Goal: Task Accomplishment & Management: Manage account settings

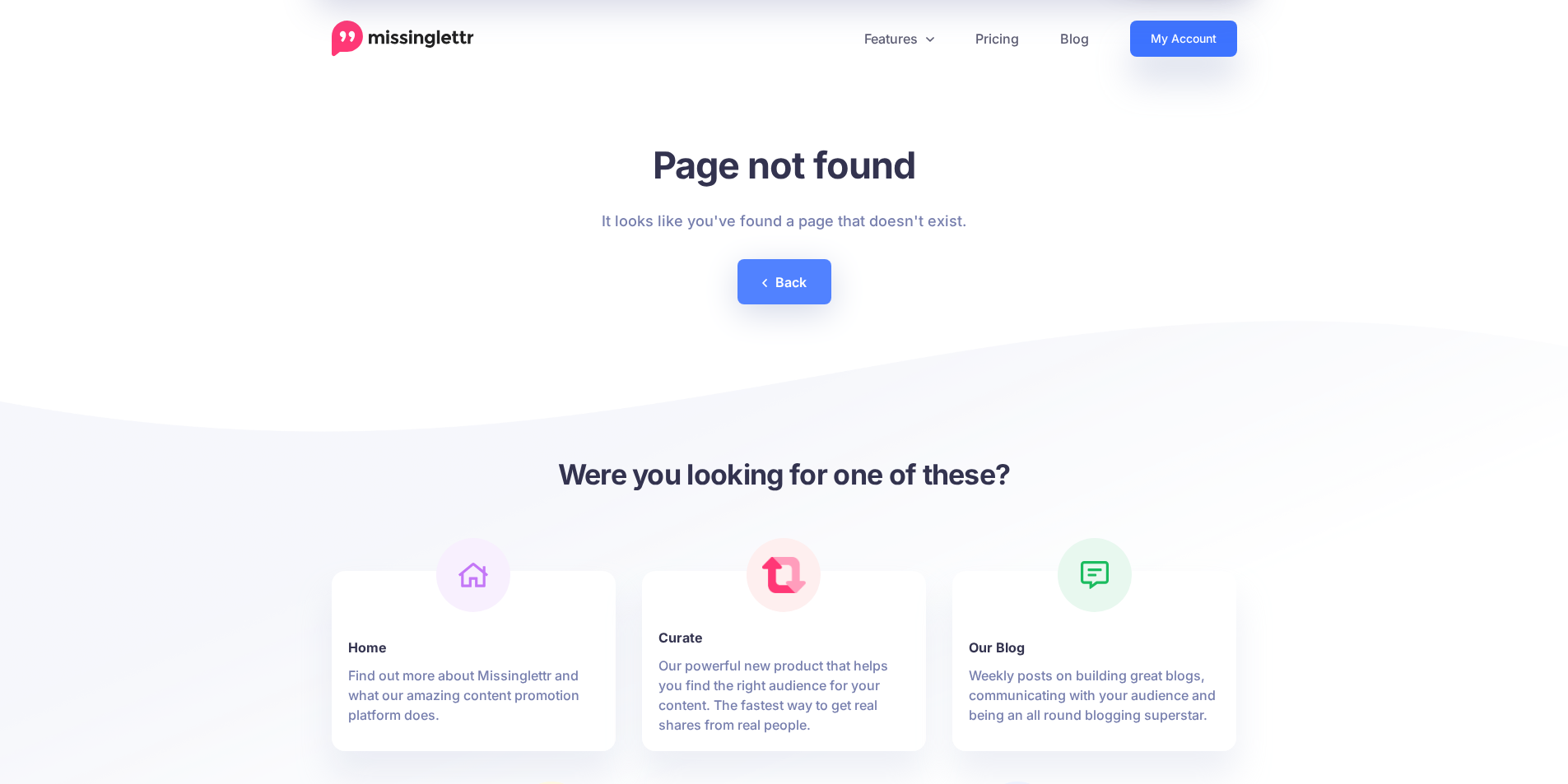
click at [1167, 38] on link "My Account" at bounding box center [1183, 39] width 107 height 36
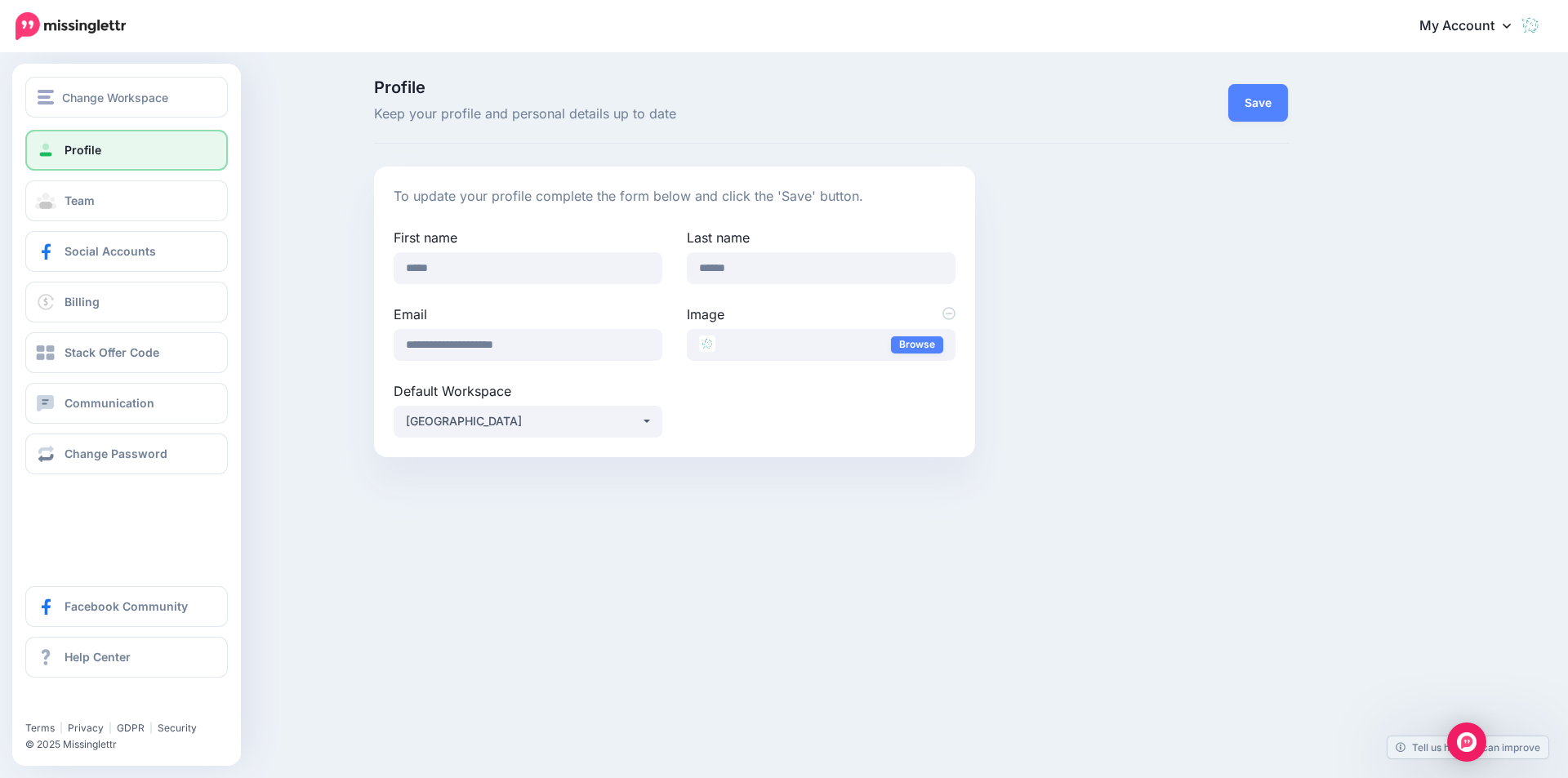
click at [99, 148] on span "Profile" at bounding box center [82, 150] width 37 height 14
click at [68, 96] on span "Change Workspace" at bounding box center [115, 98] width 106 height 19
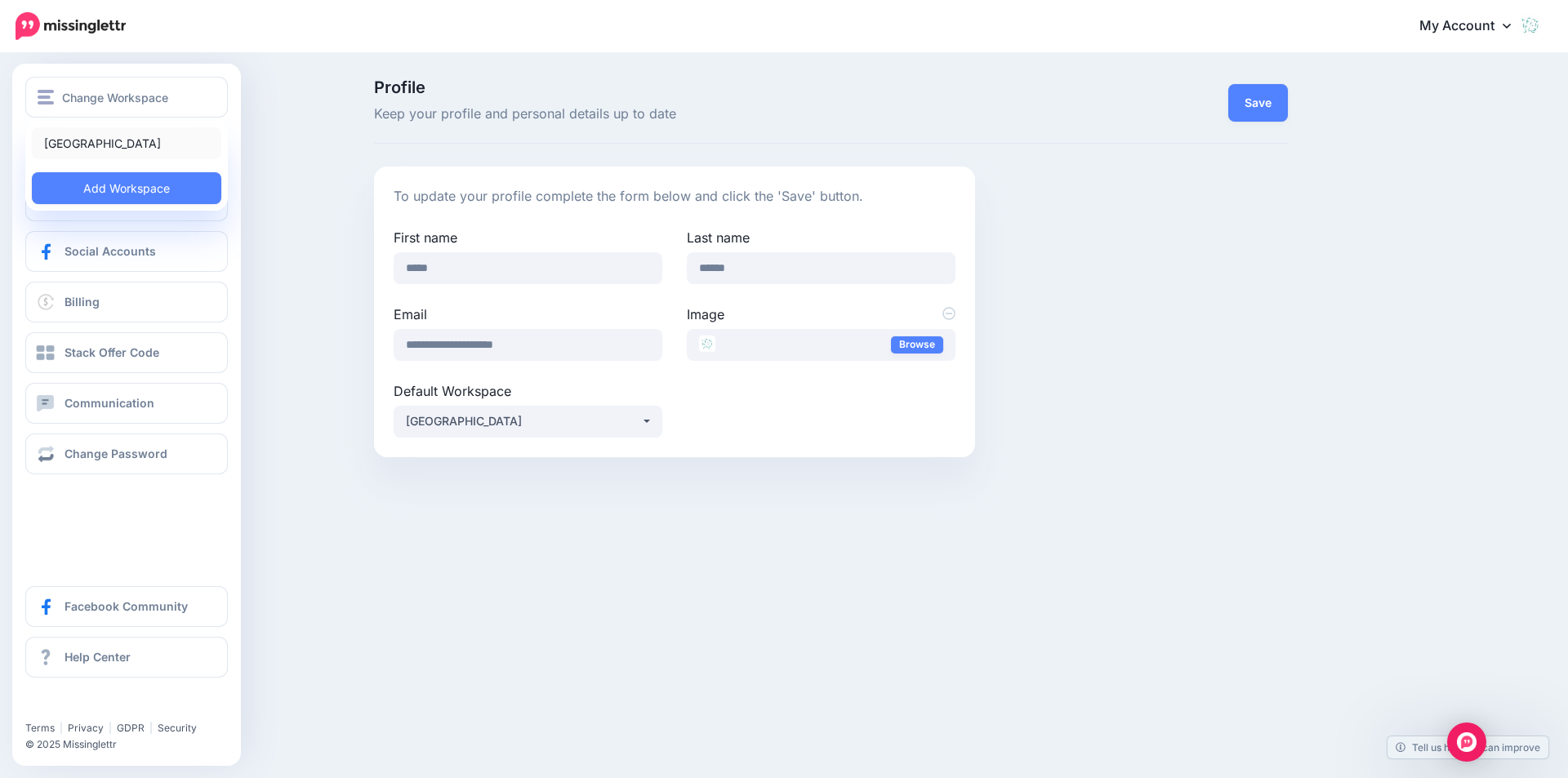
click at [85, 143] on link "[GEOGRAPHIC_DATA]" at bounding box center [127, 143] width 189 height 32
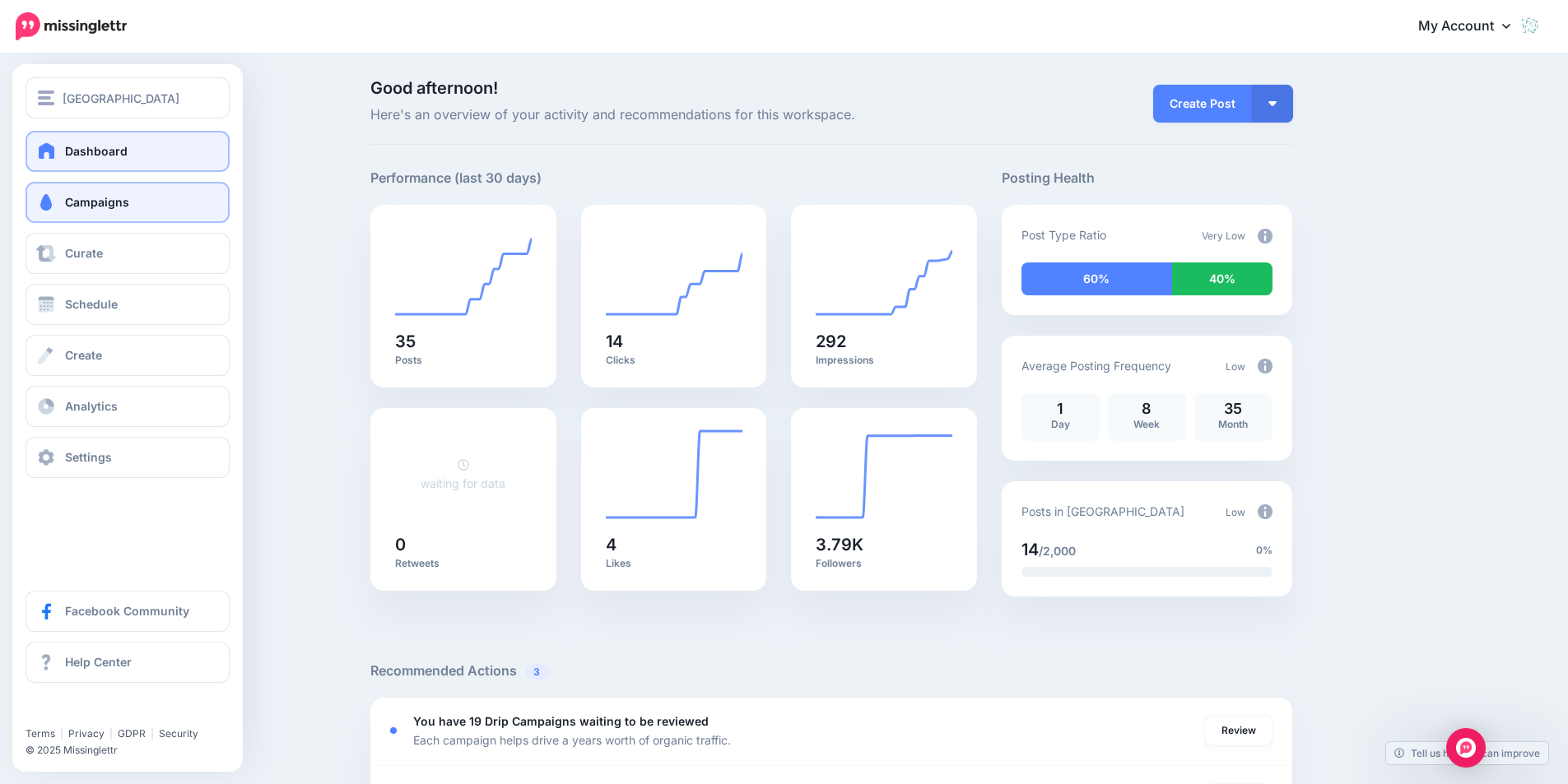
click at [135, 203] on link "Campaigns" at bounding box center [128, 201] width 204 height 41
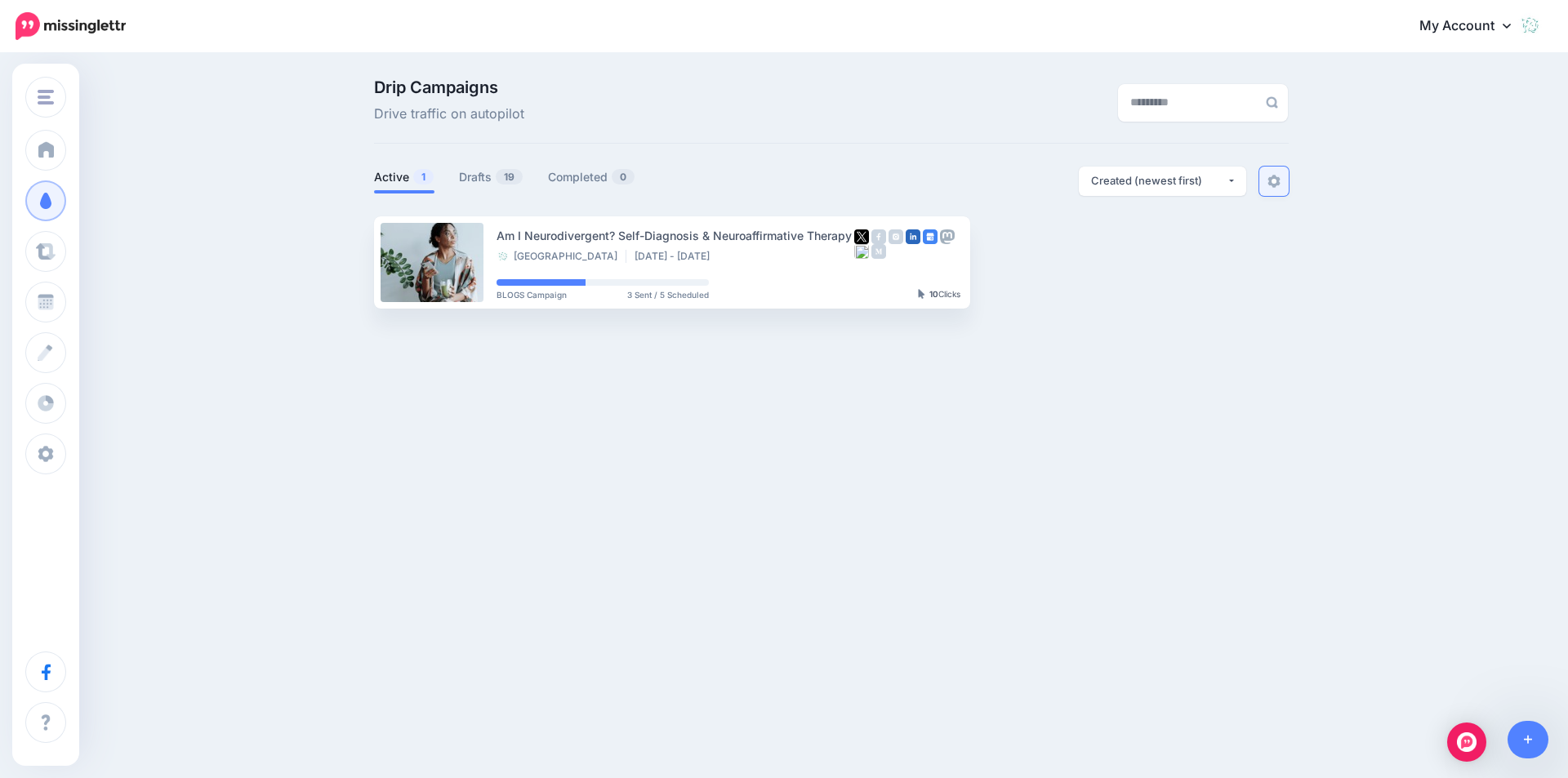
click at [1279, 180] on img at bounding box center [1273, 181] width 13 height 13
click at [1201, 183] on div "Created (newest first)" at bounding box center [1158, 181] width 135 height 15
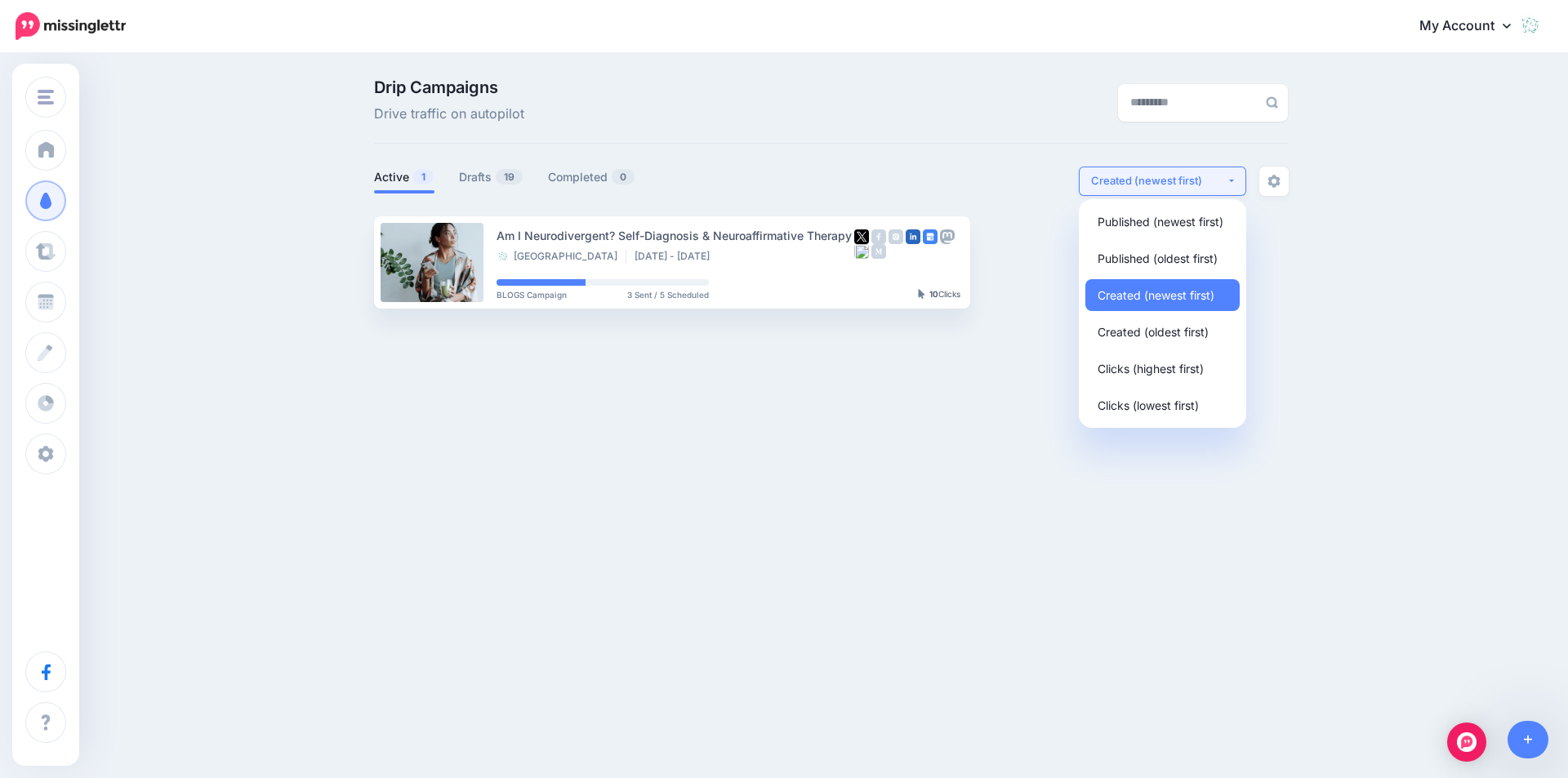
click at [1199, 183] on div "Created (newest first)" at bounding box center [1158, 181] width 135 height 15
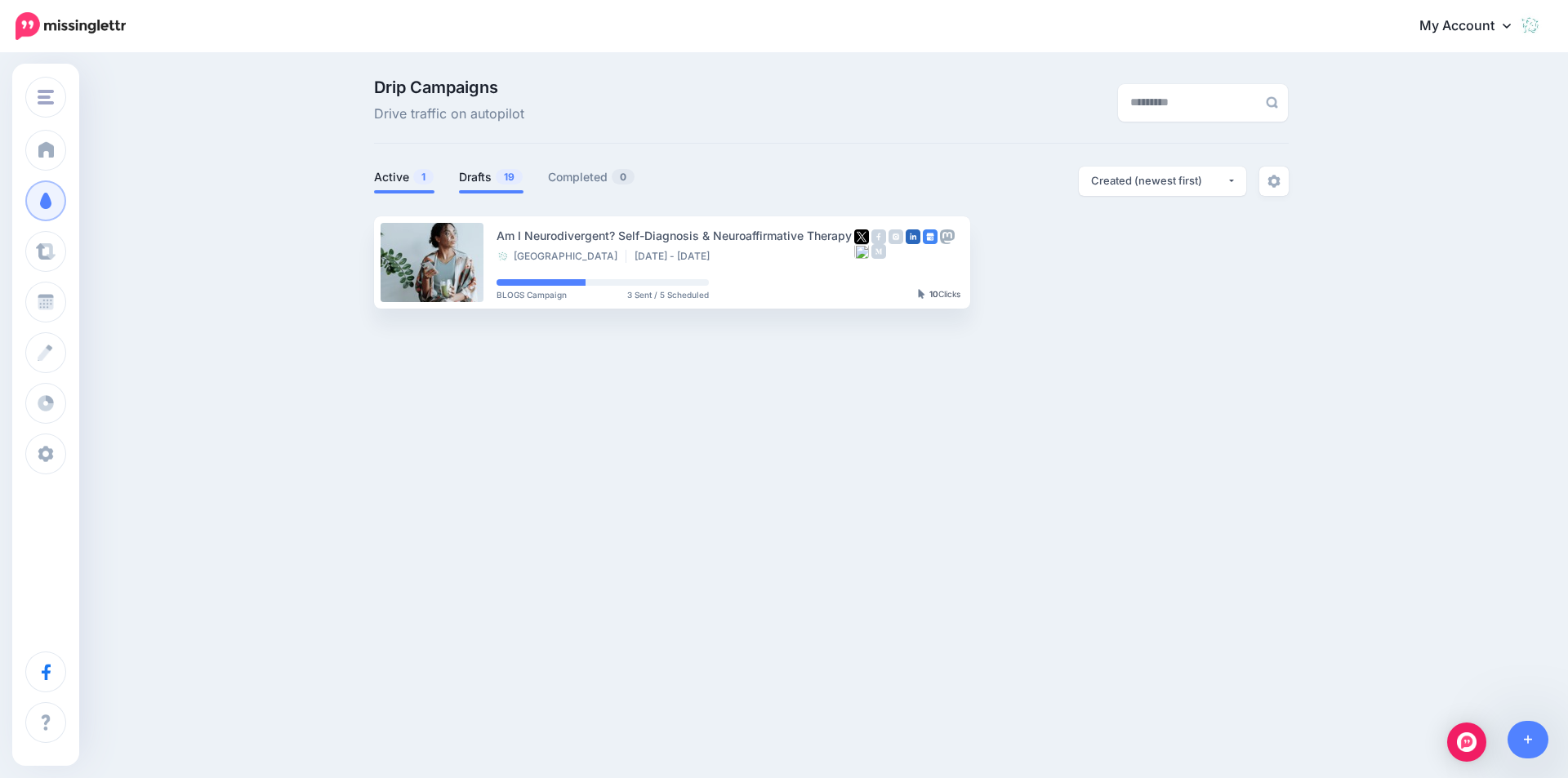
click at [468, 178] on link "Drafts 19" at bounding box center [491, 177] width 64 height 20
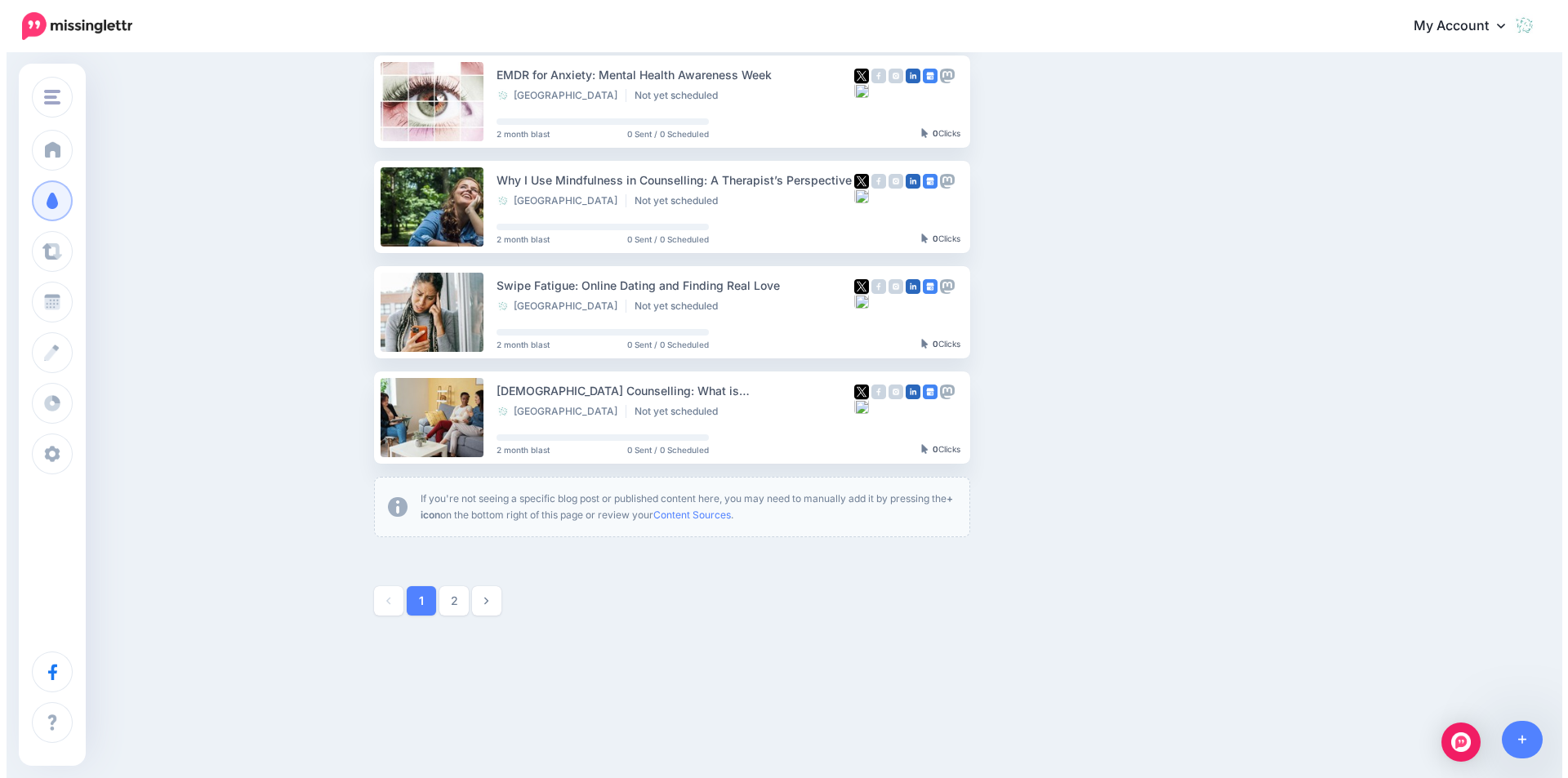
scroll to position [794, 0]
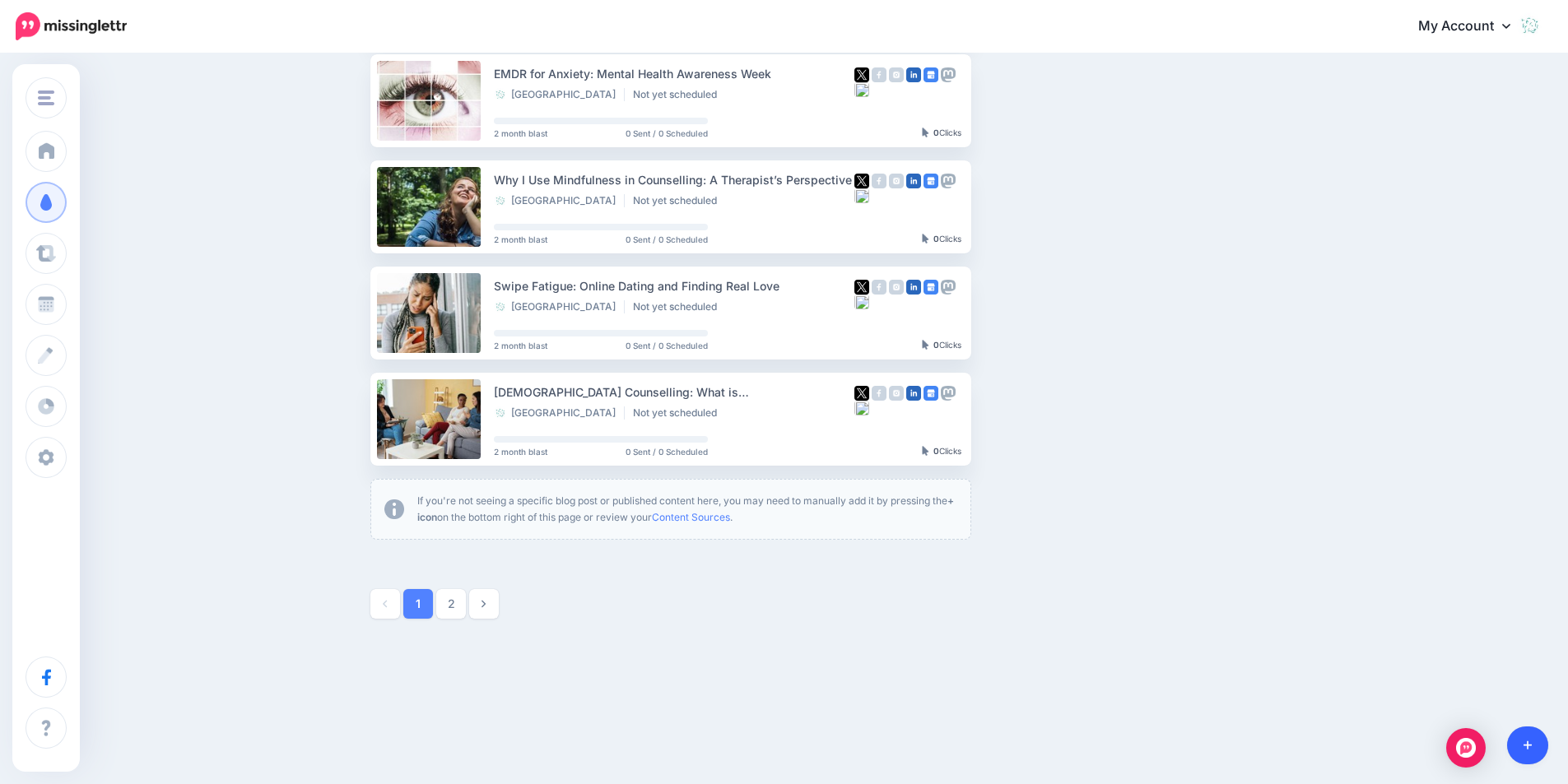
click at [1525, 745] on icon at bounding box center [1527, 746] width 9 height 11
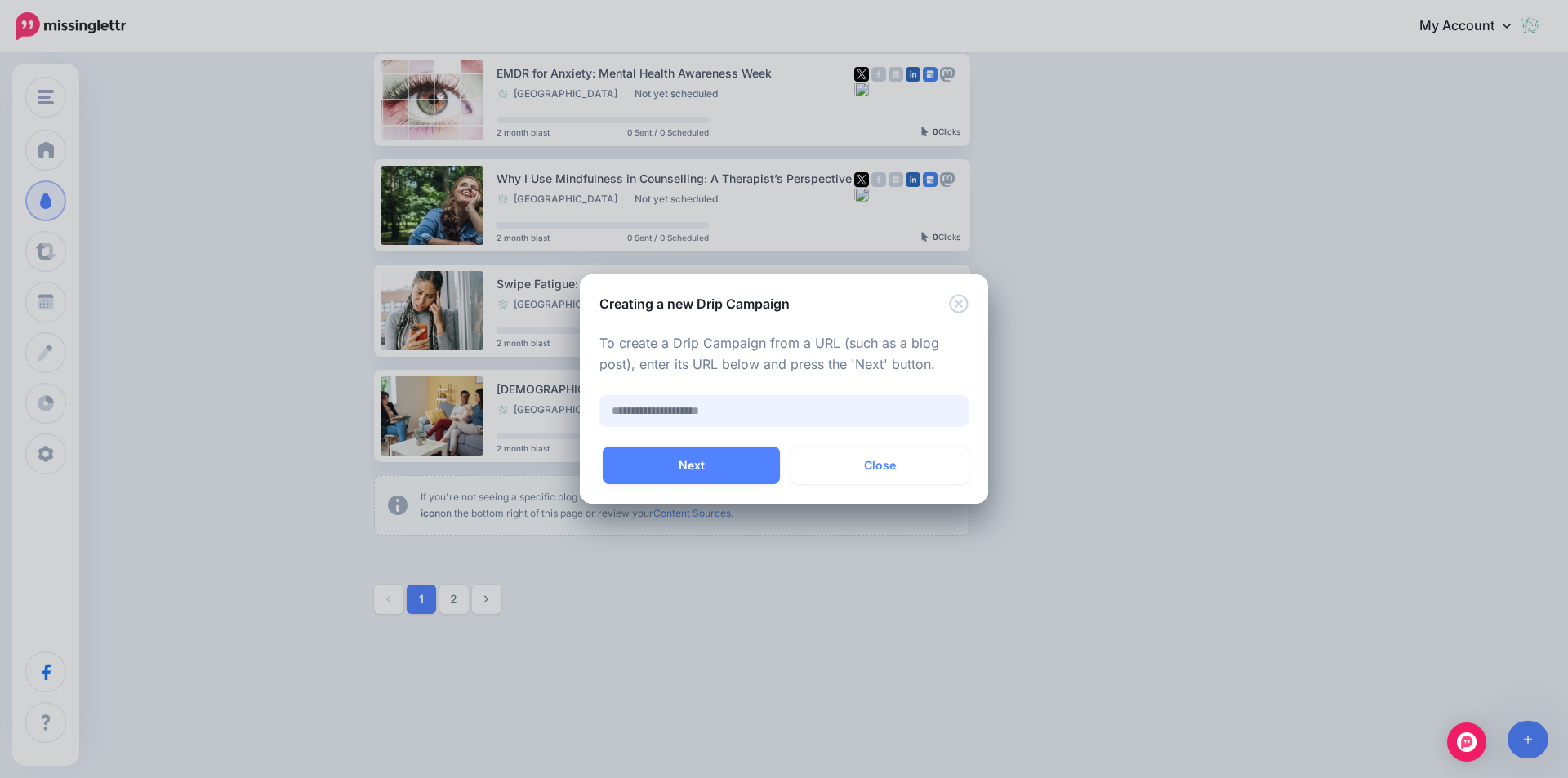
paste input "**********"
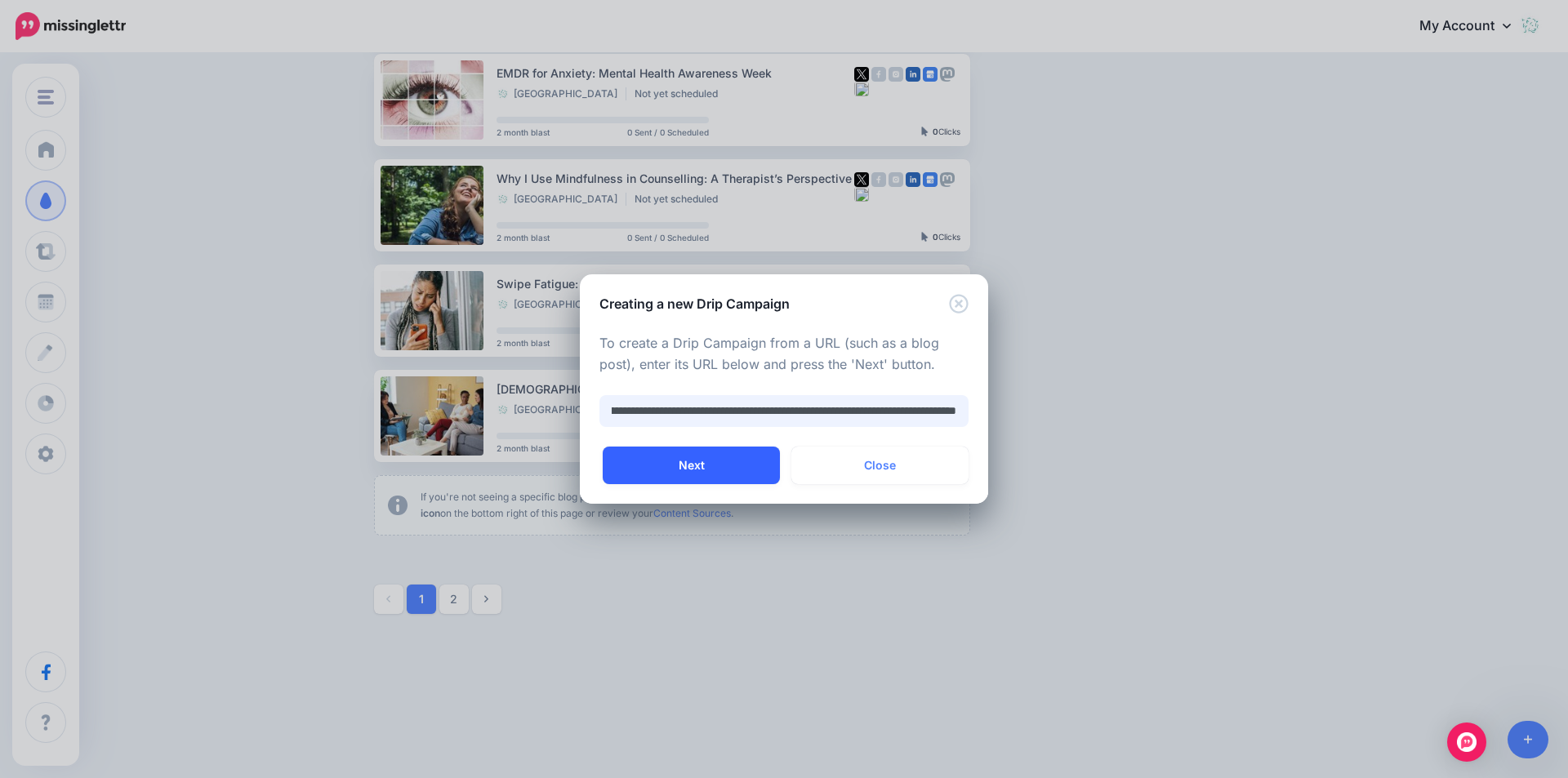
type input "**********"
click at [700, 470] on button "Next" at bounding box center [691, 465] width 177 height 38
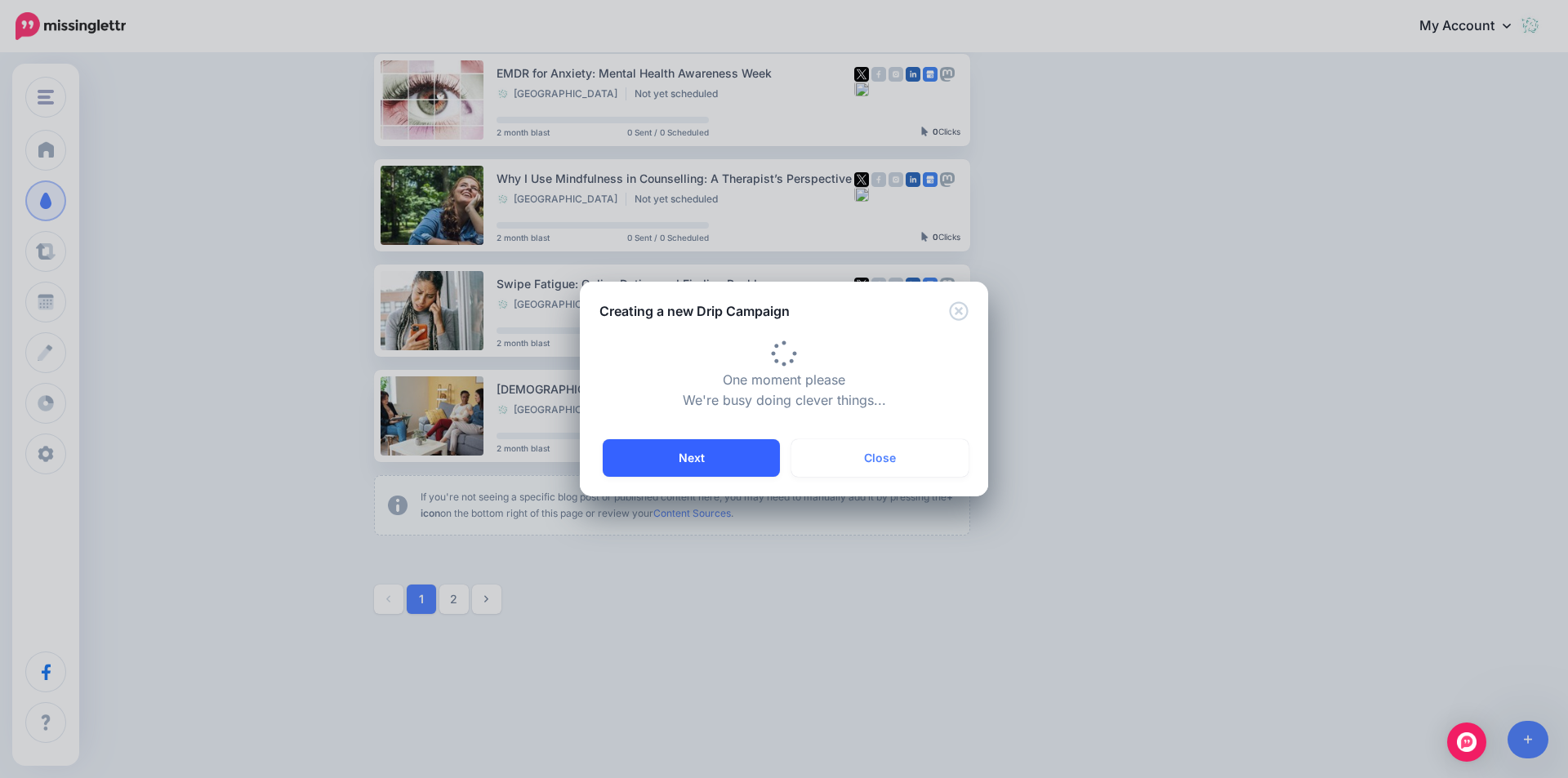
type input "**********"
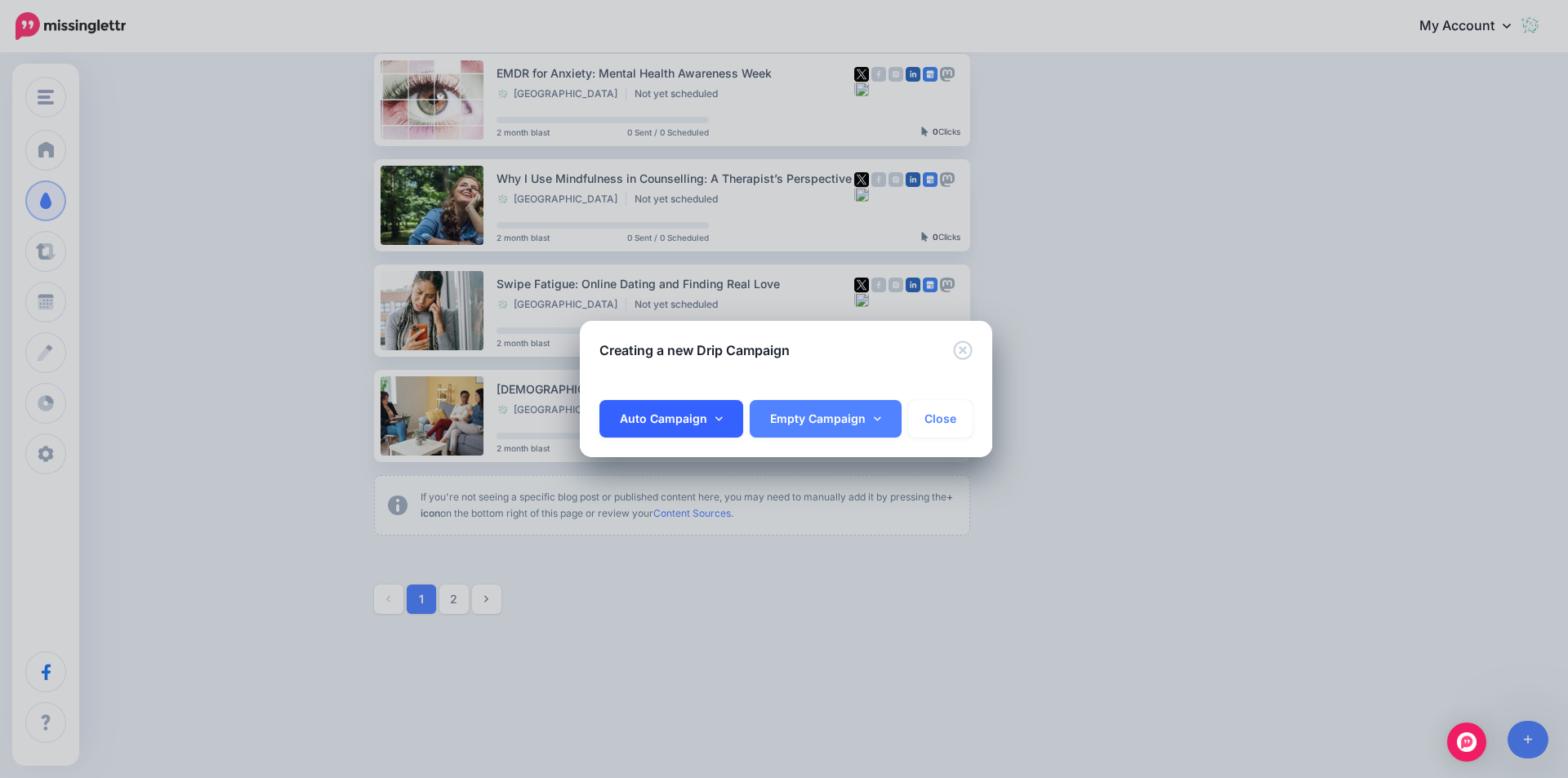
scroll to position [0, 81]
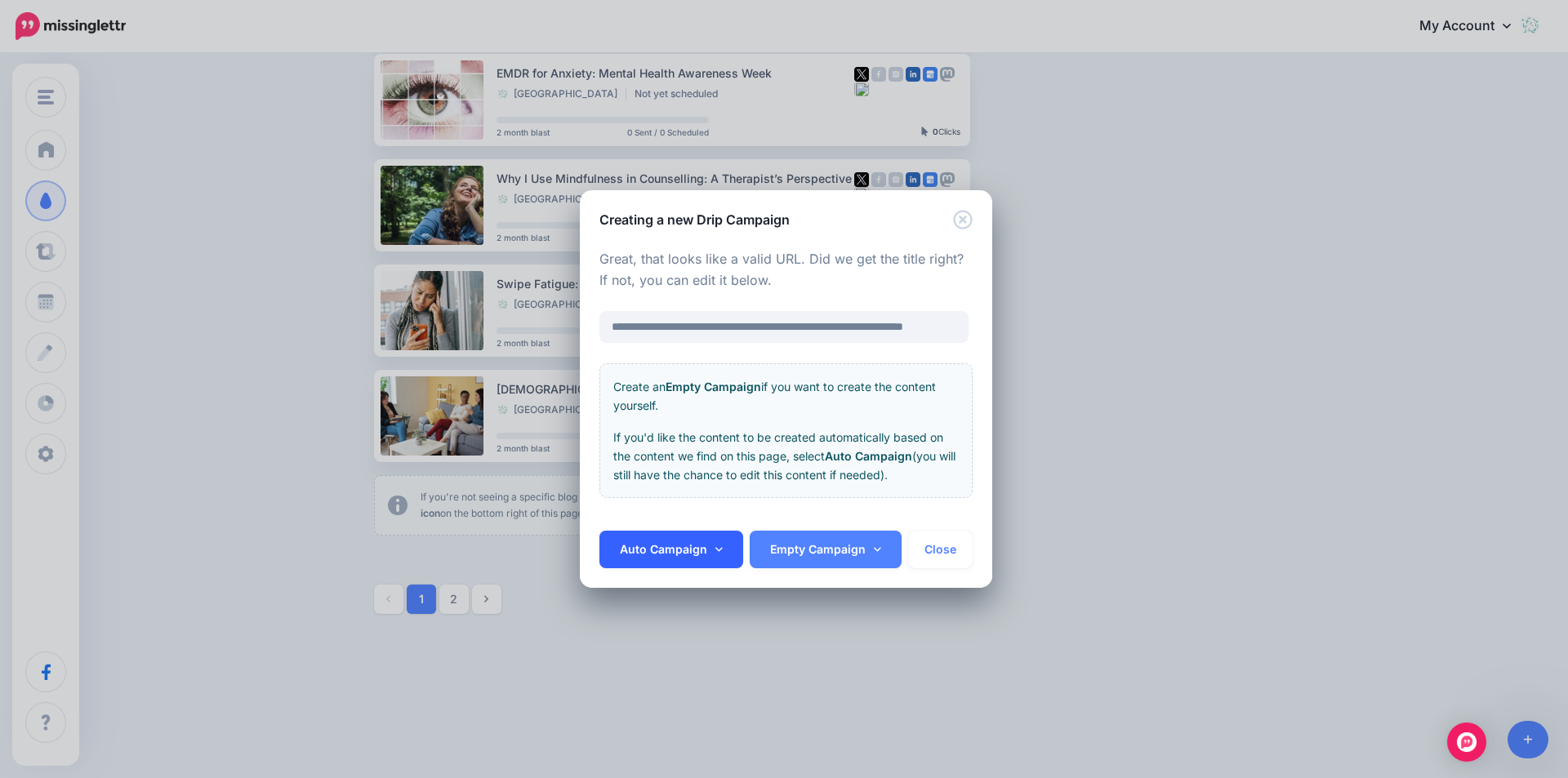
click at [700, 550] on link "Auto Campaign" at bounding box center [672, 550] width 144 height 38
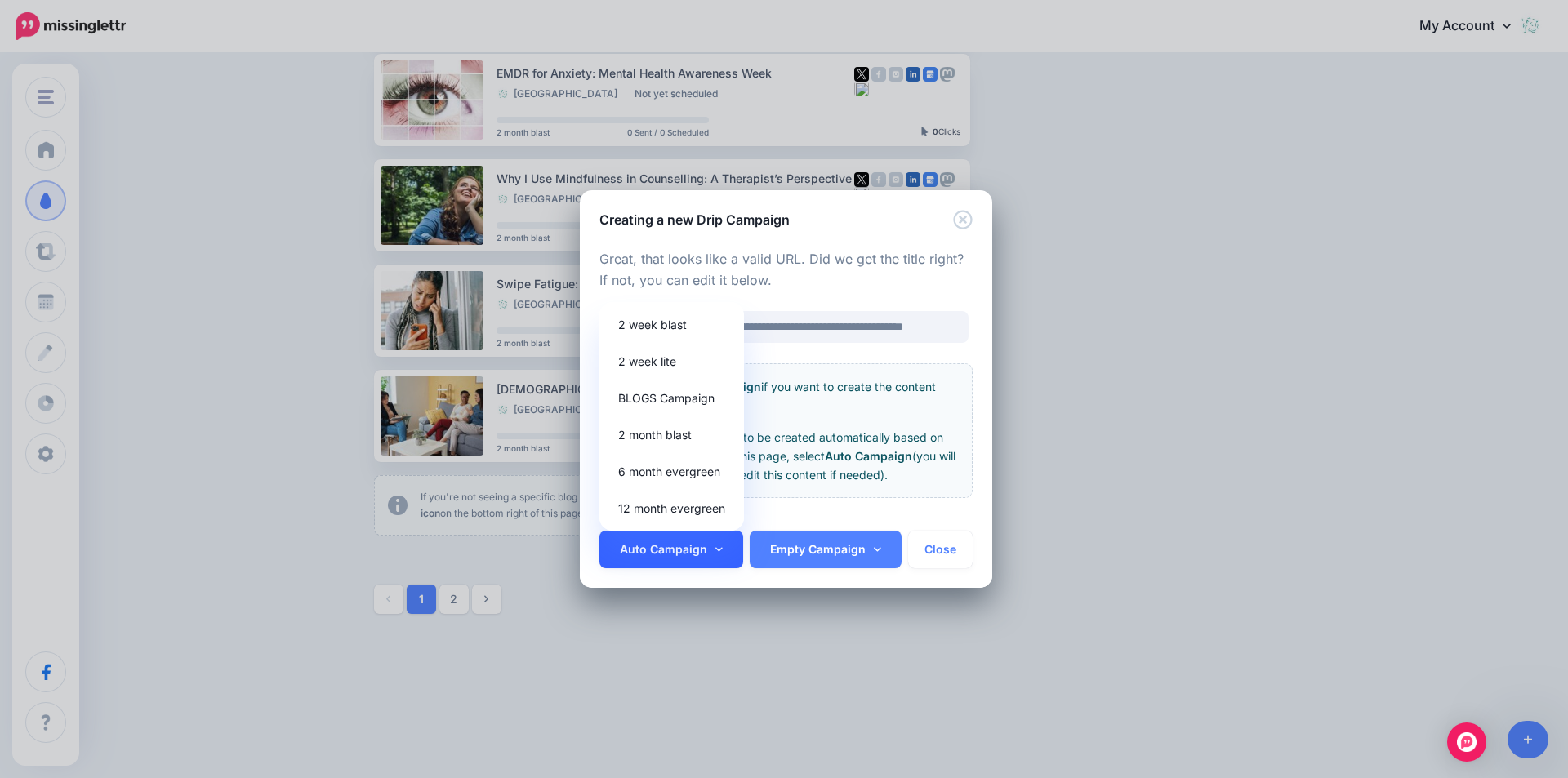
scroll to position [0, 0]
click at [678, 399] on link "BLOGS Campaign" at bounding box center [671, 398] width 132 height 32
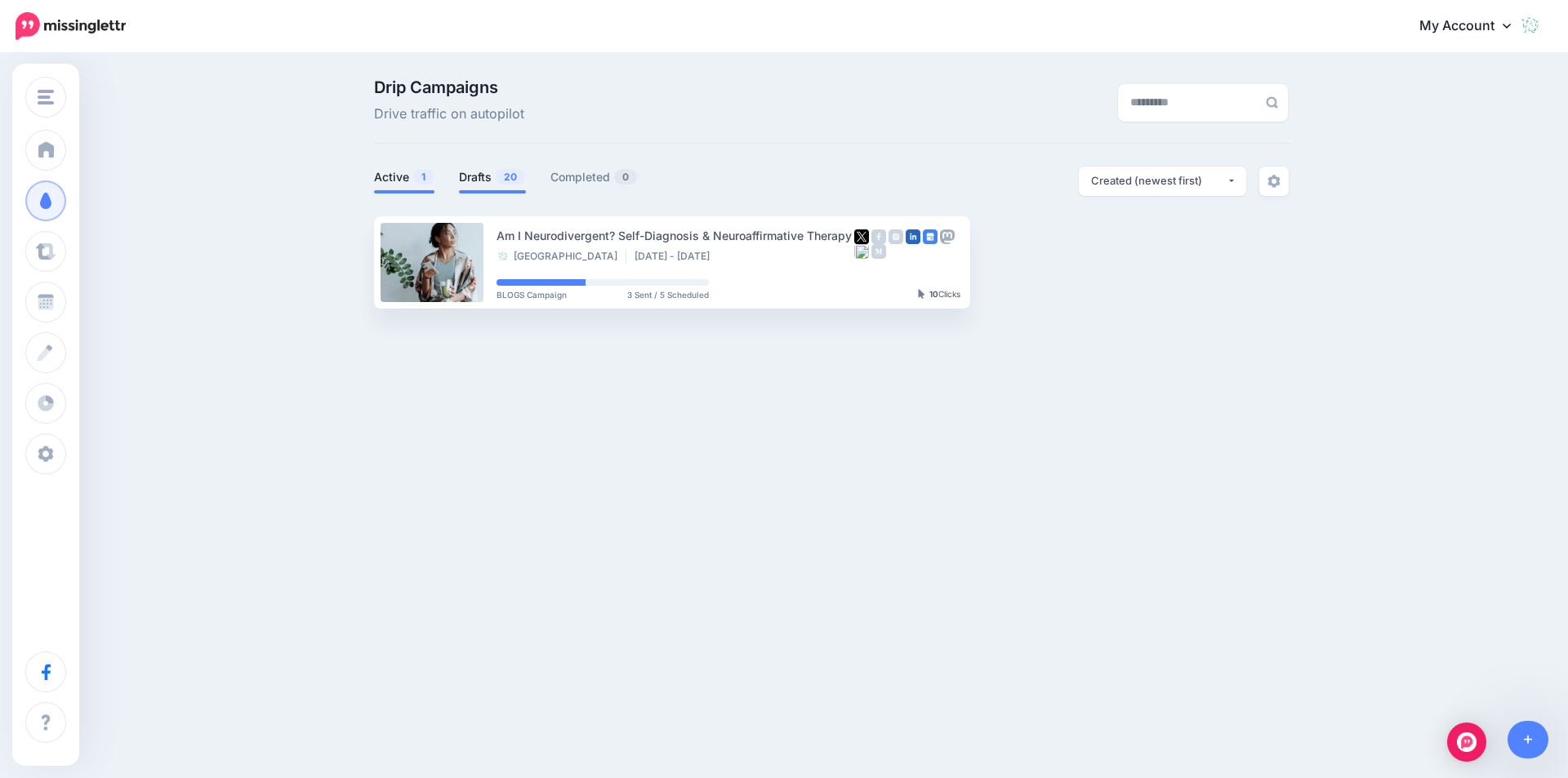
click at [481, 175] on link "Drafts 20" at bounding box center [492, 177] width 67 height 20
click at [485, 177] on link "Drafts 20" at bounding box center [492, 177] width 67 height 20
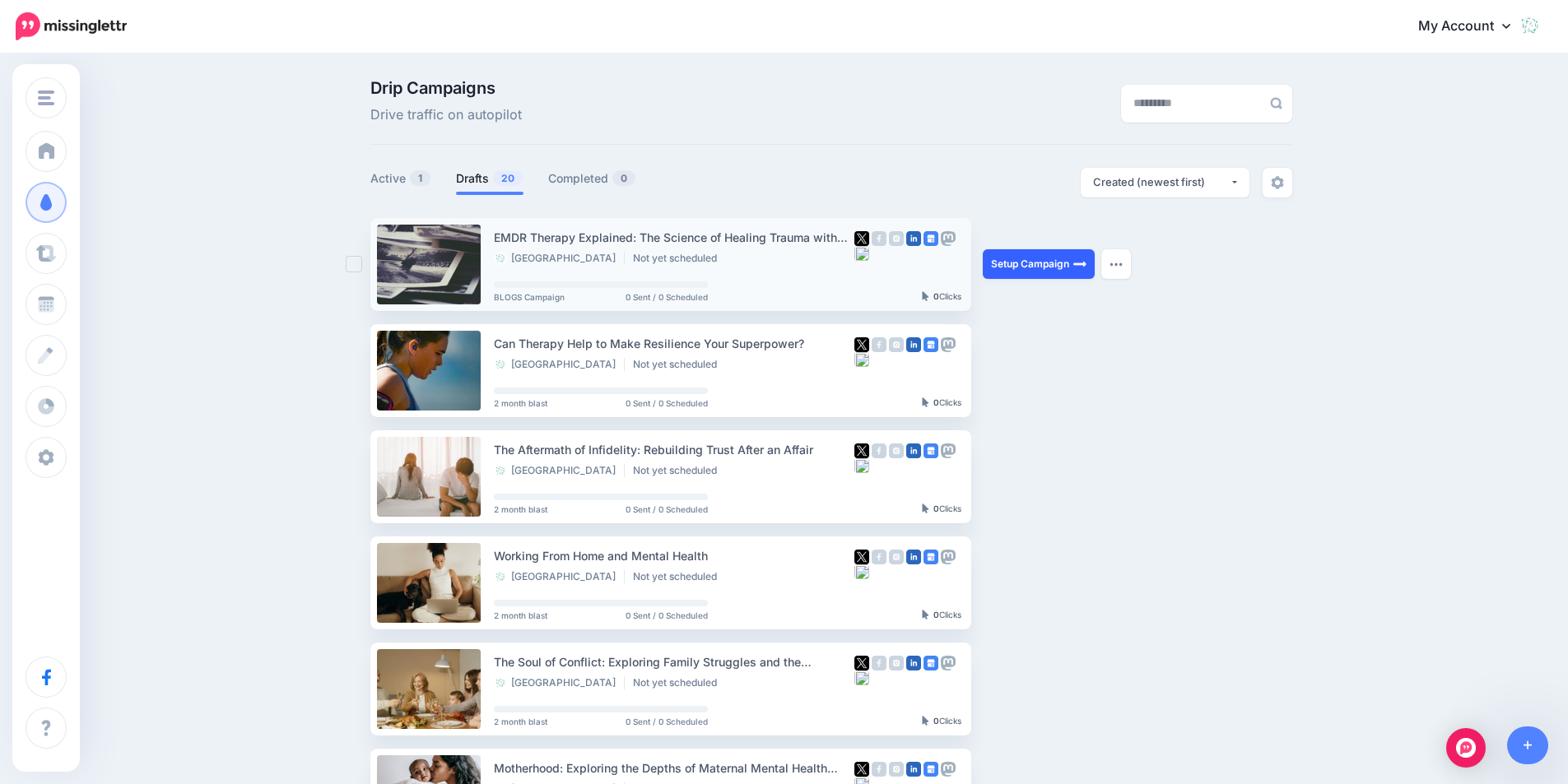
click at [1057, 260] on link "Setup Campaign" at bounding box center [1038, 264] width 112 height 30
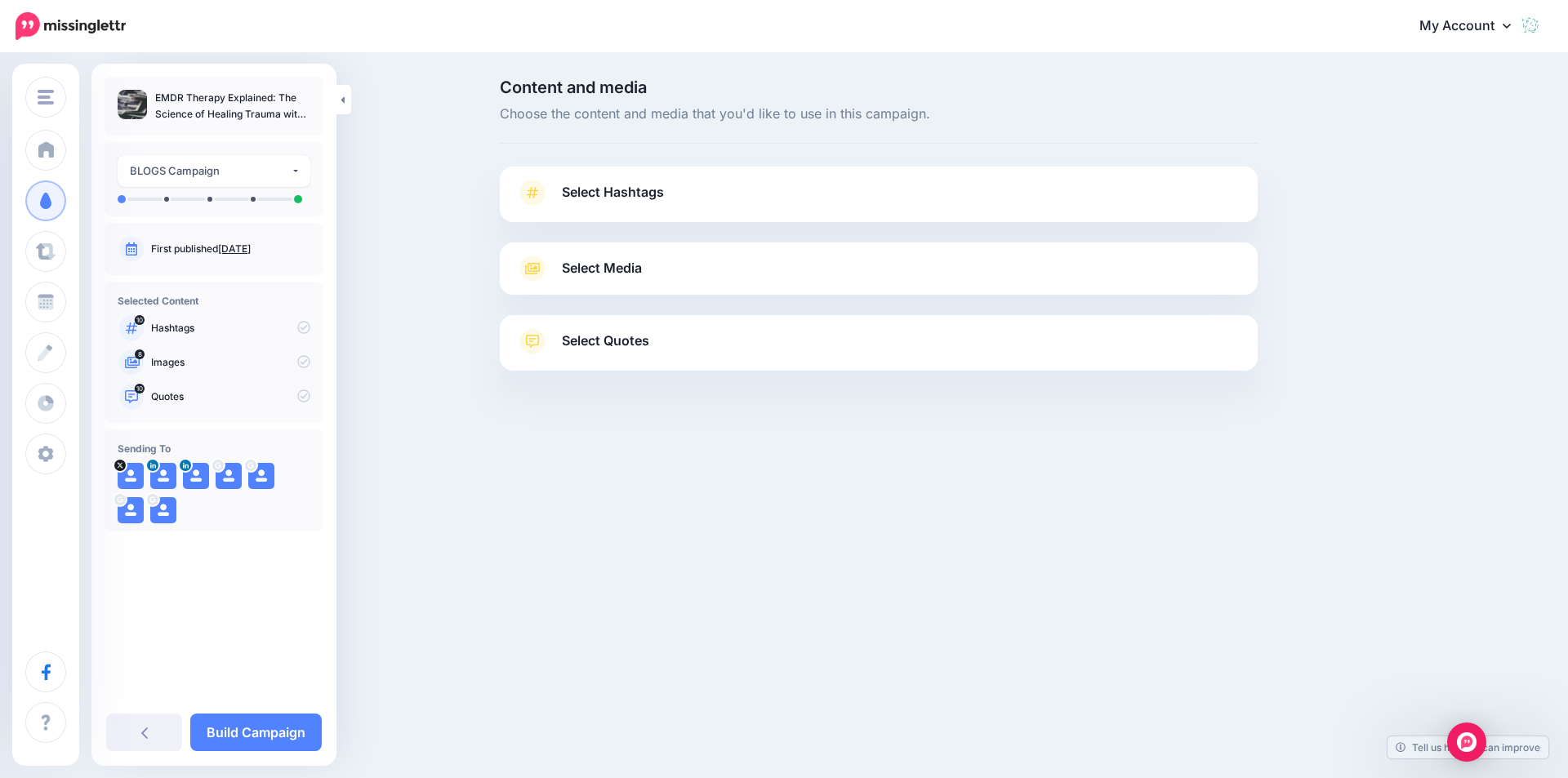
click at [593, 190] on span "Select Hashtags" at bounding box center [613, 191] width 102 height 22
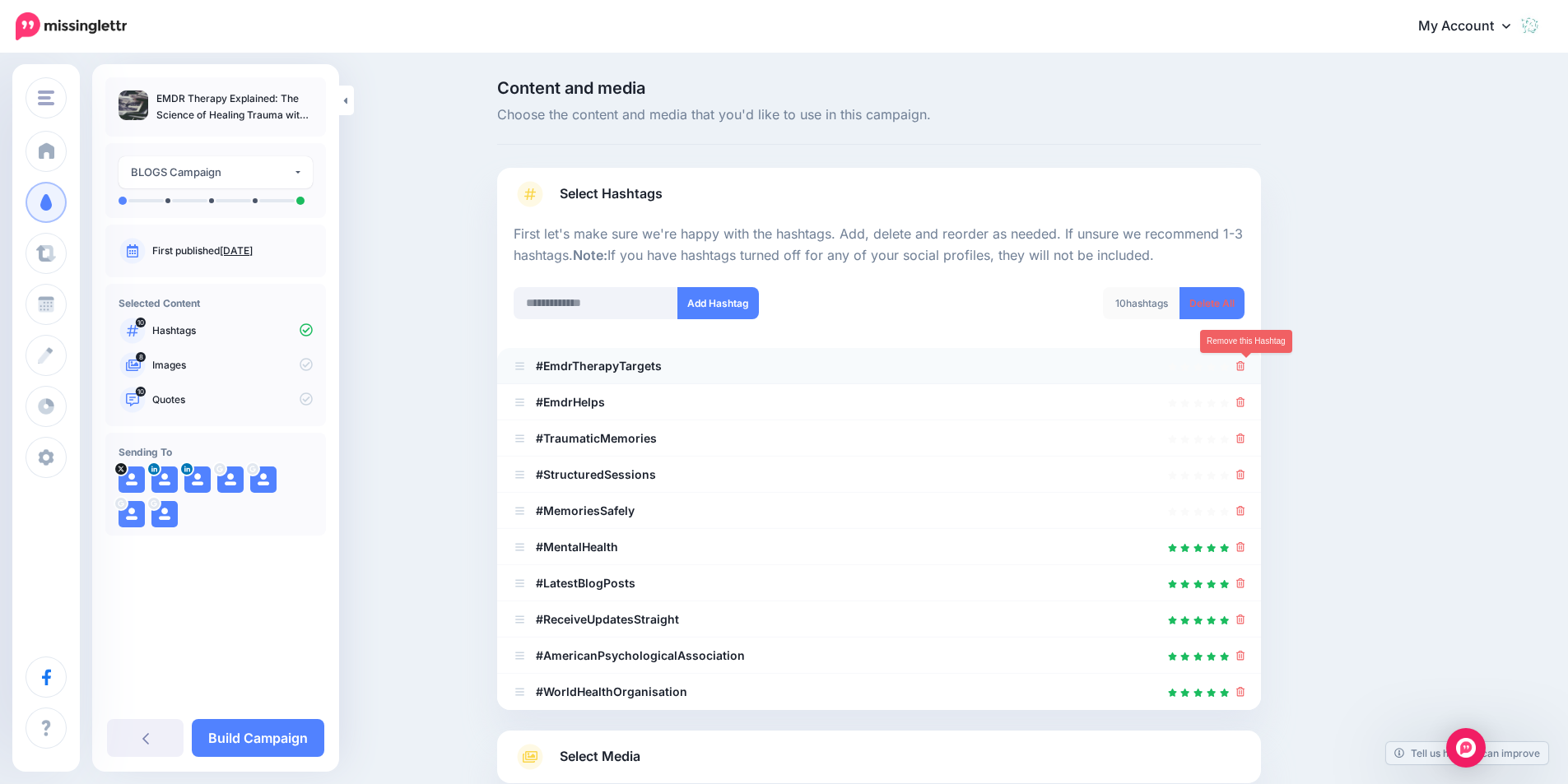
click at [1245, 364] on icon at bounding box center [1240, 366] width 9 height 10
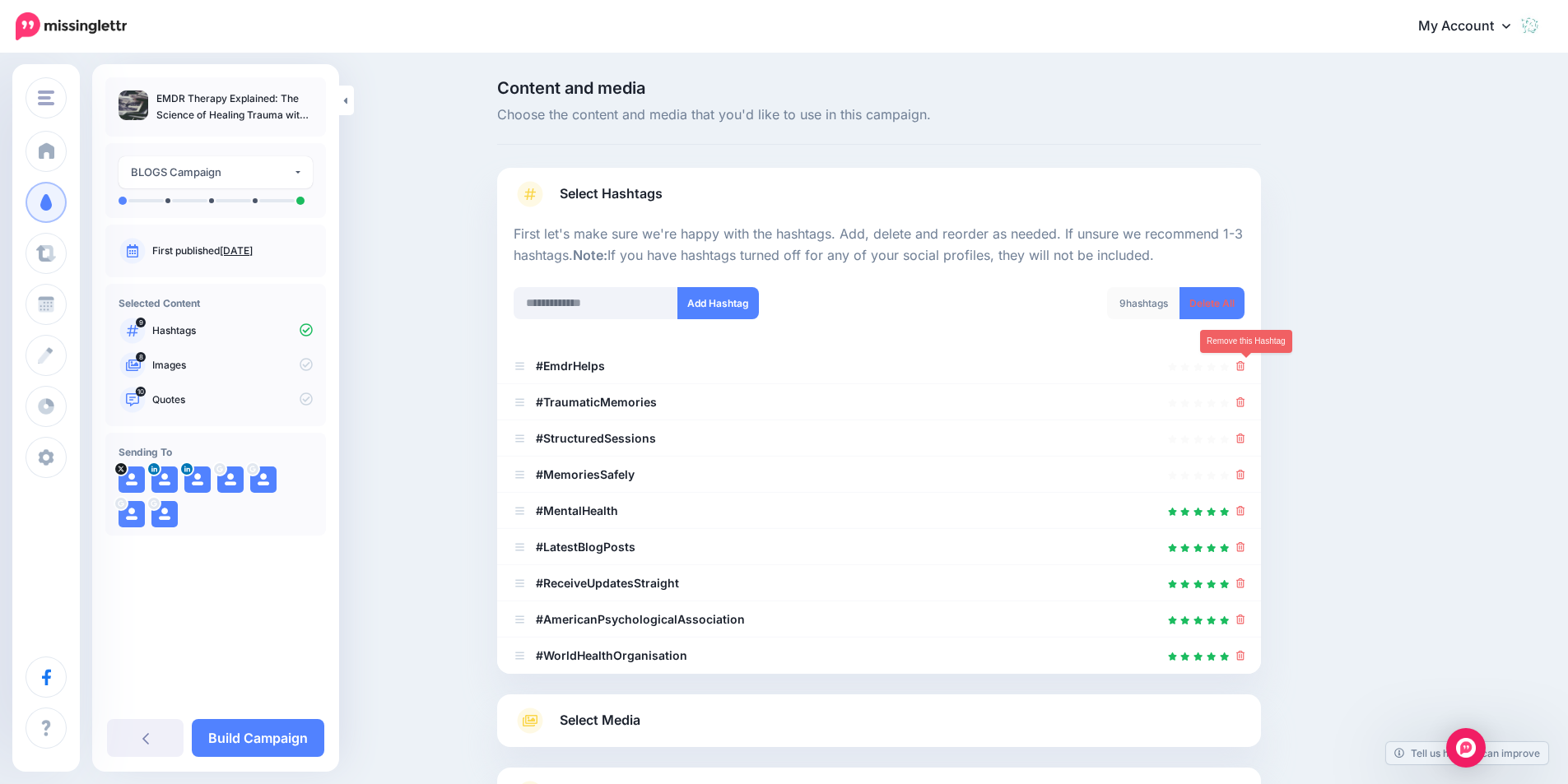
click at [1245, 364] on icon at bounding box center [1240, 366] width 9 height 10
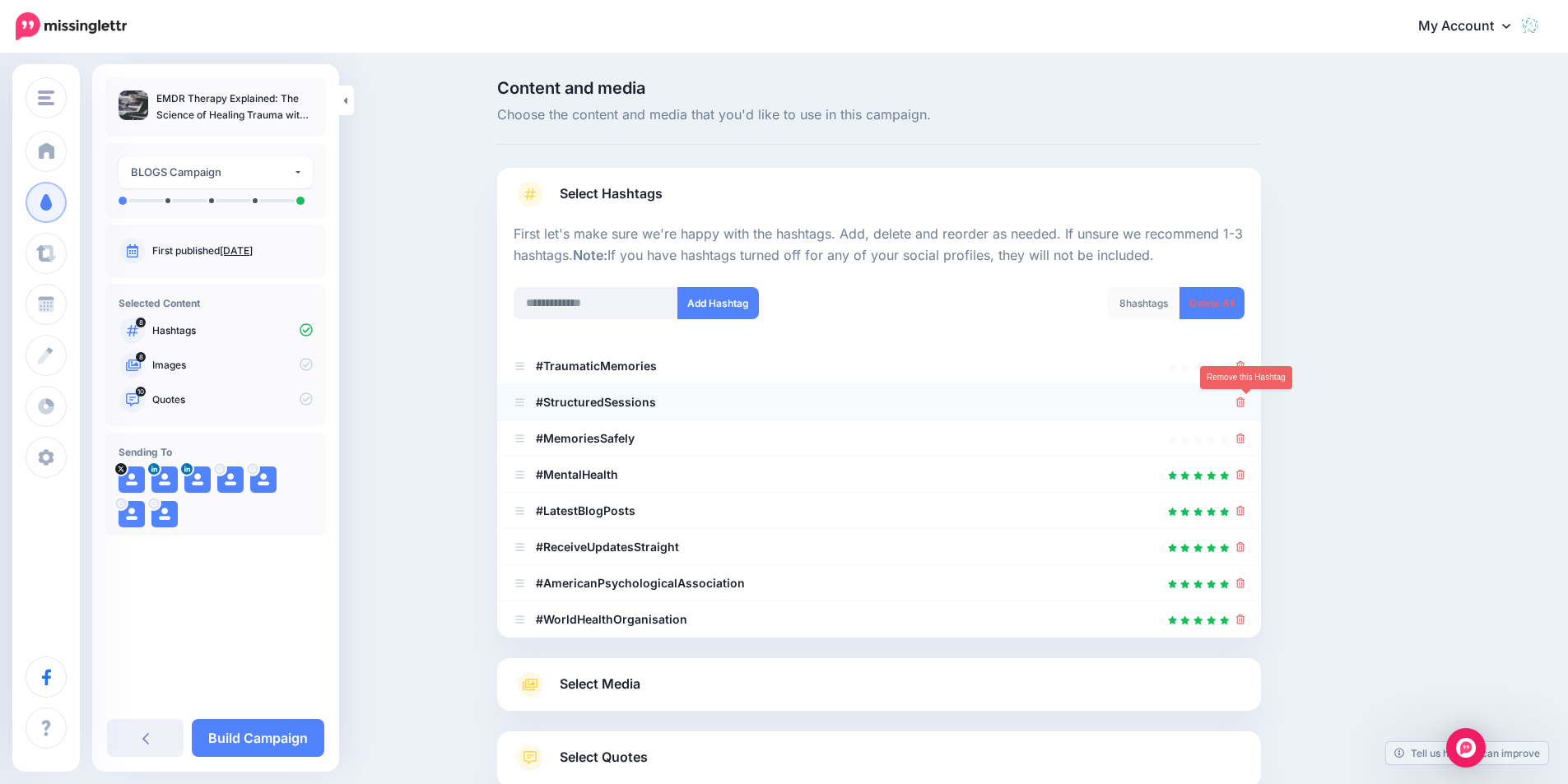
click at [1243, 402] on icon at bounding box center [1240, 402] width 9 height 10
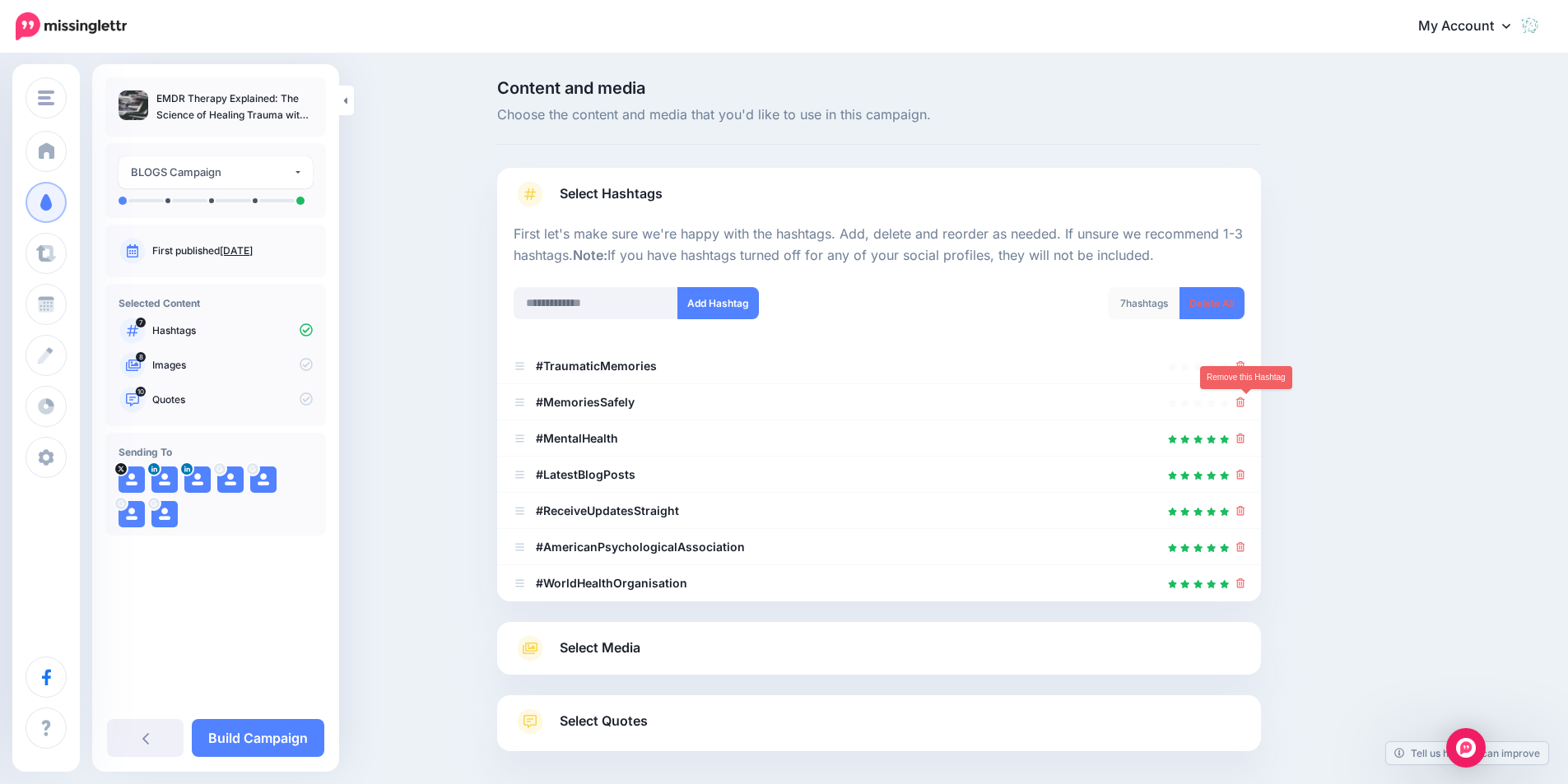
click at [1243, 402] on icon at bounding box center [1240, 402] width 9 height 10
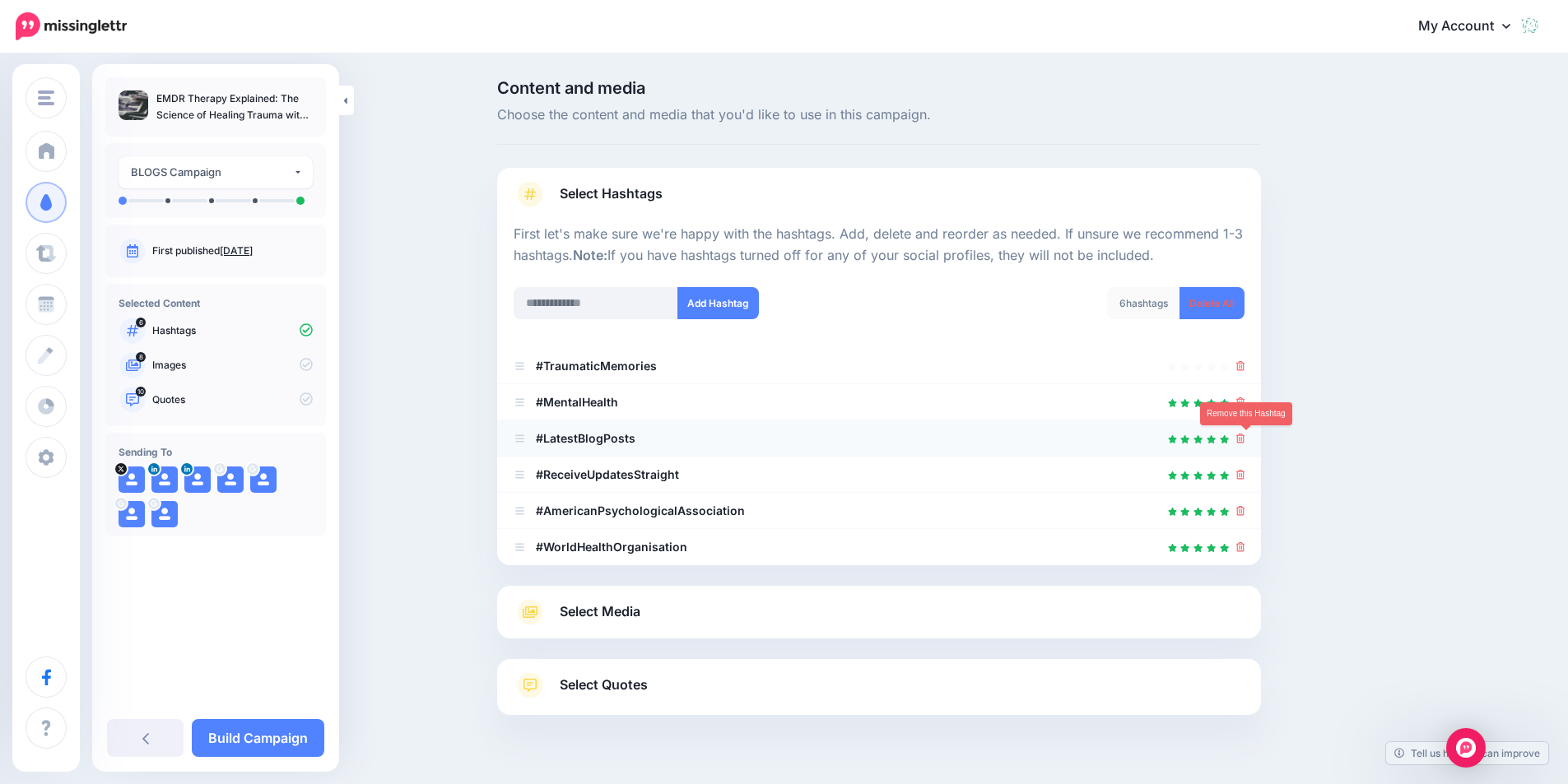
click at [1245, 438] on icon at bounding box center [1240, 438] width 9 height 10
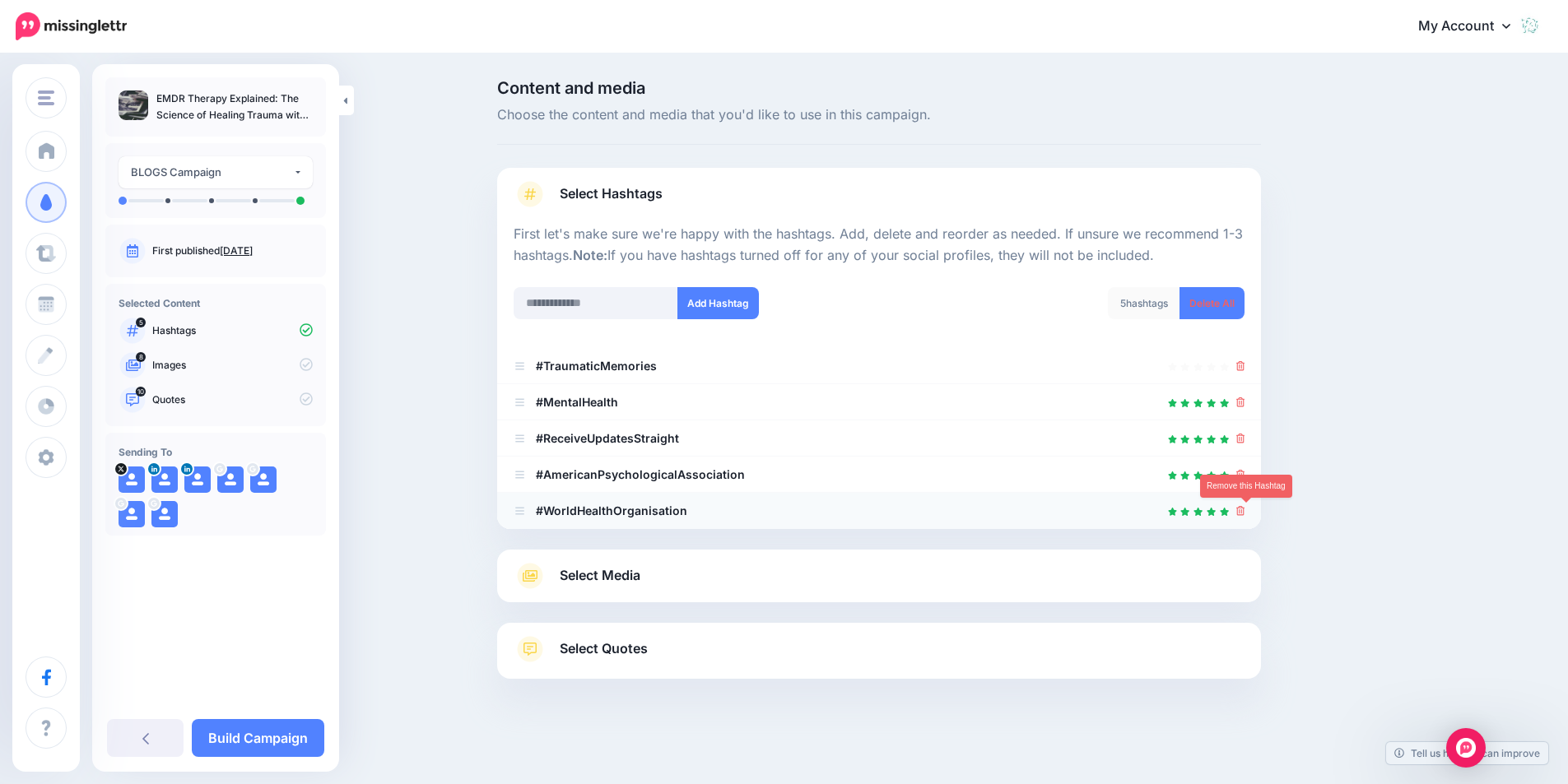
click at [1245, 508] on icon at bounding box center [1240, 511] width 9 height 10
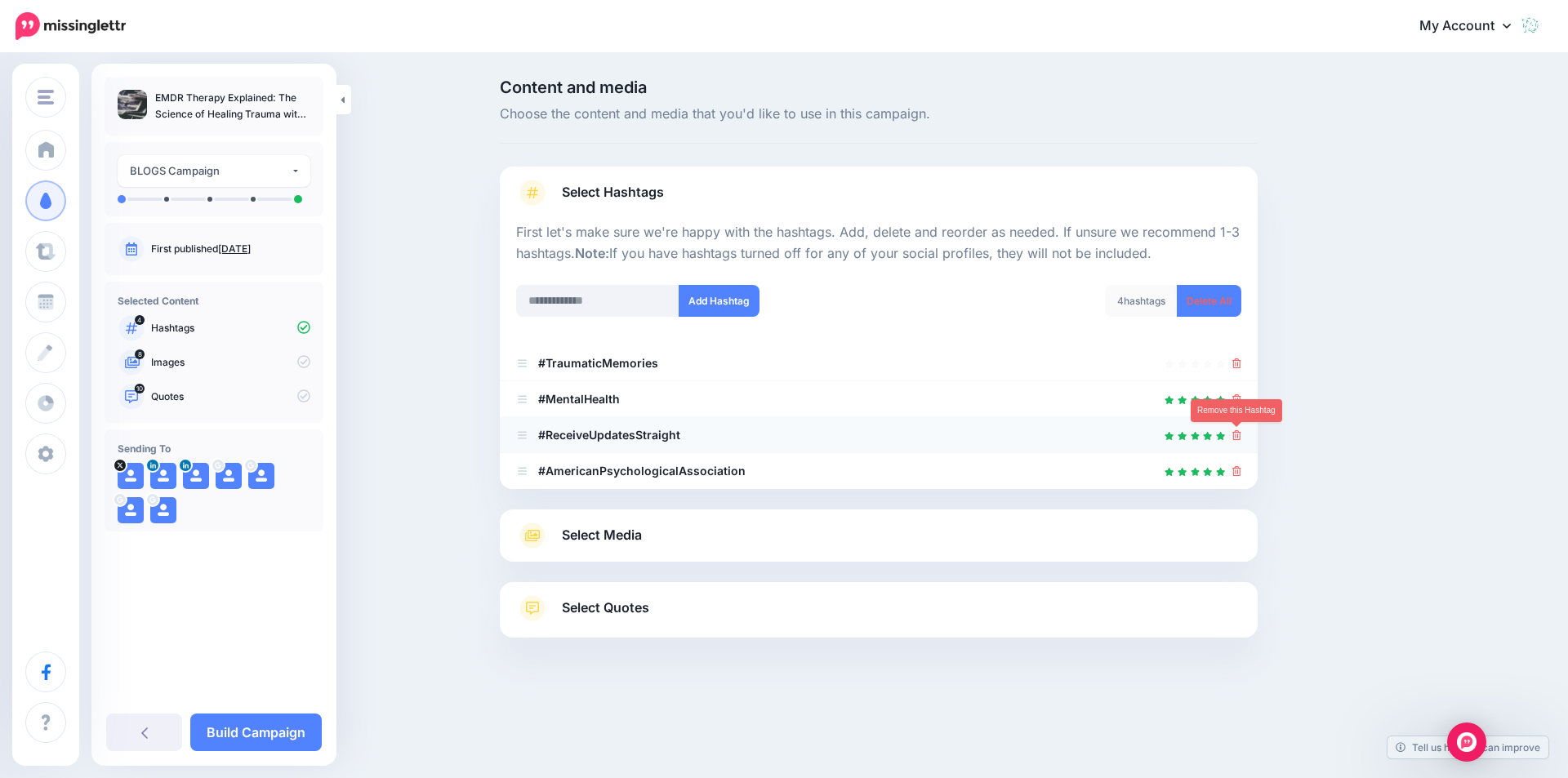
click at [1235, 433] on icon at bounding box center [1235, 435] width 9 height 9
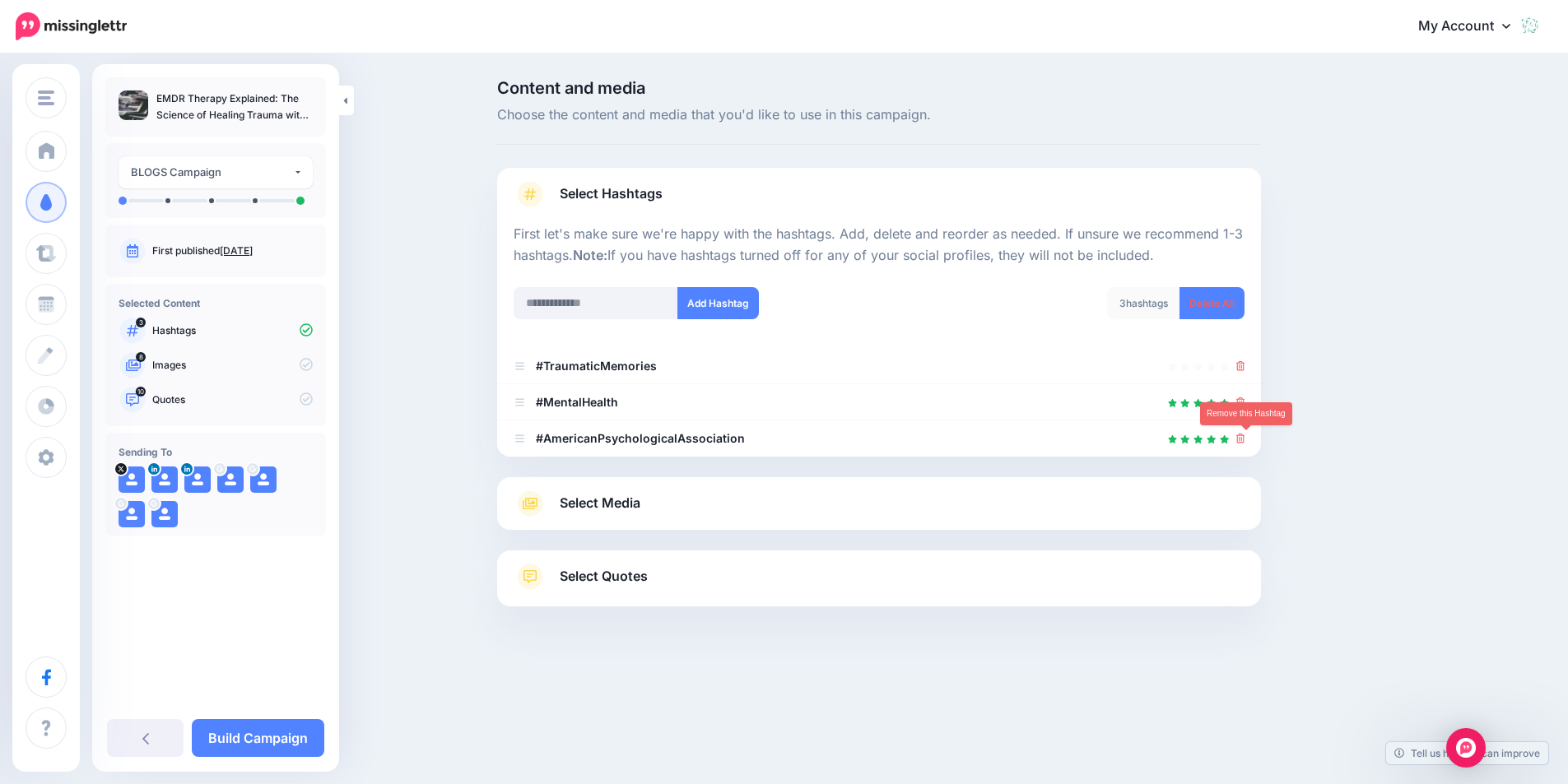
click at [1245, 436] on icon at bounding box center [1240, 438] width 9 height 10
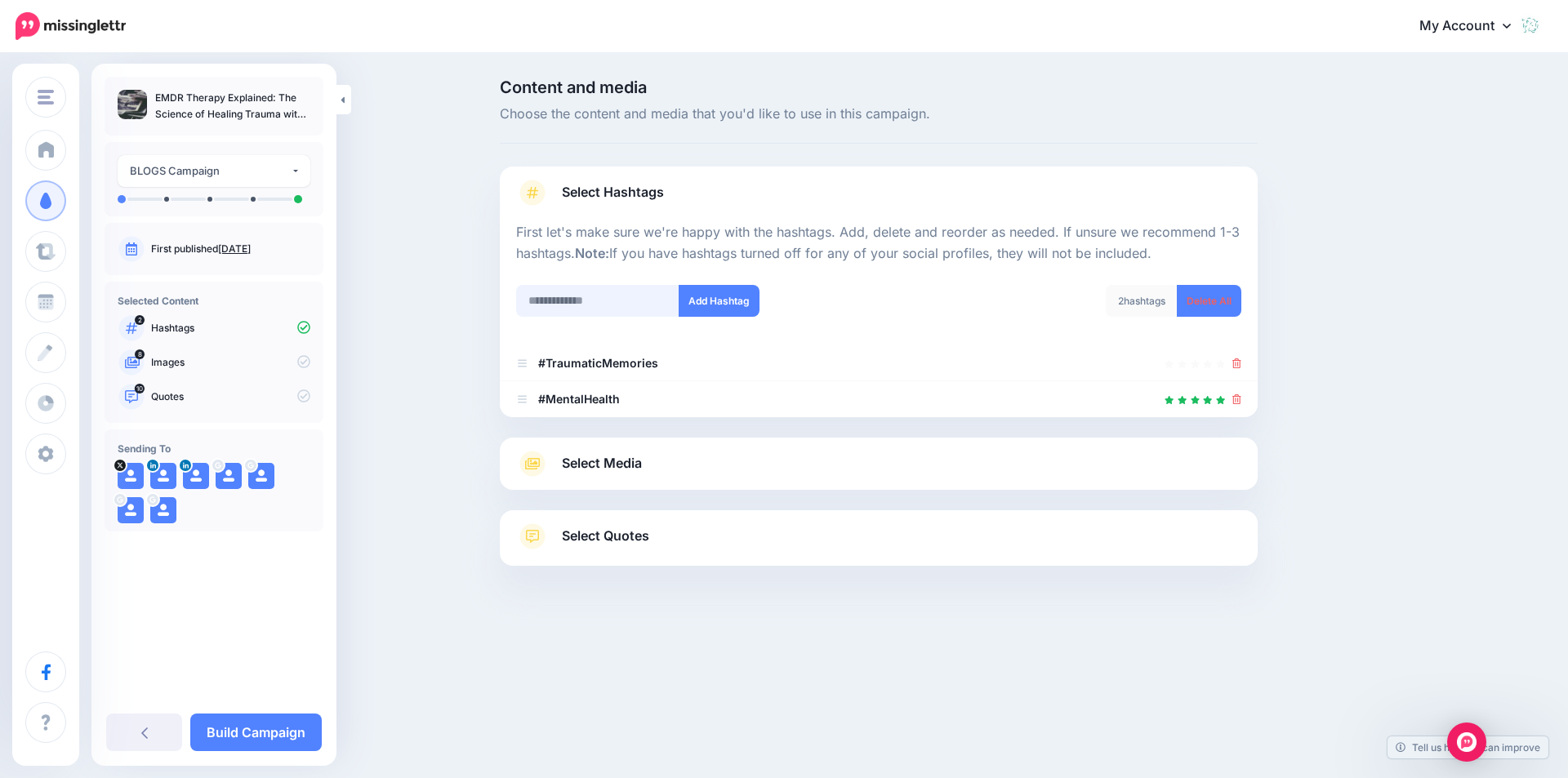
click at [591, 300] on input "text" at bounding box center [598, 301] width 163 height 32
type input "****"
click at [727, 295] on button "Add Hashtag" at bounding box center [718, 301] width 81 height 32
click at [603, 304] on input "text" at bounding box center [598, 301] width 163 height 32
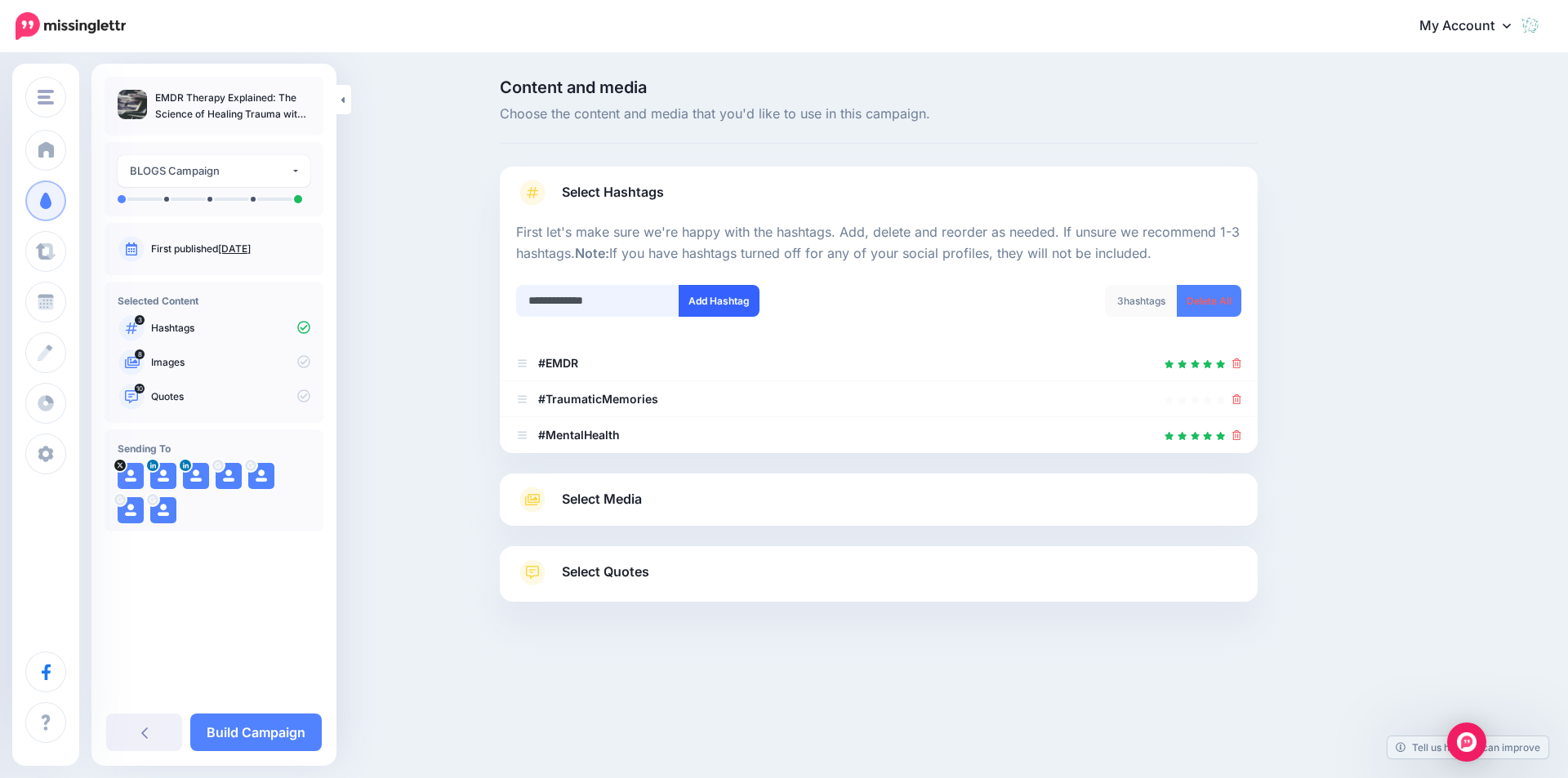
type input "**********"
click at [725, 302] on button "Add Hashtag" at bounding box center [718, 301] width 81 height 32
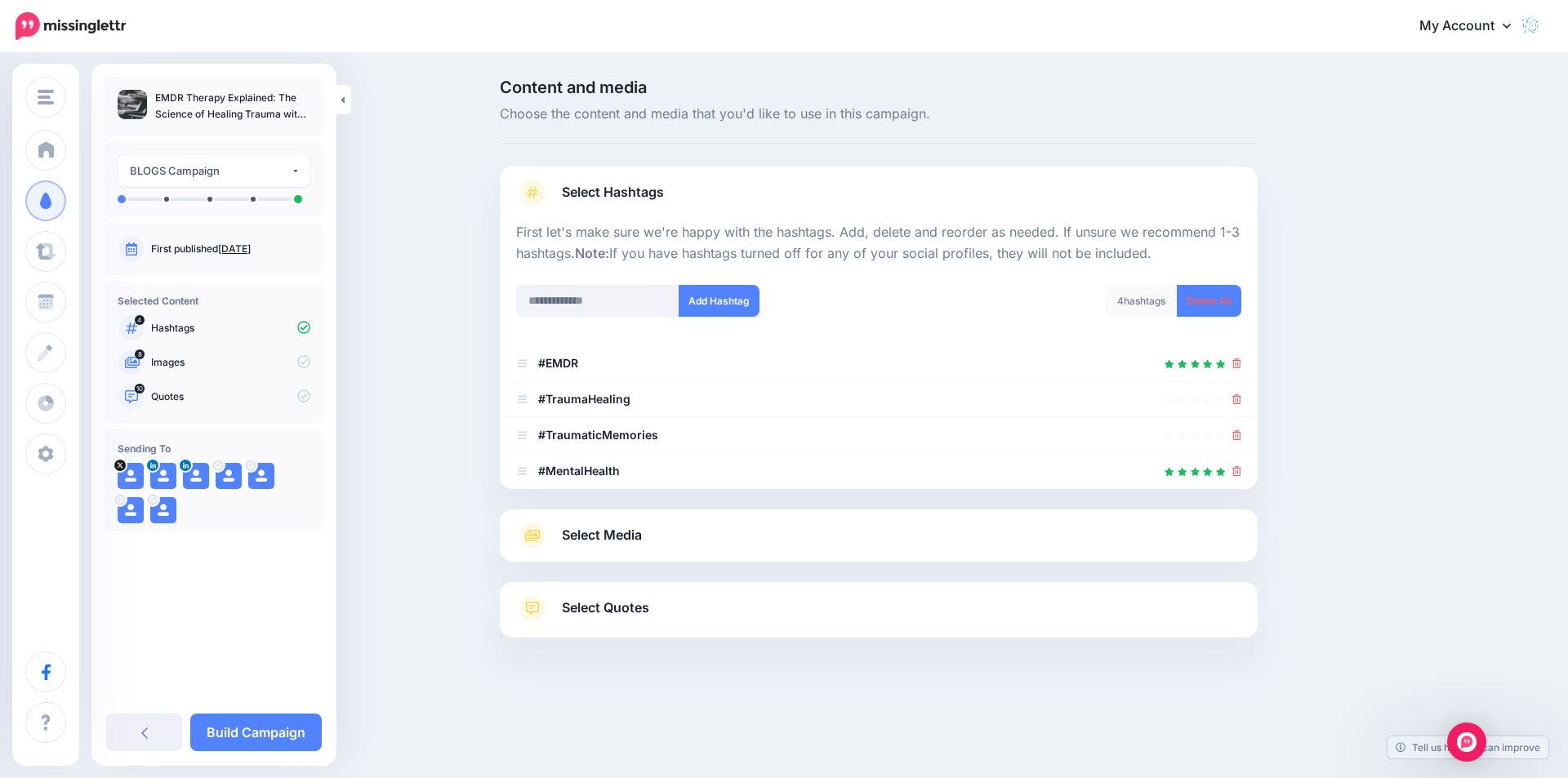
click at [606, 529] on span "Select Media" at bounding box center [602, 534] width 80 height 22
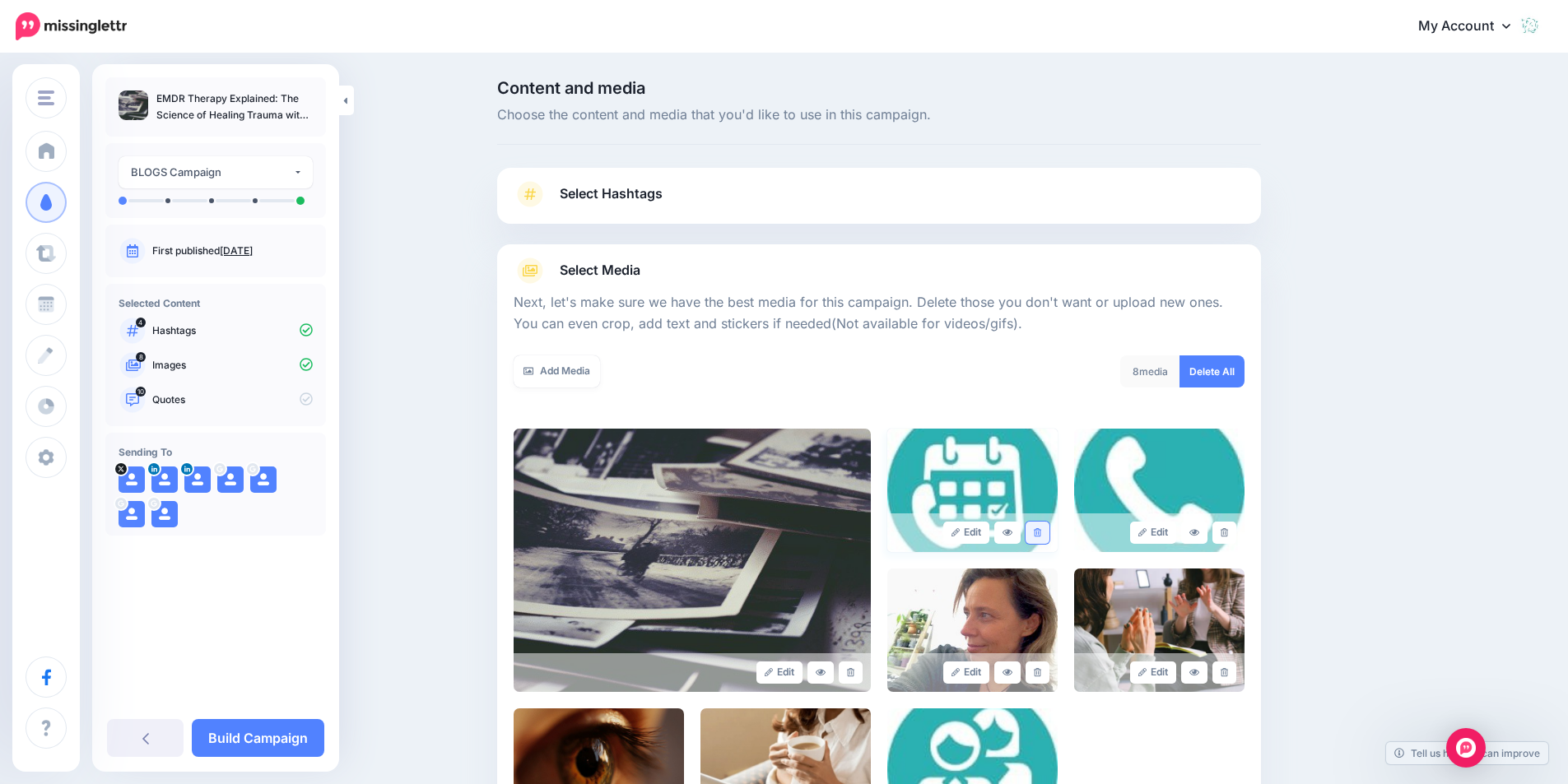
click at [1049, 532] on link at bounding box center [1037, 532] width 24 height 22
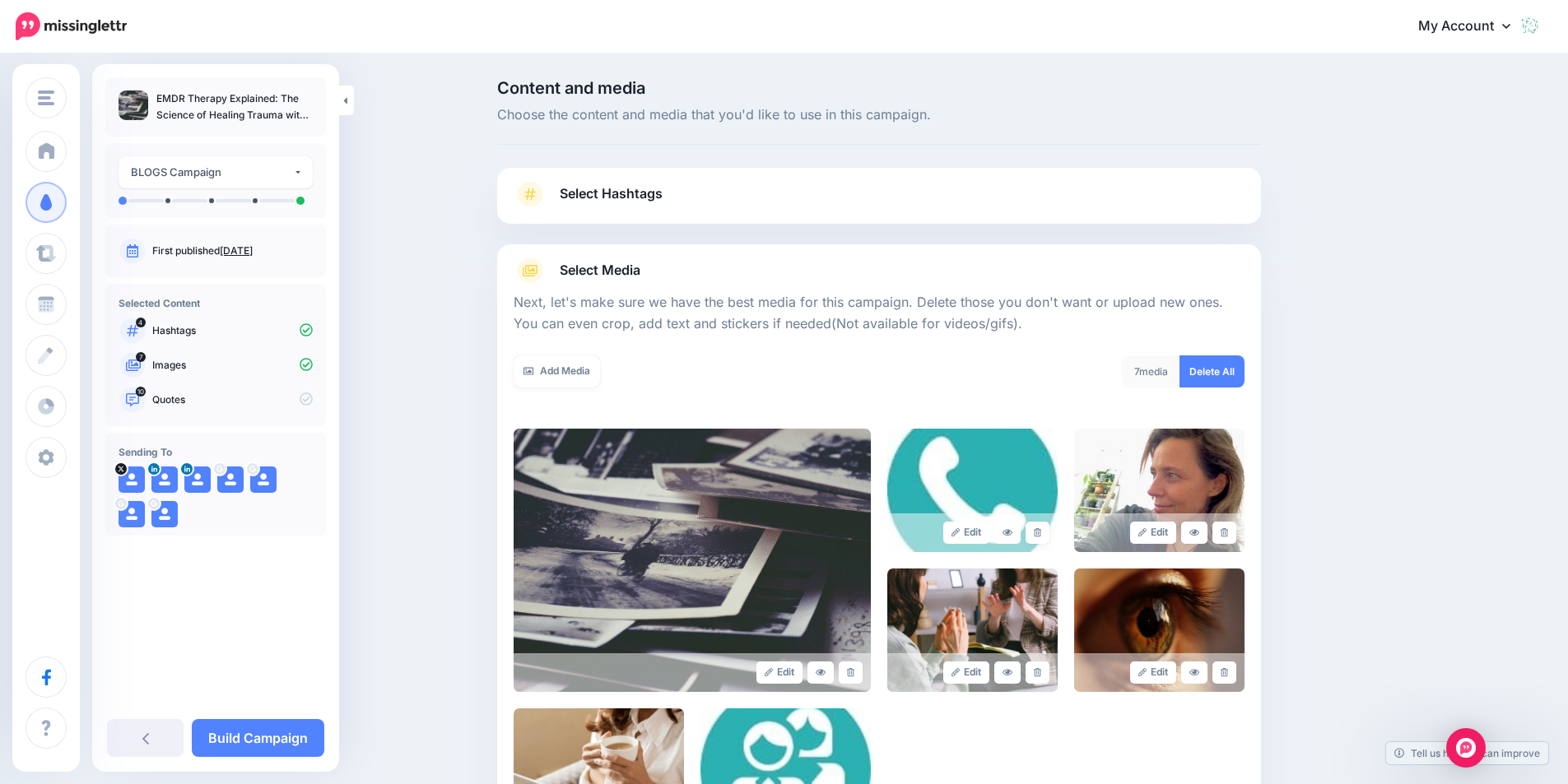
click at [1049, 532] on link at bounding box center [1037, 532] width 24 height 22
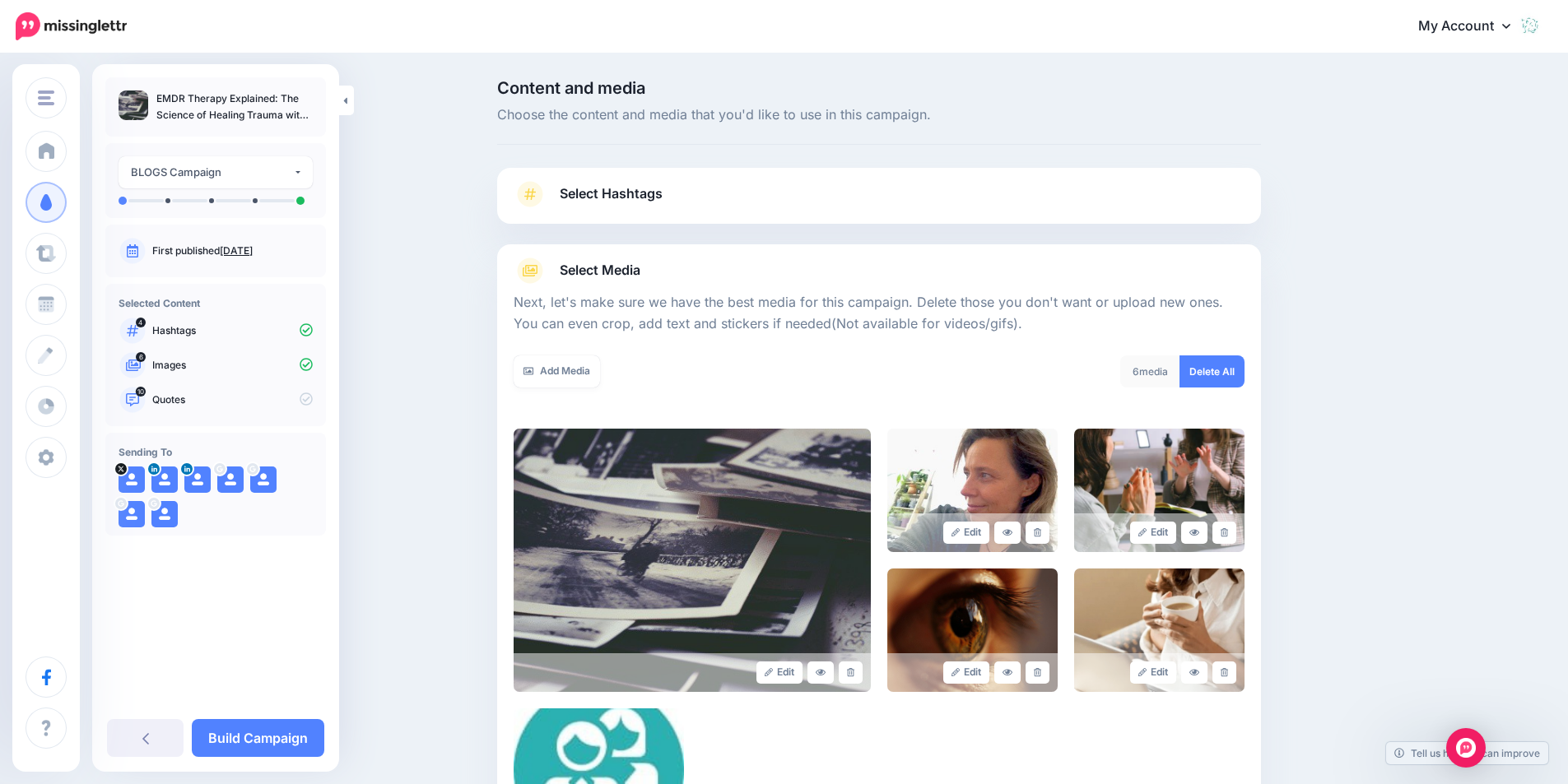
click at [1048, 533] on link at bounding box center [1037, 532] width 24 height 22
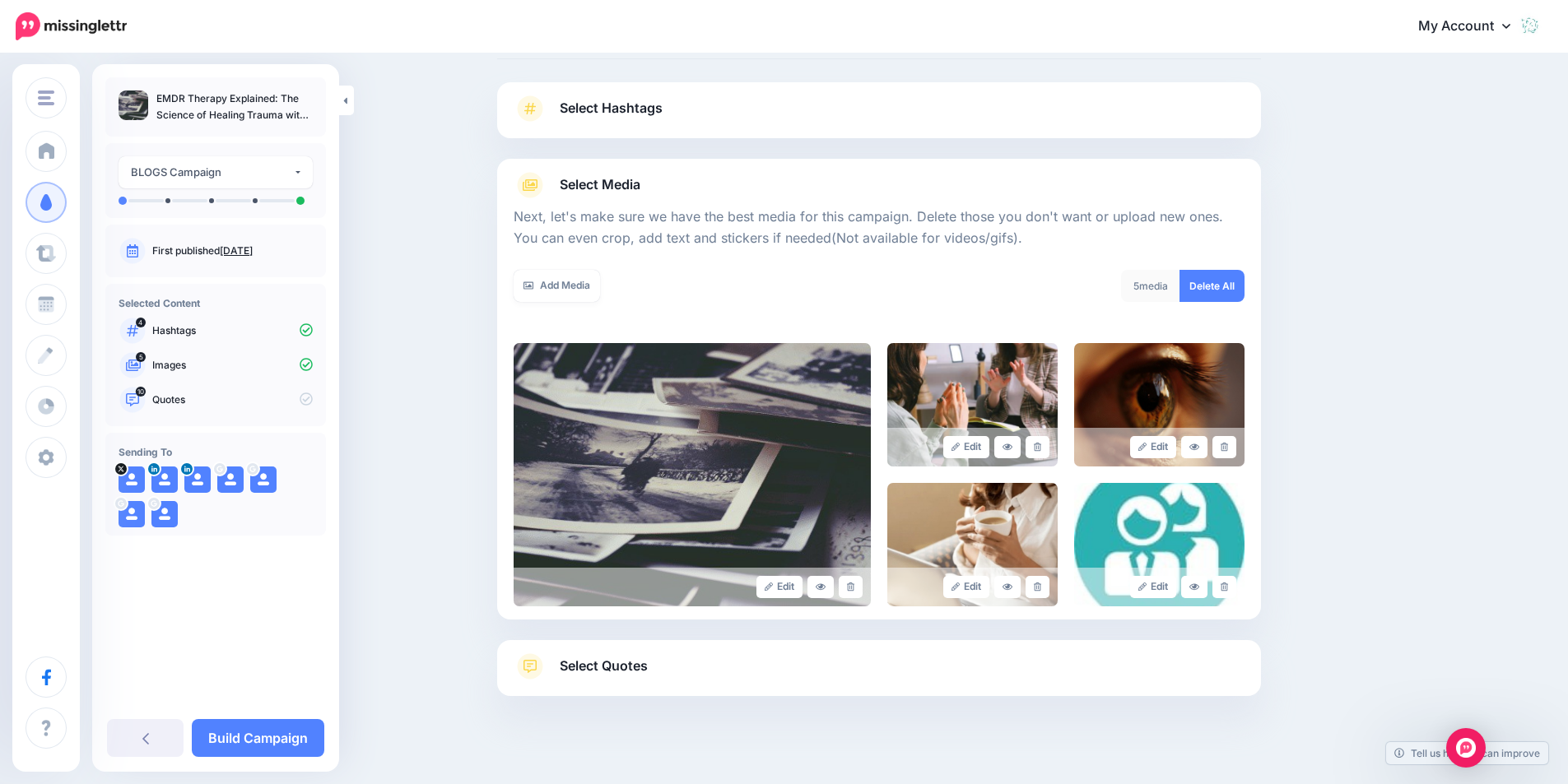
scroll to position [104, 0]
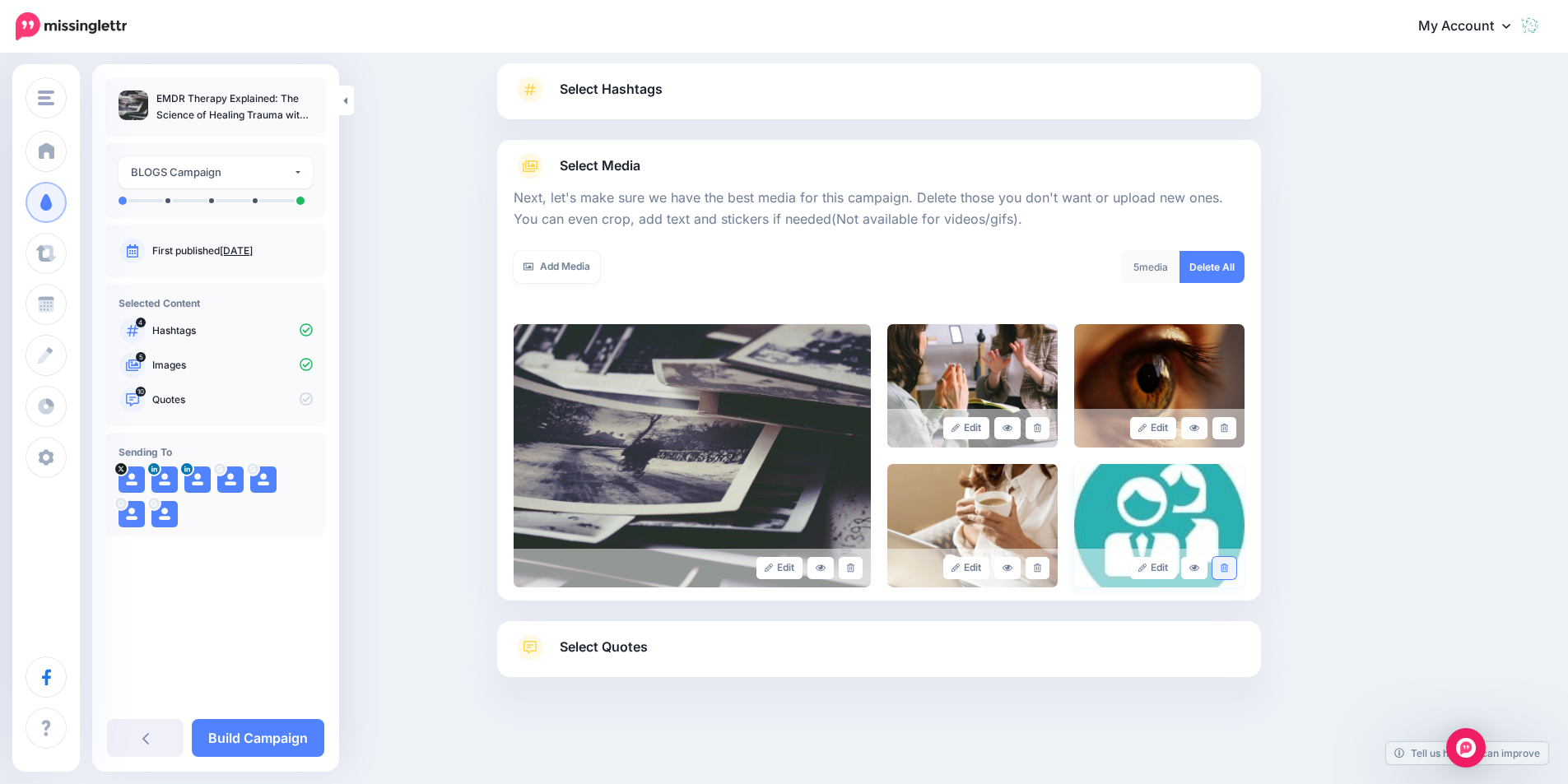
click at [1228, 565] on icon at bounding box center [1224, 567] width 8 height 9
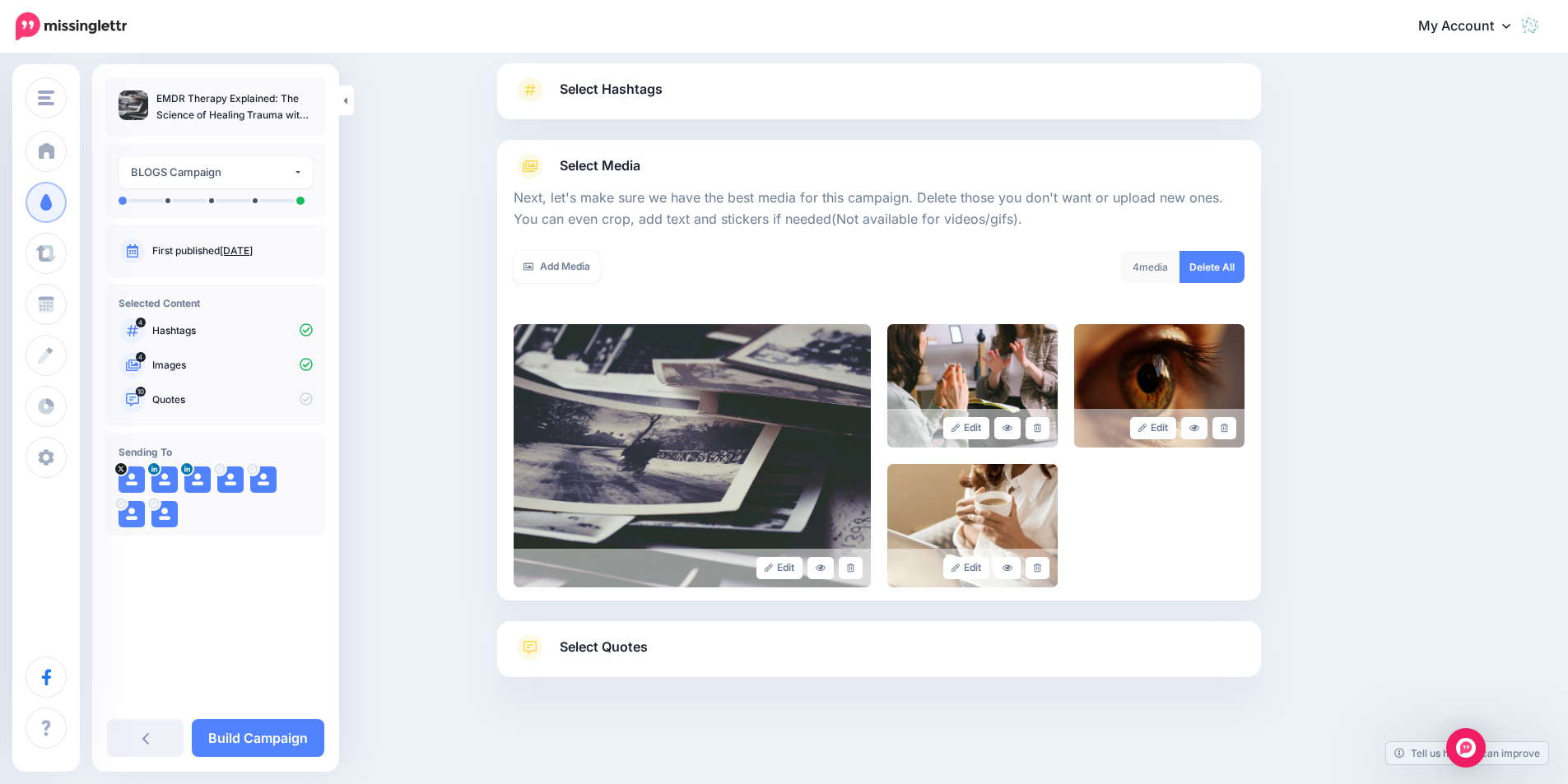
click at [611, 646] on span "Select Quotes" at bounding box center [604, 646] width 88 height 22
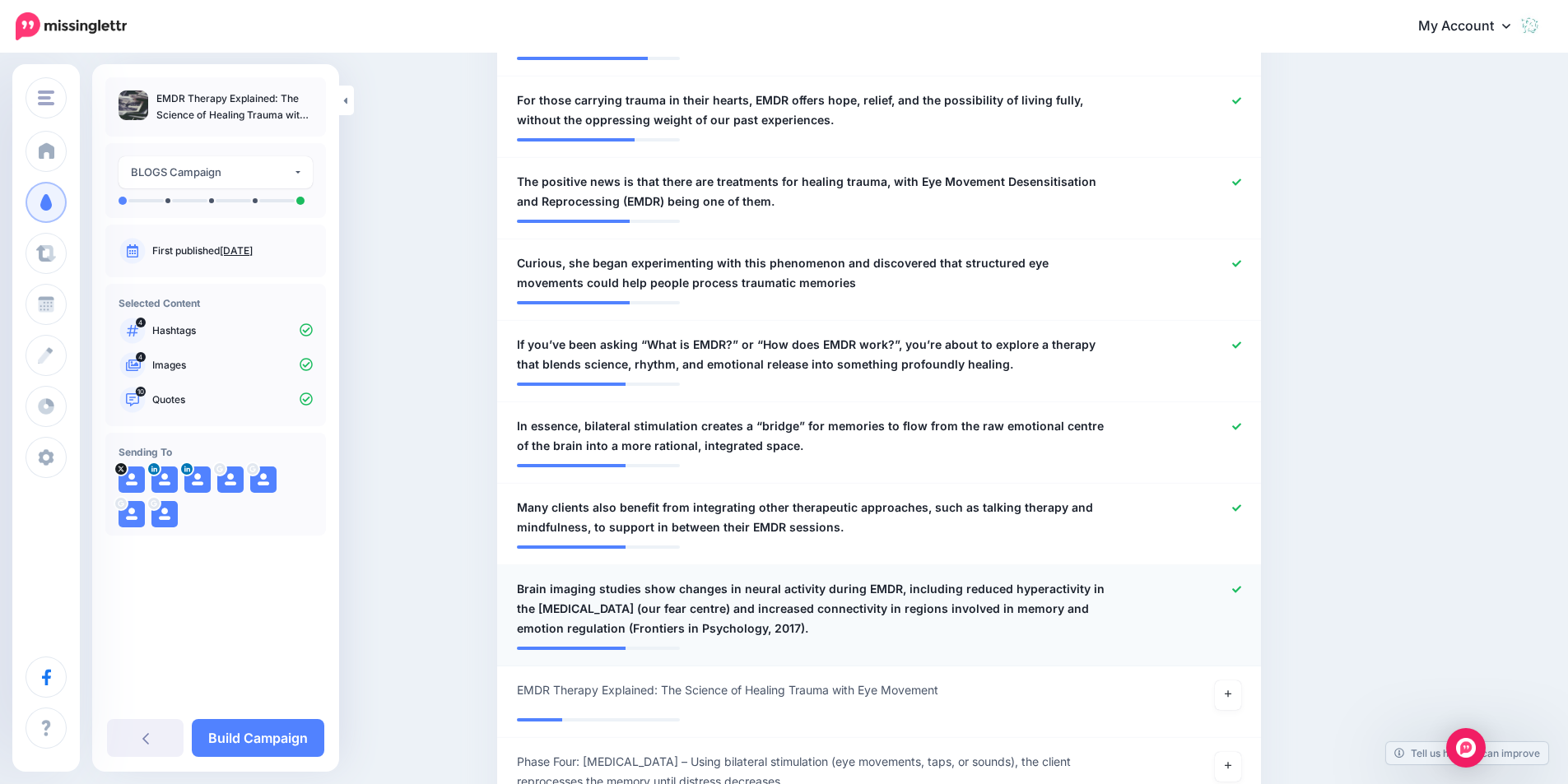
scroll to position [1092, 0]
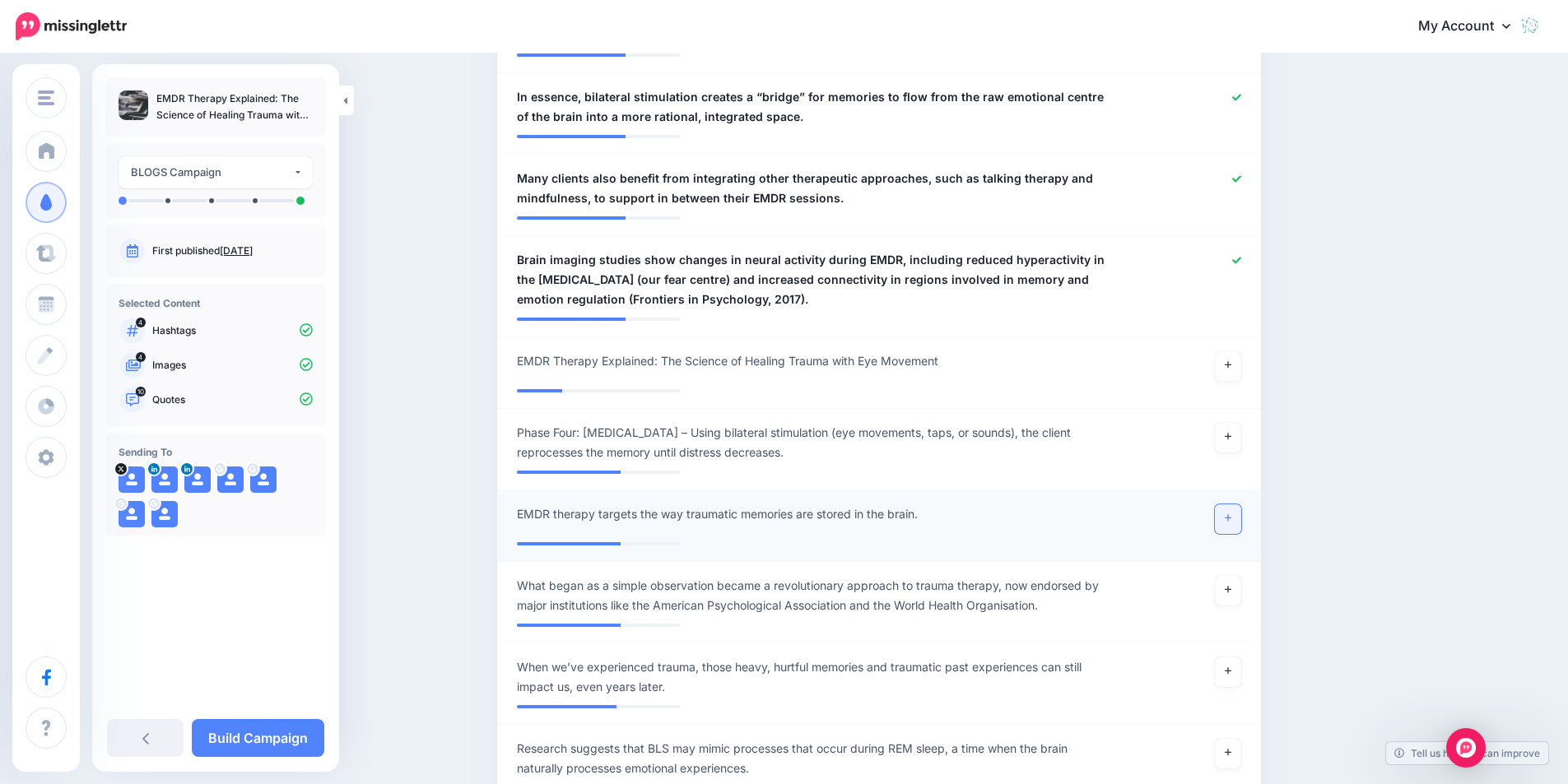
click at [1228, 507] on link at bounding box center [1228, 519] width 27 height 30
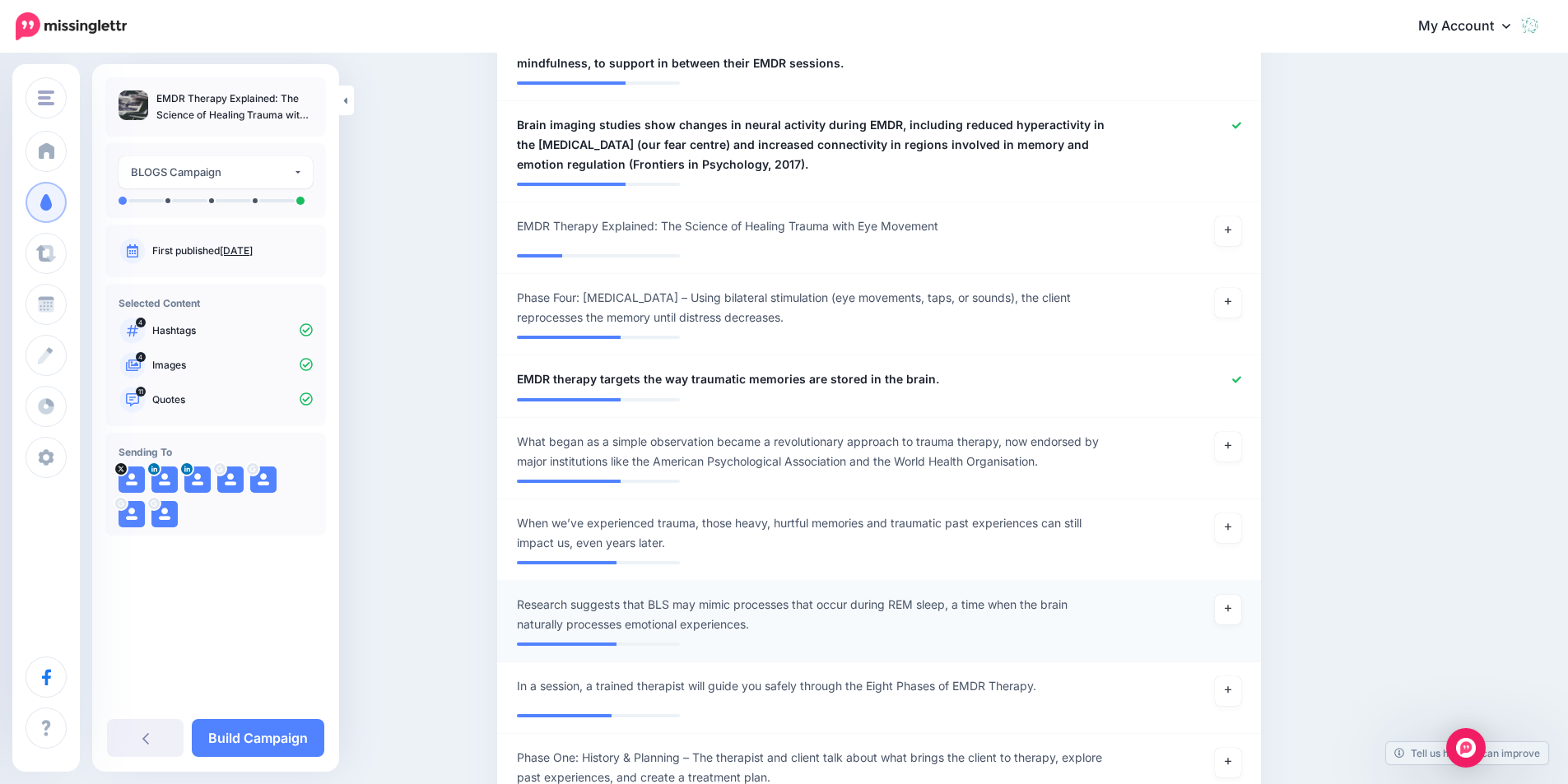
scroll to position [1257, 0]
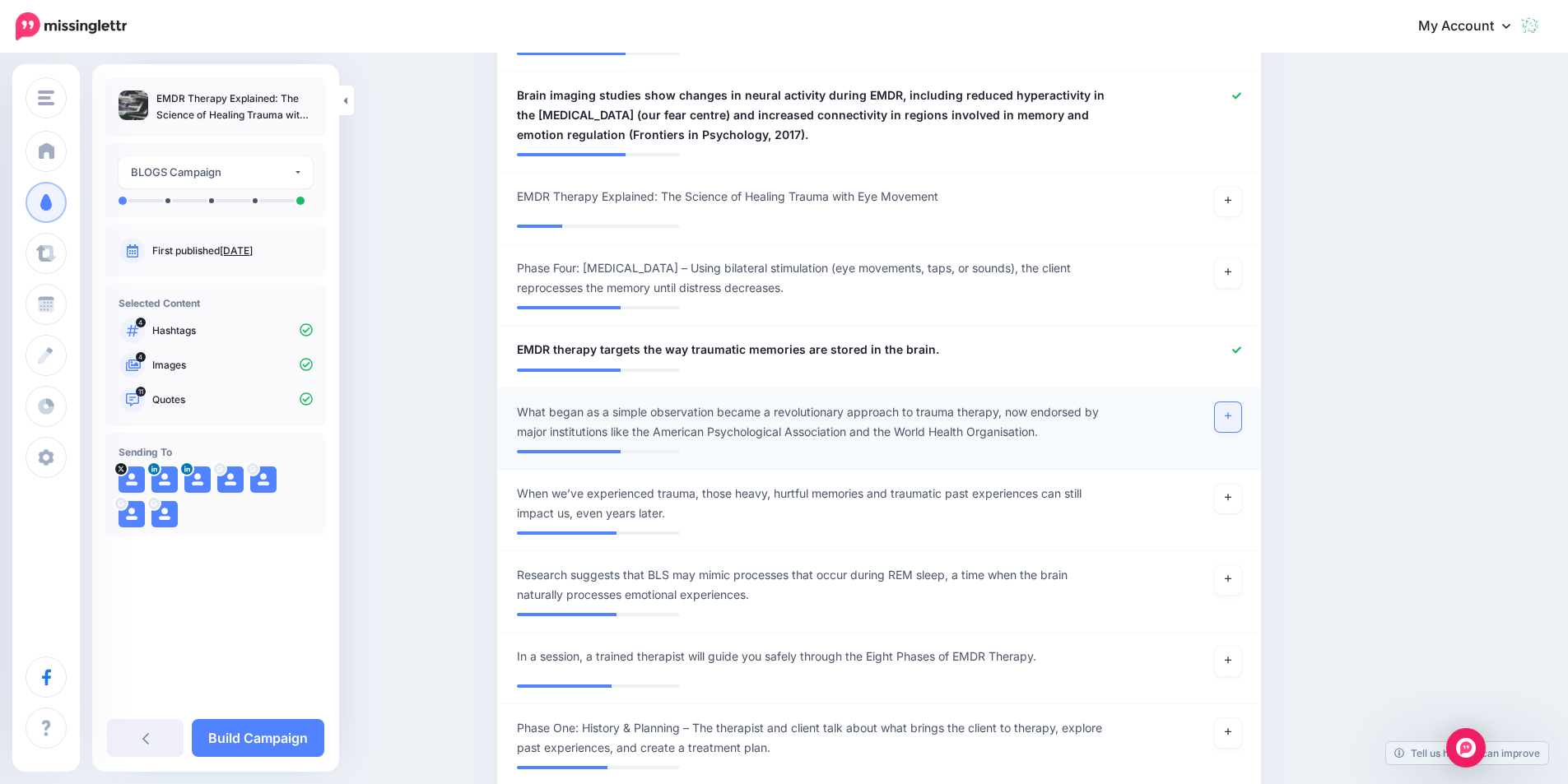
click at [1236, 402] on link at bounding box center [1228, 416] width 27 height 30
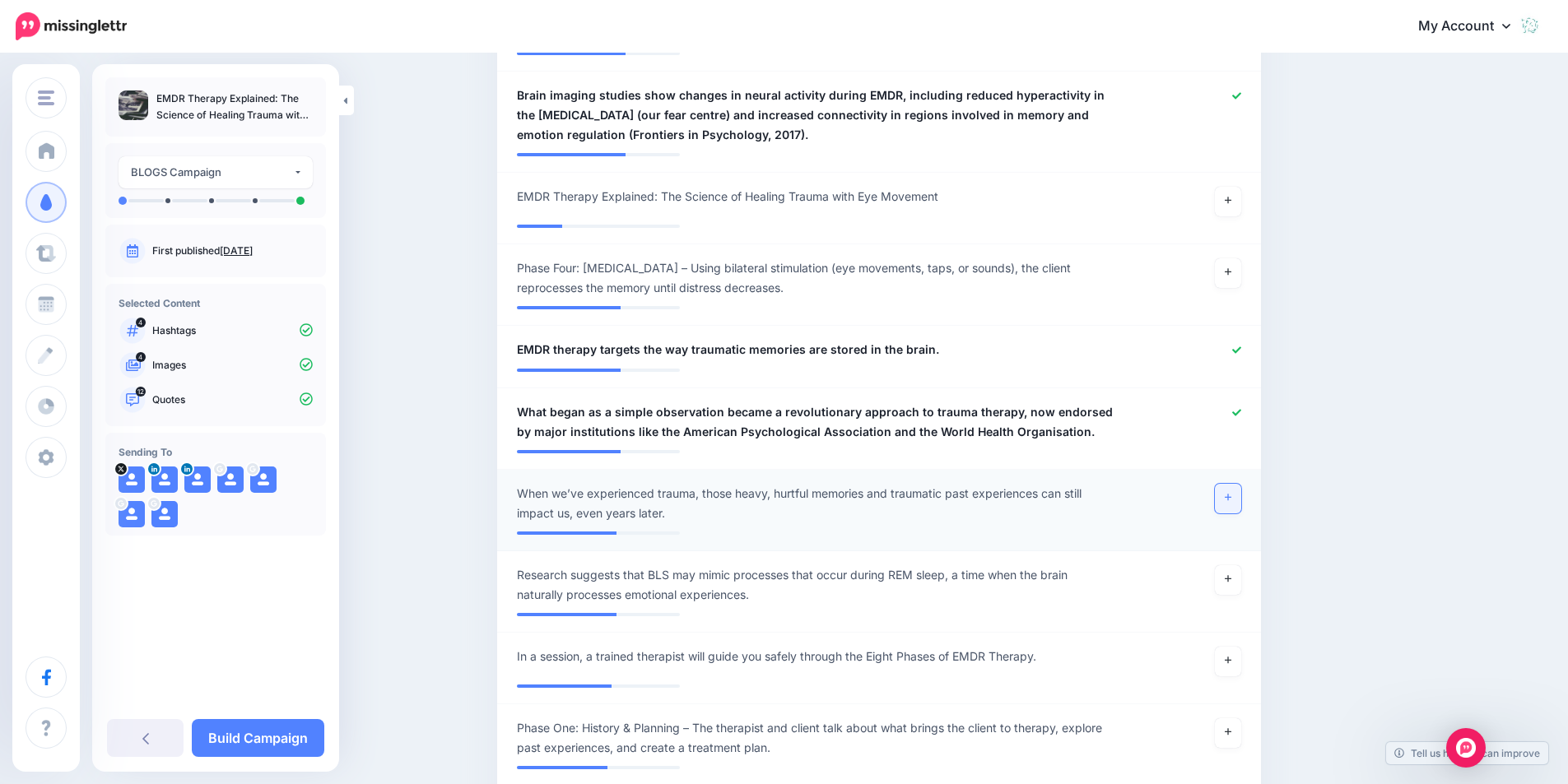
click at [1230, 493] on icon at bounding box center [1227, 497] width 7 height 9
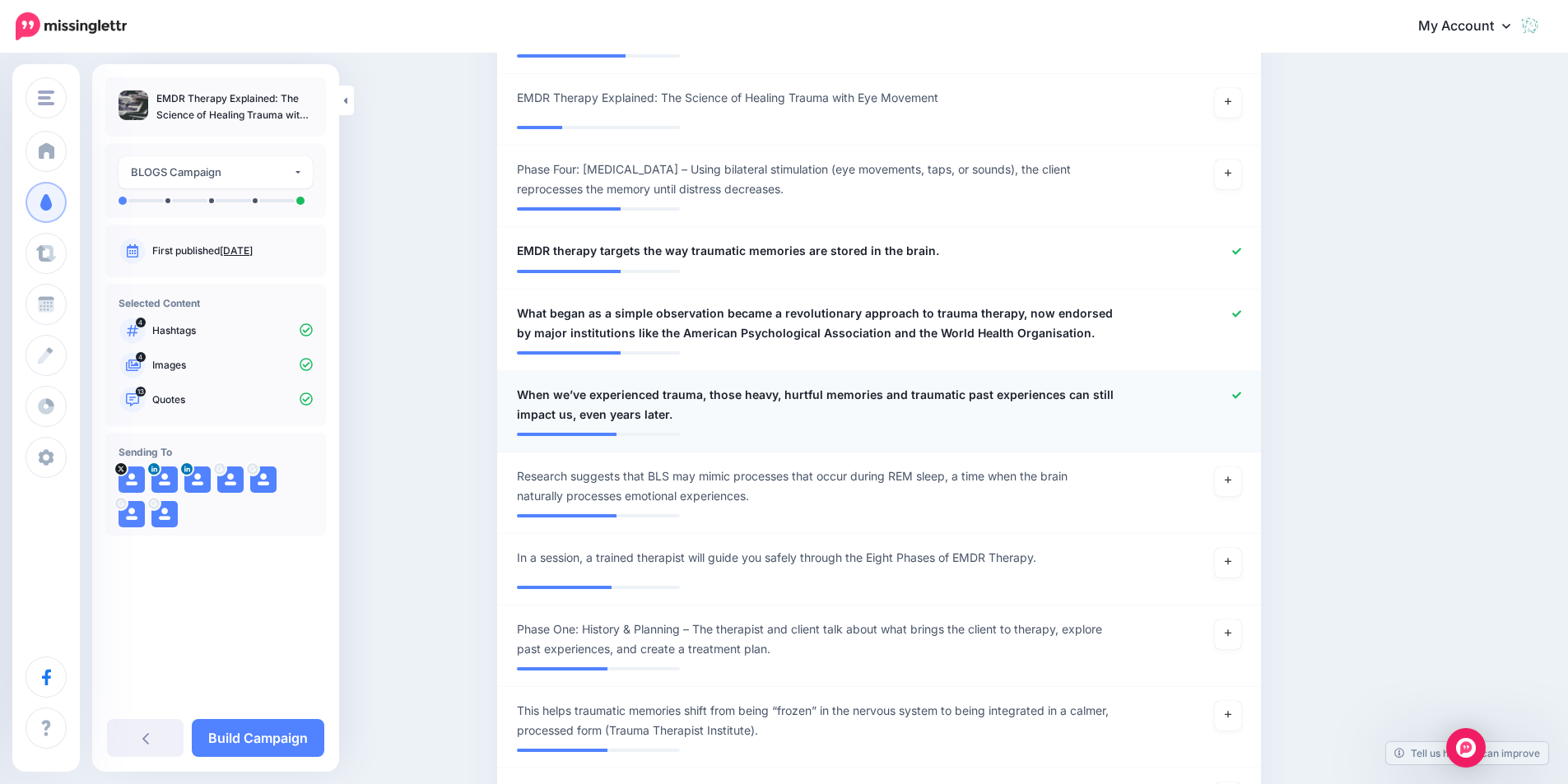
scroll to position [1421, 0]
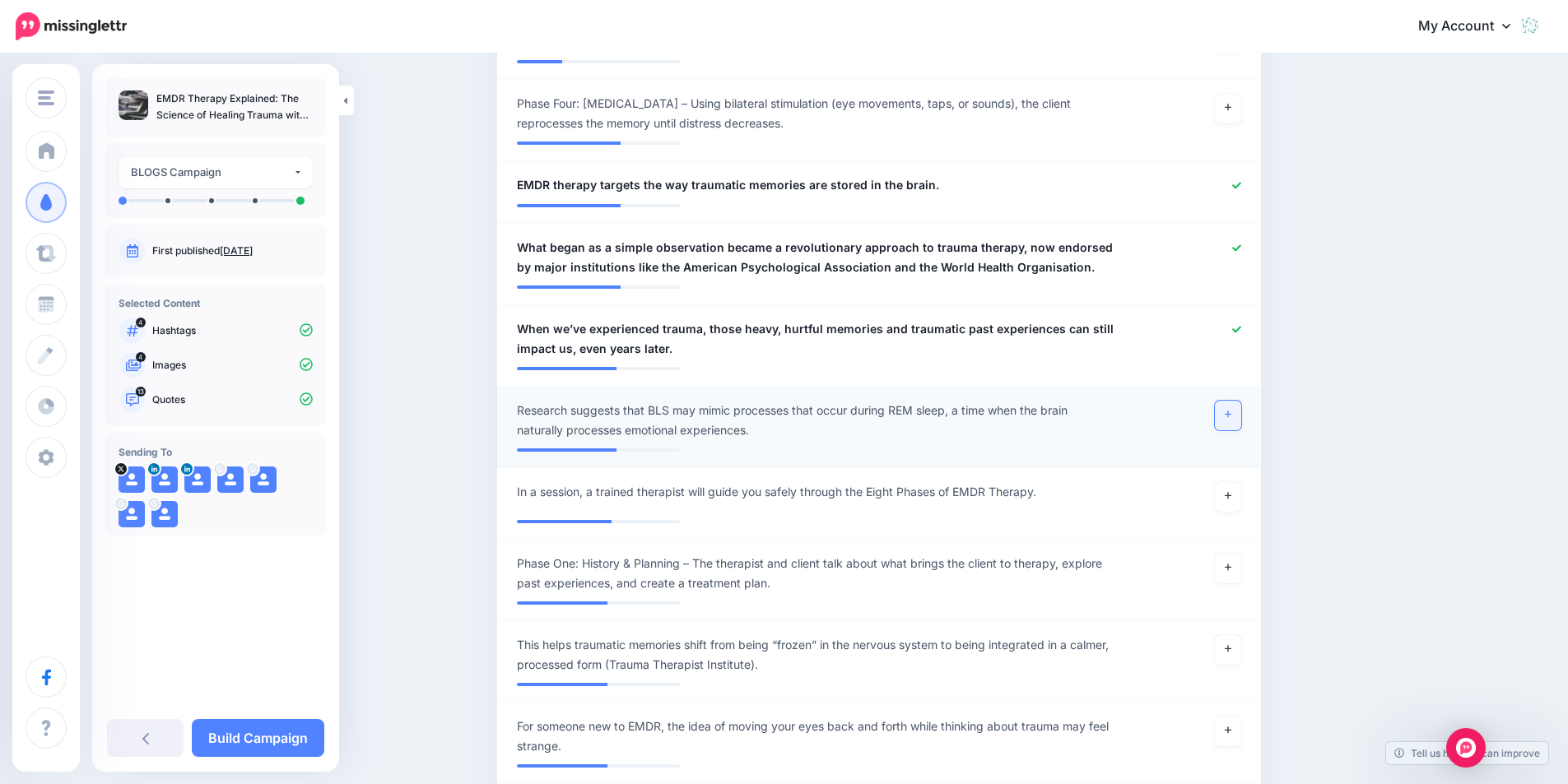
click at [1224, 401] on link at bounding box center [1228, 415] width 27 height 30
click at [1228, 482] on link at bounding box center [1228, 497] width 27 height 30
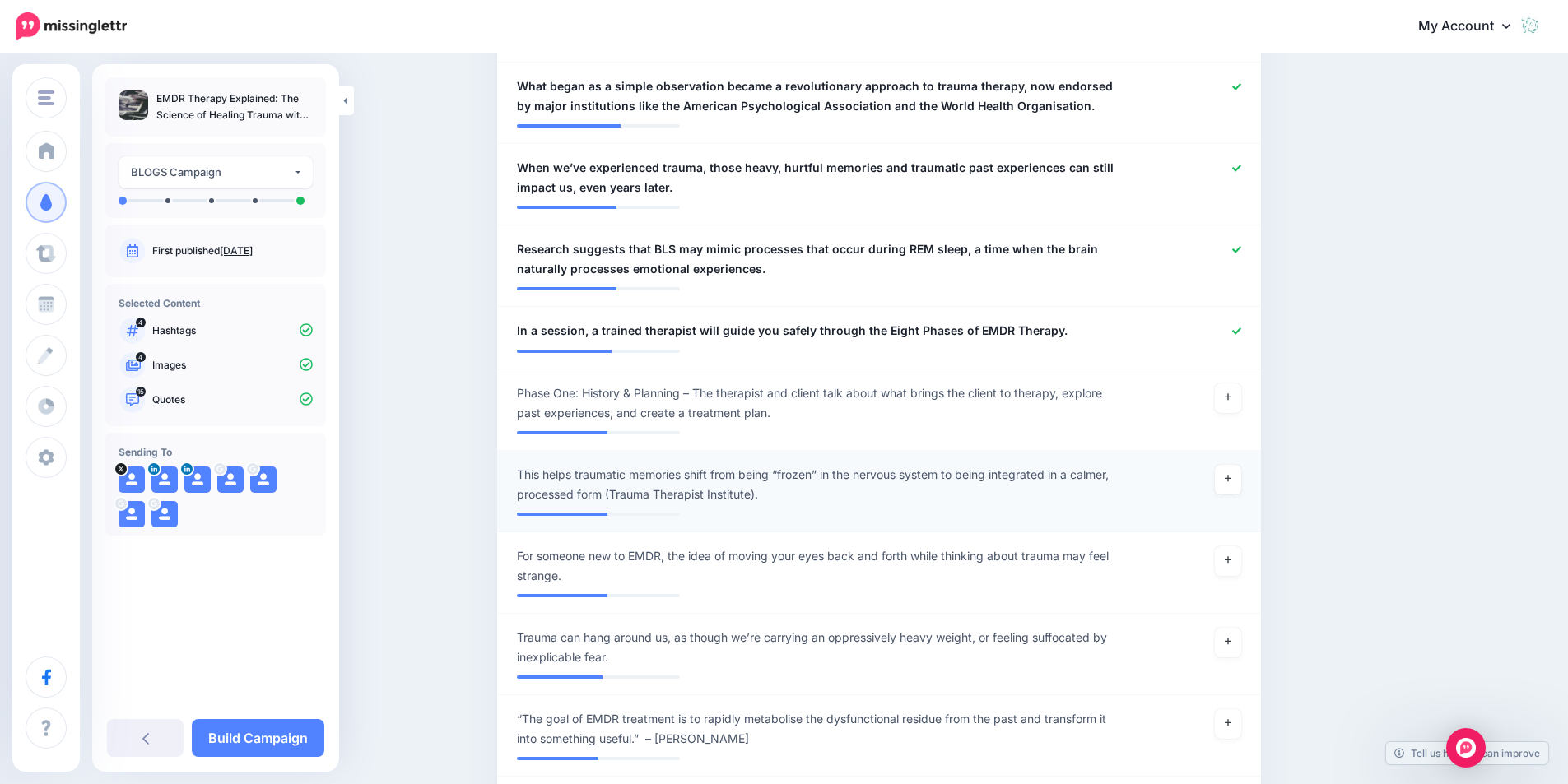
scroll to position [1586, 0]
click at [1239, 461] on link at bounding box center [1228, 476] width 27 height 30
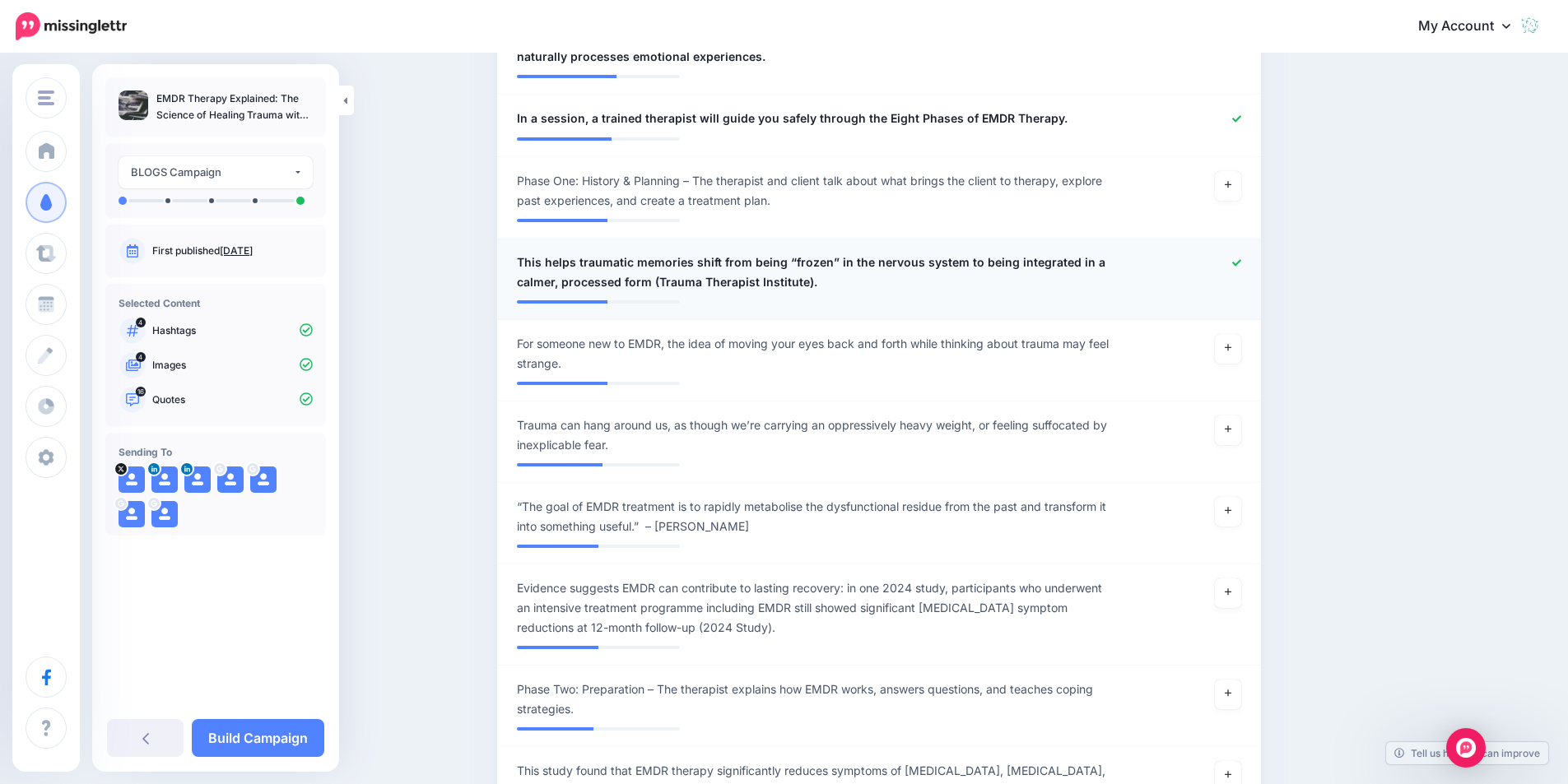
scroll to position [1833, 0]
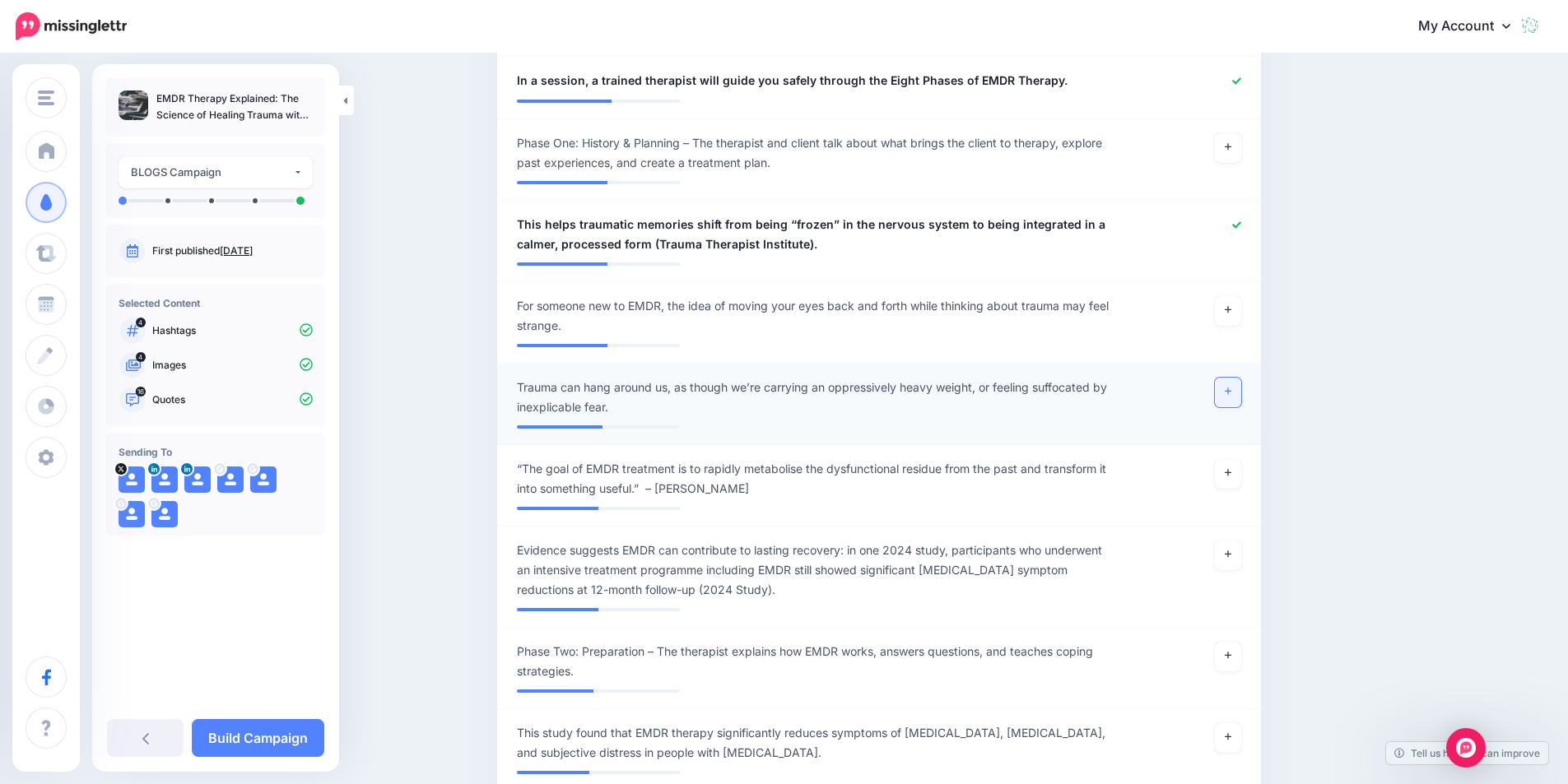
click at [1228, 378] on link at bounding box center [1228, 392] width 27 height 30
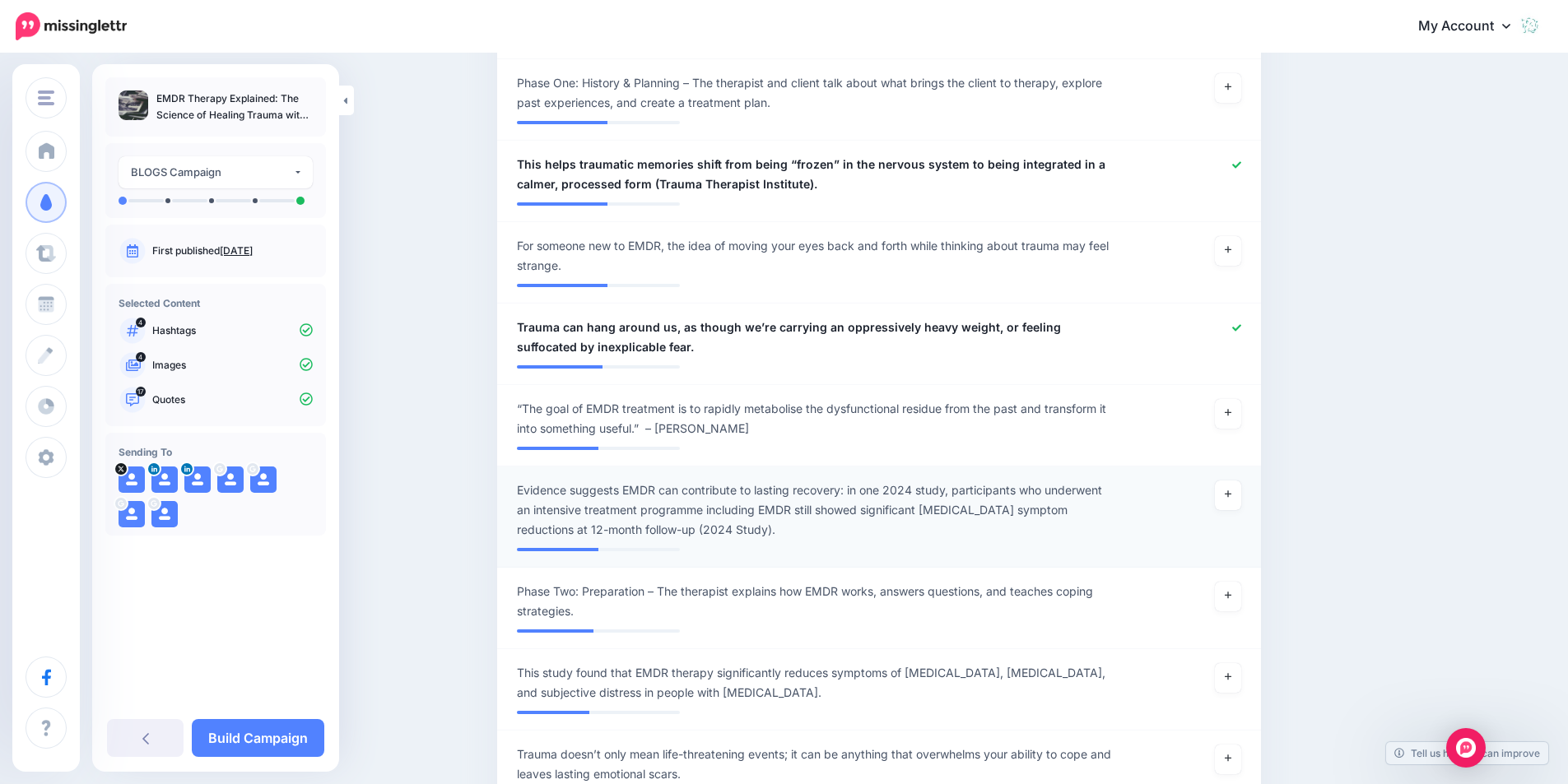
scroll to position [1915, 0]
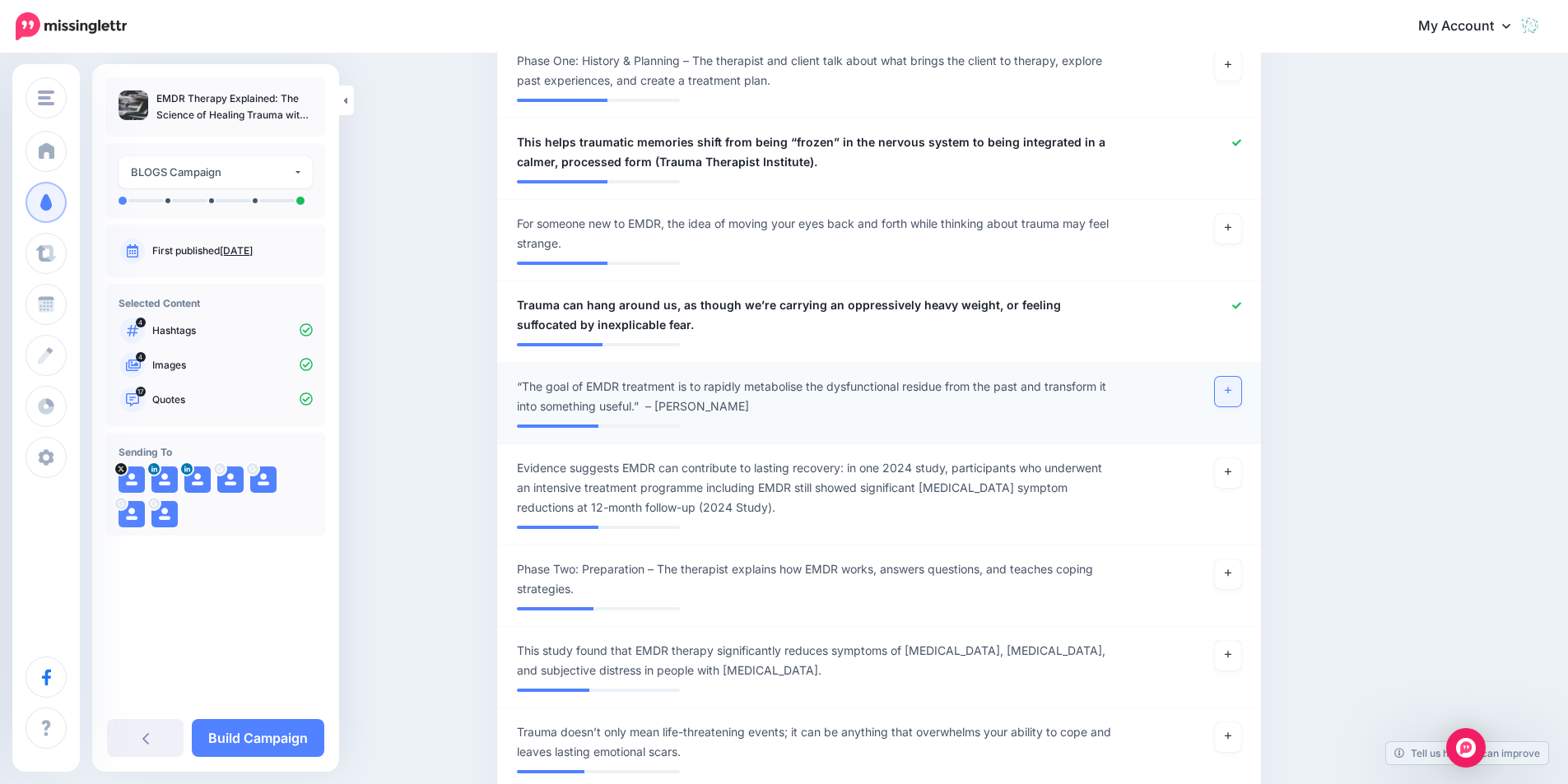
click at [1241, 377] on link at bounding box center [1228, 392] width 27 height 30
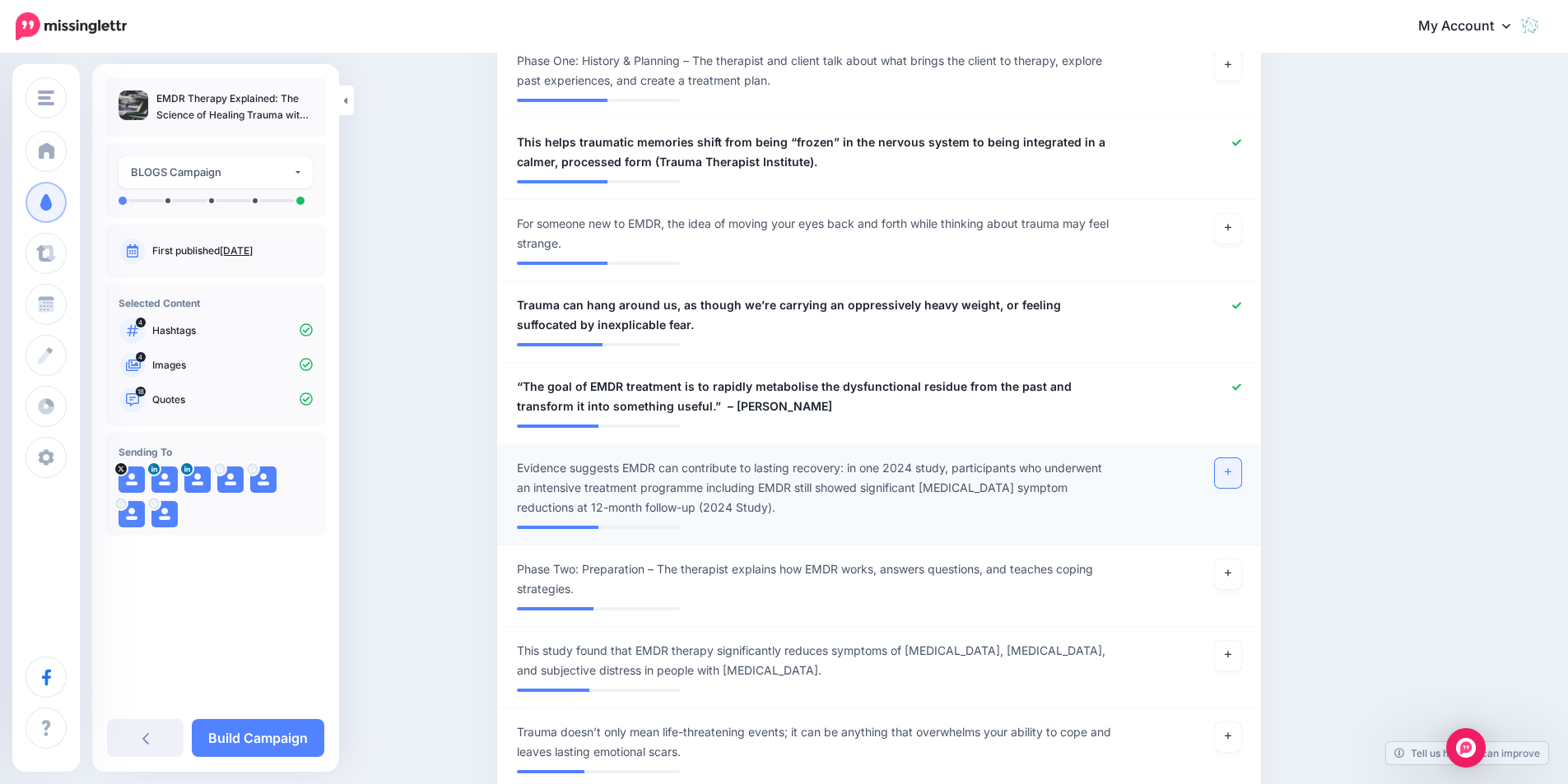
click at [1235, 459] on link at bounding box center [1228, 473] width 27 height 30
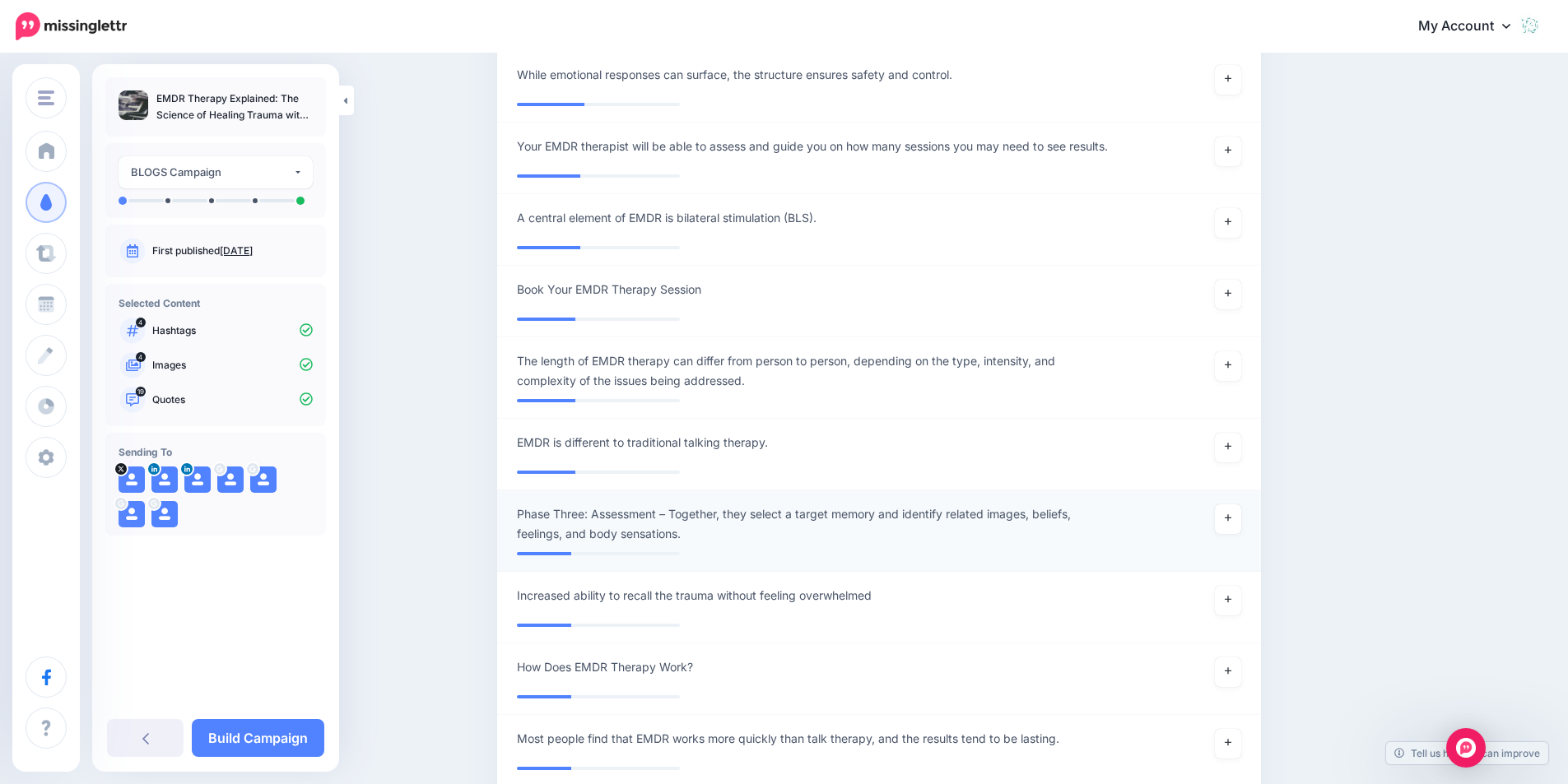
scroll to position [2656, 0]
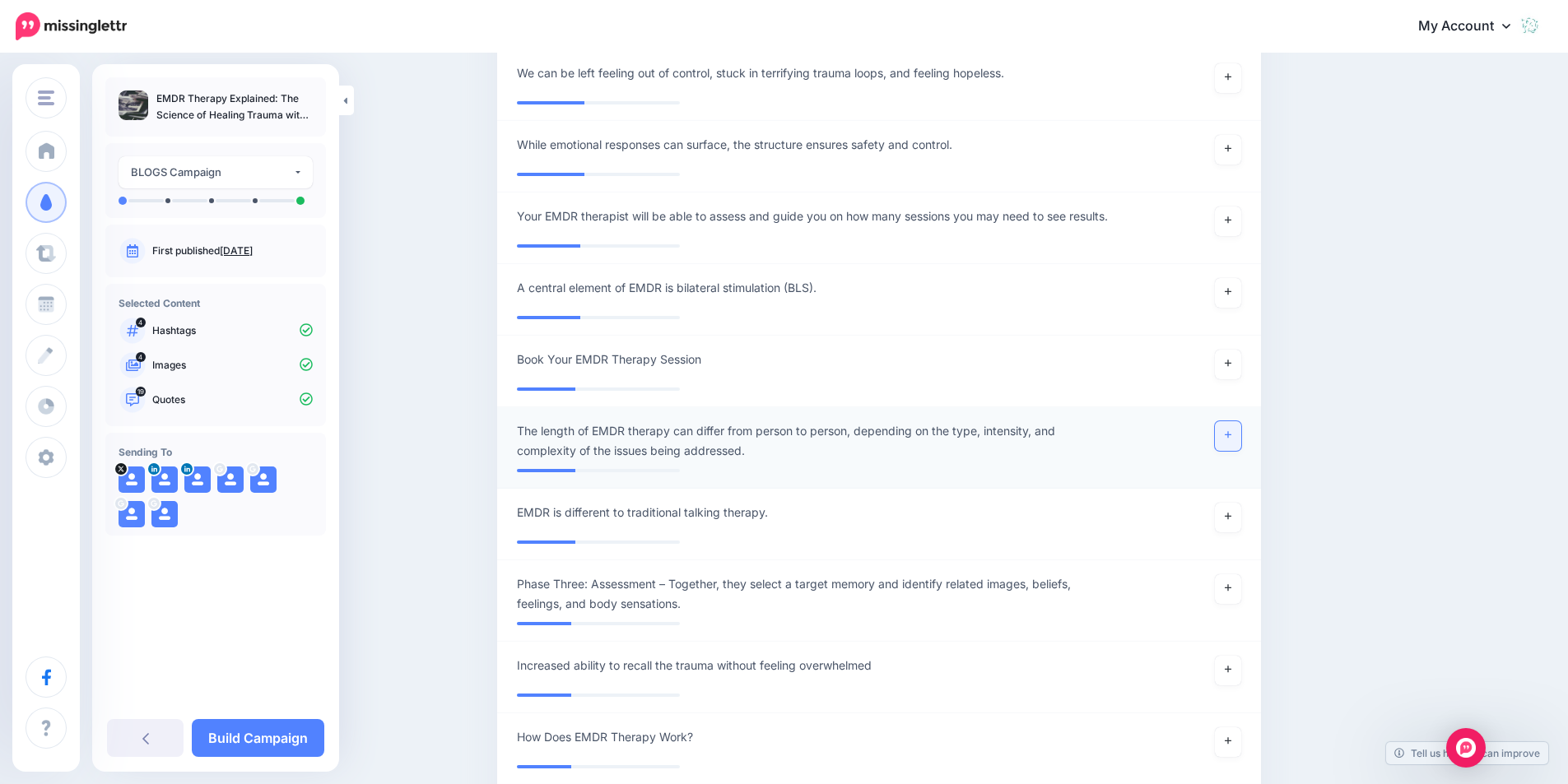
click at [1239, 421] on link at bounding box center [1228, 435] width 27 height 30
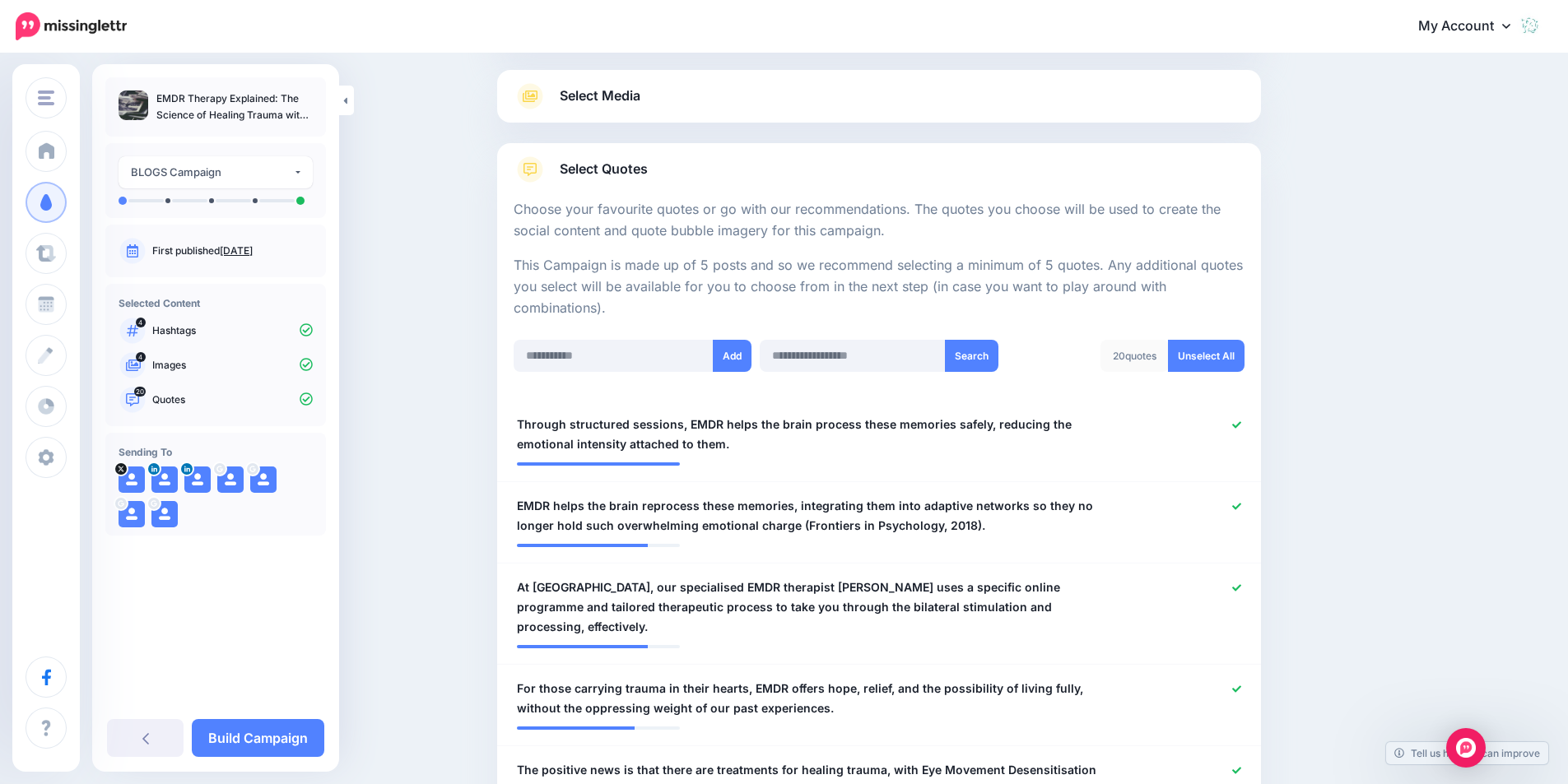
scroll to position [0, 0]
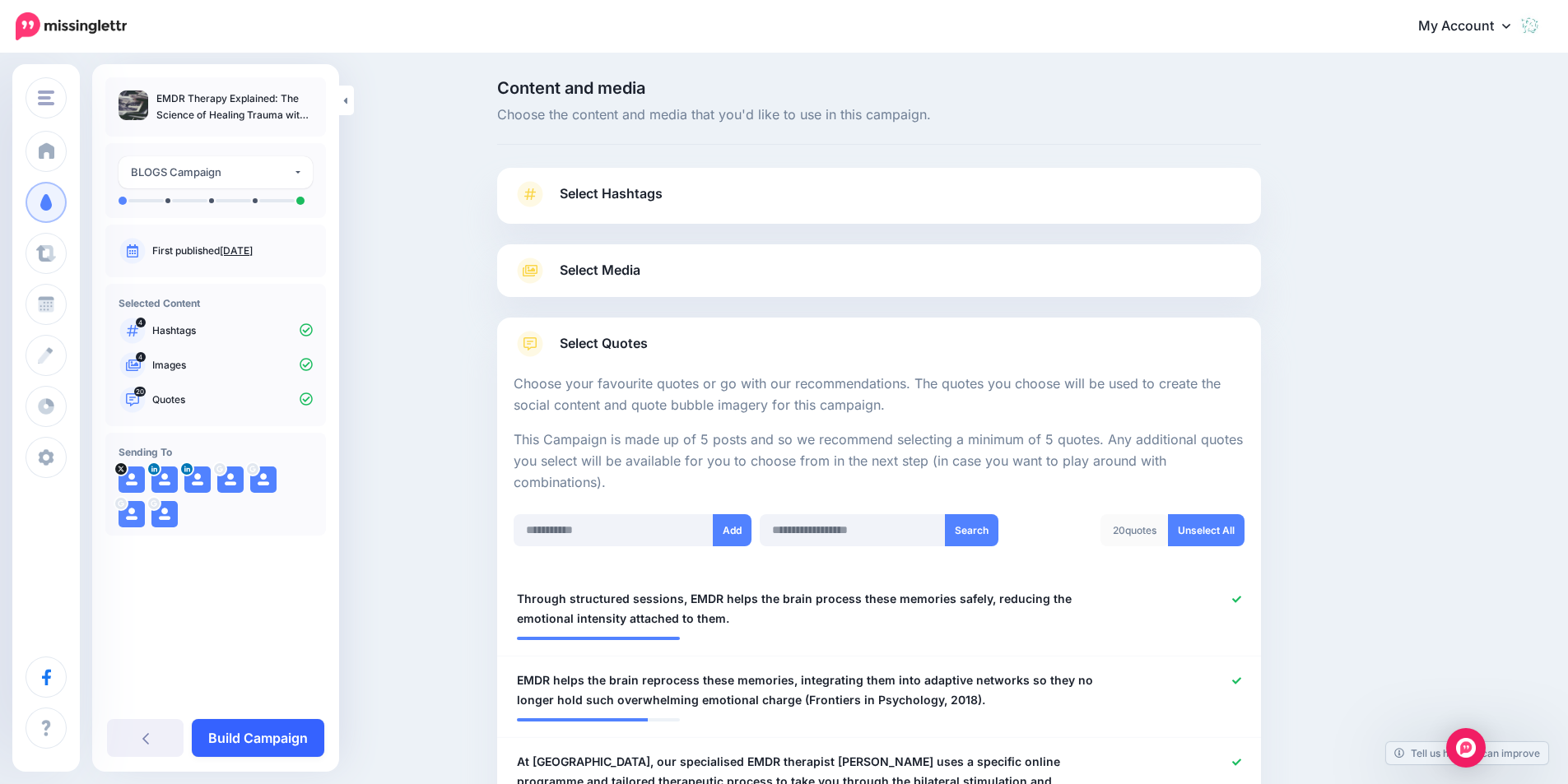
click at [249, 738] on link "Build Campaign" at bounding box center [258, 738] width 133 height 38
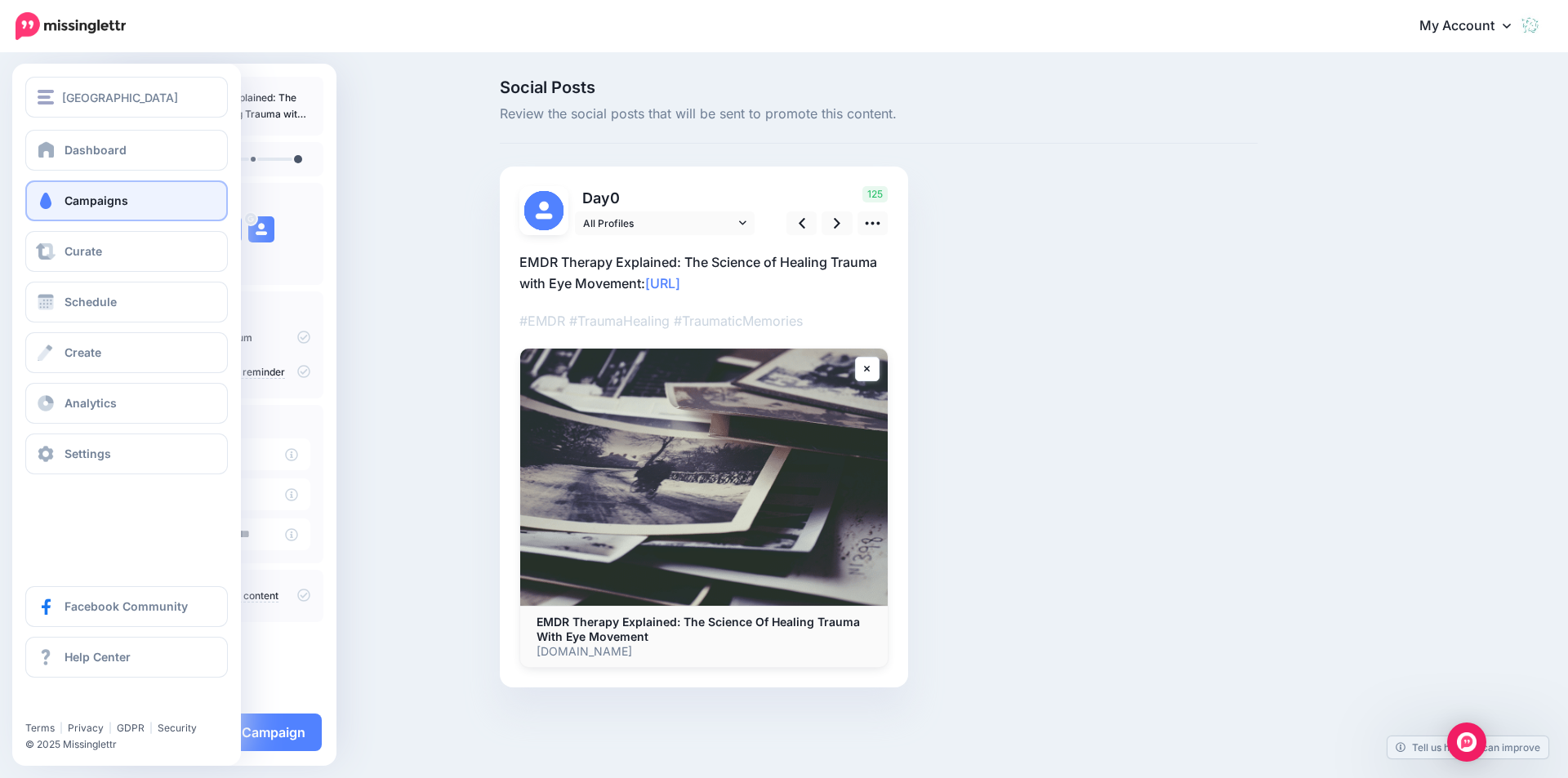
click at [124, 198] on span "Campaigns" at bounding box center [96, 200] width 63 height 14
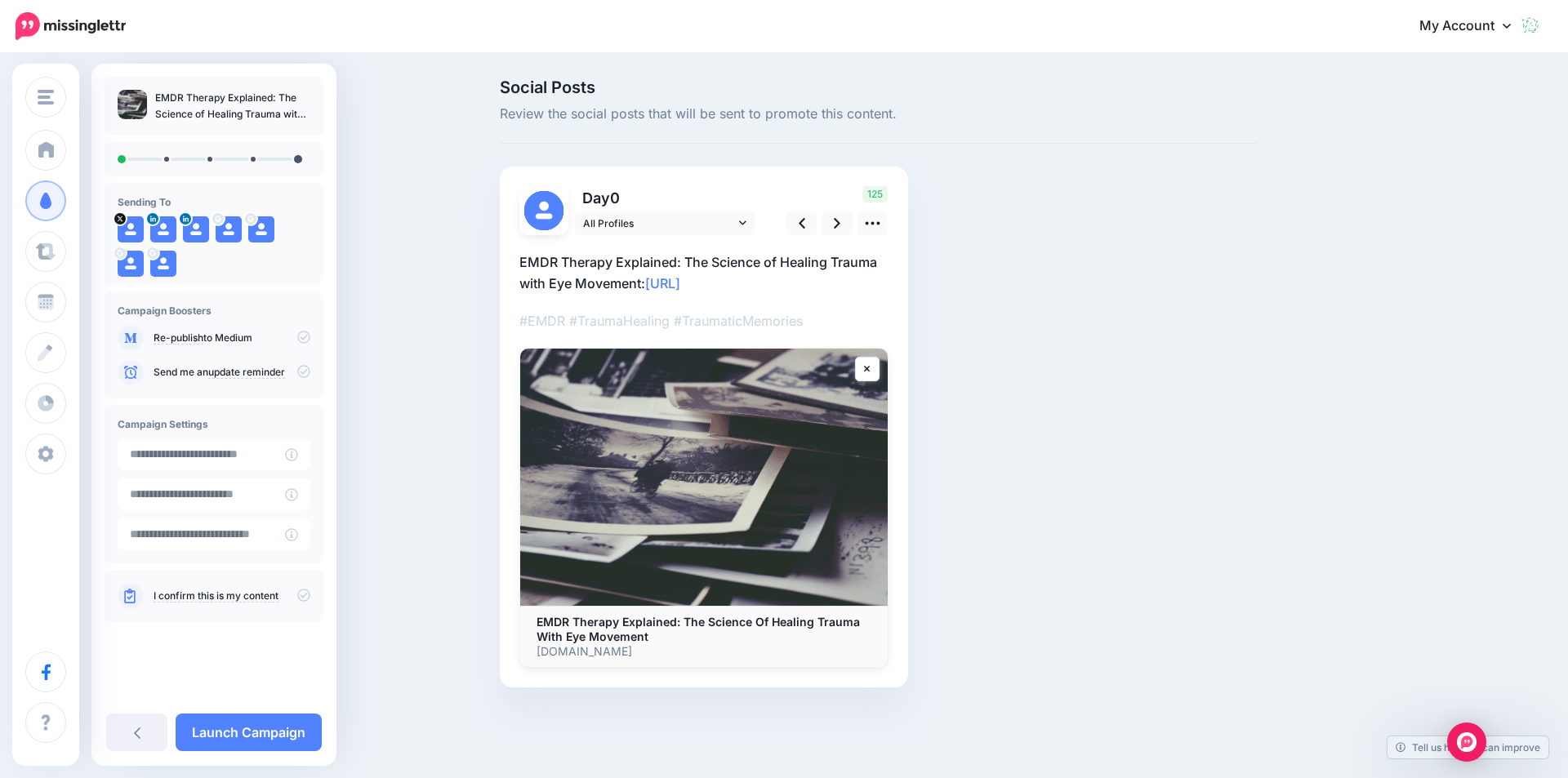
click at [553, 262] on p "EMDR Therapy Explained: The Science of Healing Trauma with Eye Movement: https:…" at bounding box center [704, 272] width 369 height 43
click at [540, 298] on div at bounding box center [704, 451] width 369 height 433
click at [820, 287] on textarea "**********" at bounding box center [704, 272] width 369 height 43
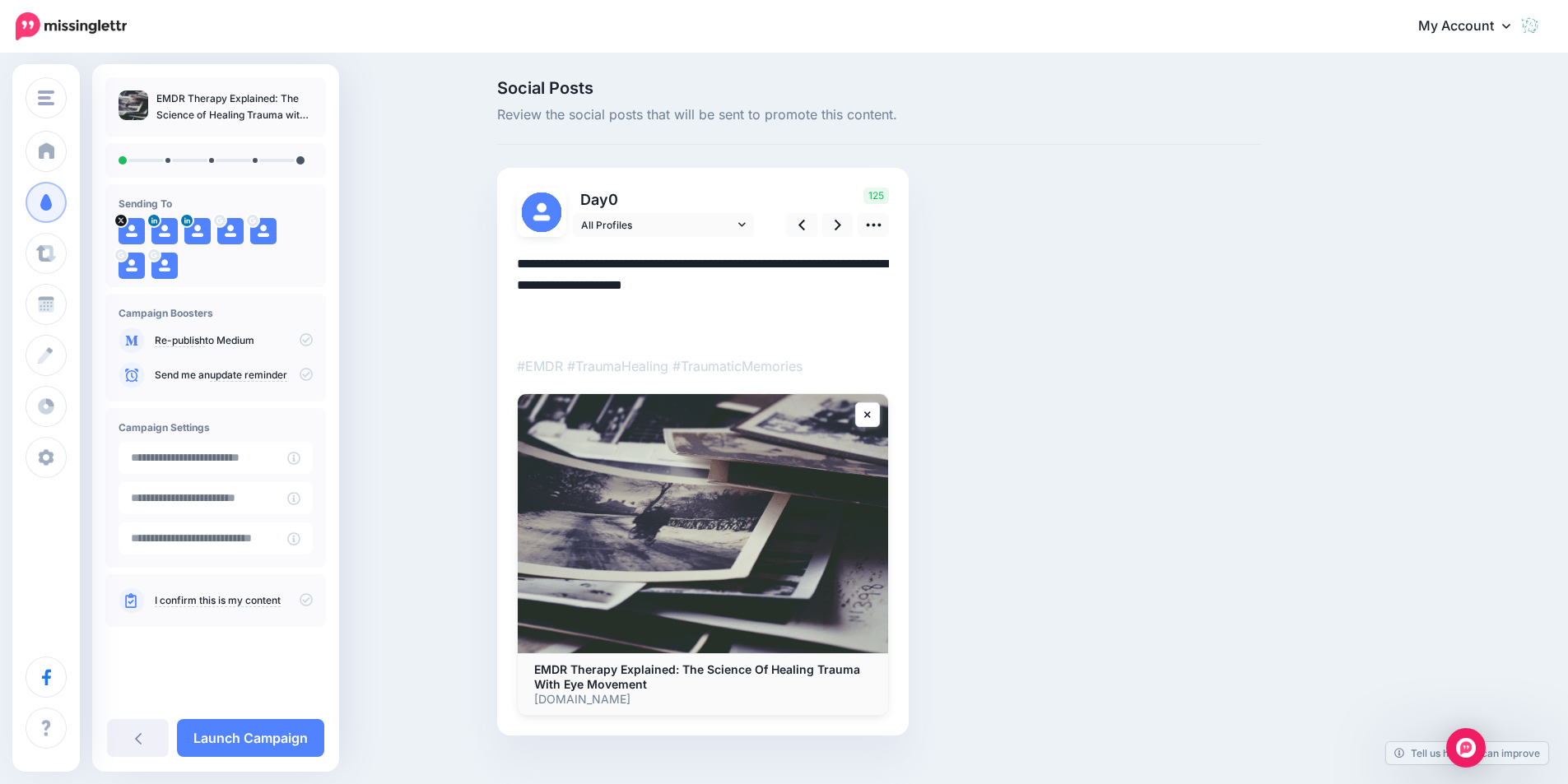
paste textarea "**********"
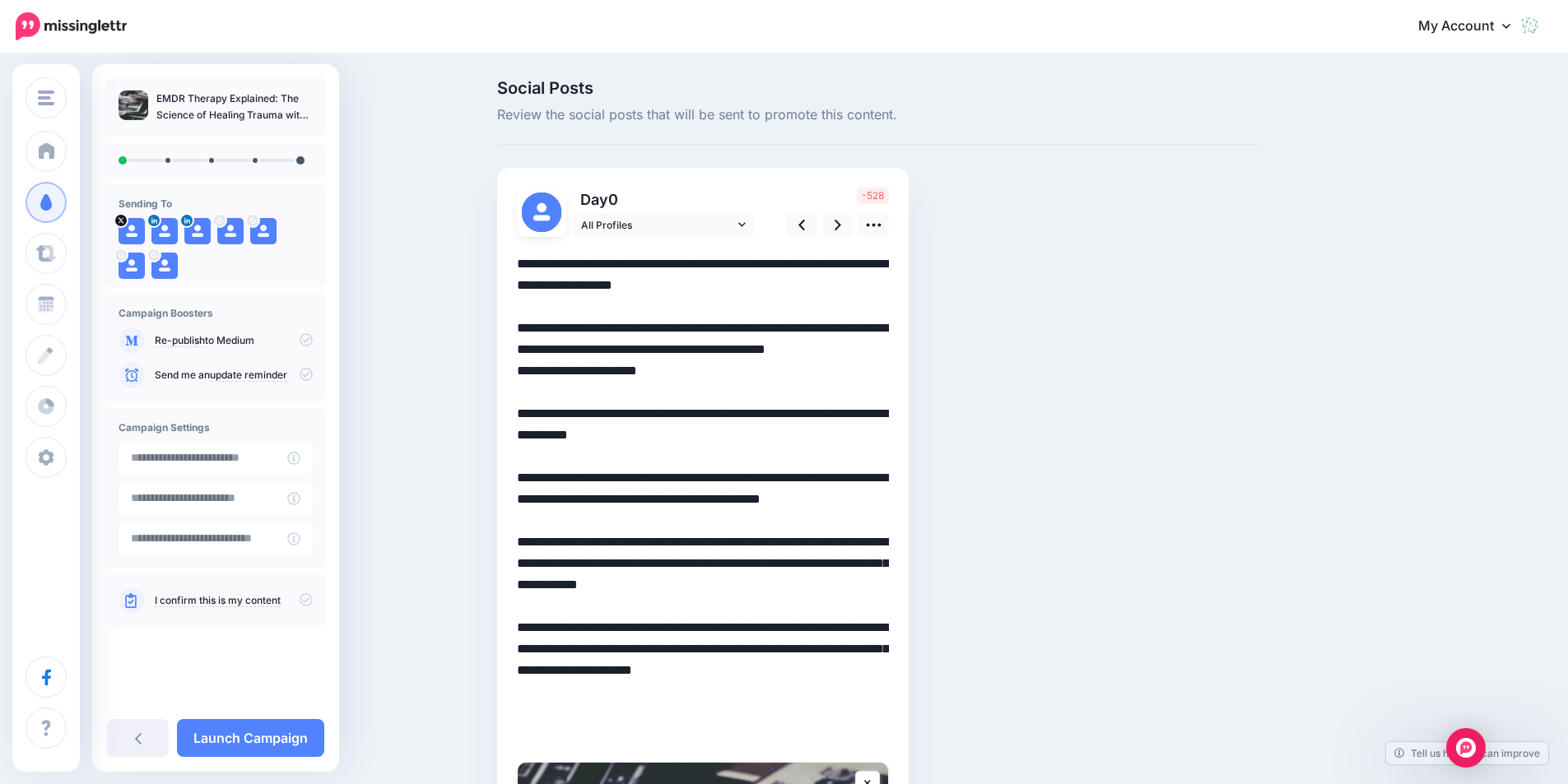
drag, startPoint x: 539, startPoint y: 394, endPoint x: 524, endPoint y: 395, distance: 15.0
click at [524, 395] on textarea "**********" at bounding box center [703, 498] width 372 height 492
click at [652, 284] on textarea "**********" at bounding box center [703, 498] width 372 height 492
paste textarea "**"
drag, startPoint x: 552, startPoint y: 349, endPoint x: 509, endPoint y: 336, distance: 44.9
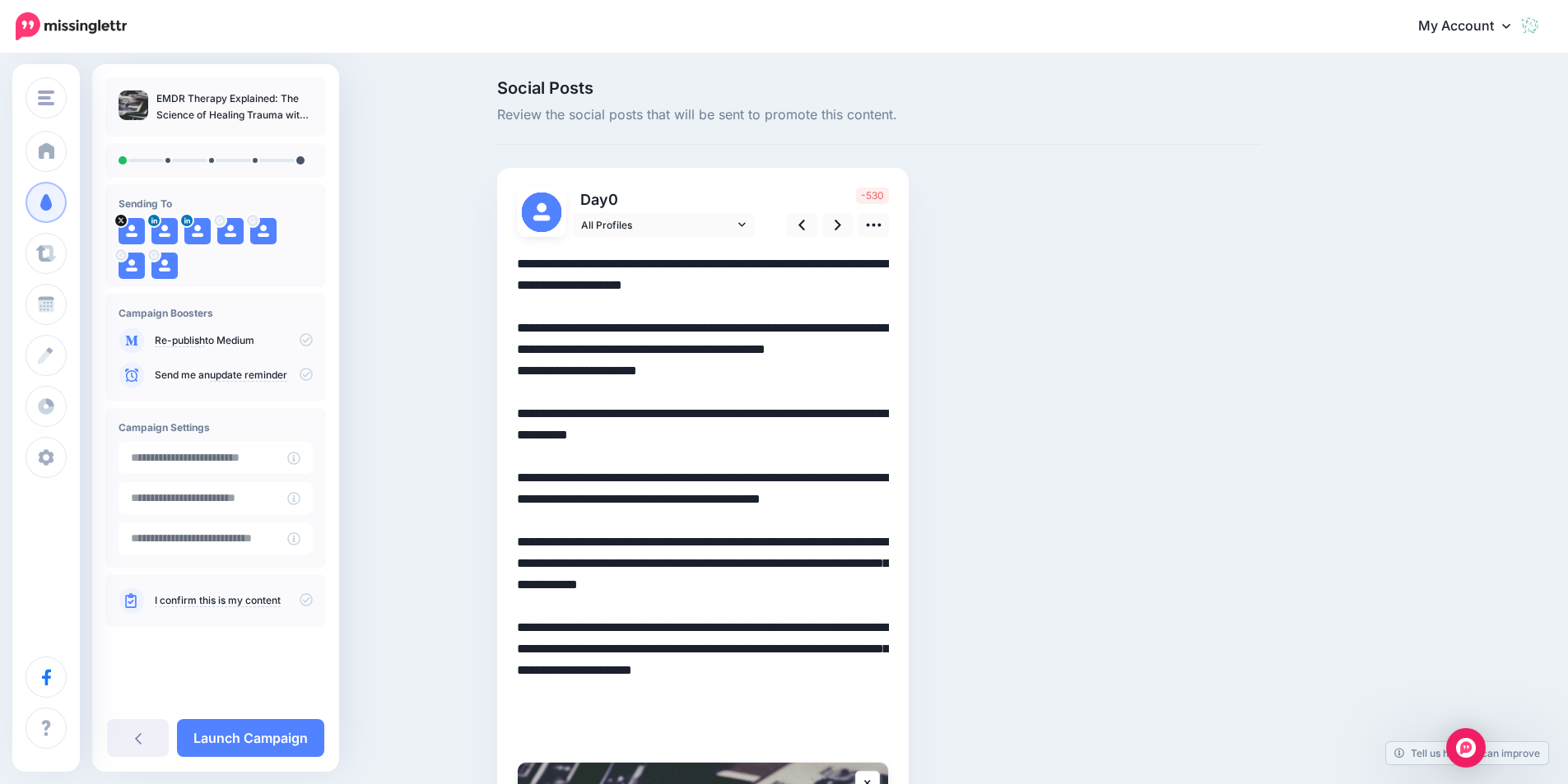
click at [509, 336] on div "Day 0" at bounding box center [703, 636] width 412 height 937
drag, startPoint x: 679, startPoint y: 395, endPoint x: 524, endPoint y: 328, distance: 168.9
click at [524, 328] on textarea "**********" at bounding box center [703, 498] width 372 height 492
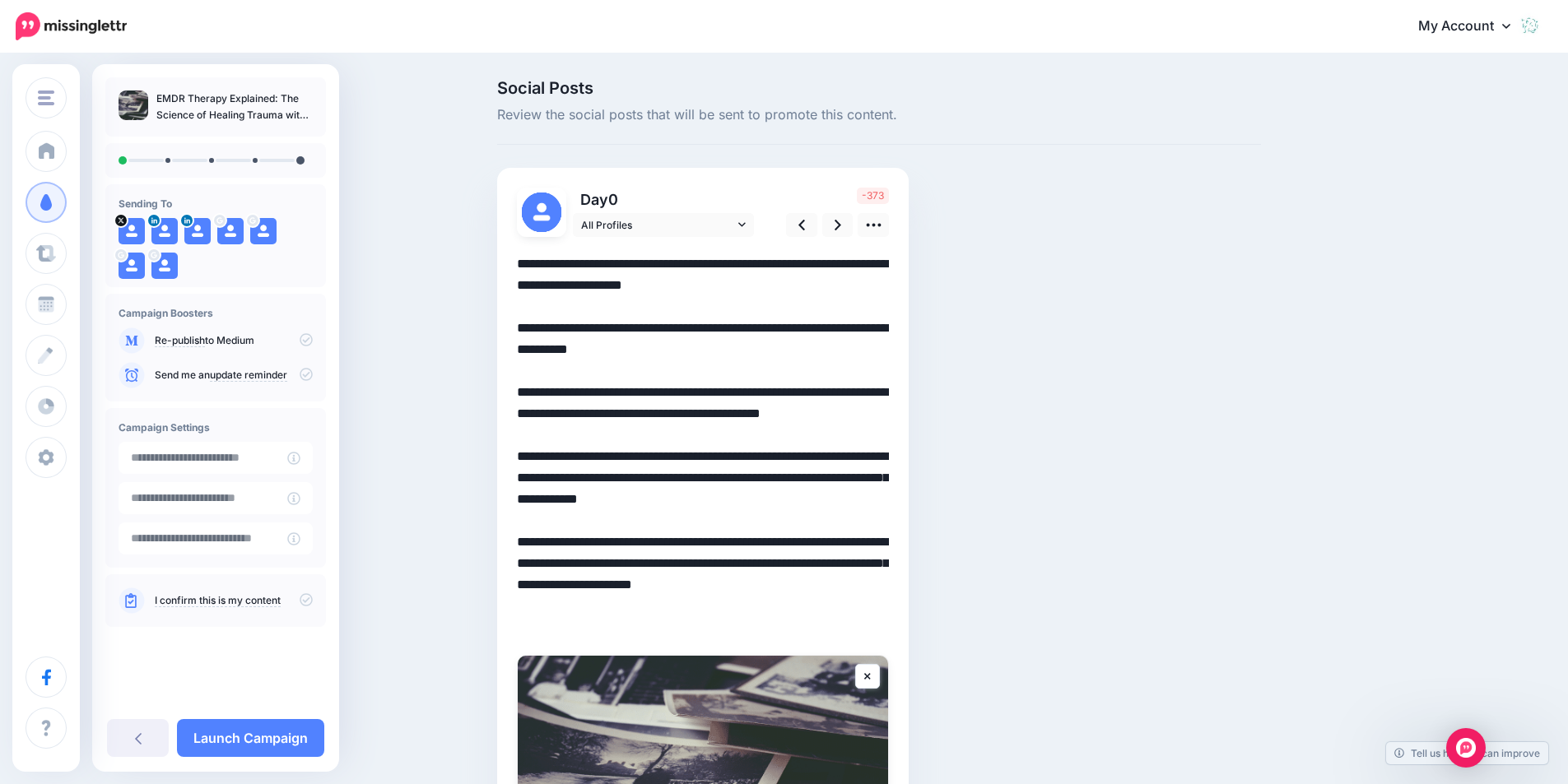
scroll to position [82, 0]
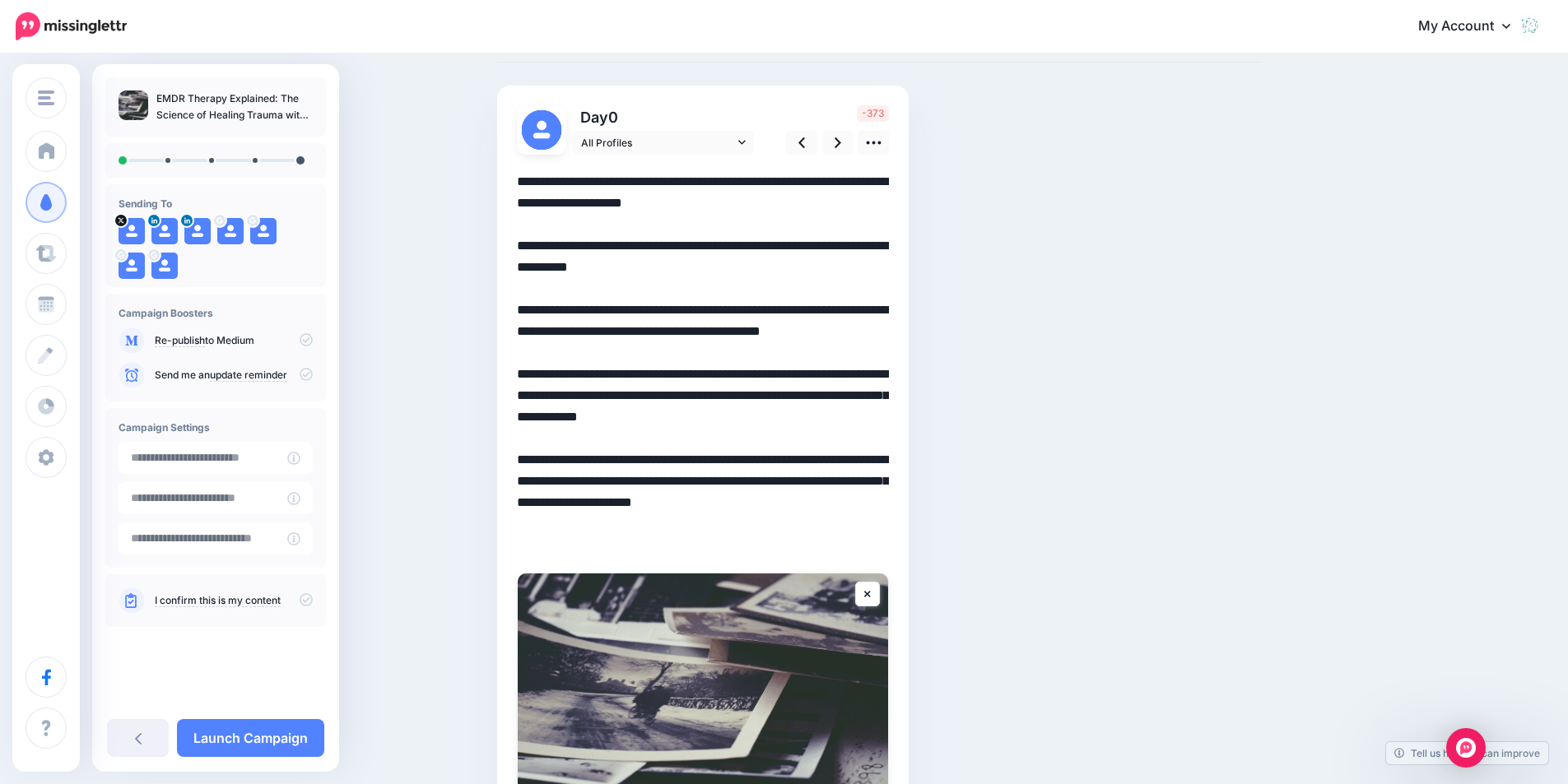
click at [518, 181] on div "Day 0" at bounding box center [703, 500] width 412 height 830
click at [525, 181] on textarea "**********" at bounding box center [703, 363] width 372 height 385
click at [841, 139] on icon at bounding box center [837, 142] width 7 height 11
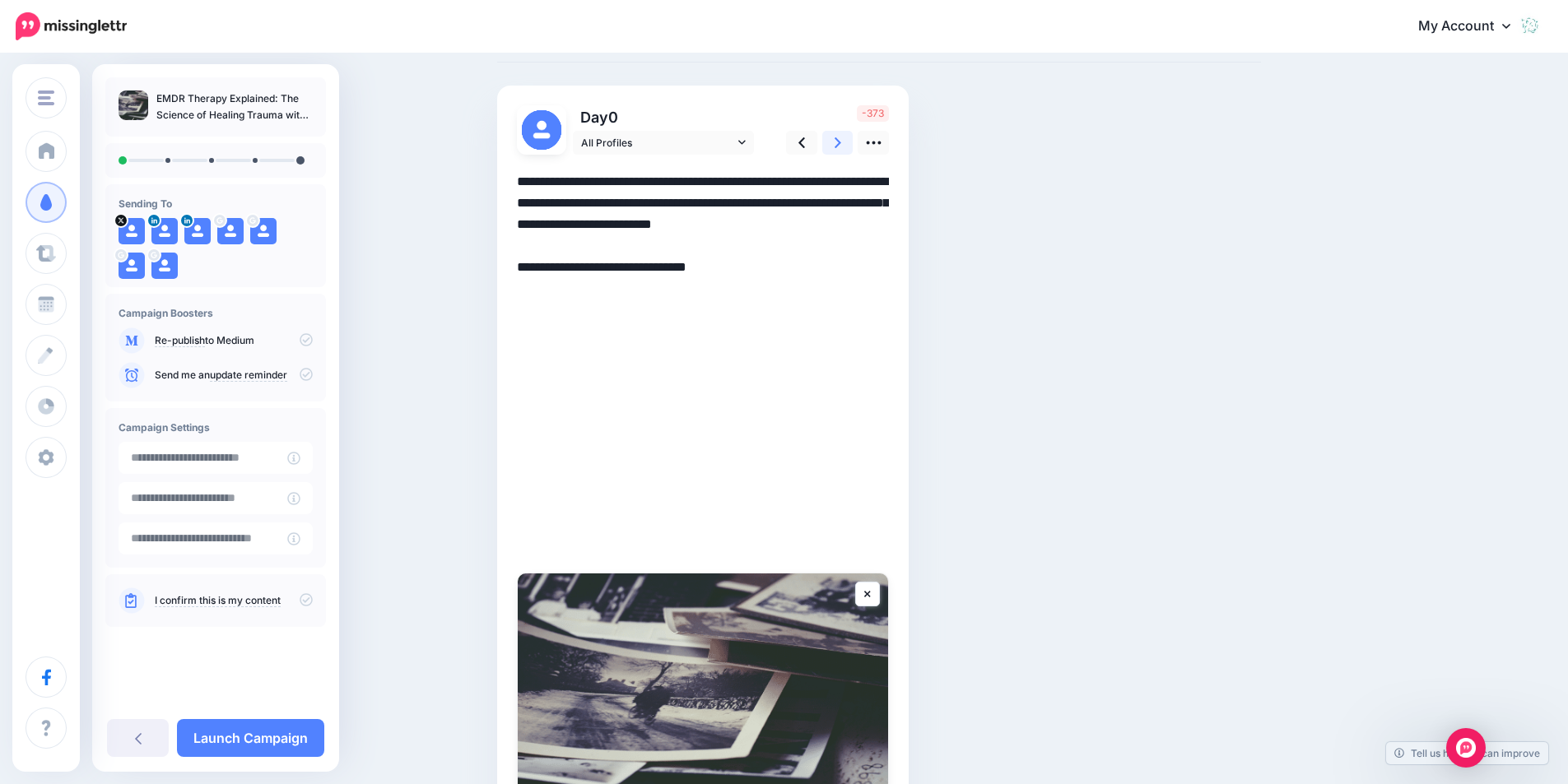
scroll to position [0, 0]
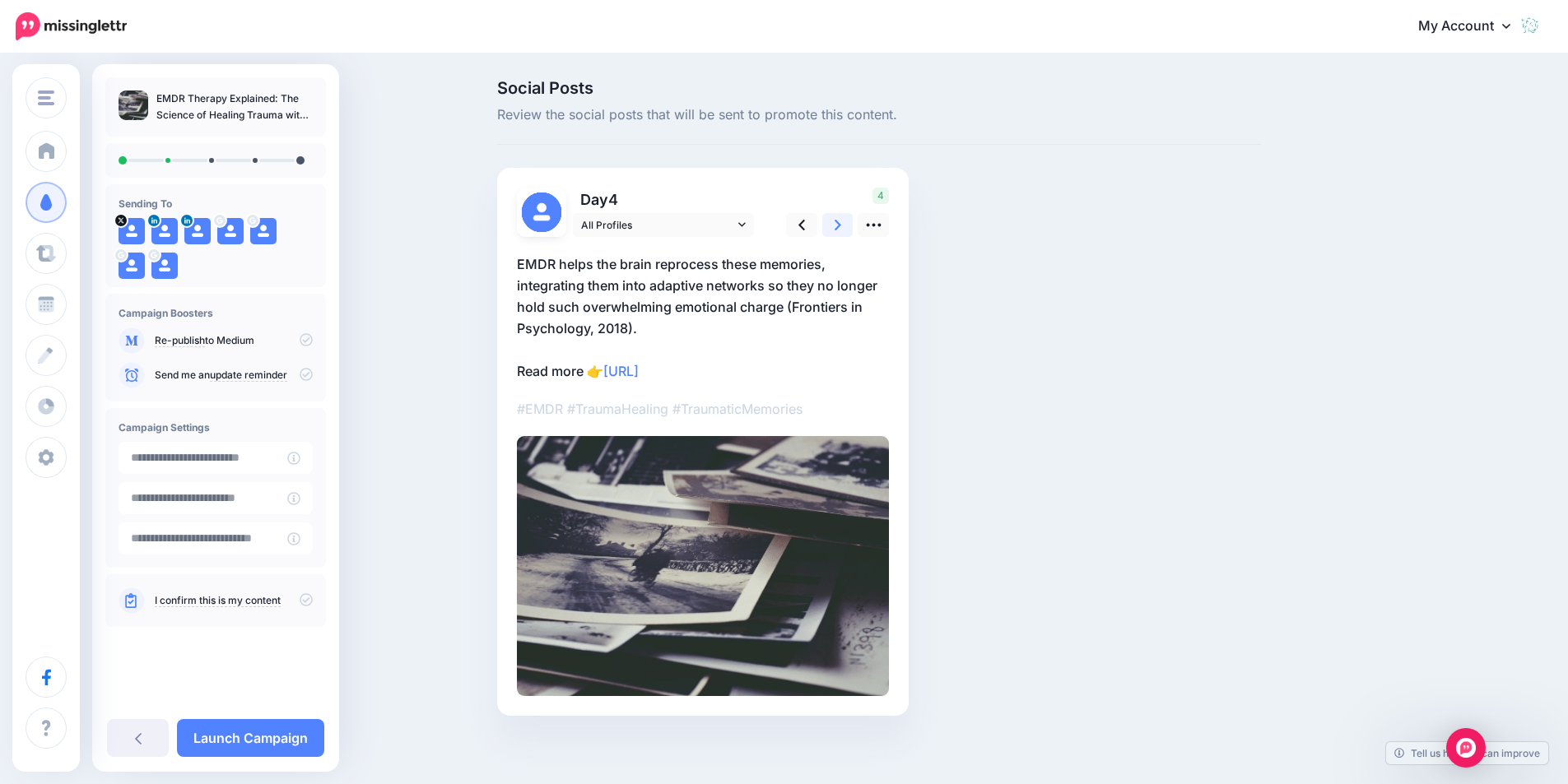
click at [841, 221] on icon at bounding box center [837, 224] width 7 height 11
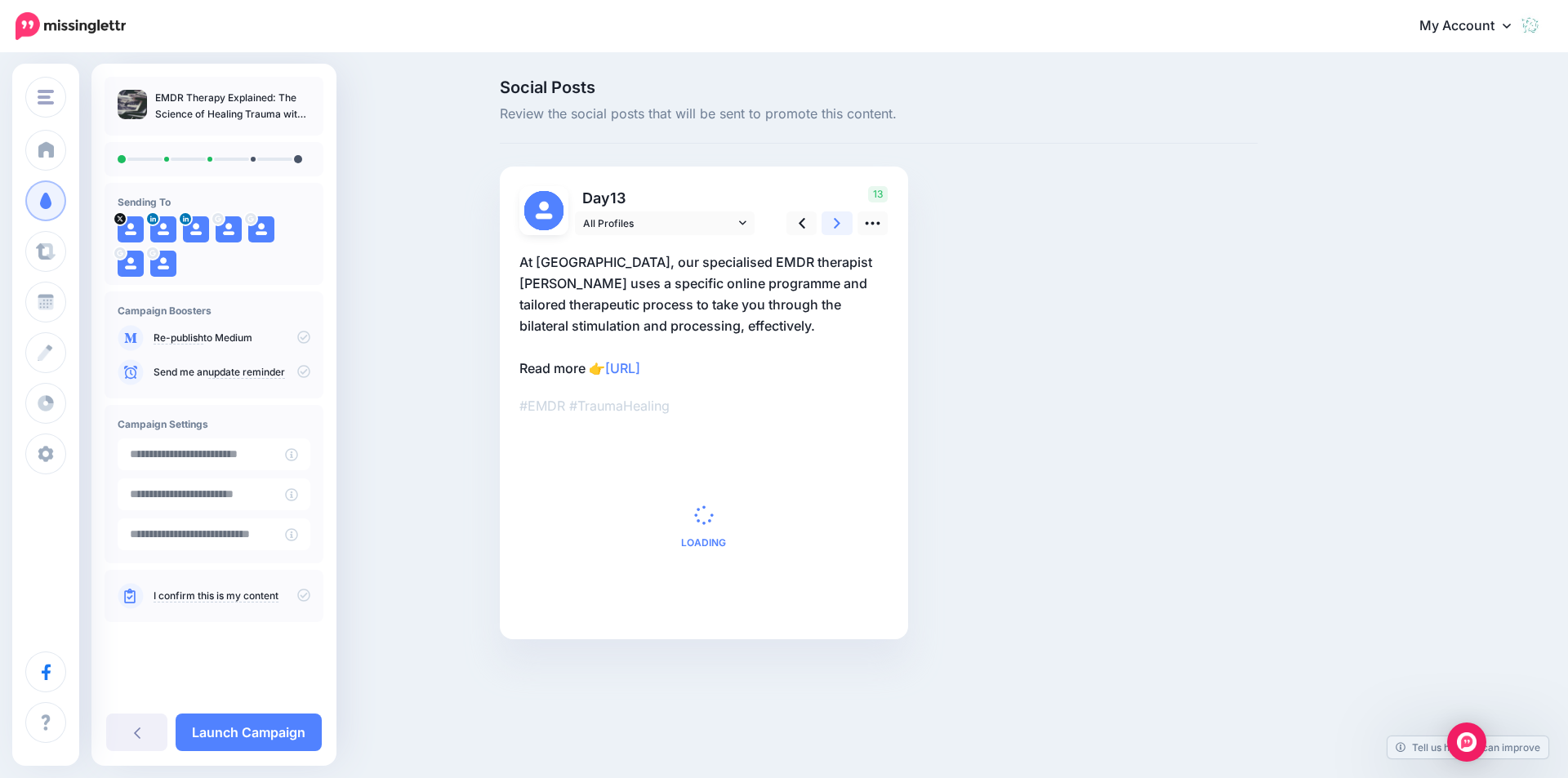
click at [835, 219] on icon at bounding box center [837, 223] width 7 height 10
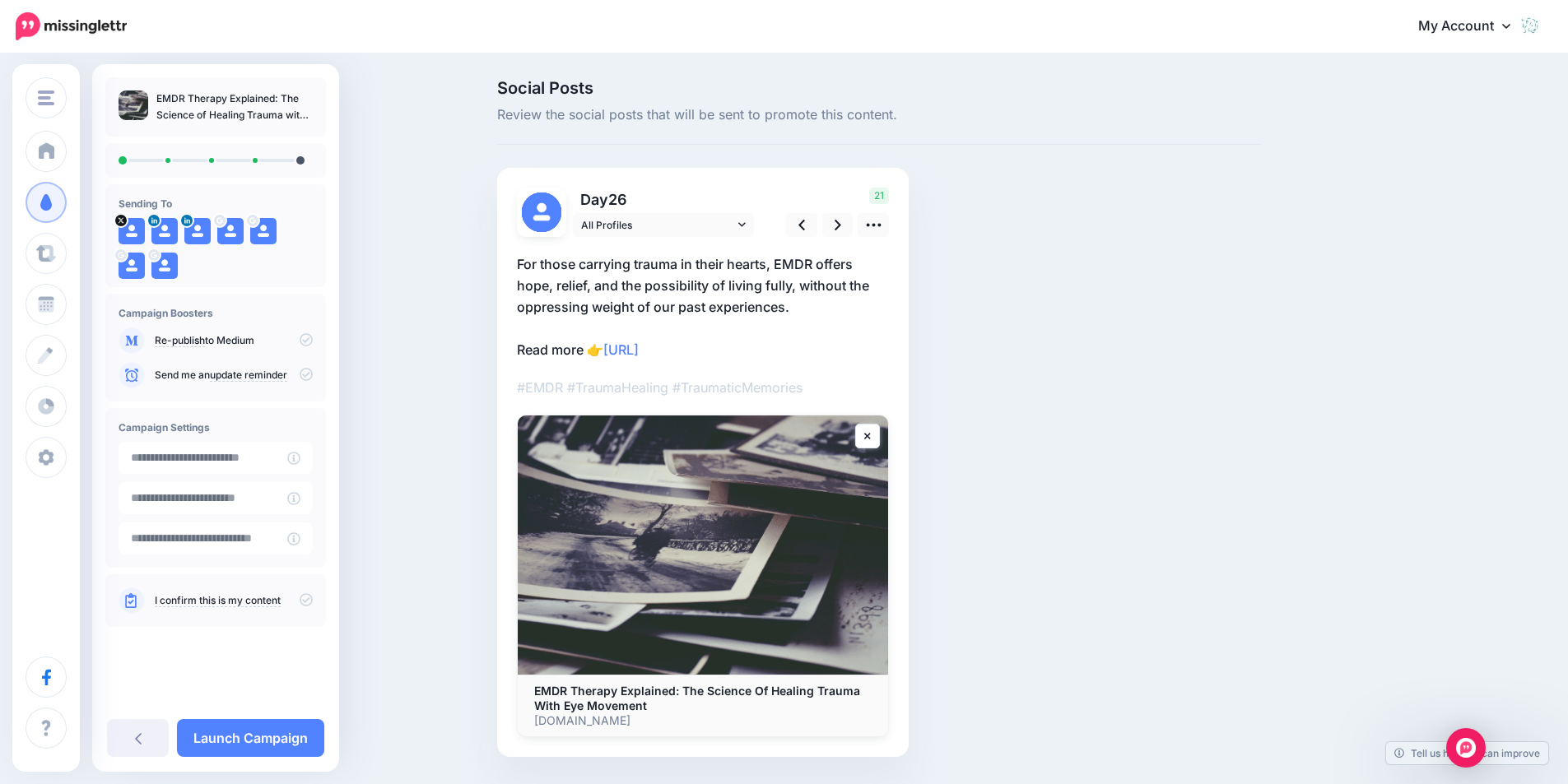
click at [688, 284] on p "For those carrying trauma in their hearts, EMDR offers hope, relief, and the po…" at bounding box center [703, 307] width 372 height 107
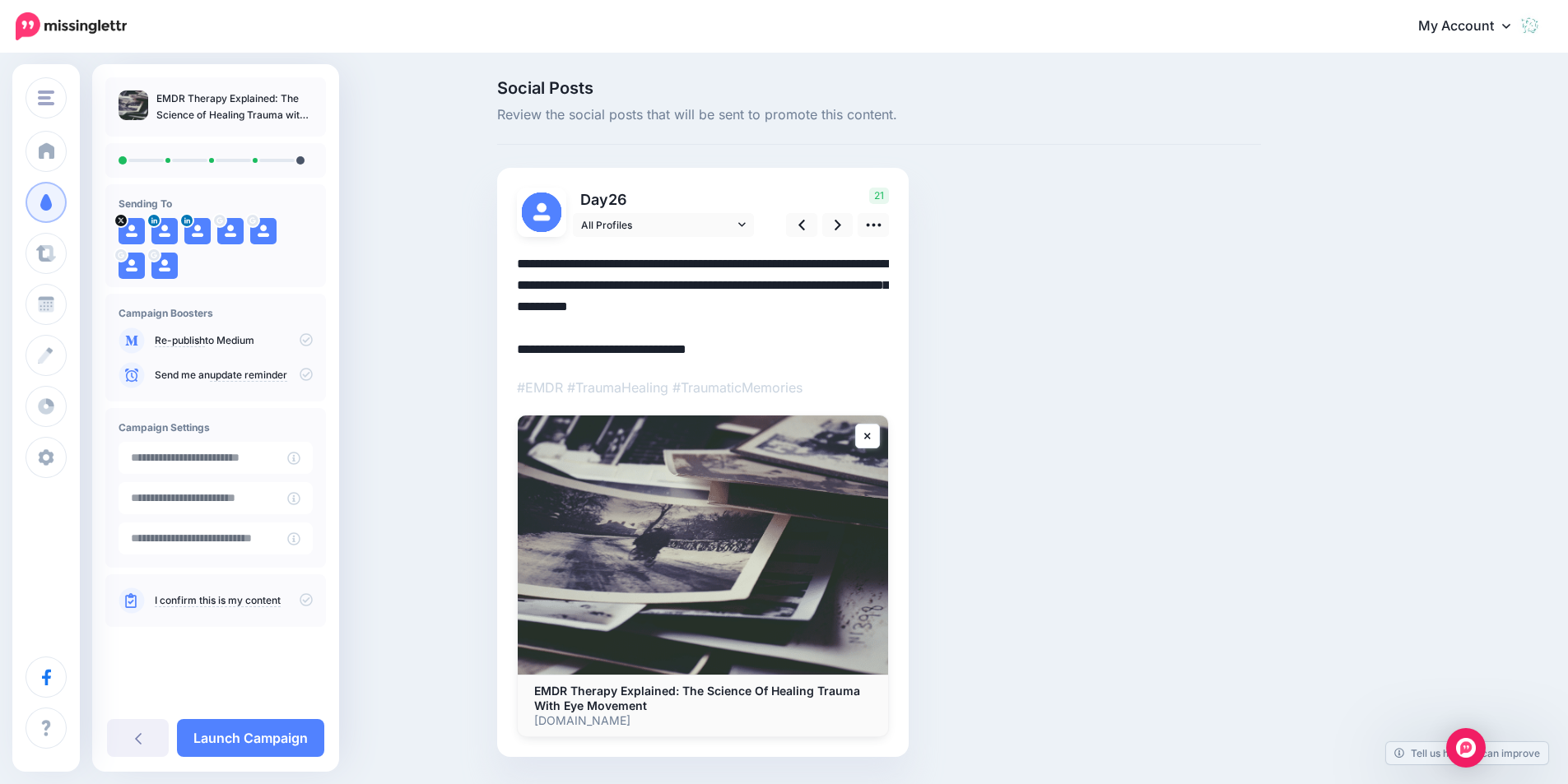
drag, startPoint x: 523, startPoint y: 262, endPoint x: 813, endPoint y: 307, distance: 293.5
click at [813, 307] on textarea "**********" at bounding box center [703, 307] width 372 height 107
click at [873, 221] on icon at bounding box center [874, 225] width 17 height 17
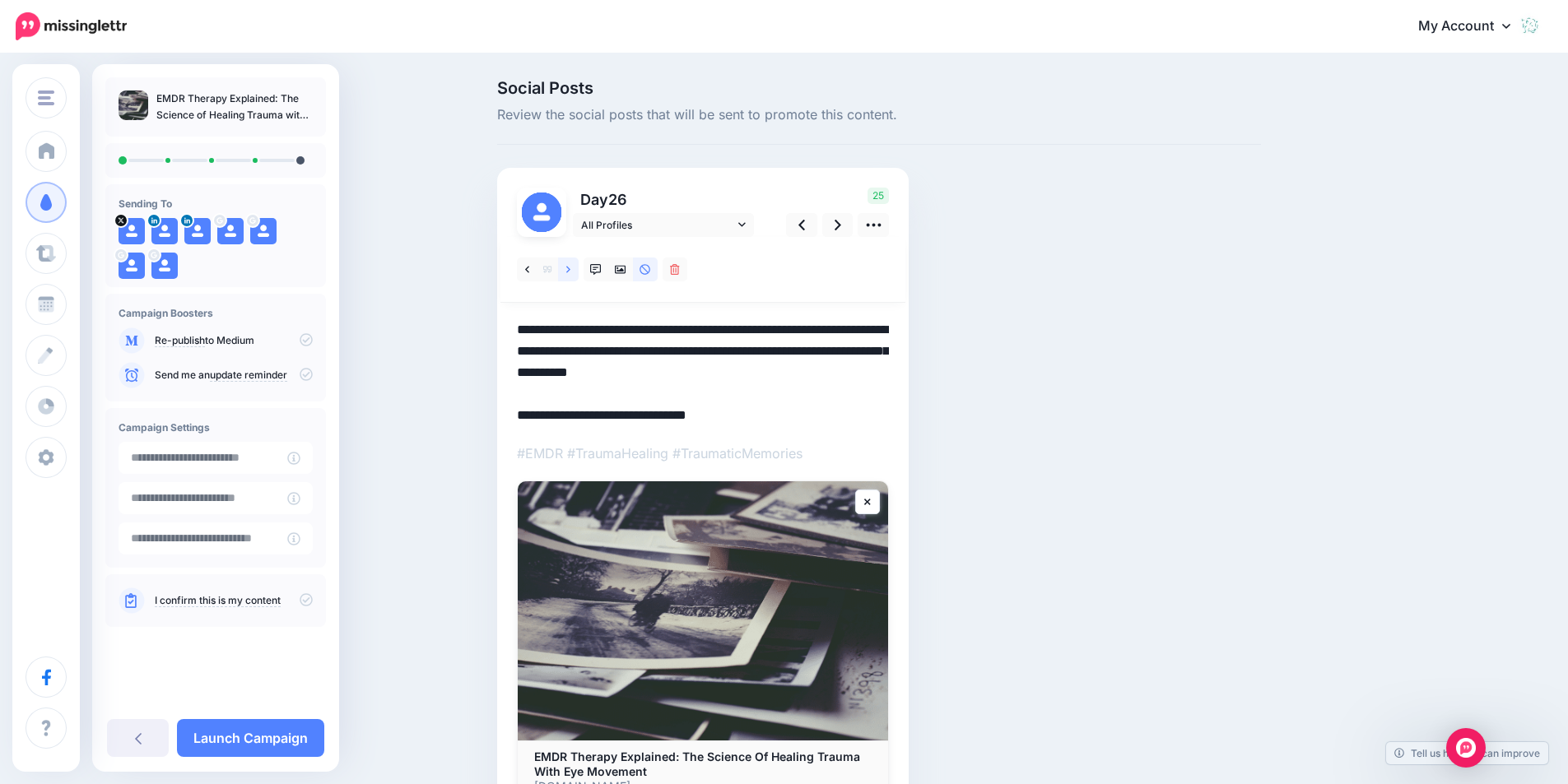
click at [573, 265] on link at bounding box center [568, 269] width 21 height 24
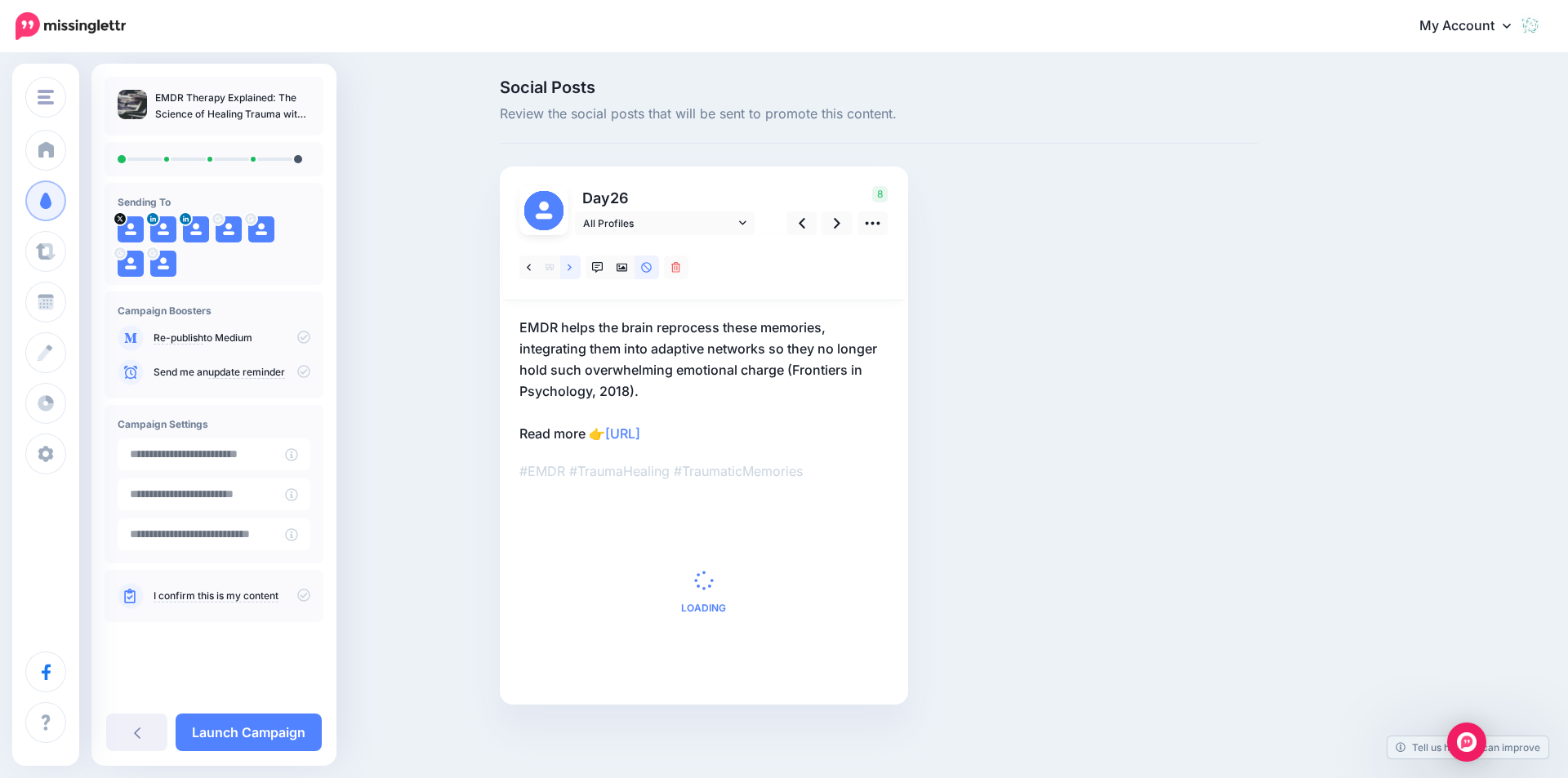
click at [568, 262] on icon at bounding box center [569, 268] width 4 height 11
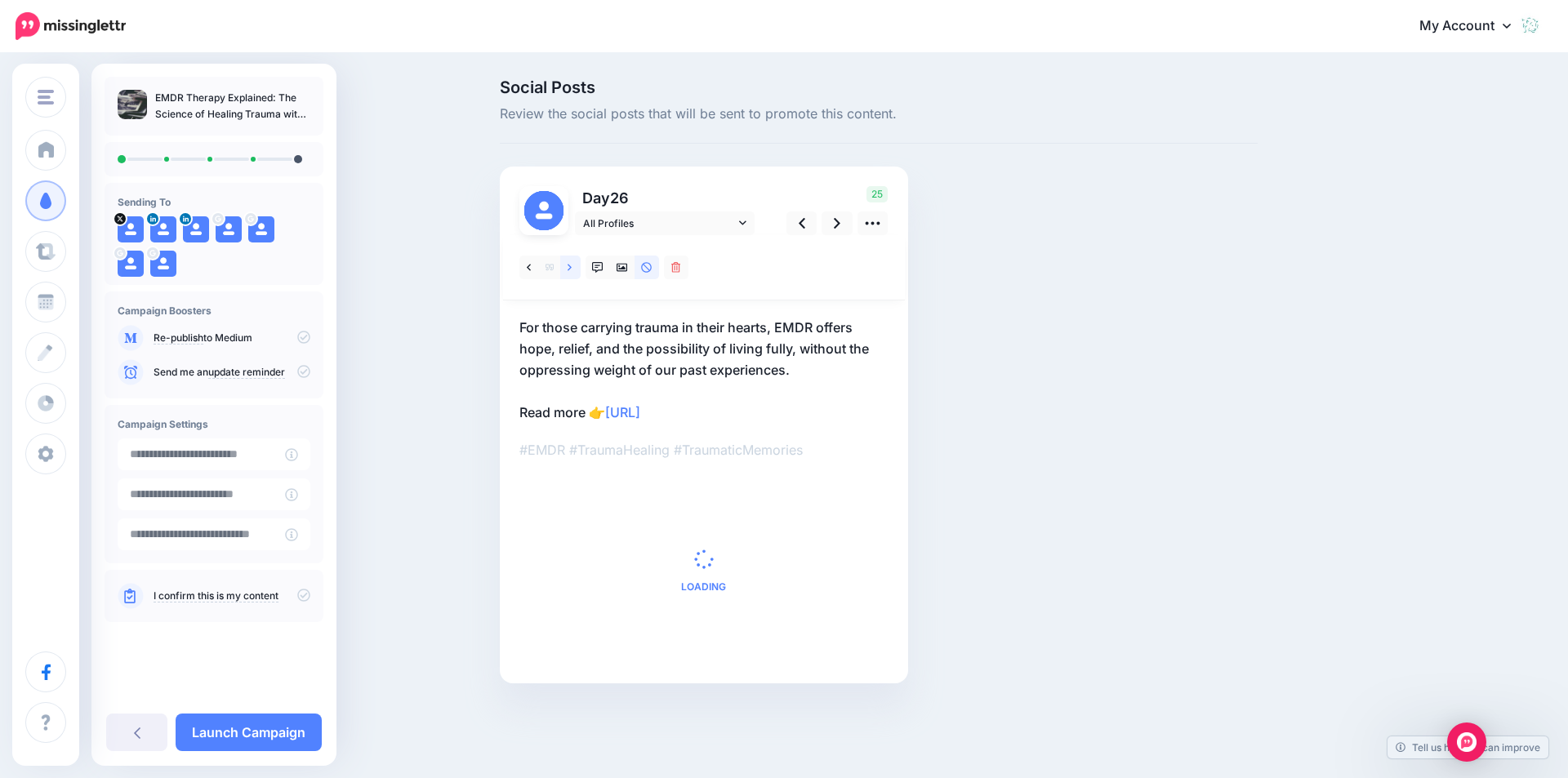
click at [568, 262] on icon at bounding box center [569, 268] width 4 height 11
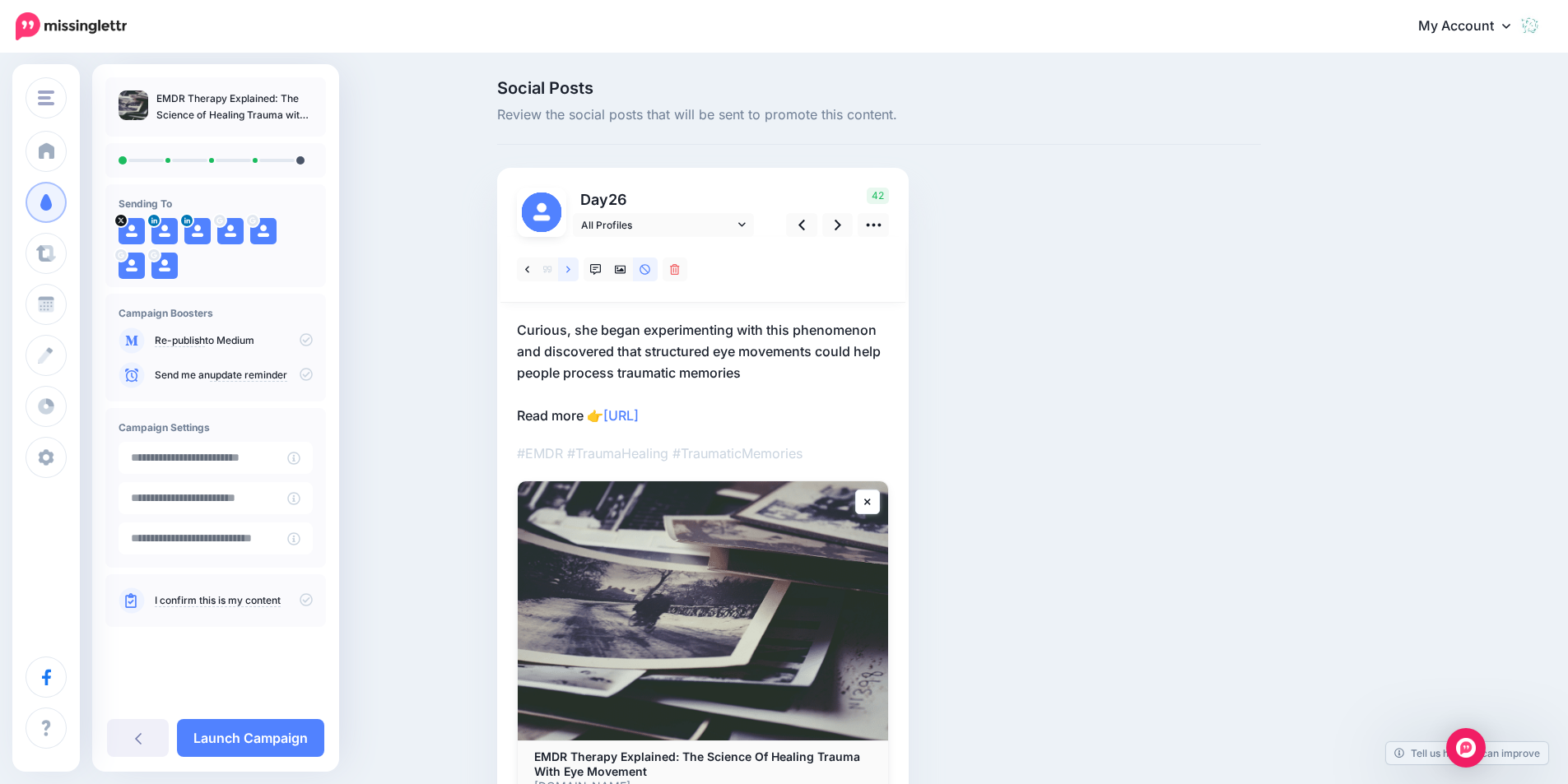
click at [570, 265] on icon at bounding box center [568, 270] width 4 height 11
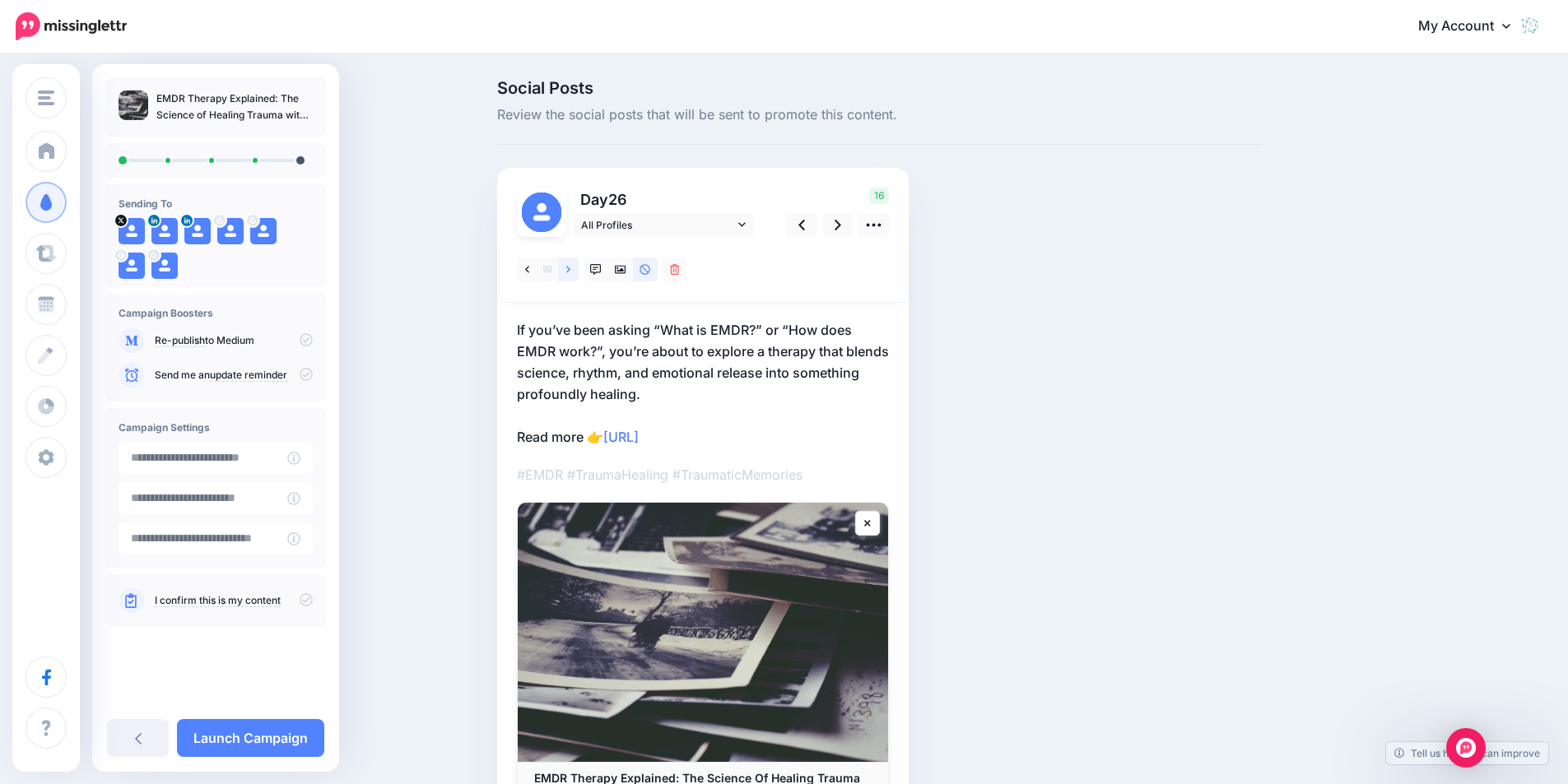
click at [570, 265] on icon at bounding box center [568, 270] width 4 height 11
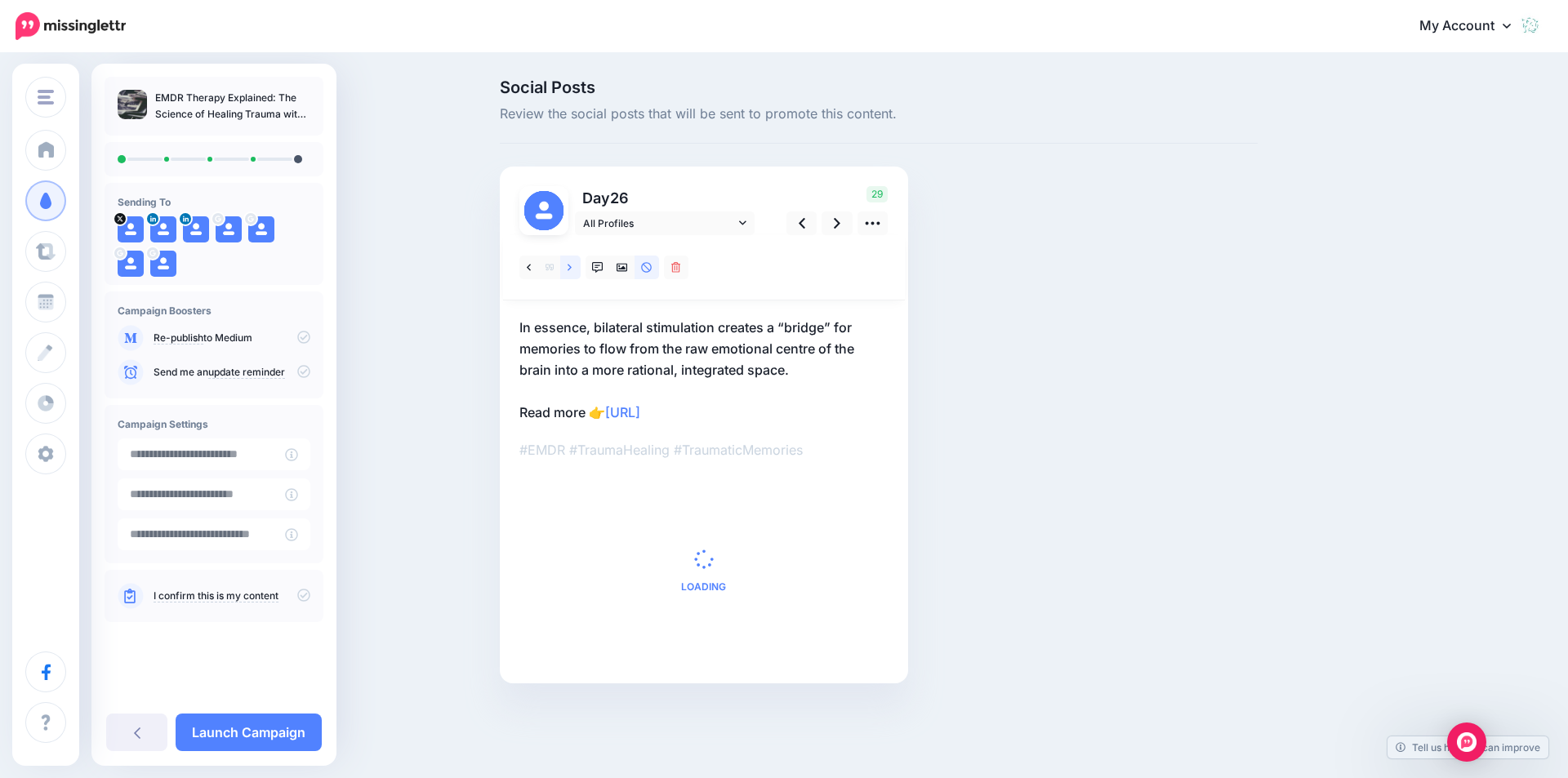
click at [568, 262] on icon at bounding box center [569, 268] width 4 height 11
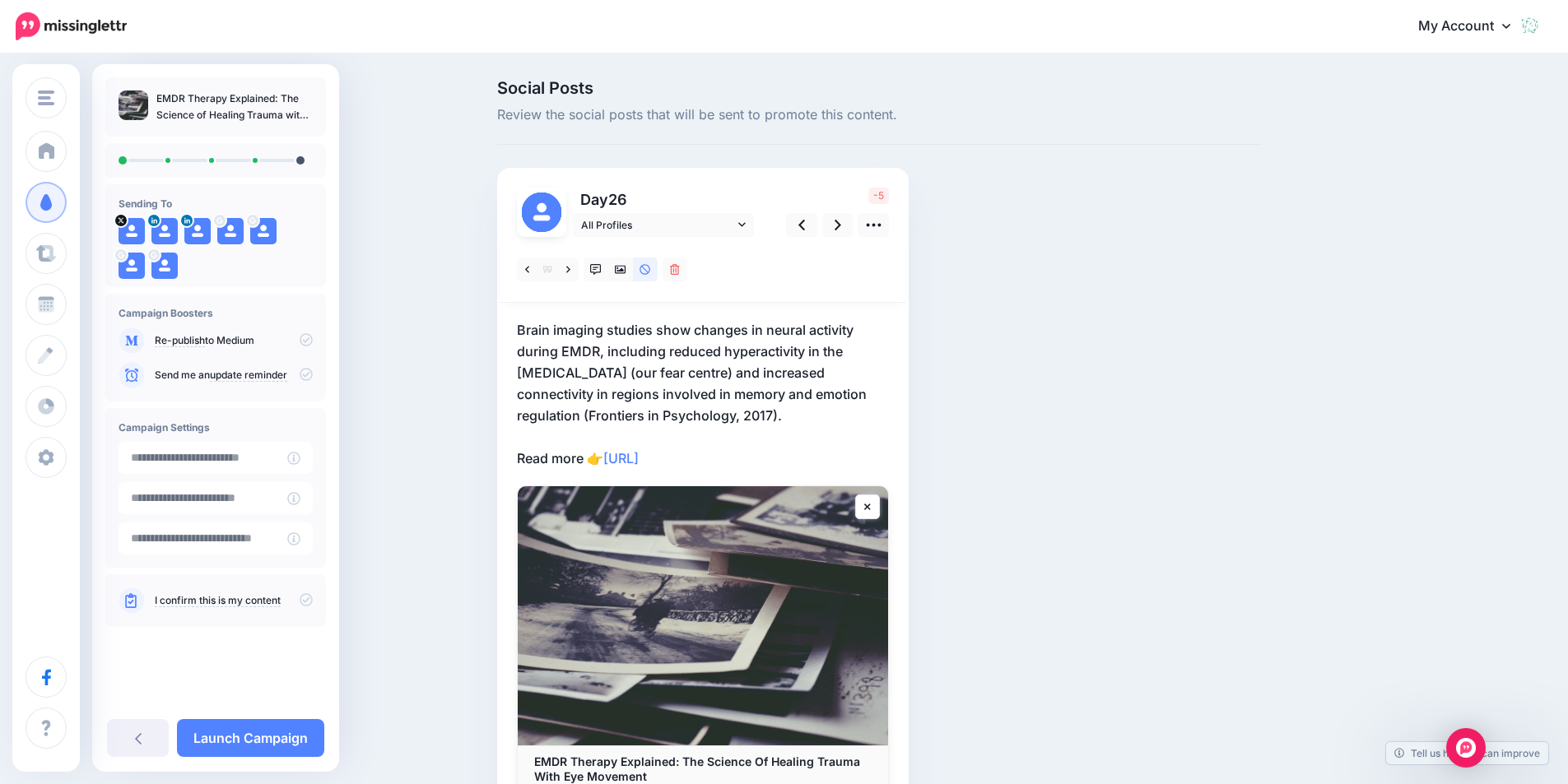
click at [577, 350] on p "Brain imaging studies show changes in neural activity during EMDR, including re…" at bounding box center [703, 393] width 372 height 150
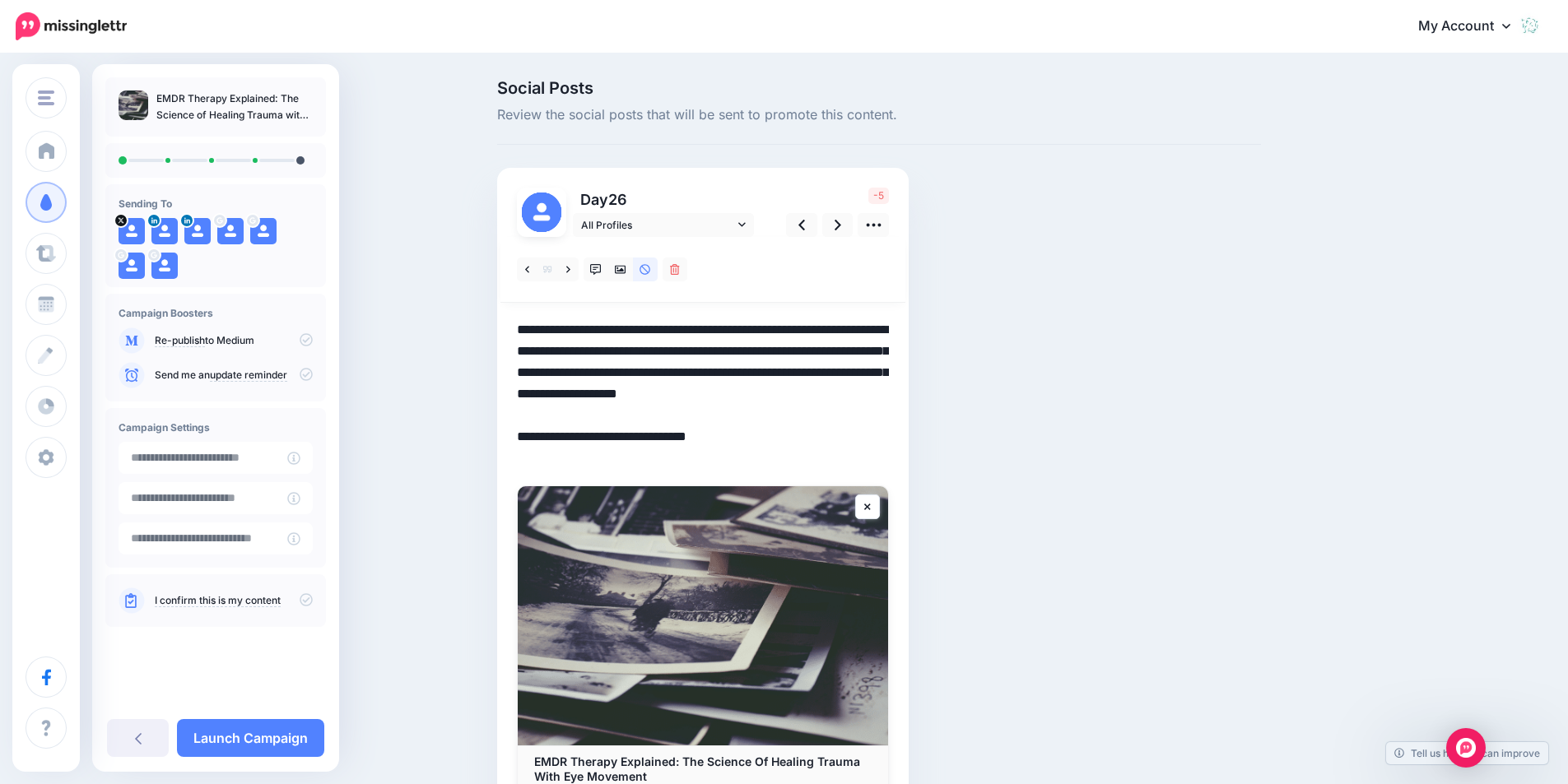
drag, startPoint x: 527, startPoint y: 325, endPoint x: 549, endPoint y: 330, distance: 22.6
click at [549, 330] on textarea "**********" at bounding box center [703, 393] width 372 height 150
drag, startPoint x: 525, startPoint y: 327, endPoint x: 850, endPoint y: 395, distance: 332.0
click at [850, 395] on textarea "**********" at bounding box center [703, 393] width 372 height 150
click at [579, 265] on link at bounding box center [568, 269] width 21 height 24
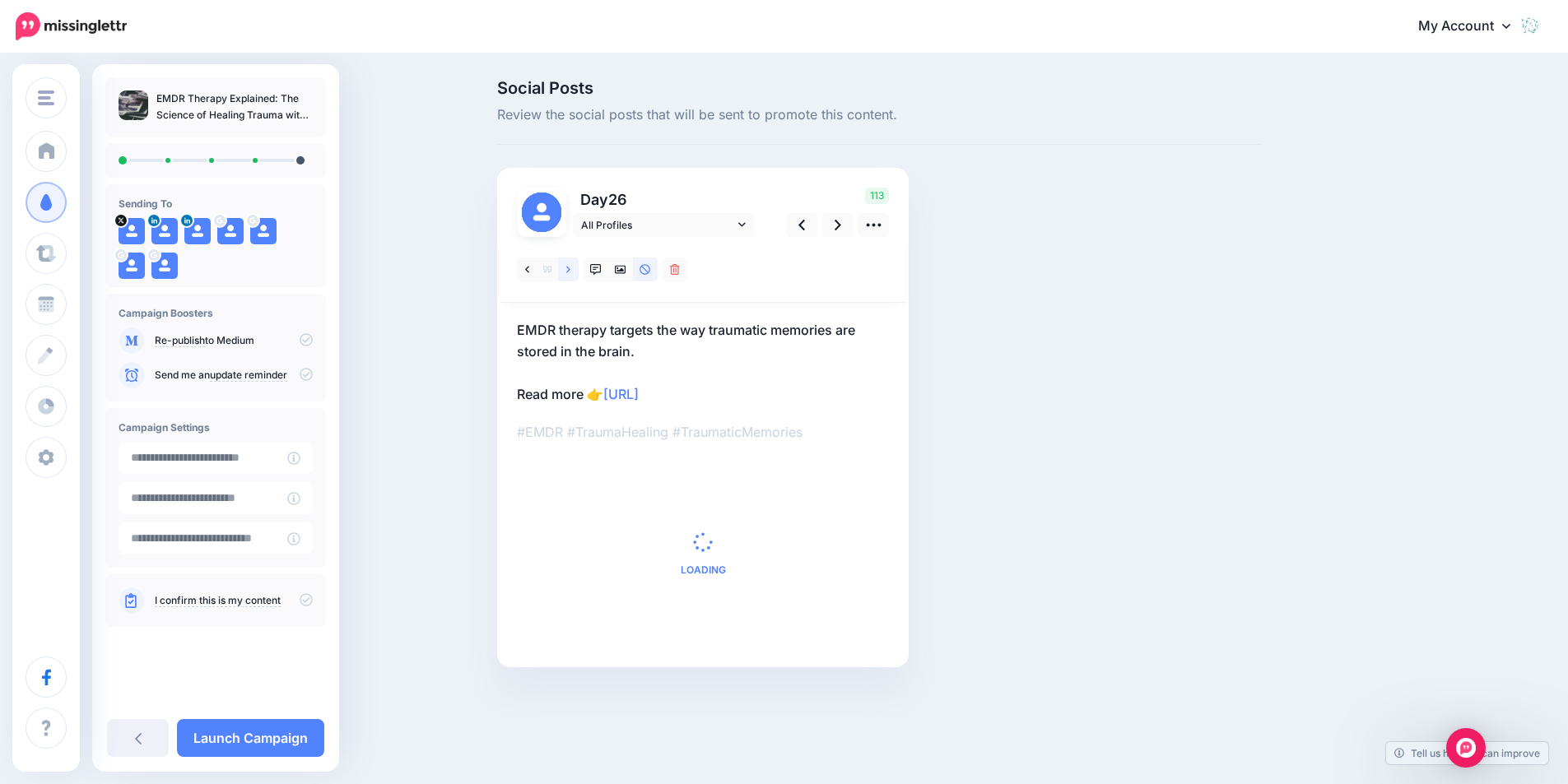
click at [579, 265] on link at bounding box center [568, 269] width 21 height 24
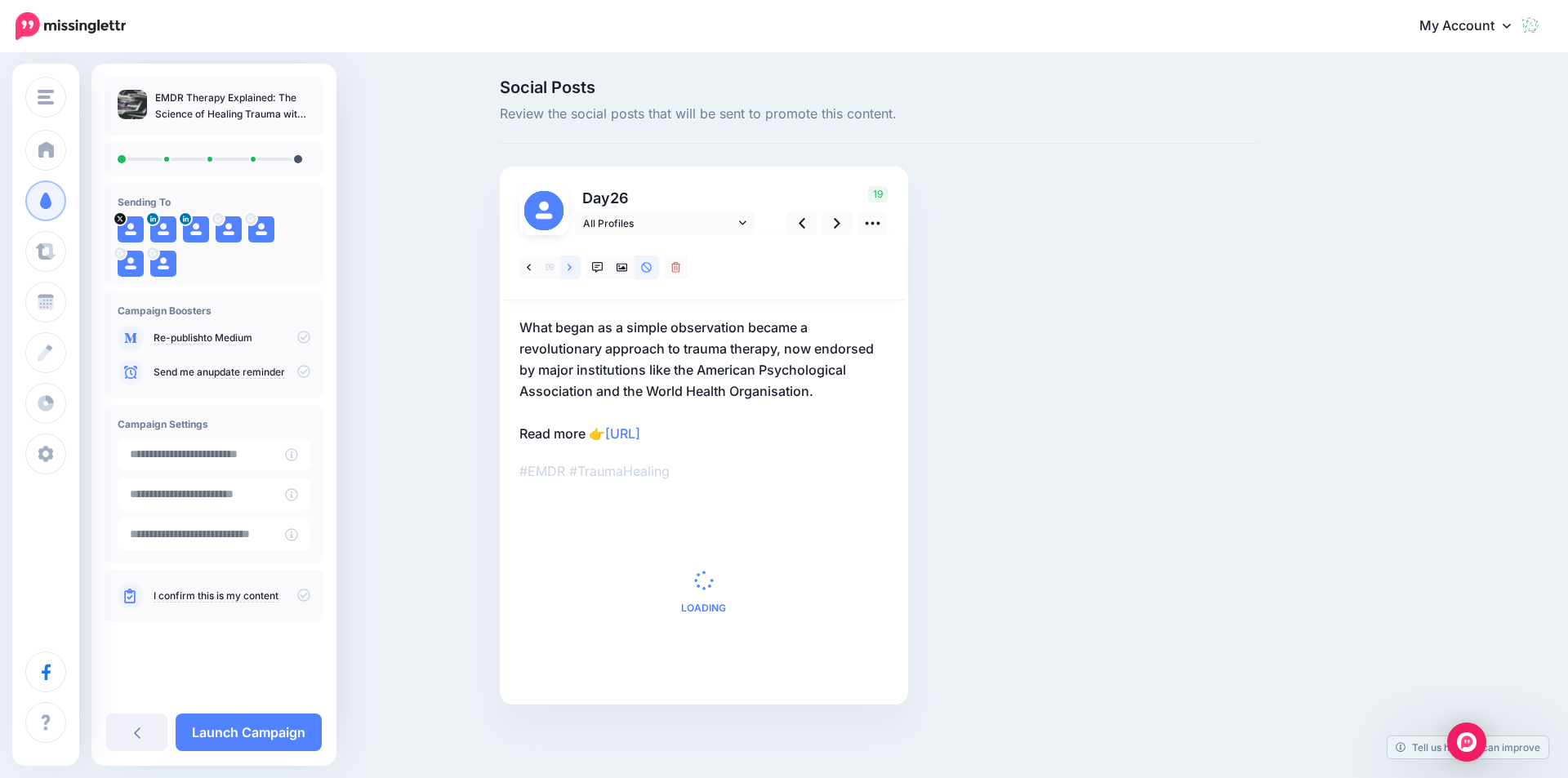
click at [576, 262] on link at bounding box center [570, 267] width 21 height 24
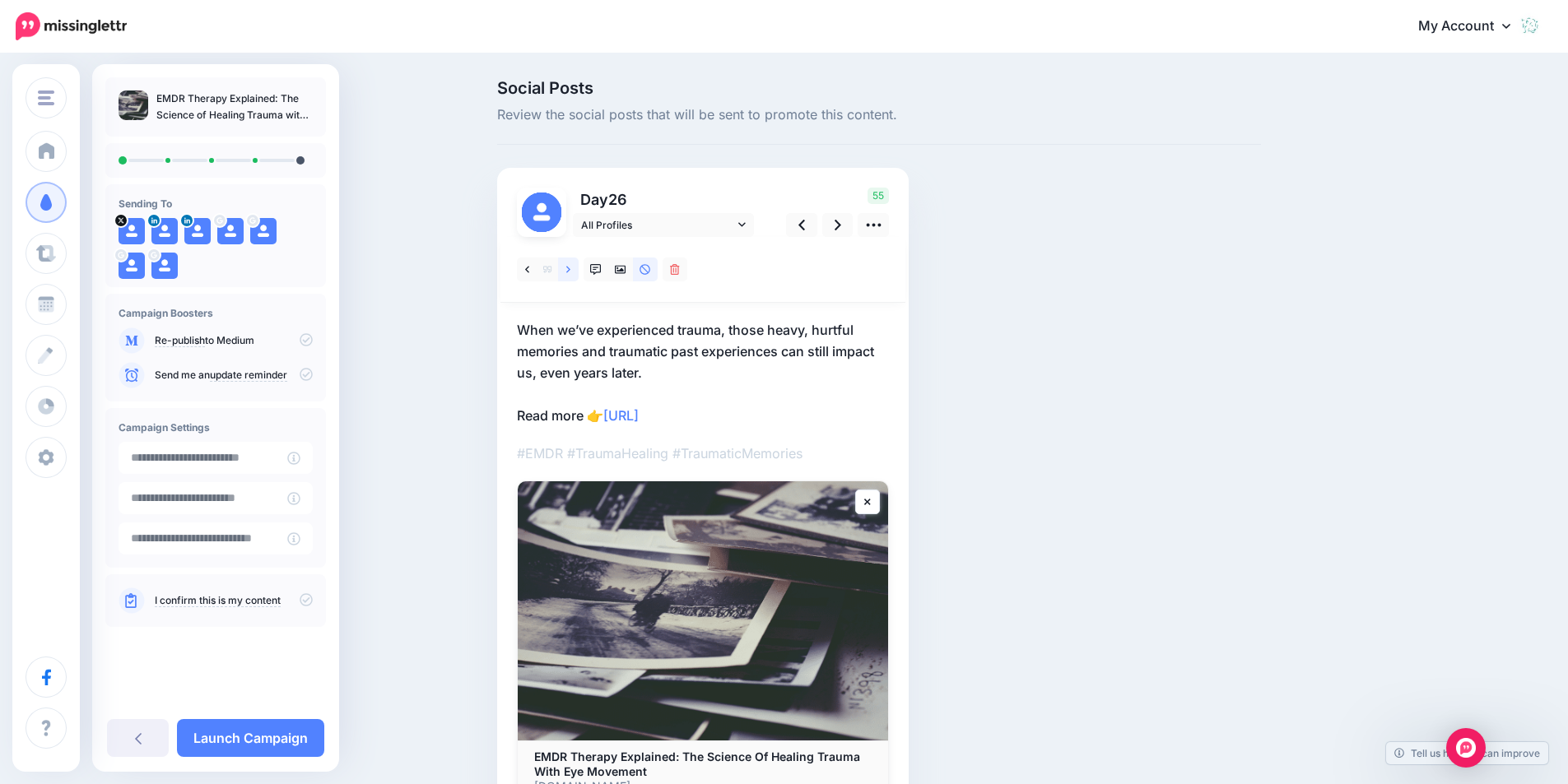
click at [579, 265] on link at bounding box center [568, 269] width 21 height 24
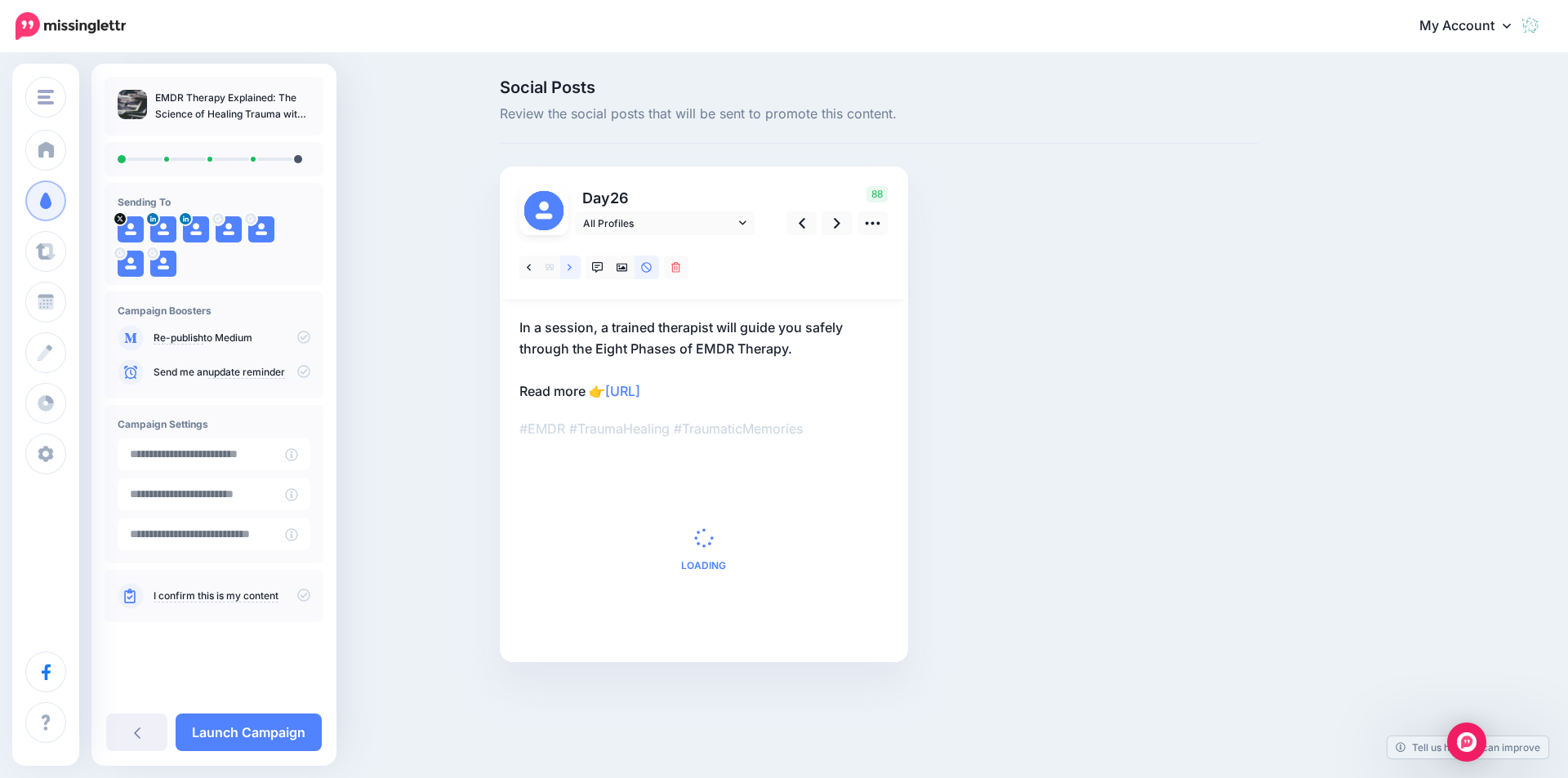
click at [576, 262] on link at bounding box center [570, 267] width 21 height 24
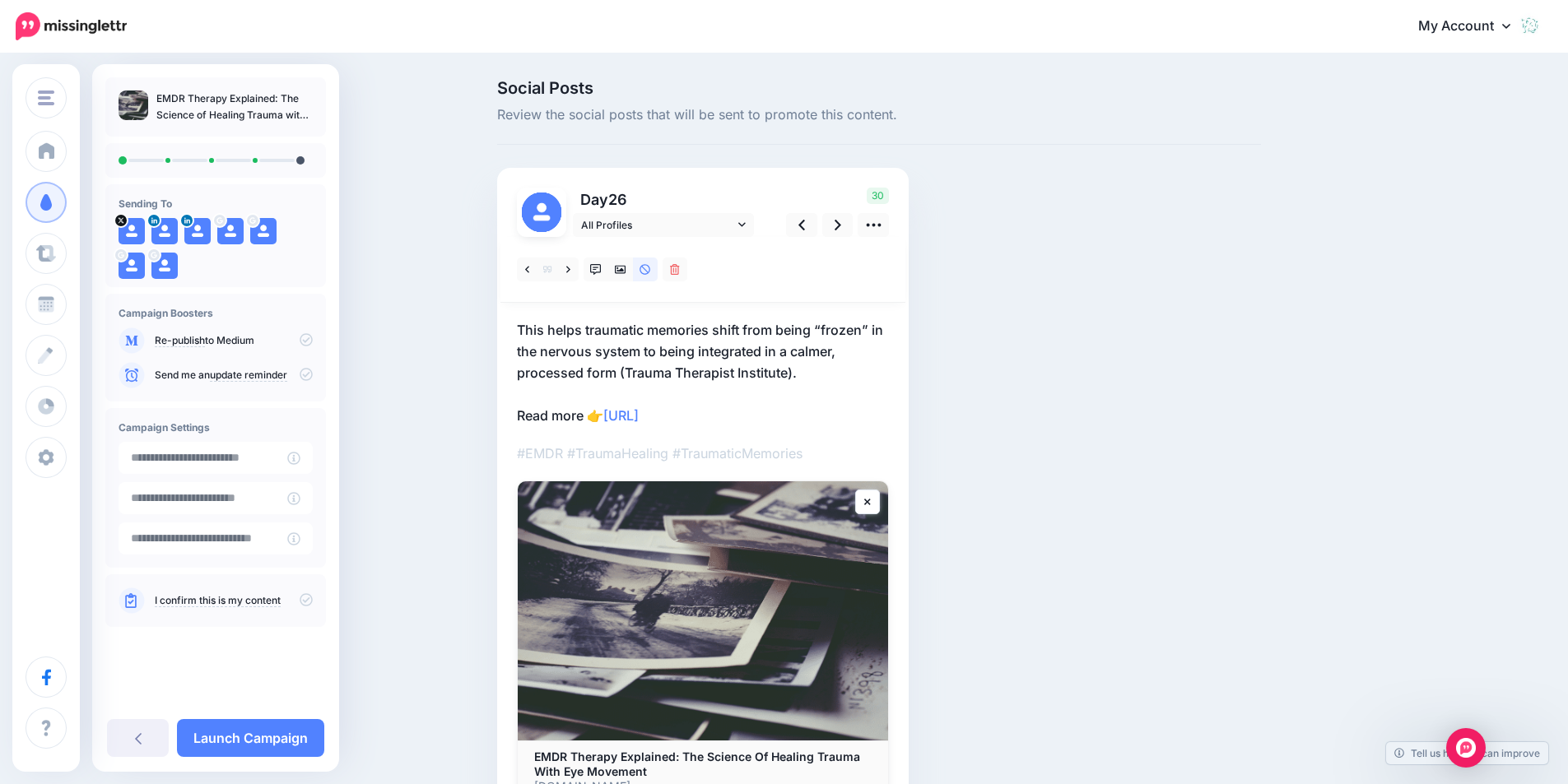
click at [648, 330] on p "This helps traumatic memories shift from being “frozen” in the nervous system t…" at bounding box center [703, 372] width 372 height 107
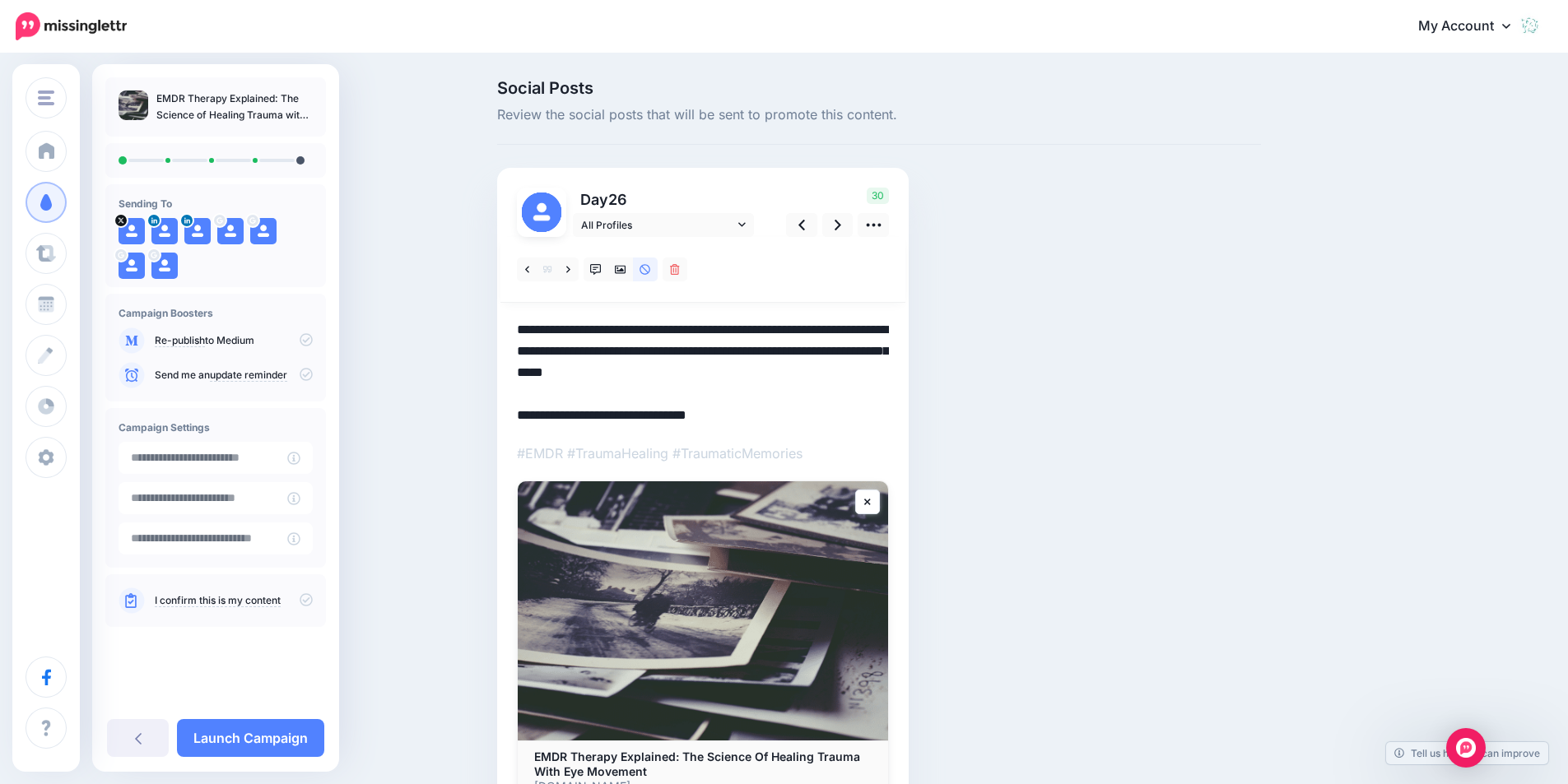
drag, startPoint x: 553, startPoint y: 327, endPoint x: 622, endPoint y: 371, distance: 81.8
click at [622, 371] on textarea "**********" at bounding box center [703, 372] width 372 height 107
click at [805, 225] on icon at bounding box center [801, 224] width 7 height 11
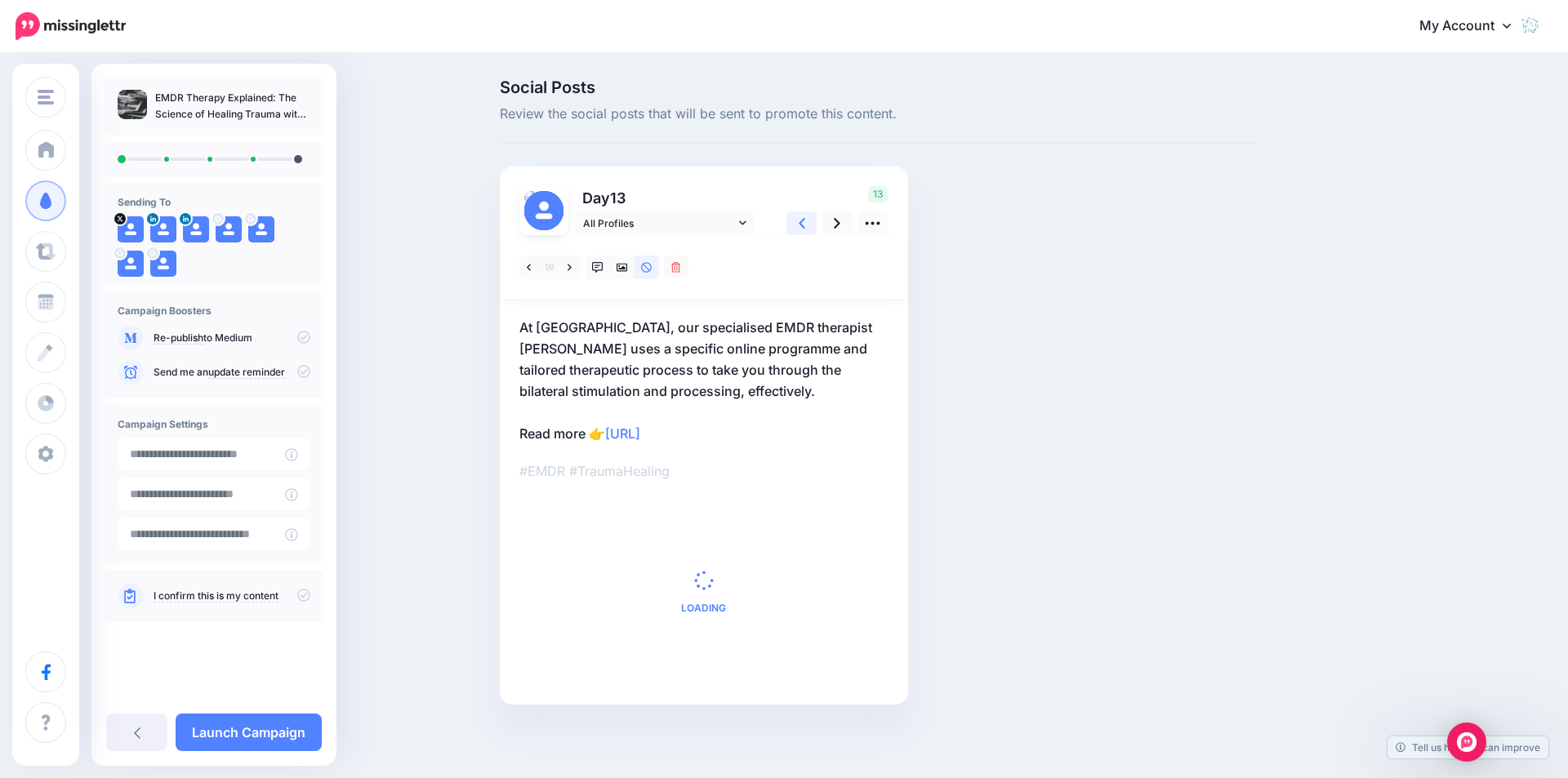
click at [800, 224] on icon at bounding box center [802, 223] width 7 height 10
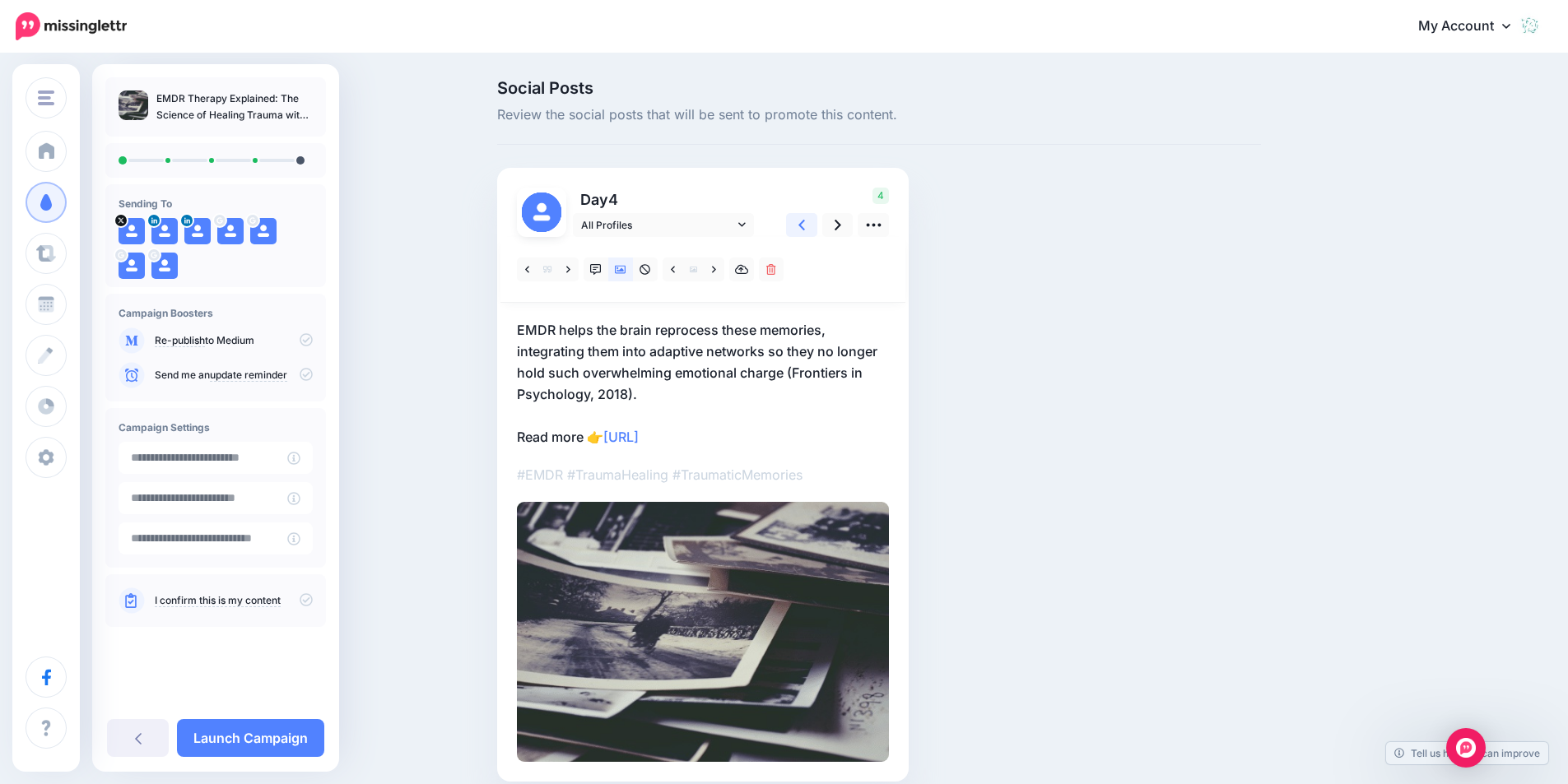
click at [805, 225] on icon at bounding box center [801, 224] width 7 height 11
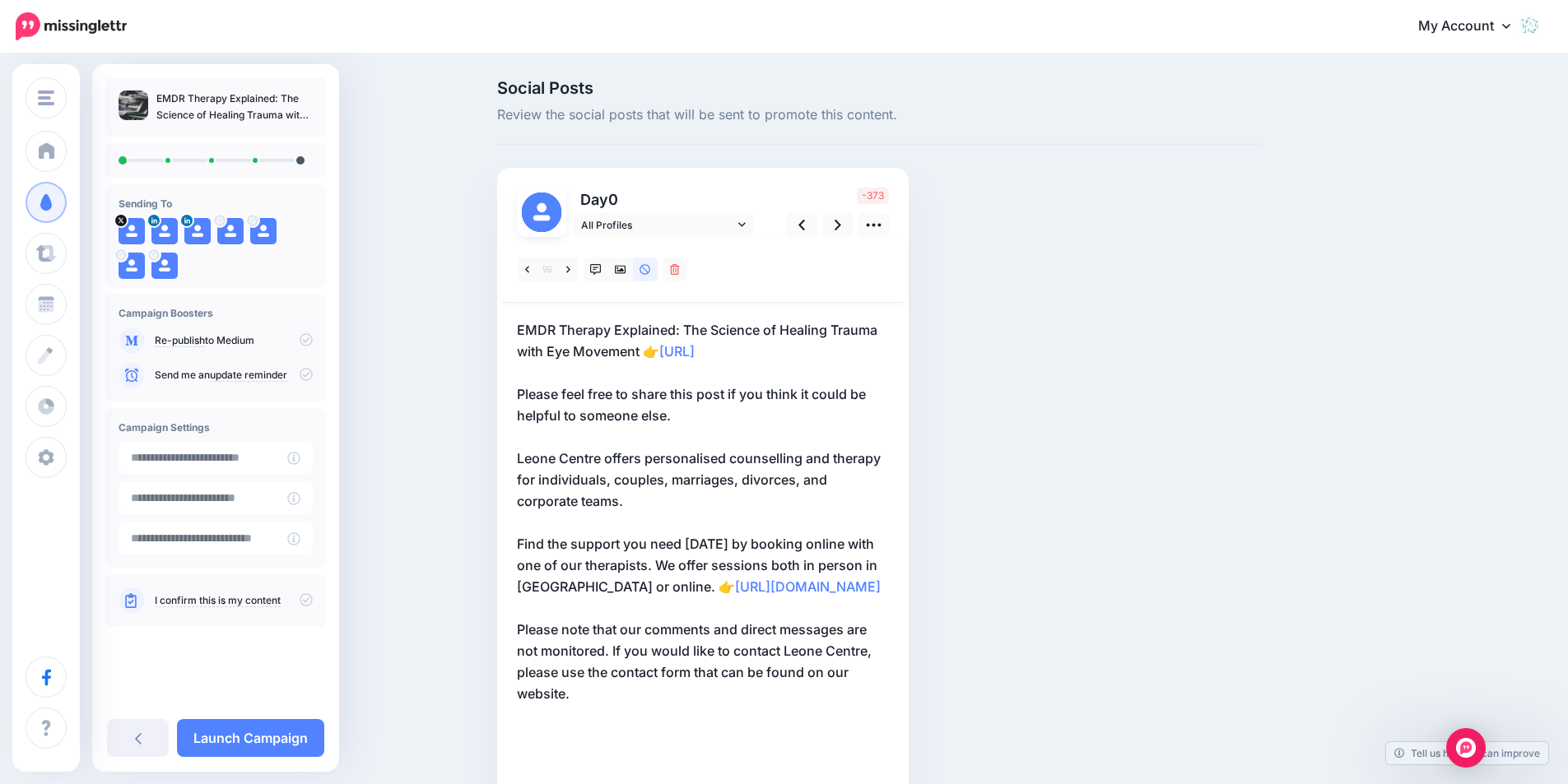
click at [664, 416] on p "EMDR Therapy Explained: The Science of Healing Trauma with Eye Movement 👉 https…" at bounding box center [703, 511] width 372 height 385
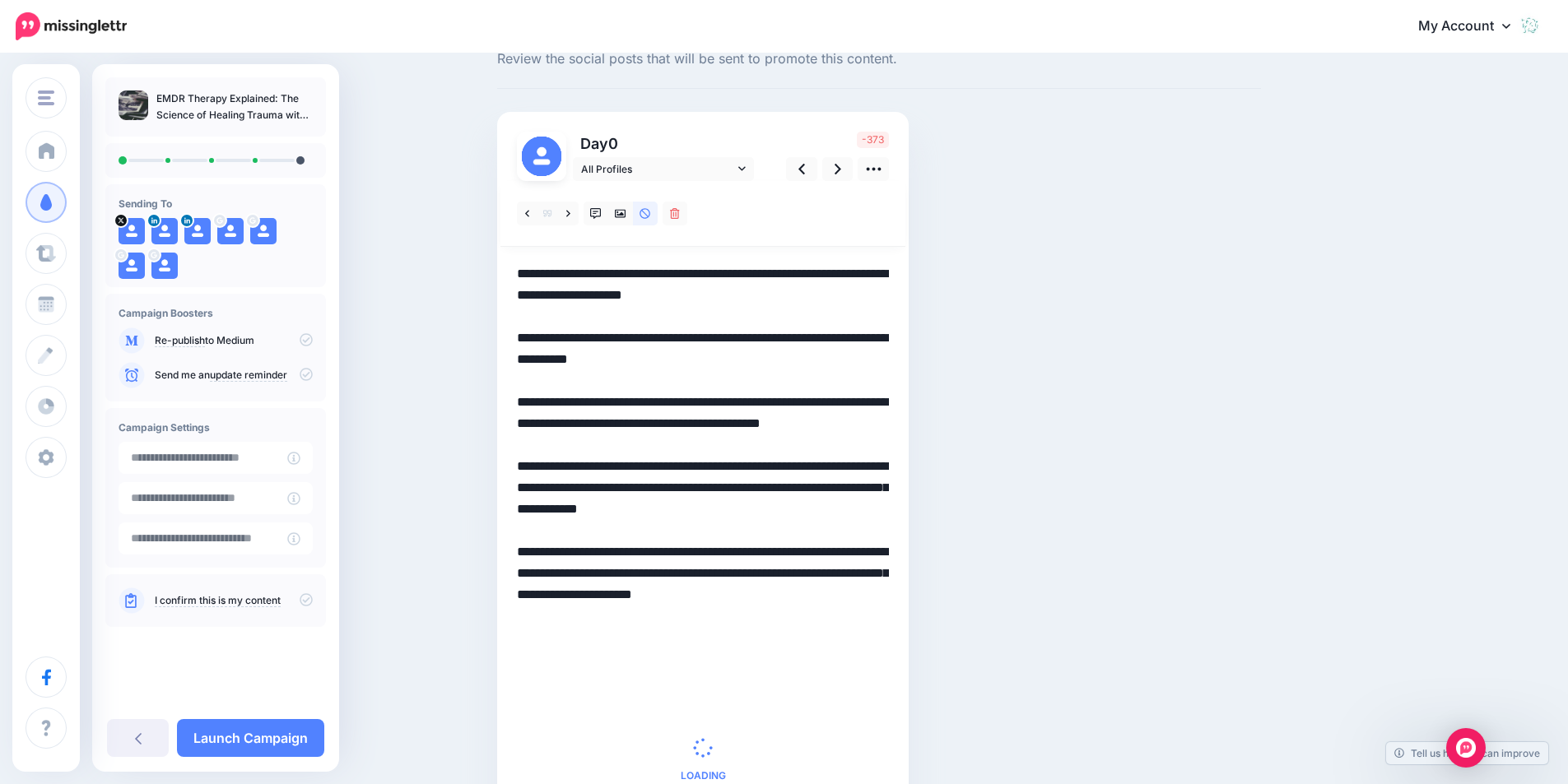
scroll to position [82, 0]
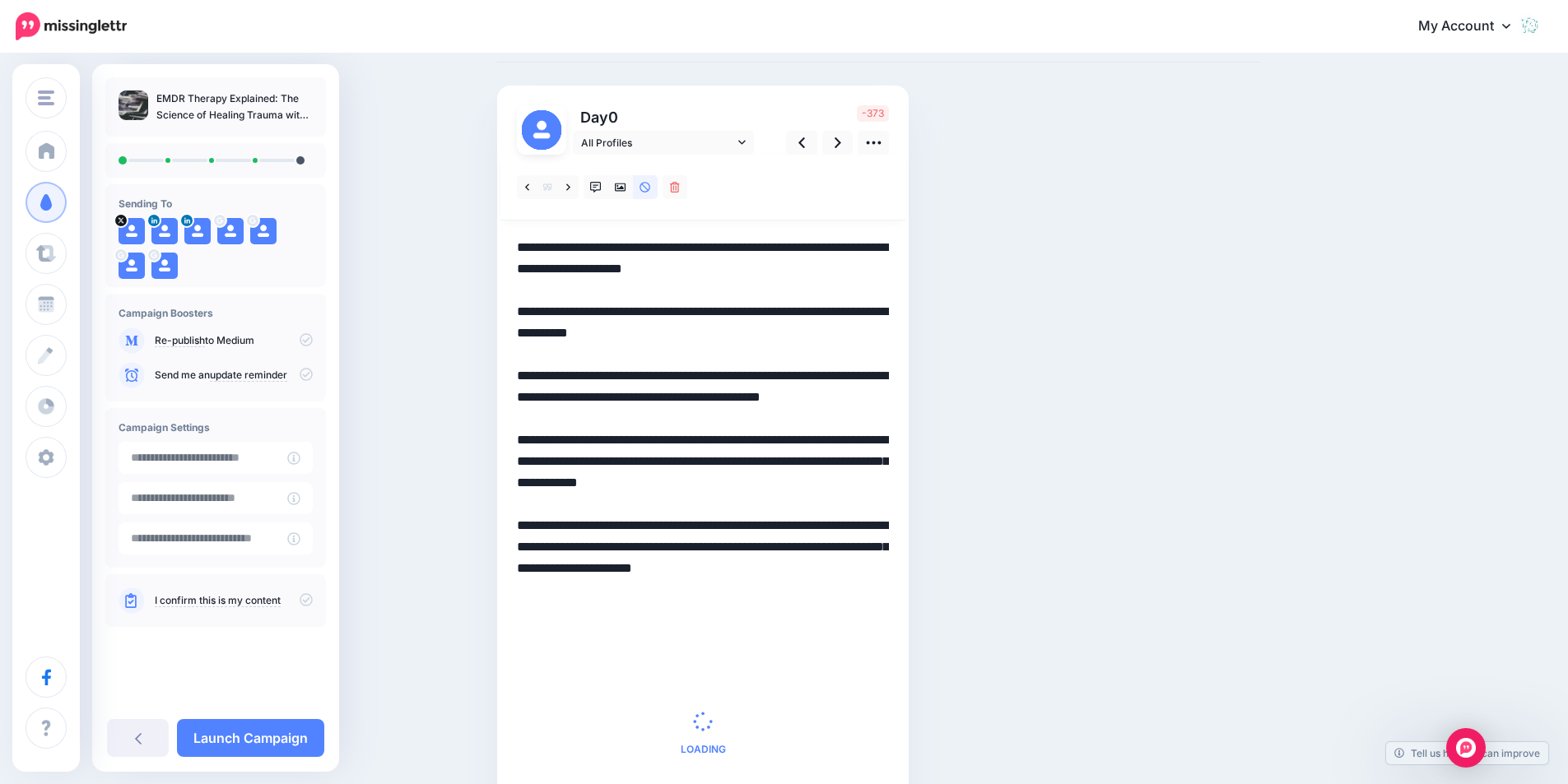
click at [525, 250] on textarea "**********" at bounding box center [703, 429] width 372 height 385
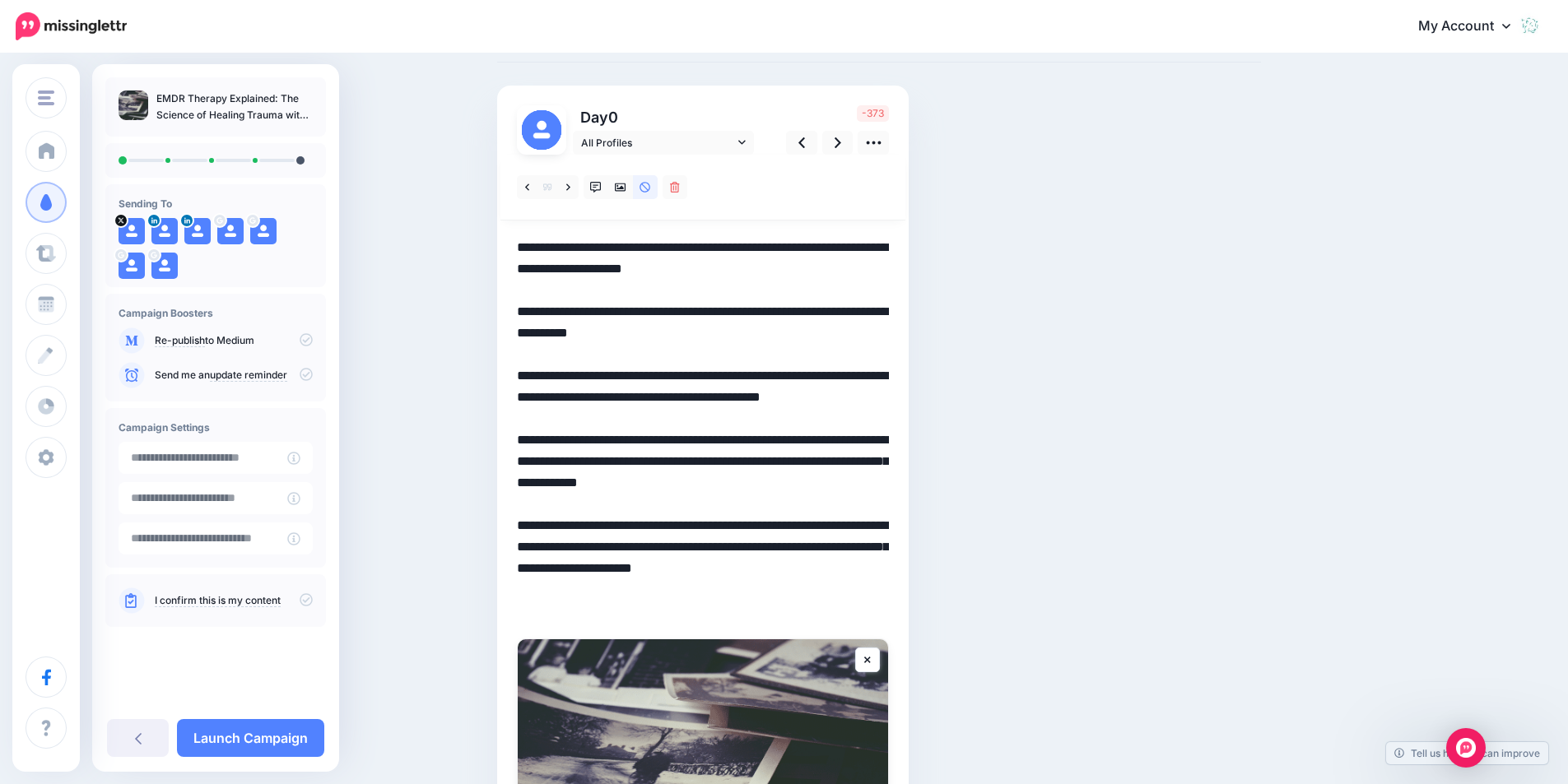
paste textarea "**********"
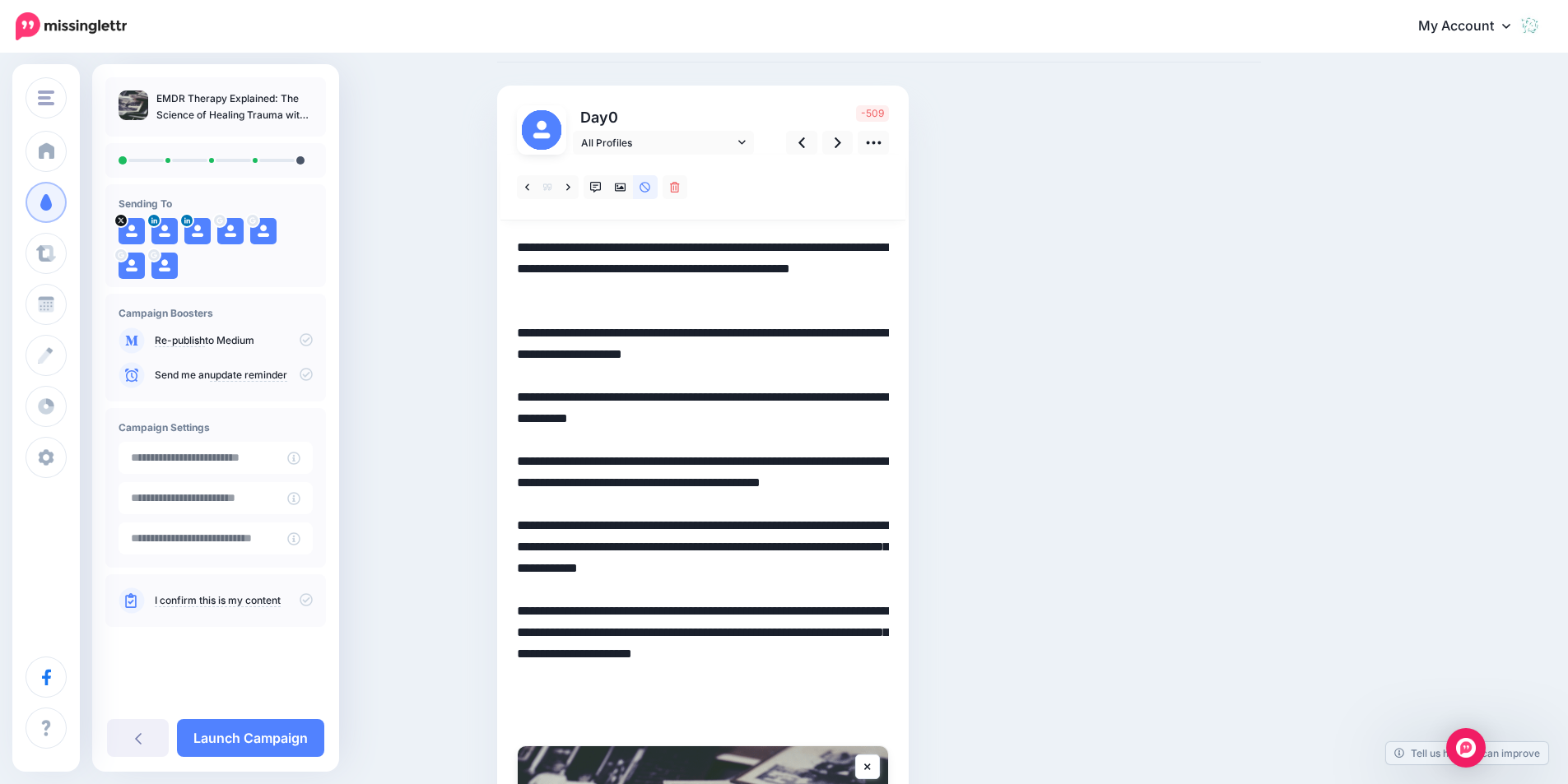
paste textarea "**********"
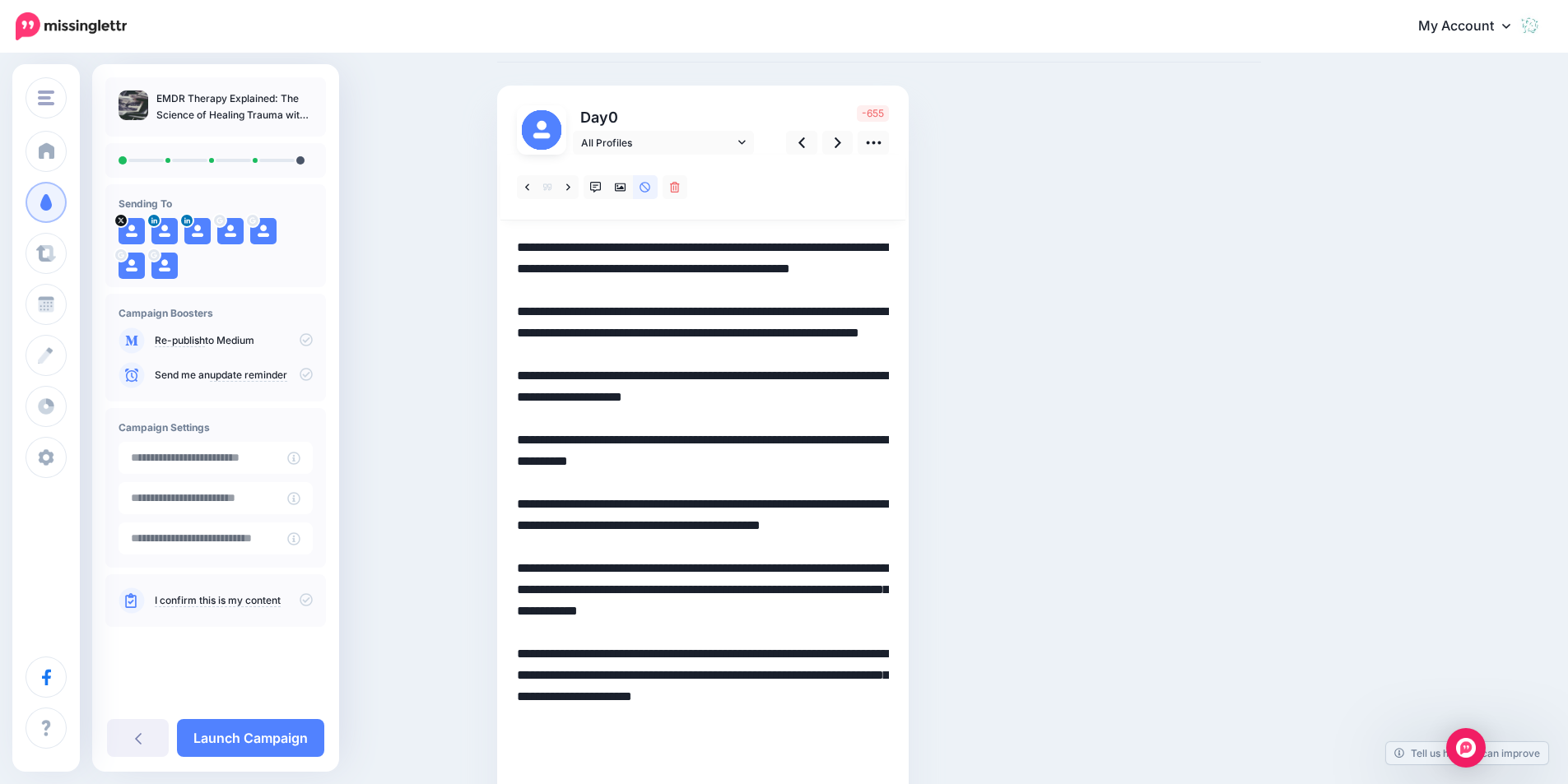
click at [524, 413] on textarea "**********" at bounding box center [703, 515] width 372 height 557
click at [617, 459] on textarea "**********" at bounding box center [703, 525] width 372 height 578
click at [834, 419] on textarea "**********" at bounding box center [703, 525] width 372 height 578
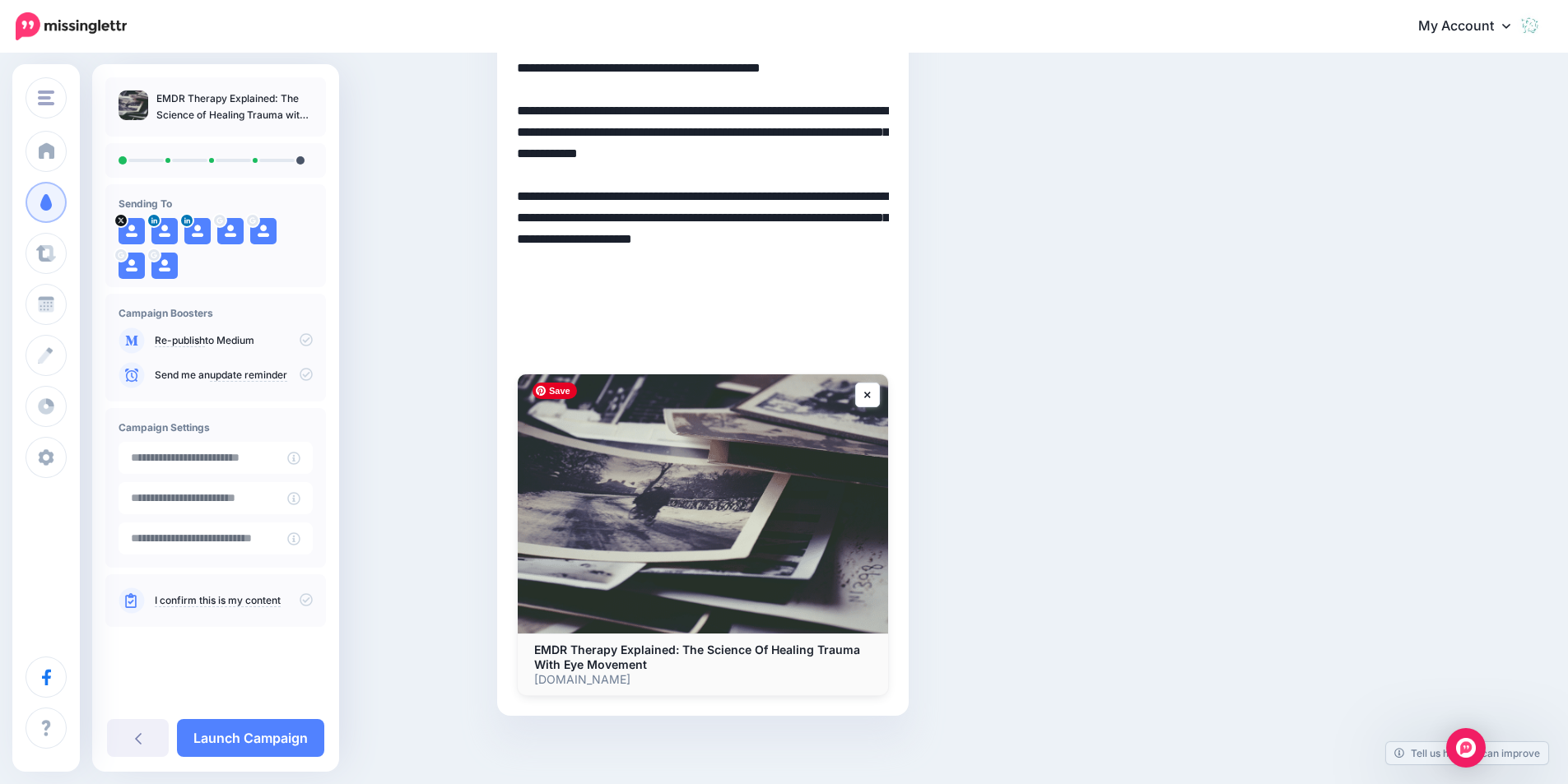
scroll to position [567, 0]
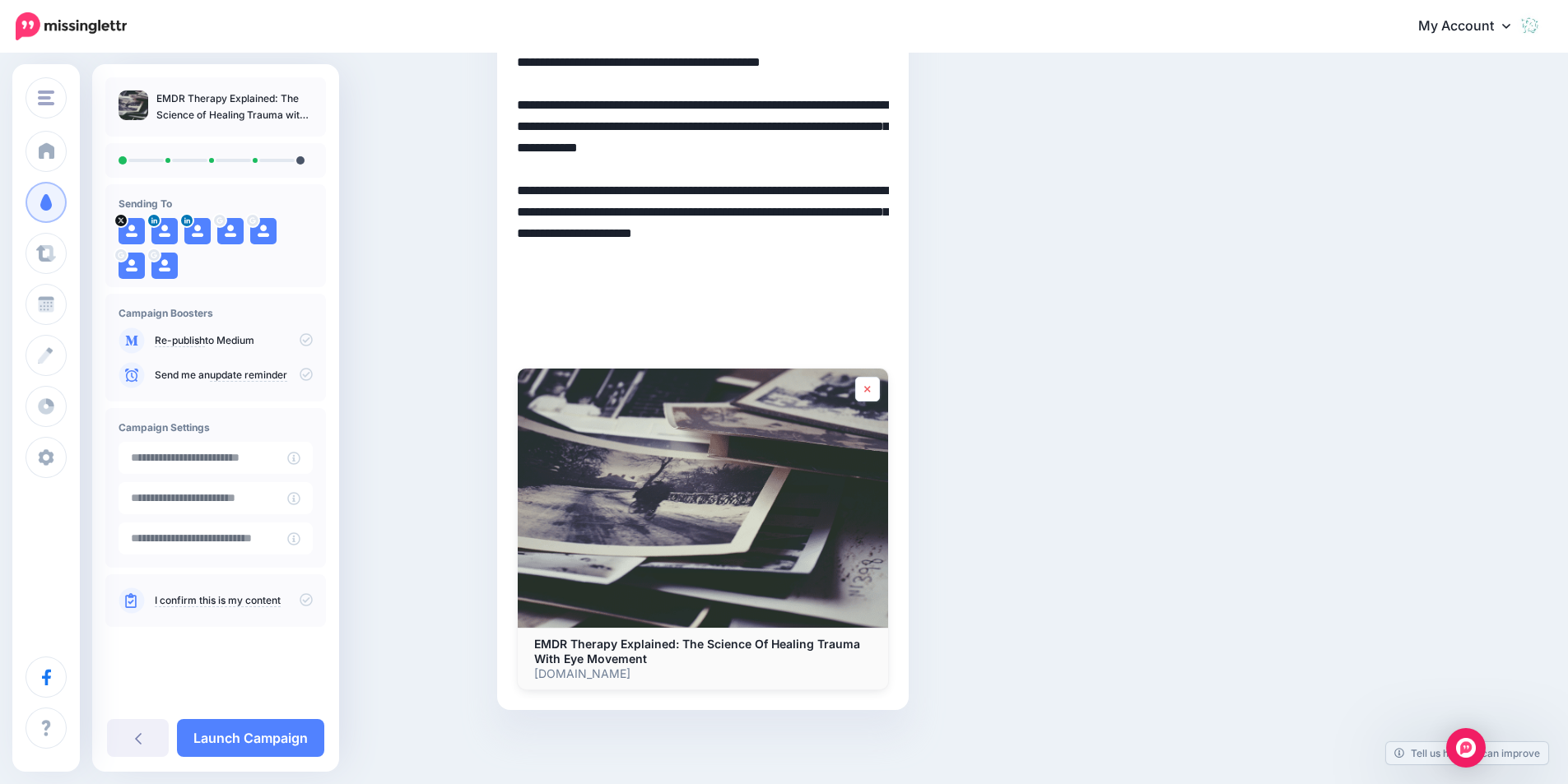
click at [879, 392] on link at bounding box center [867, 390] width 25 height 25
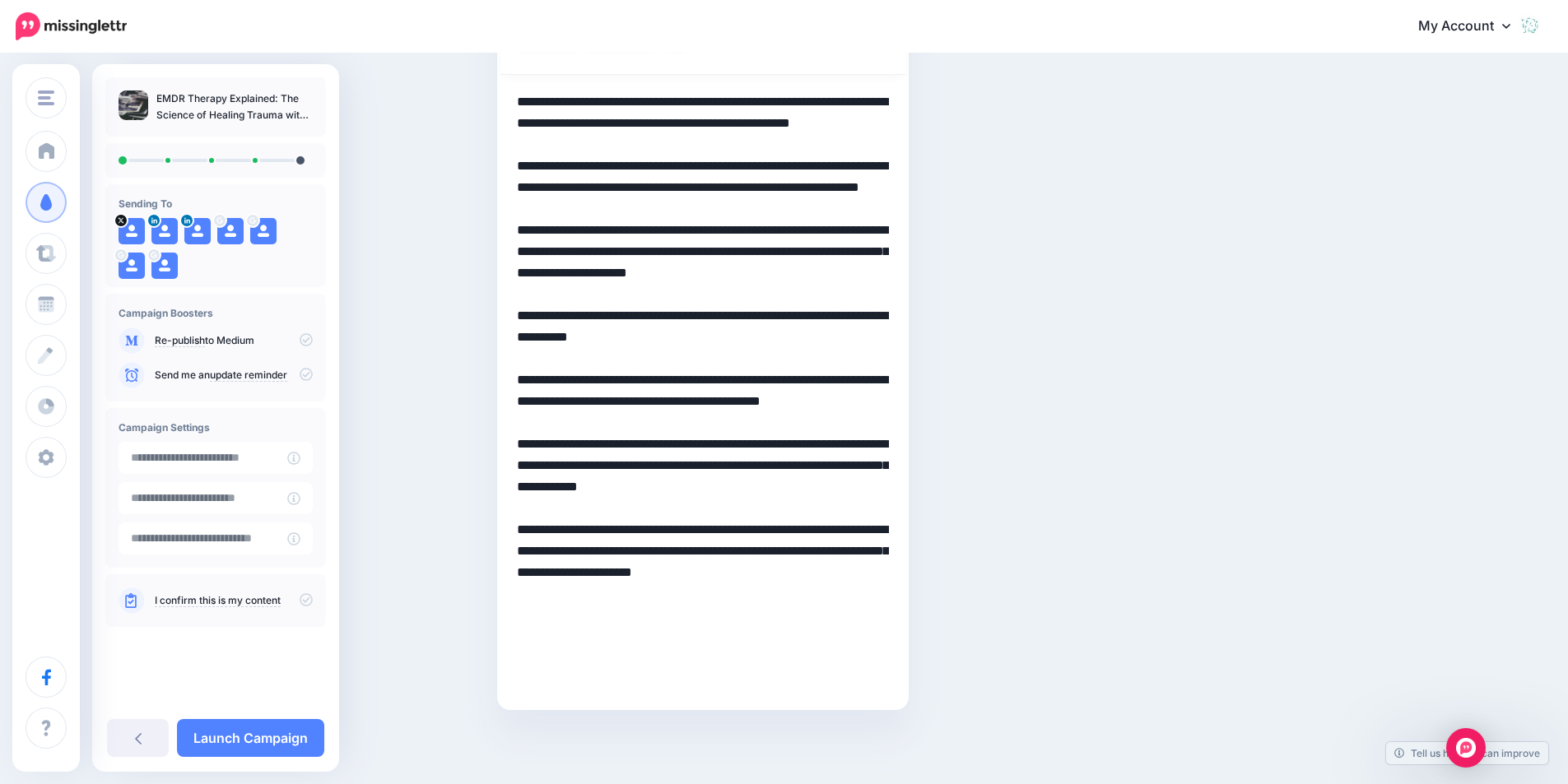
scroll to position [0, 0]
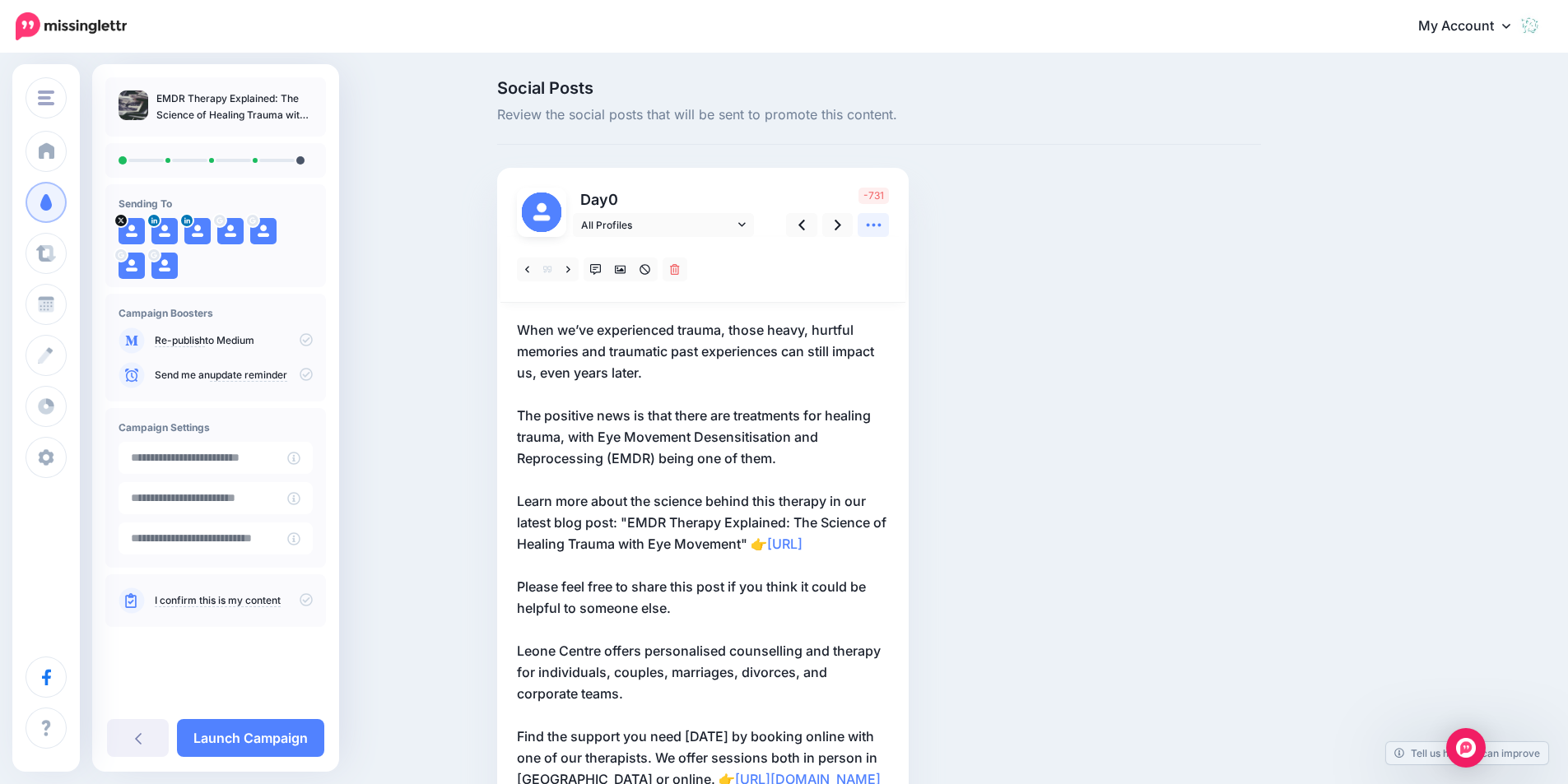
click at [876, 229] on icon at bounding box center [874, 225] width 17 height 17
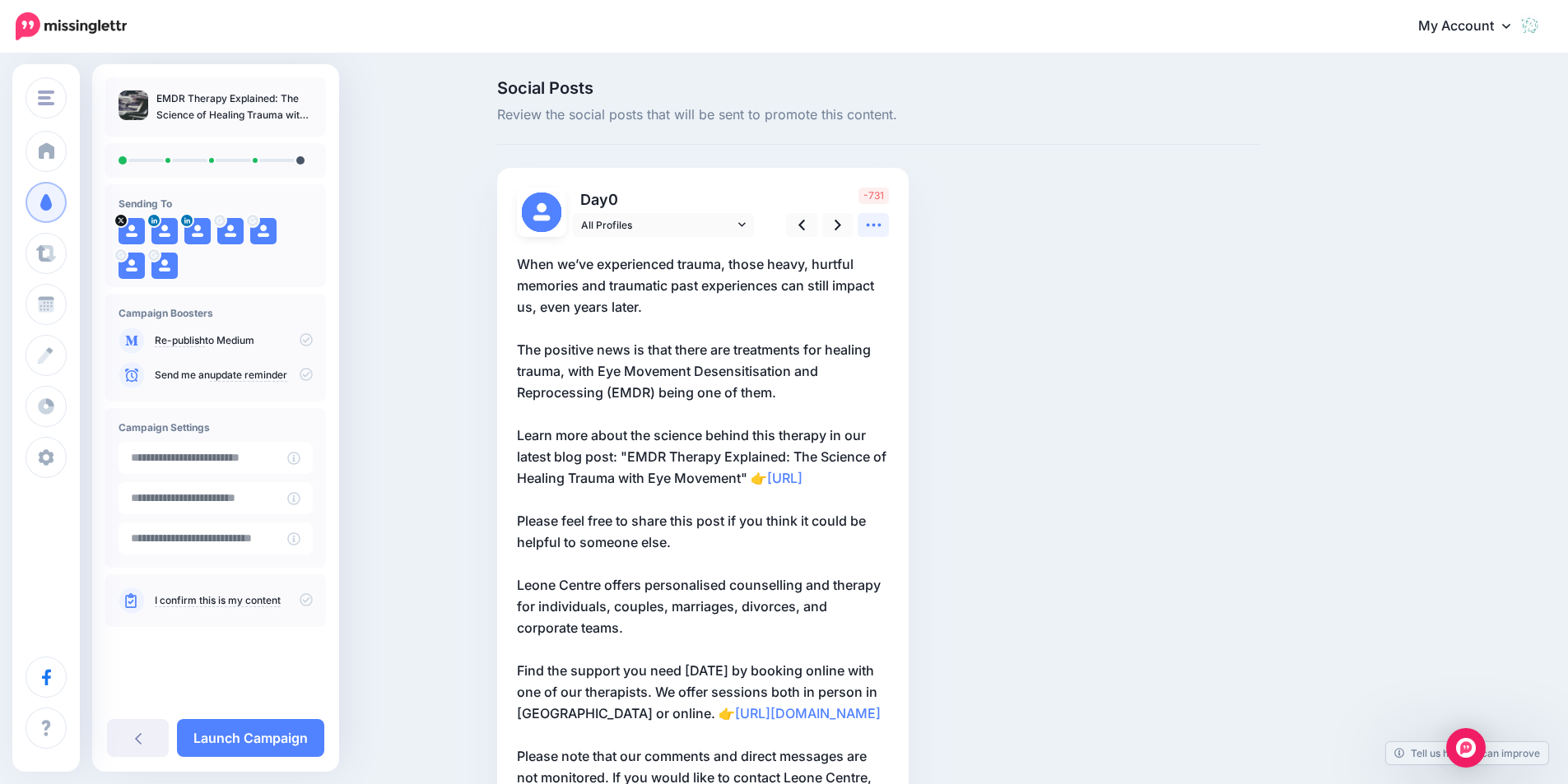
click at [876, 229] on icon at bounding box center [874, 225] width 17 height 17
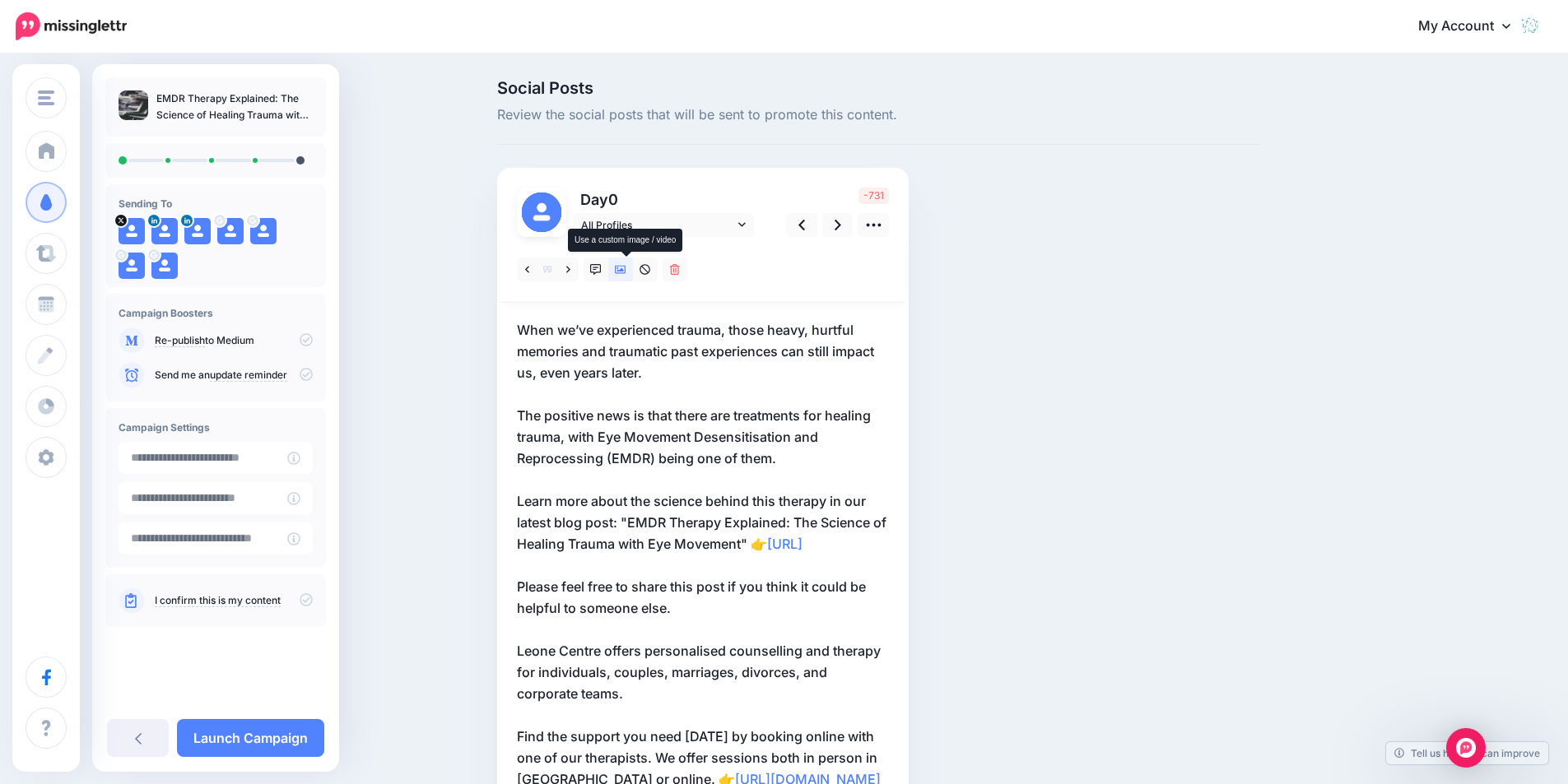
click at [626, 270] on icon at bounding box center [621, 269] width 11 height 9
click at [747, 275] on icon at bounding box center [742, 270] width 14 height 11
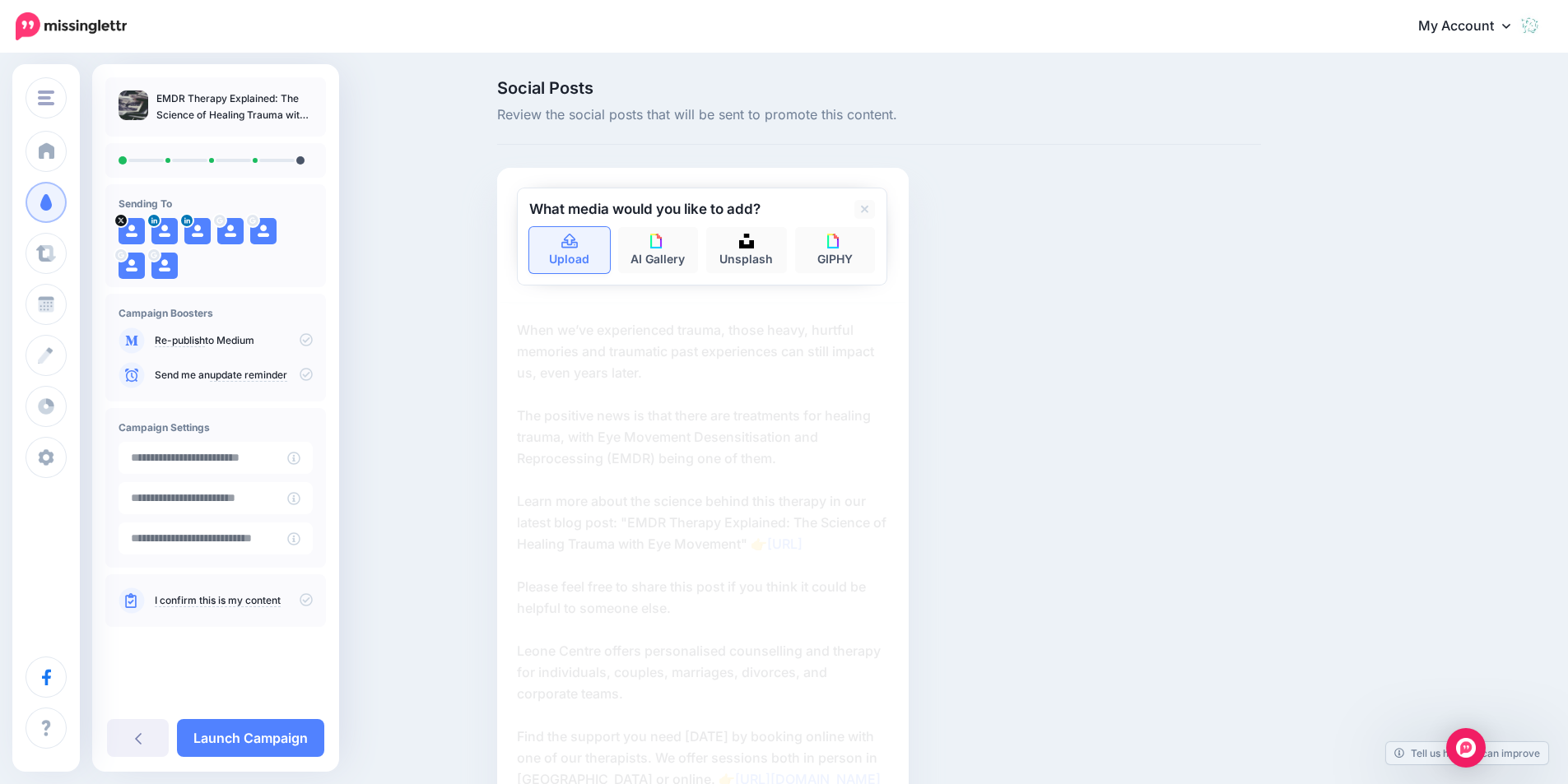
click at [575, 257] on link "Upload" at bounding box center [569, 250] width 80 height 46
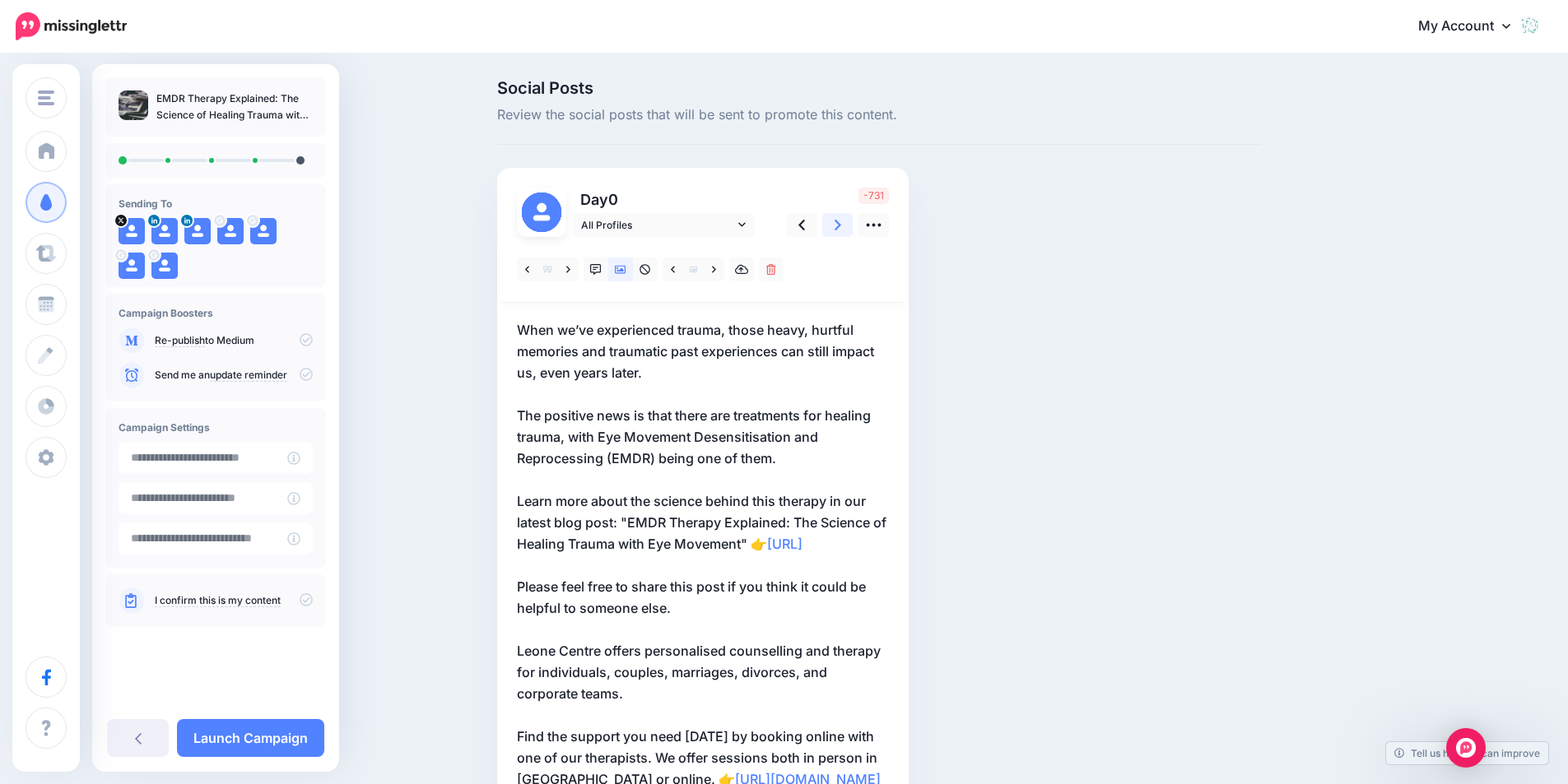
click at [838, 222] on link at bounding box center [837, 224] width 32 height 24
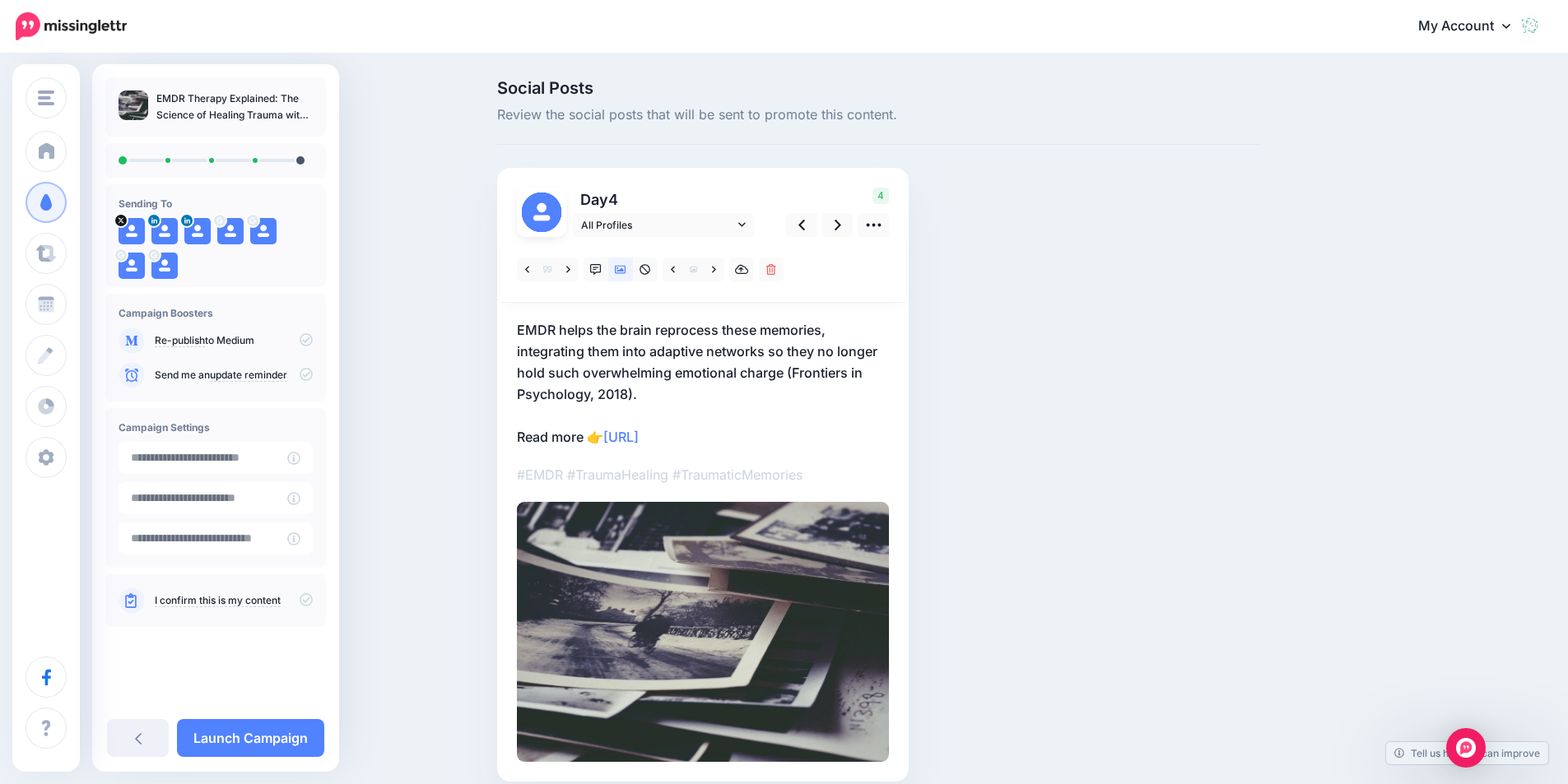
click at [724, 359] on p "EMDR helps the brain reprocess these memories, integrating them into adaptive n…" at bounding box center [703, 383] width 372 height 128
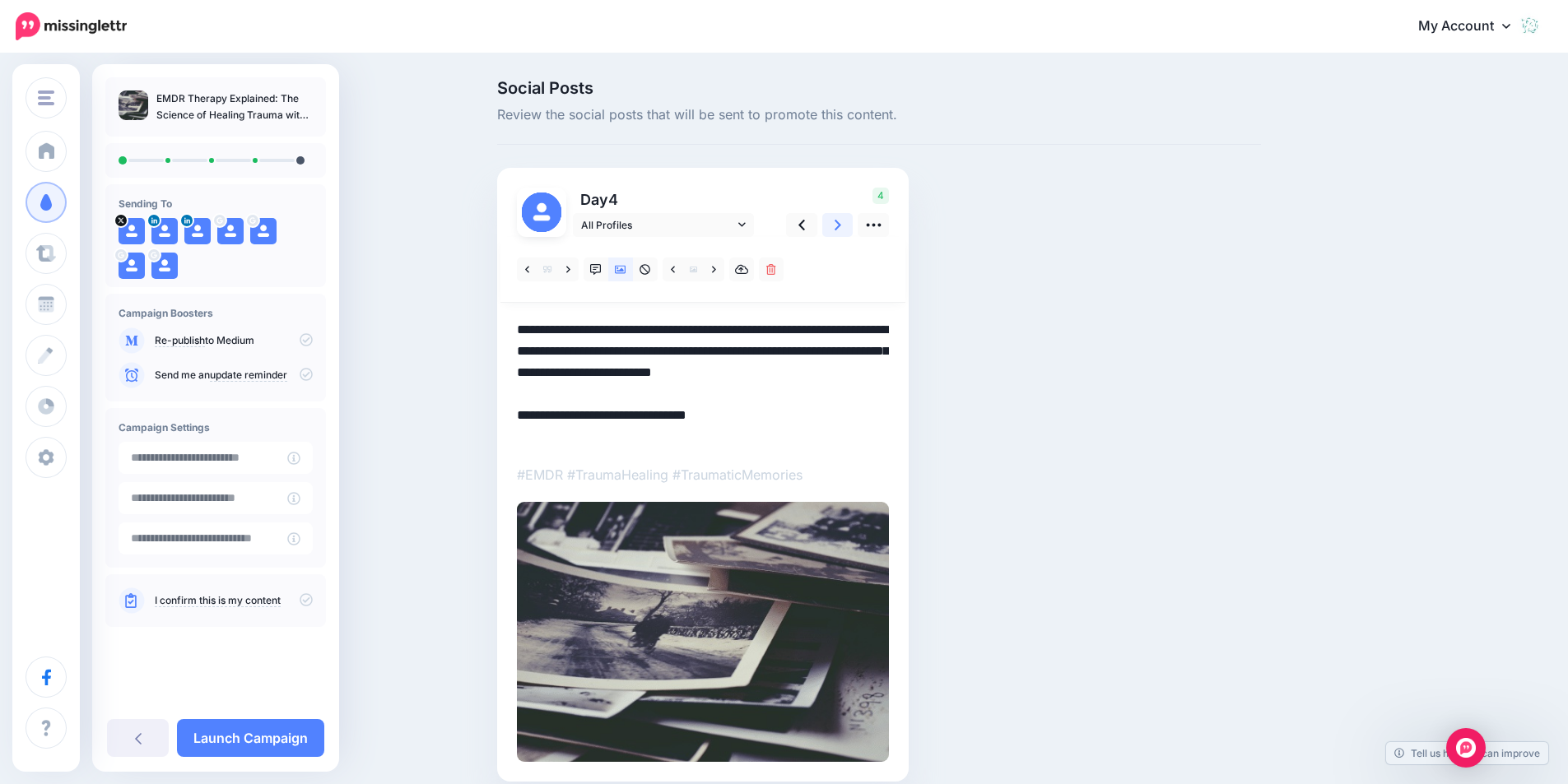
click at [837, 224] on link at bounding box center [837, 224] width 32 height 24
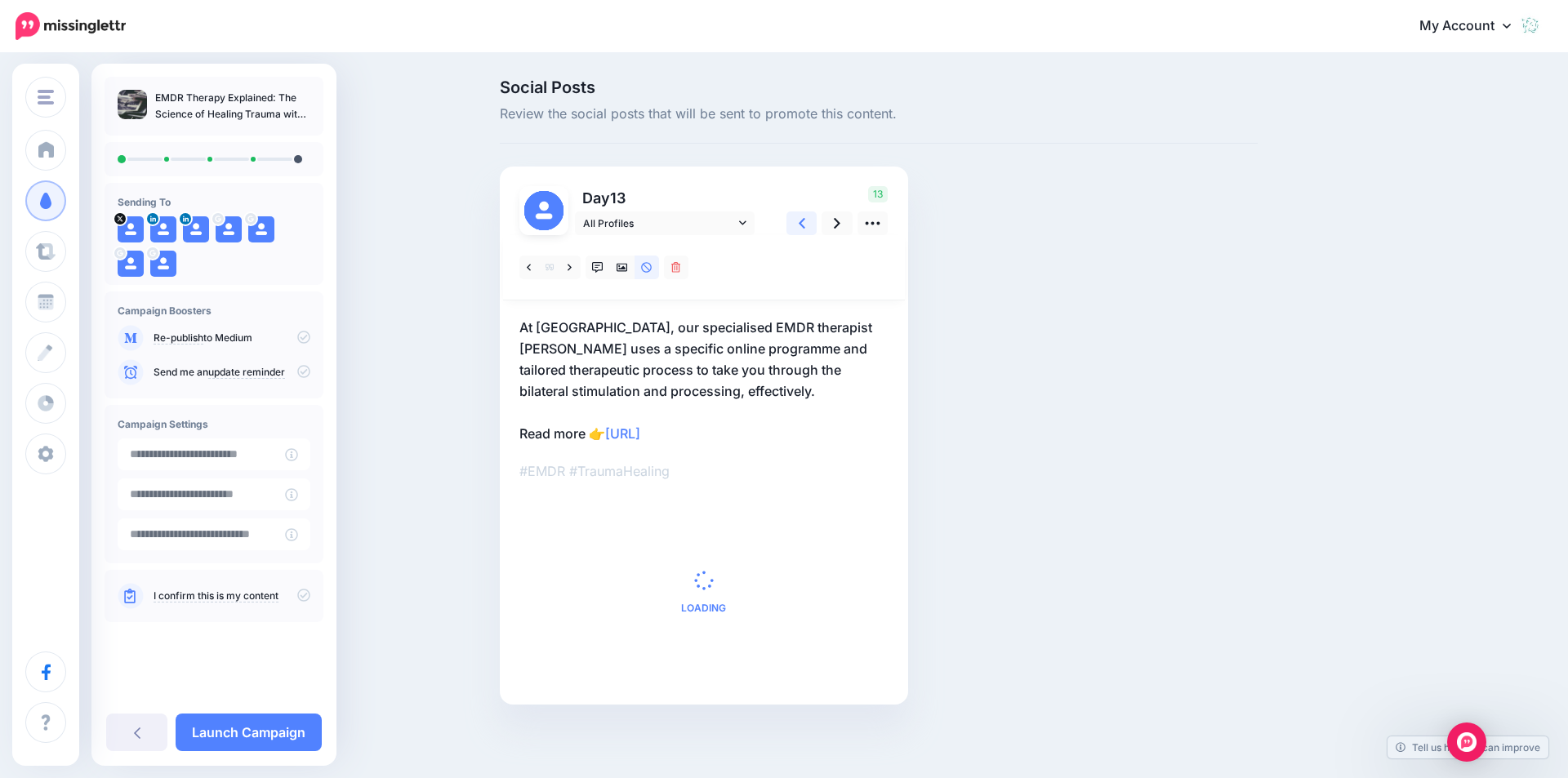
click at [801, 226] on icon at bounding box center [802, 223] width 7 height 10
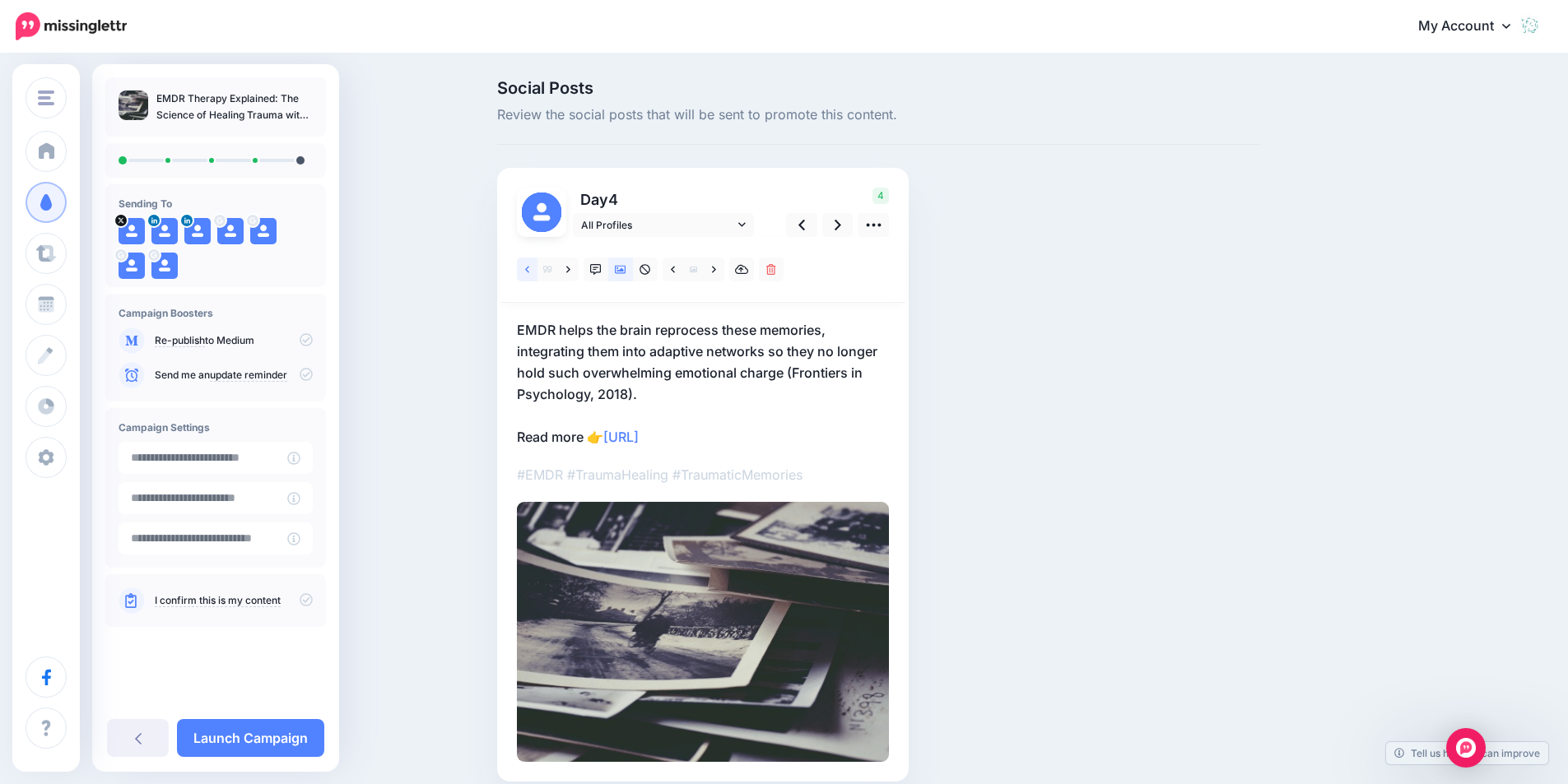
click at [529, 268] on link at bounding box center [527, 269] width 21 height 24
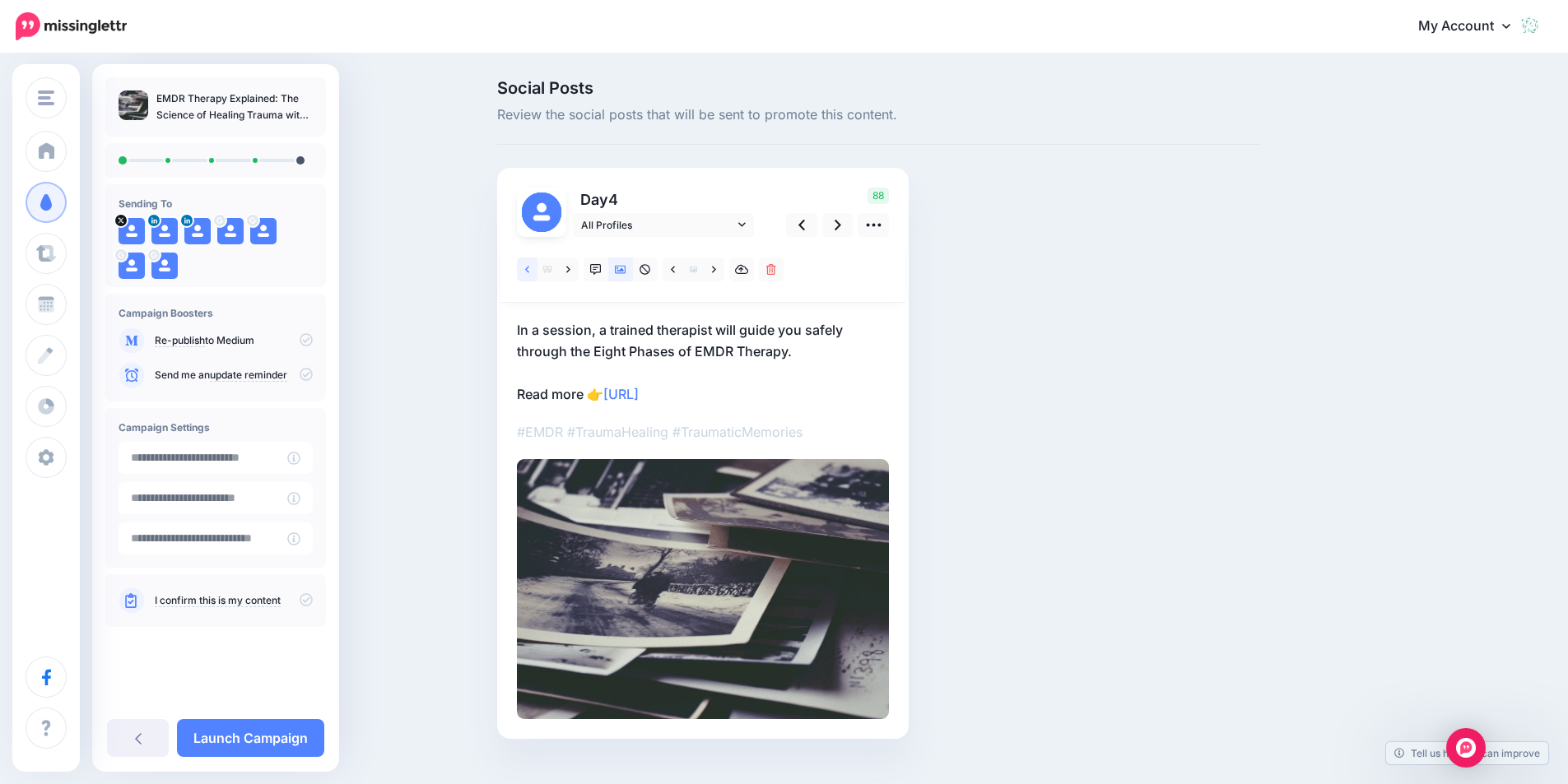
click at [529, 272] on icon at bounding box center [527, 270] width 4 height 11
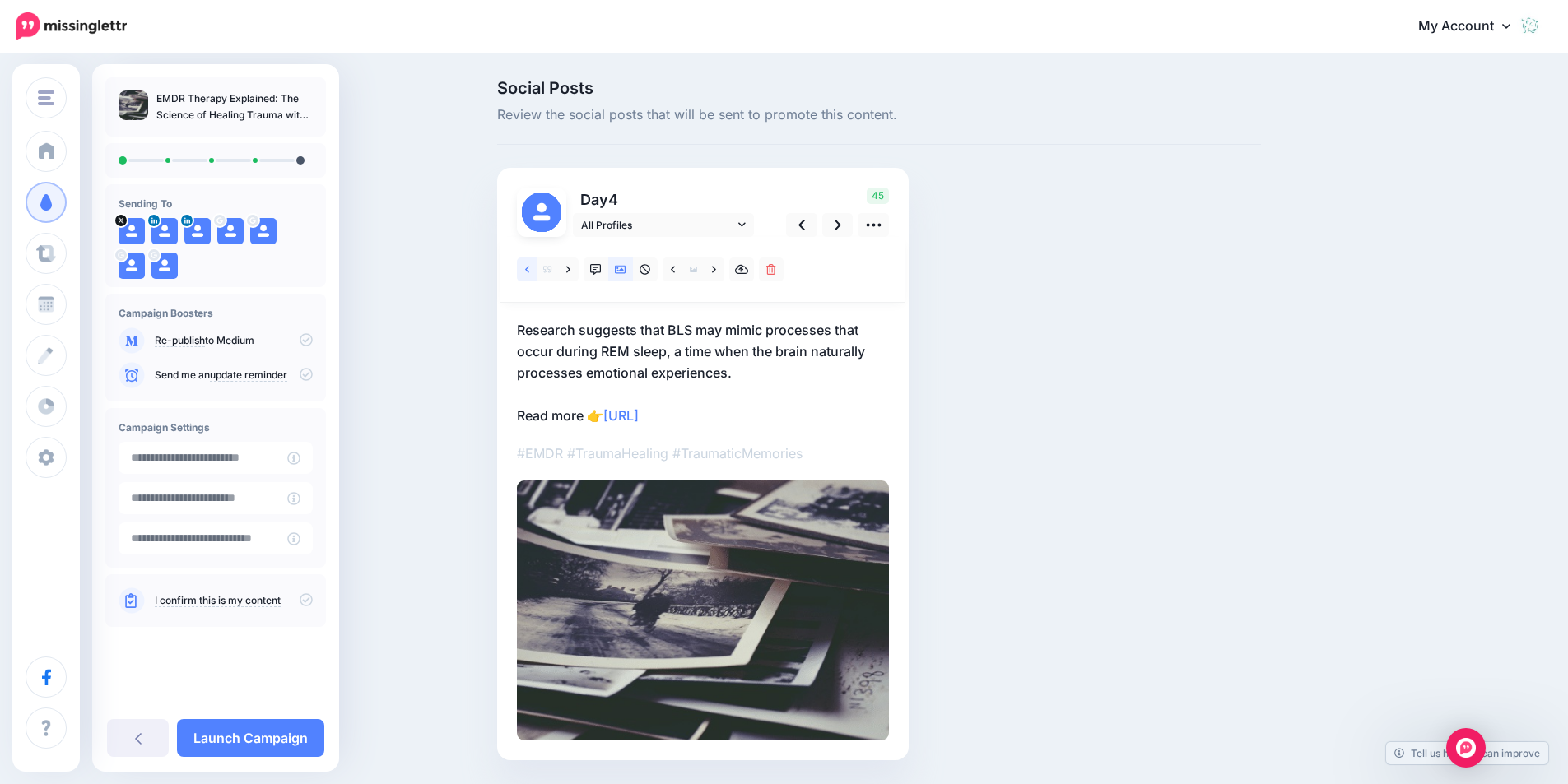
click at [529, 273] on icon at bounding box center [527, 270] width 4 height 11
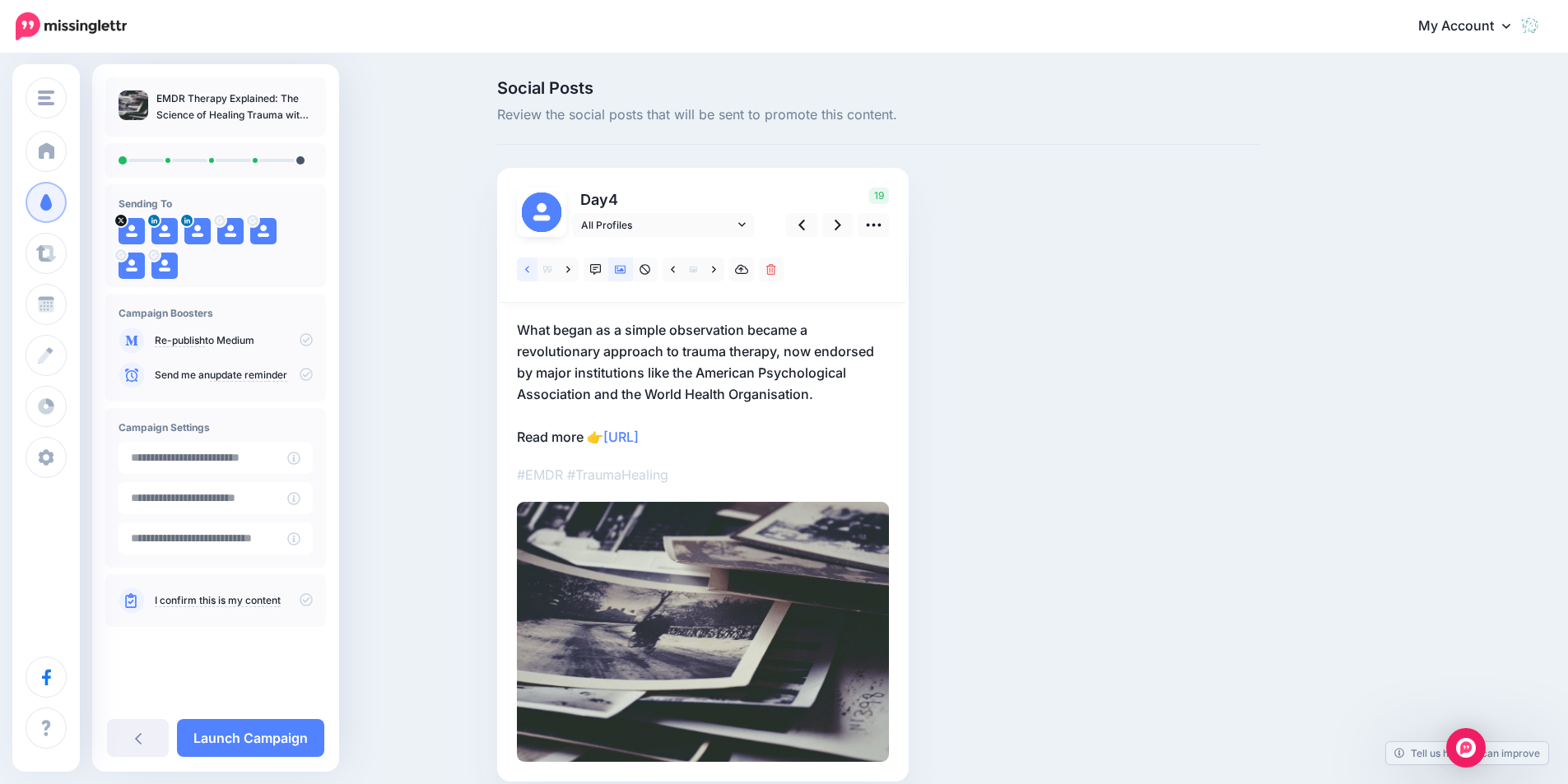
click at [529, 273] on icon at bounding box center [527, 270] width 4 height 11
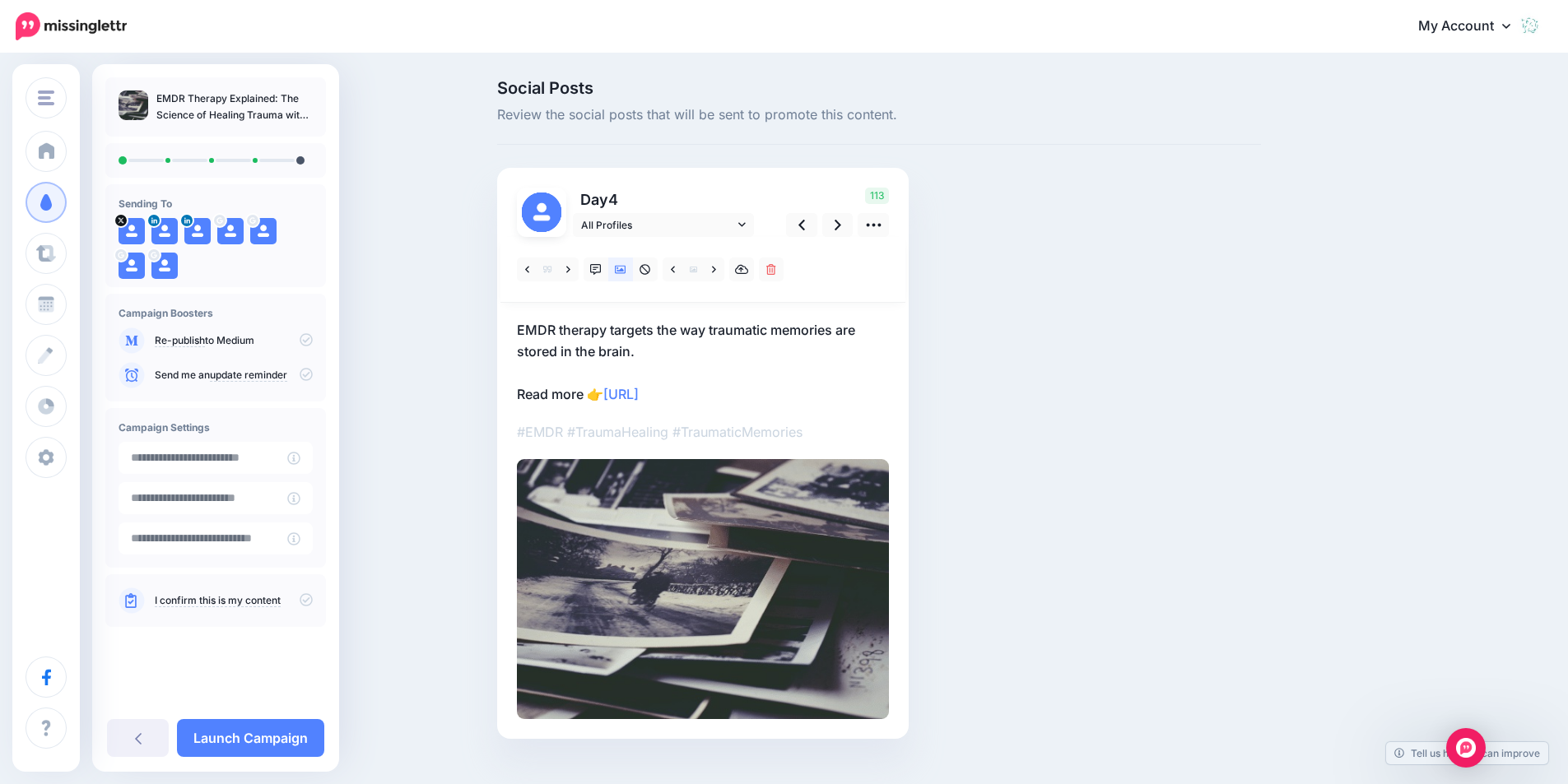
click at [557, 393] on p "EMDR therapy targets the way traumatic memories are stored in the brain. Read m…" at bounding box center [703, 362] width 372 height 86
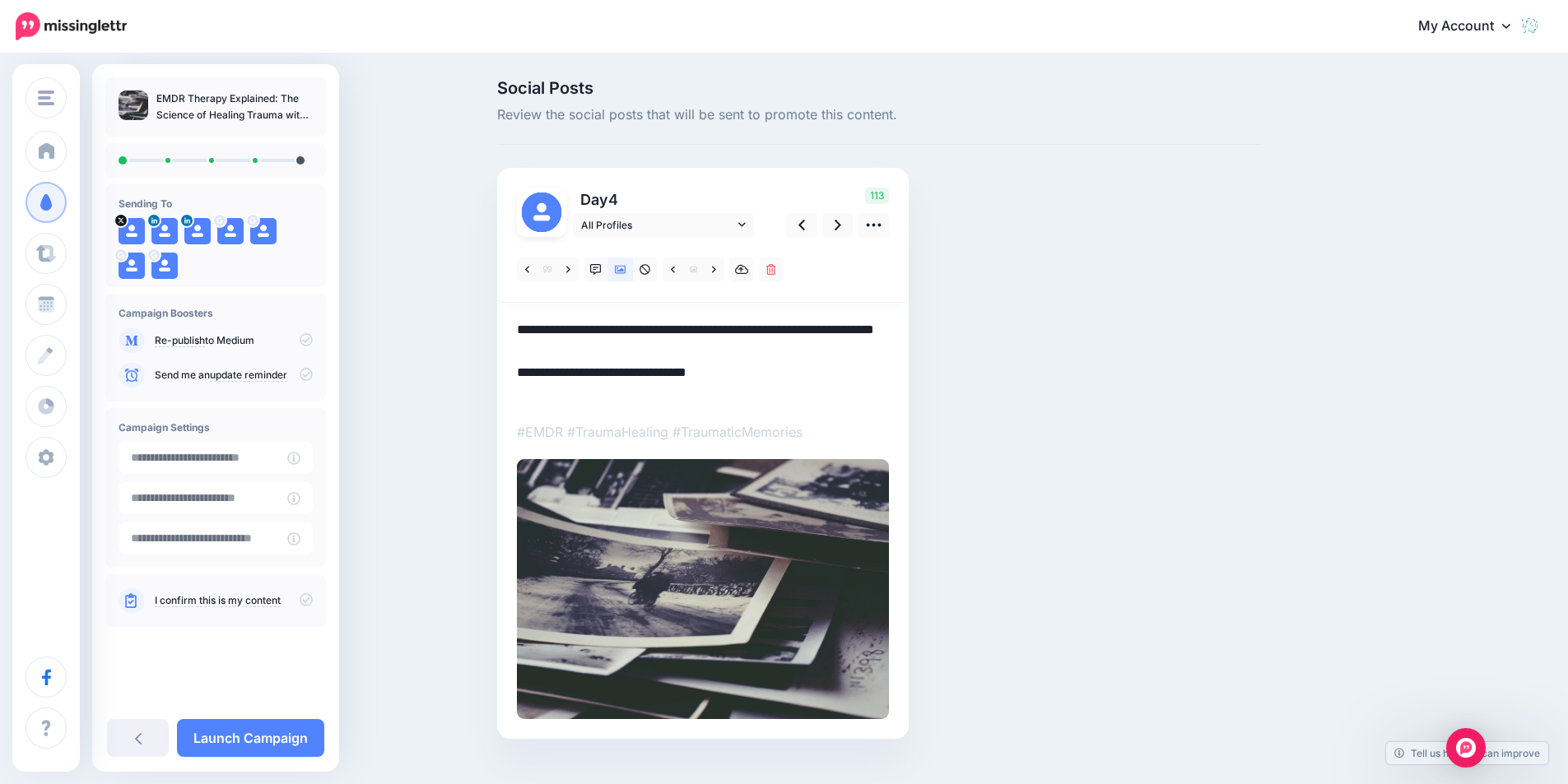
drag, startPoint x: 557, startPoint y: 394, endPoint x: 520, endPoint y: 393, distance: 37.0
click at [520, 393] on div "Day 4" at bounding box center [703, 454] width 412 height 572
click at [877, 226] on icon at bounding box center [874, 225] width 17 height 17
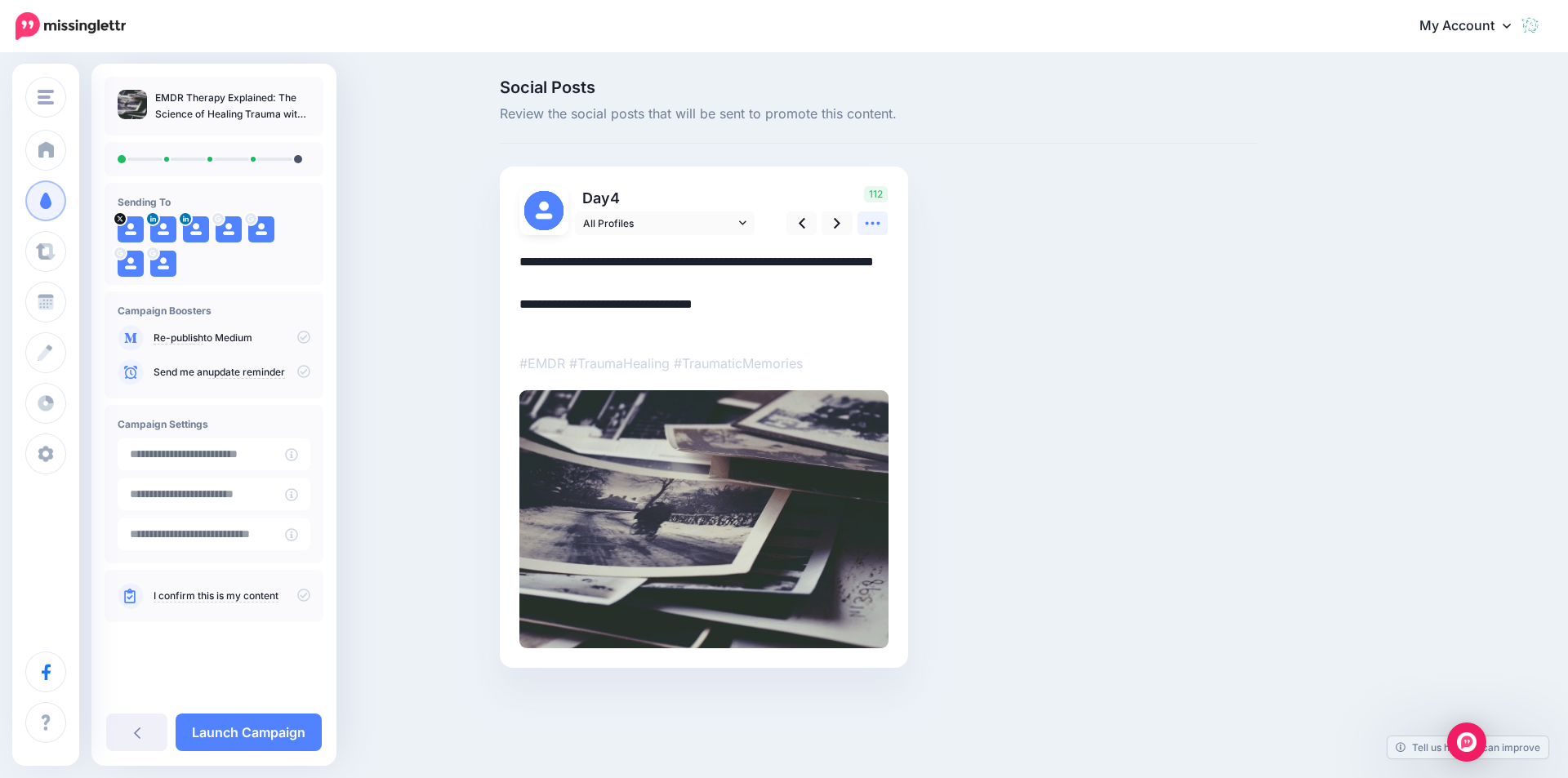
click at [871, 225] on icon at bounding box center [873, 224] width 17 height 17
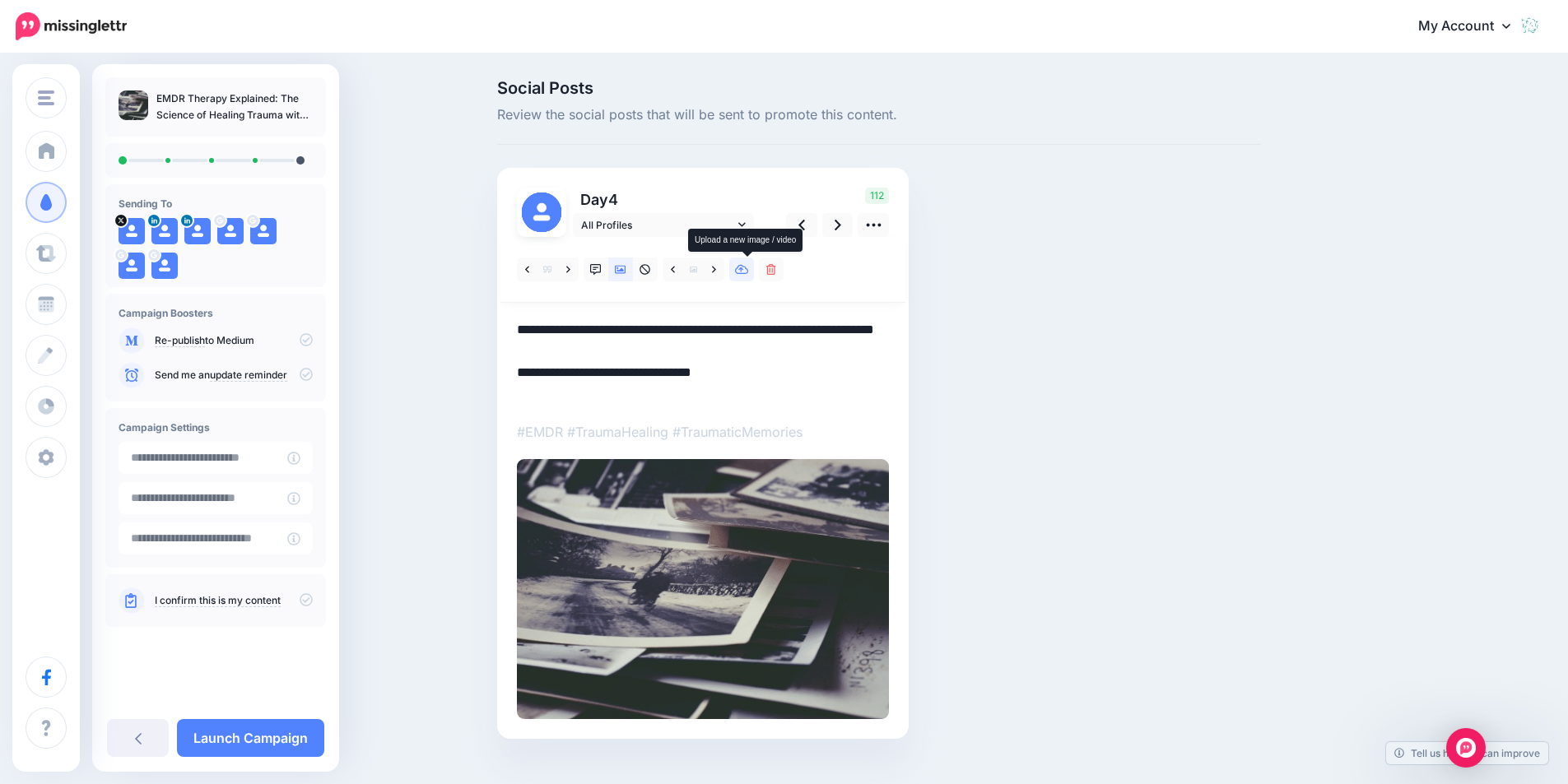
click at [741, 271] on link at bounding box center [742, 269] width 25 height 24
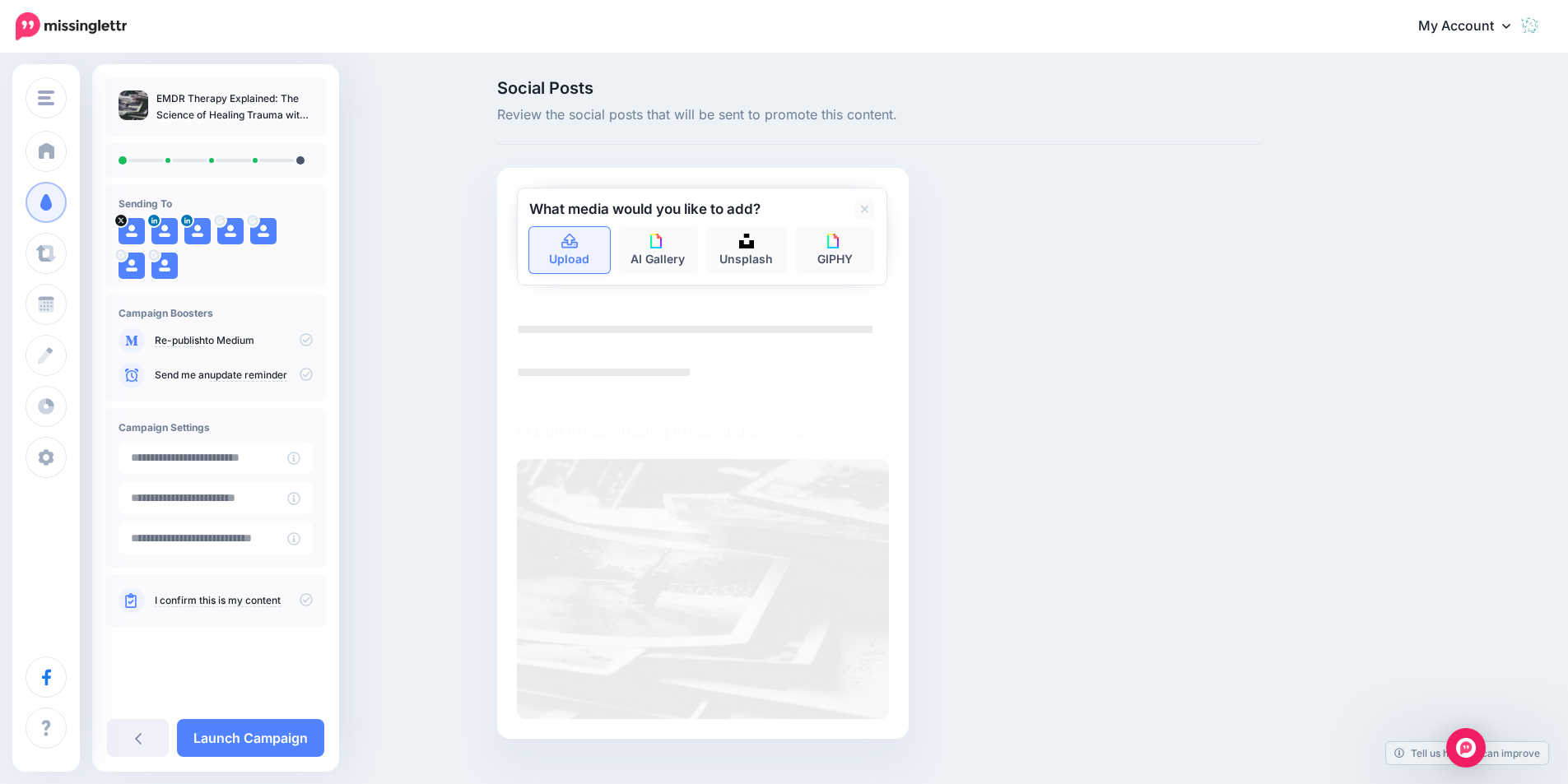
click at [586, 254] on link "Upload" at bounding box center [569, 250] width 80 height 46
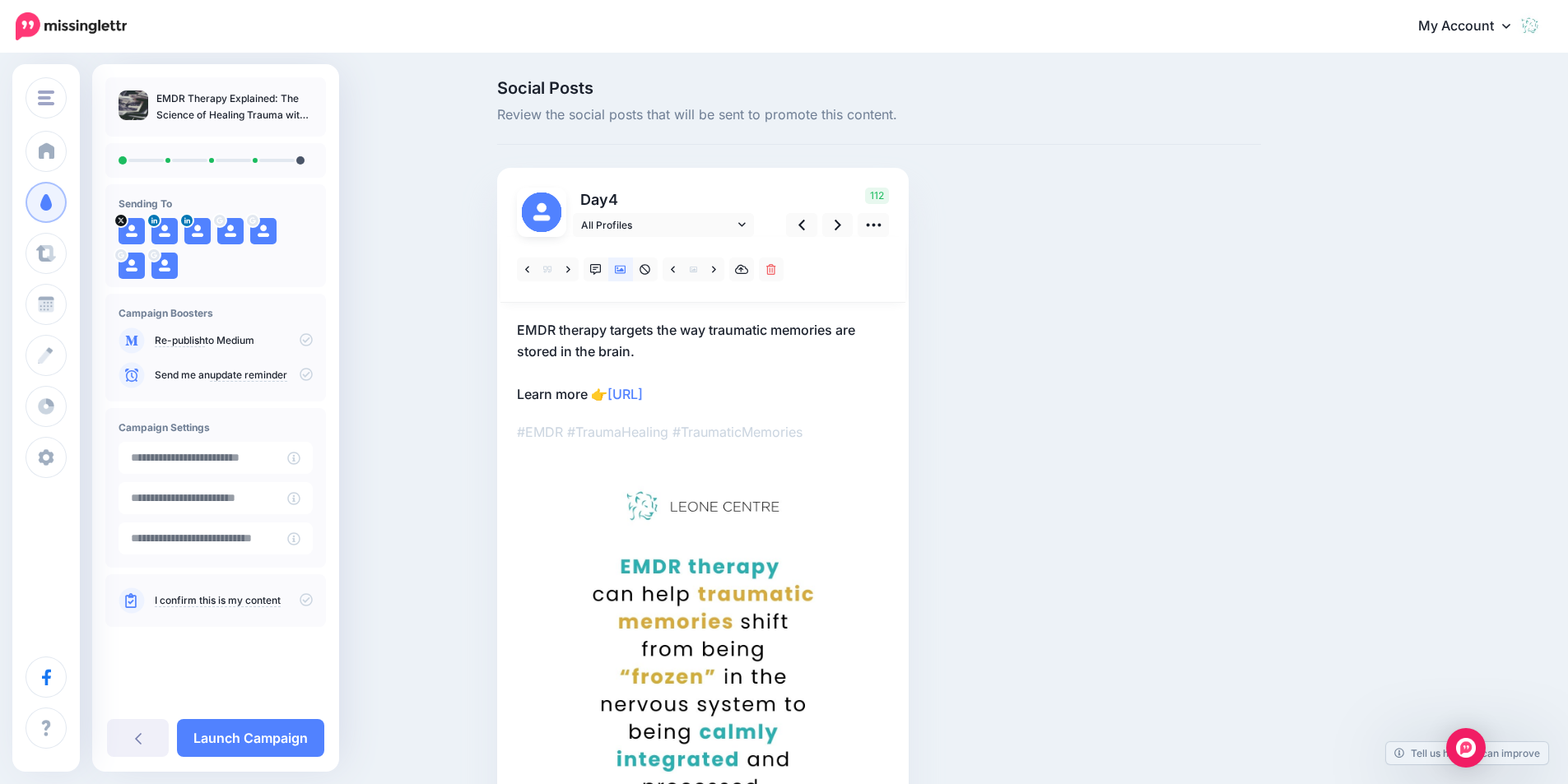
scroll to position [82, 0]
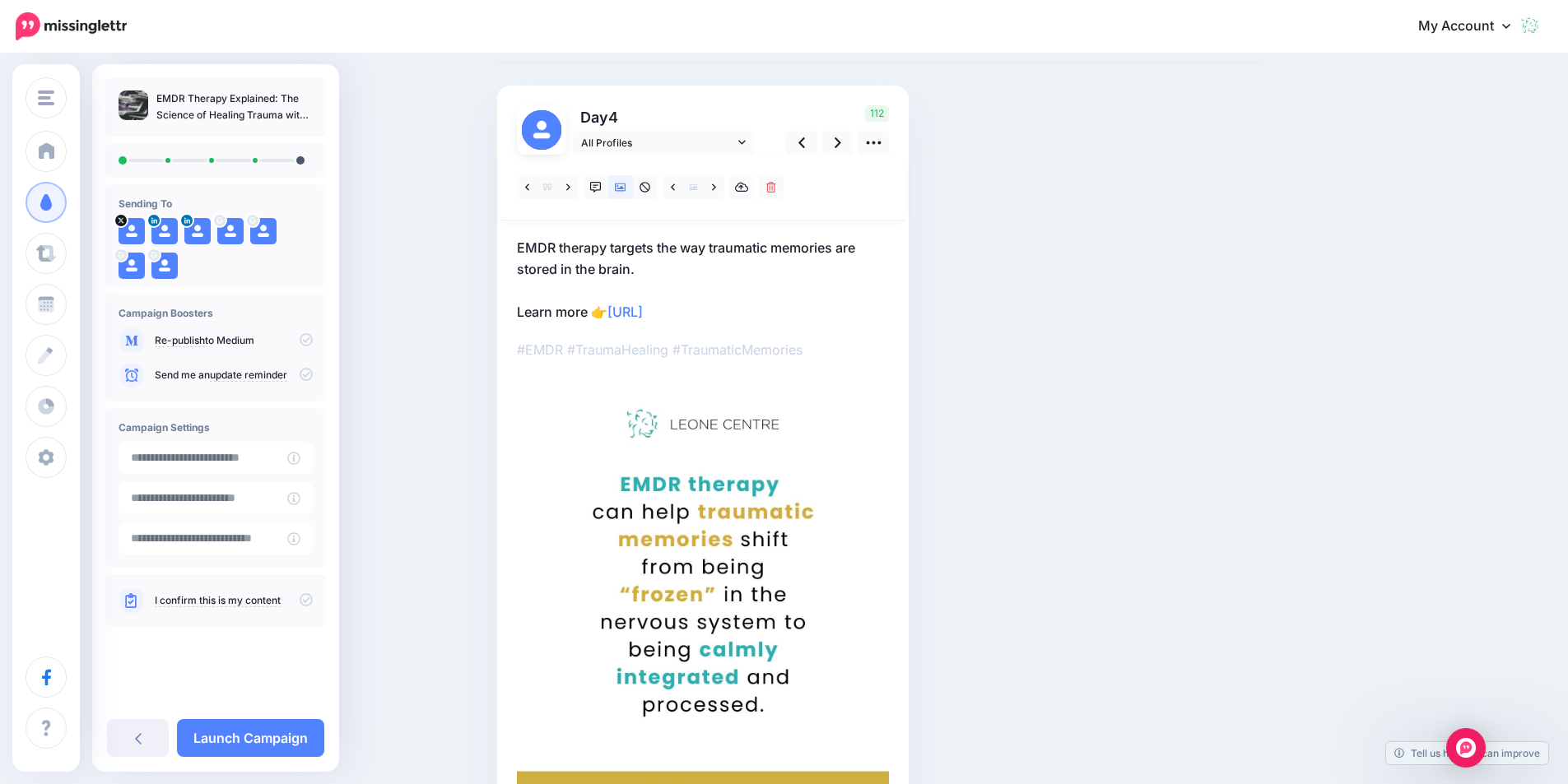
click at [658, 270] on p "EMDR therapy targets the way traumatic memories are stored in the brain. Learn …" at bounding box center [703, 280] width 372 height 86
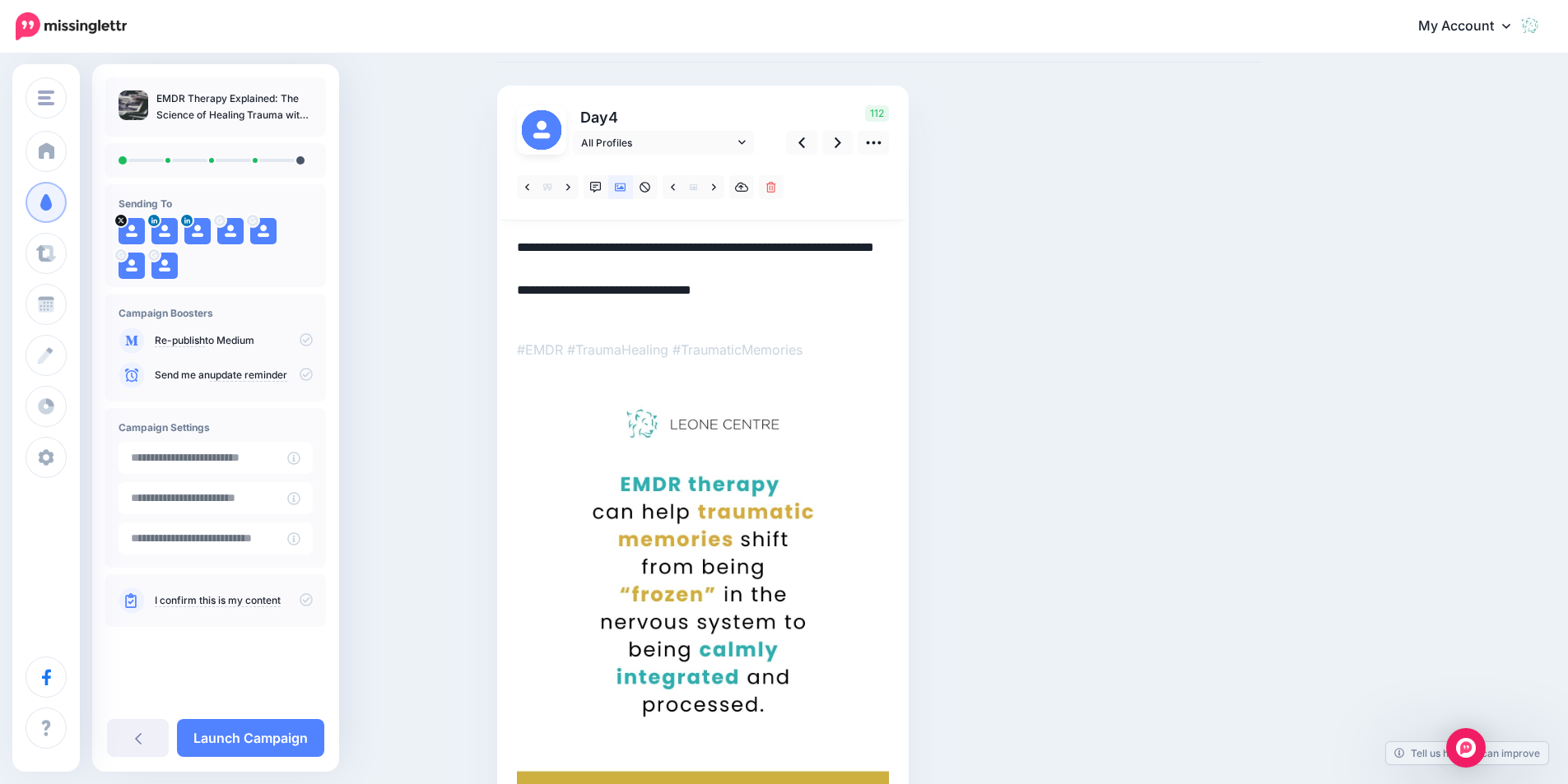
click at [658, 270] on textarea "**********" at bounding box center [703, 280] width 372 height 86
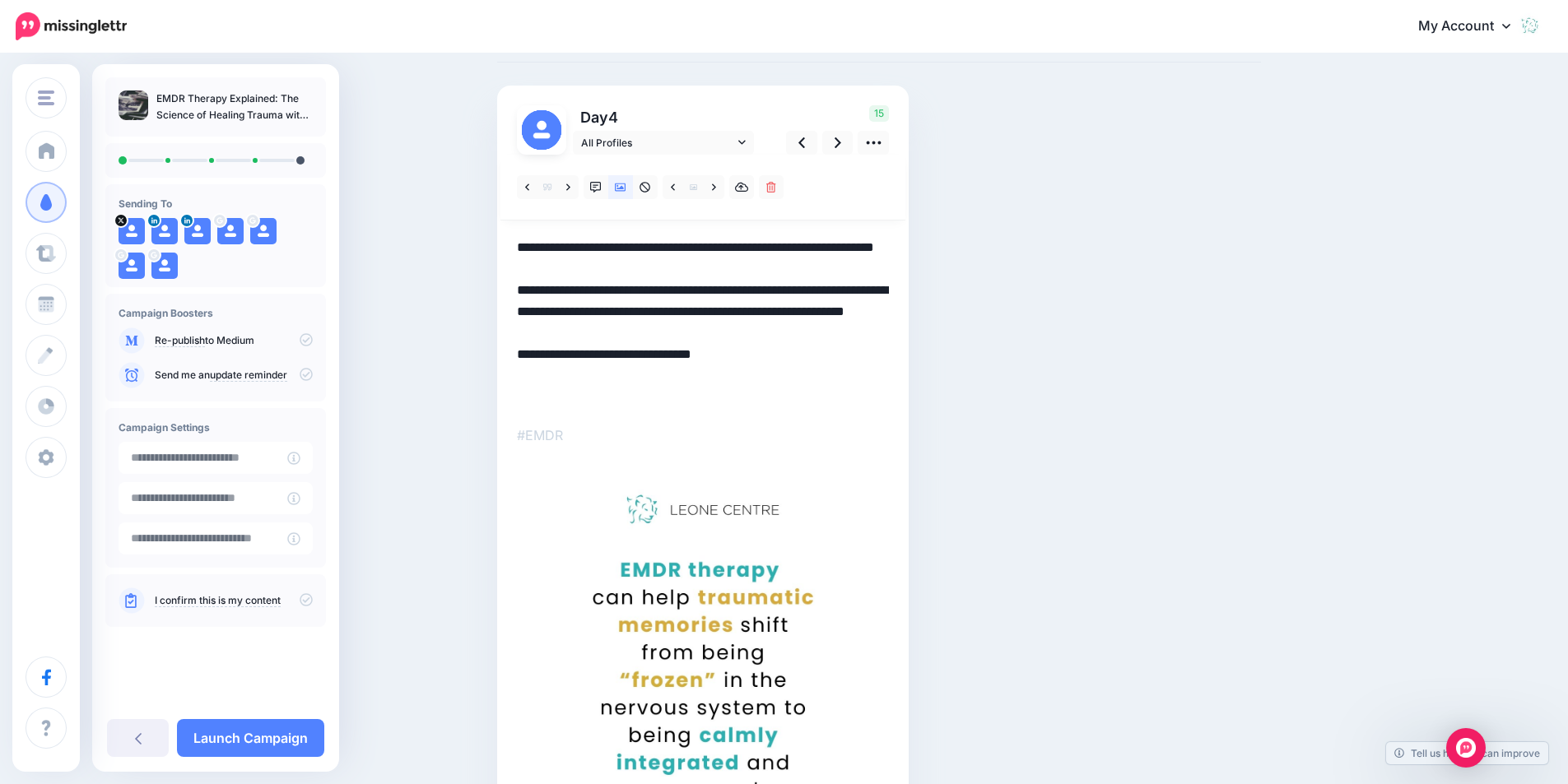
click at [595, 396] on textarea "**********" at bounding box center [703, 322] width 372 height 171
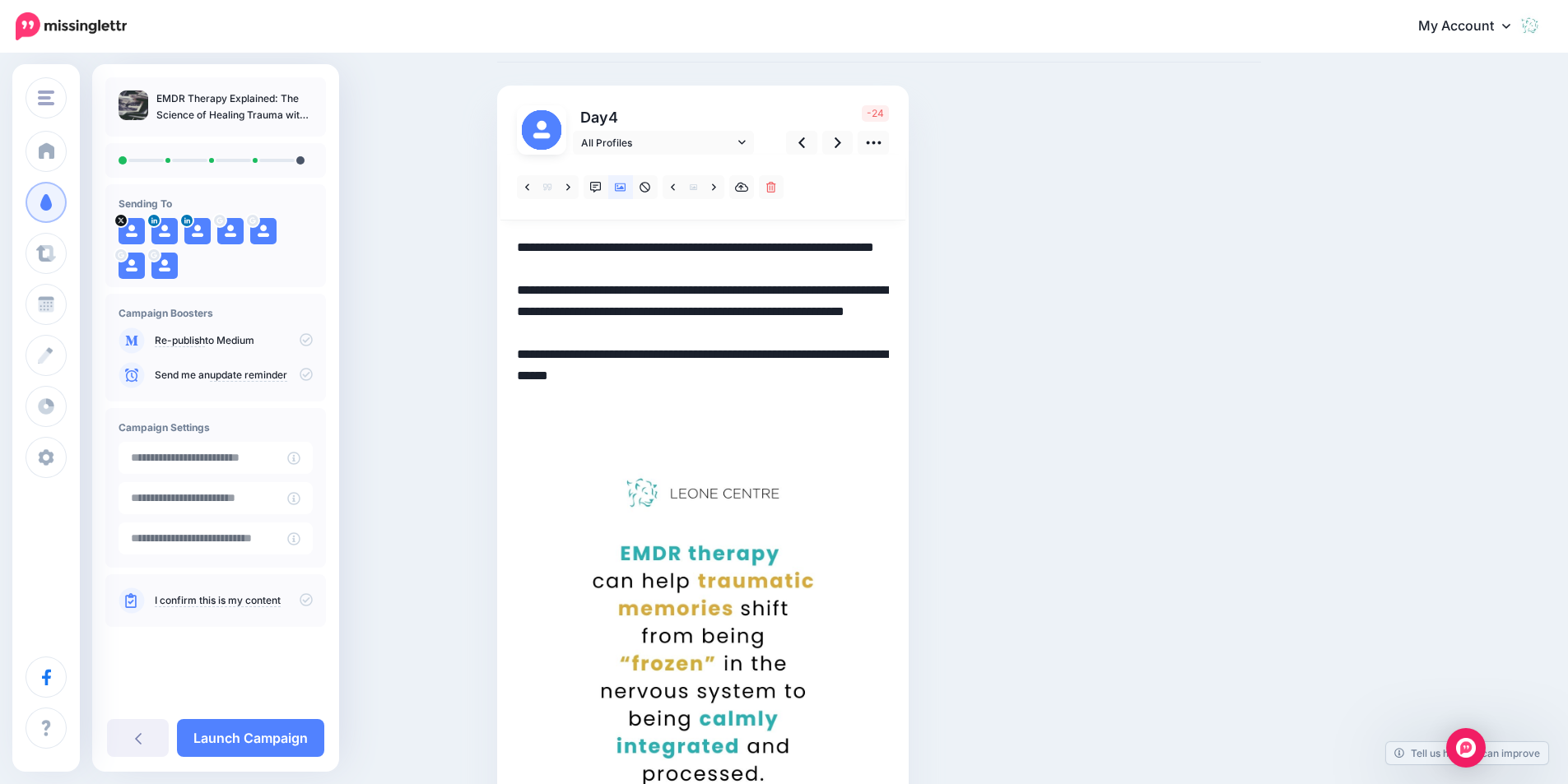
click at [595, 396] on textarea "**********" at bounding box center [703, 333] width 372 height 193
click at [686, 139] on span "All Profiles" at bounding box center [657, 142] width 153 height 17
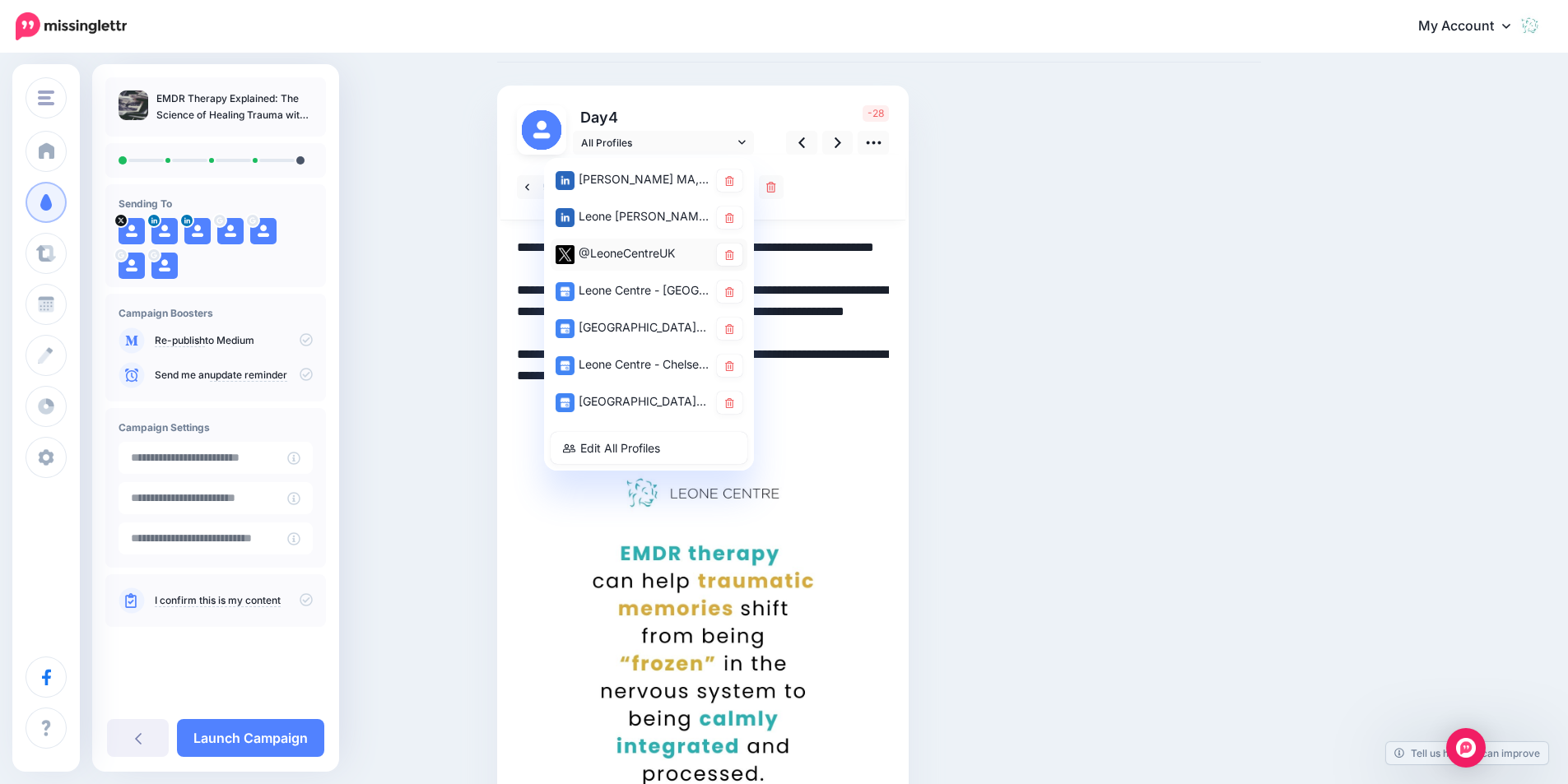
click at [617, 253] on div "@LeoneCentreUK" at bounding box center [632, 254] width 153 height 21
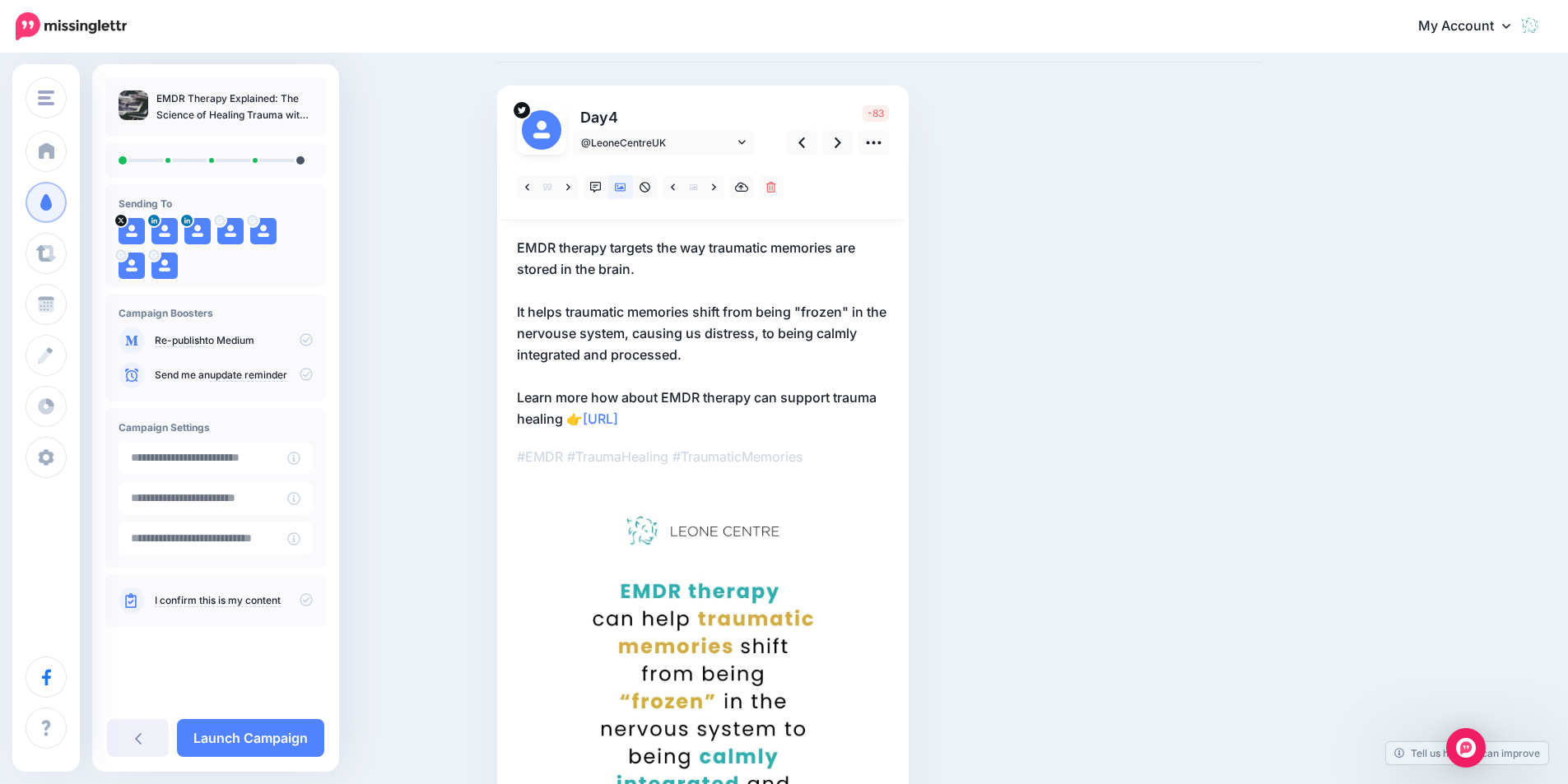
click at [683, 286] on p "EMDR therapy targets the way traumatic memories are stored in the brain. It hel…" at bounding box center [703, 333] width 372 height 193
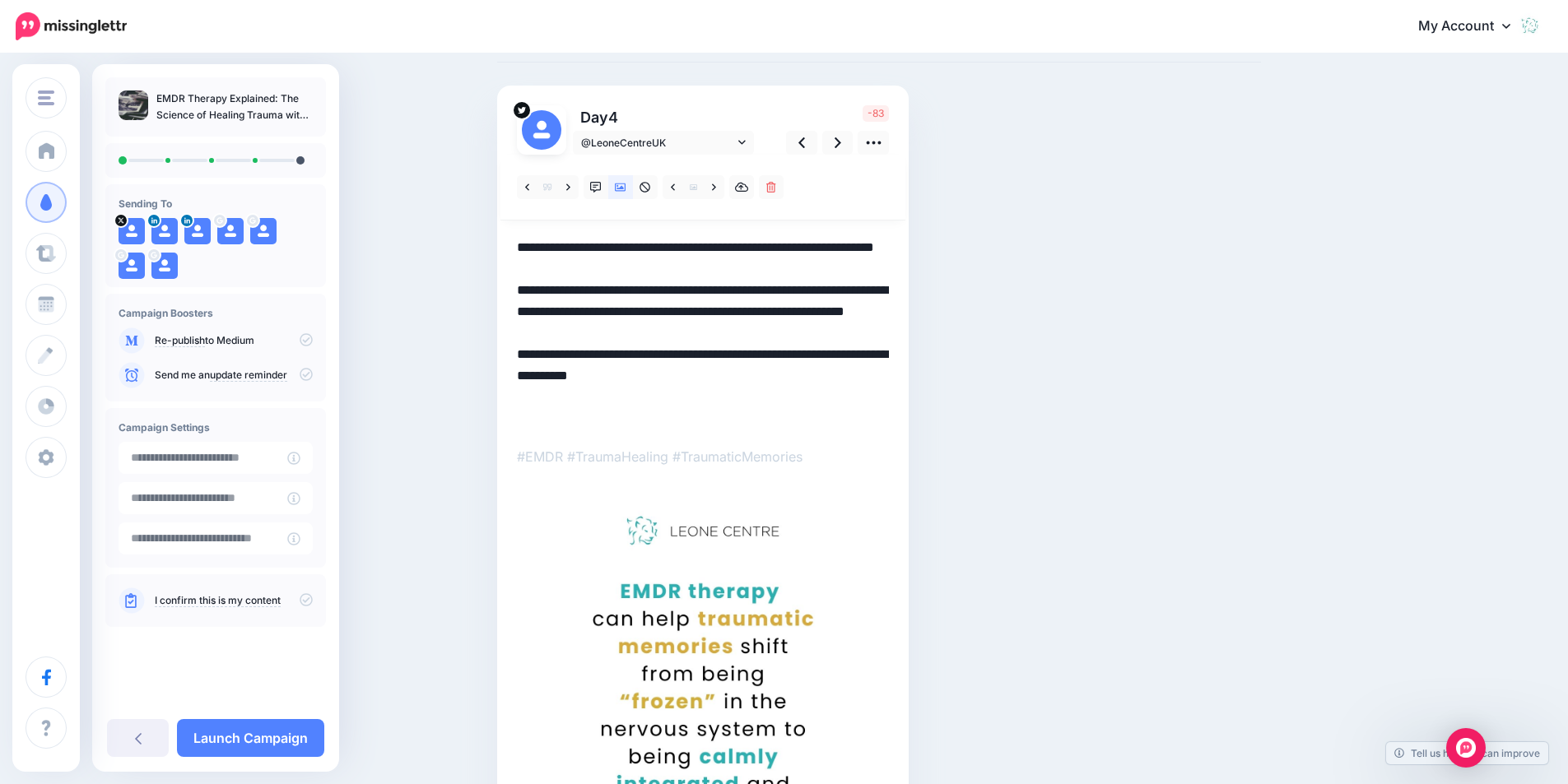
drag, startPoint x: 534, startPoint y: 312, endPoint x: 618, endPoint y: 252, distance: 103.2
click at [618, 252] on textarea "**********" at bounding box center [703, 333] width 372 height 193
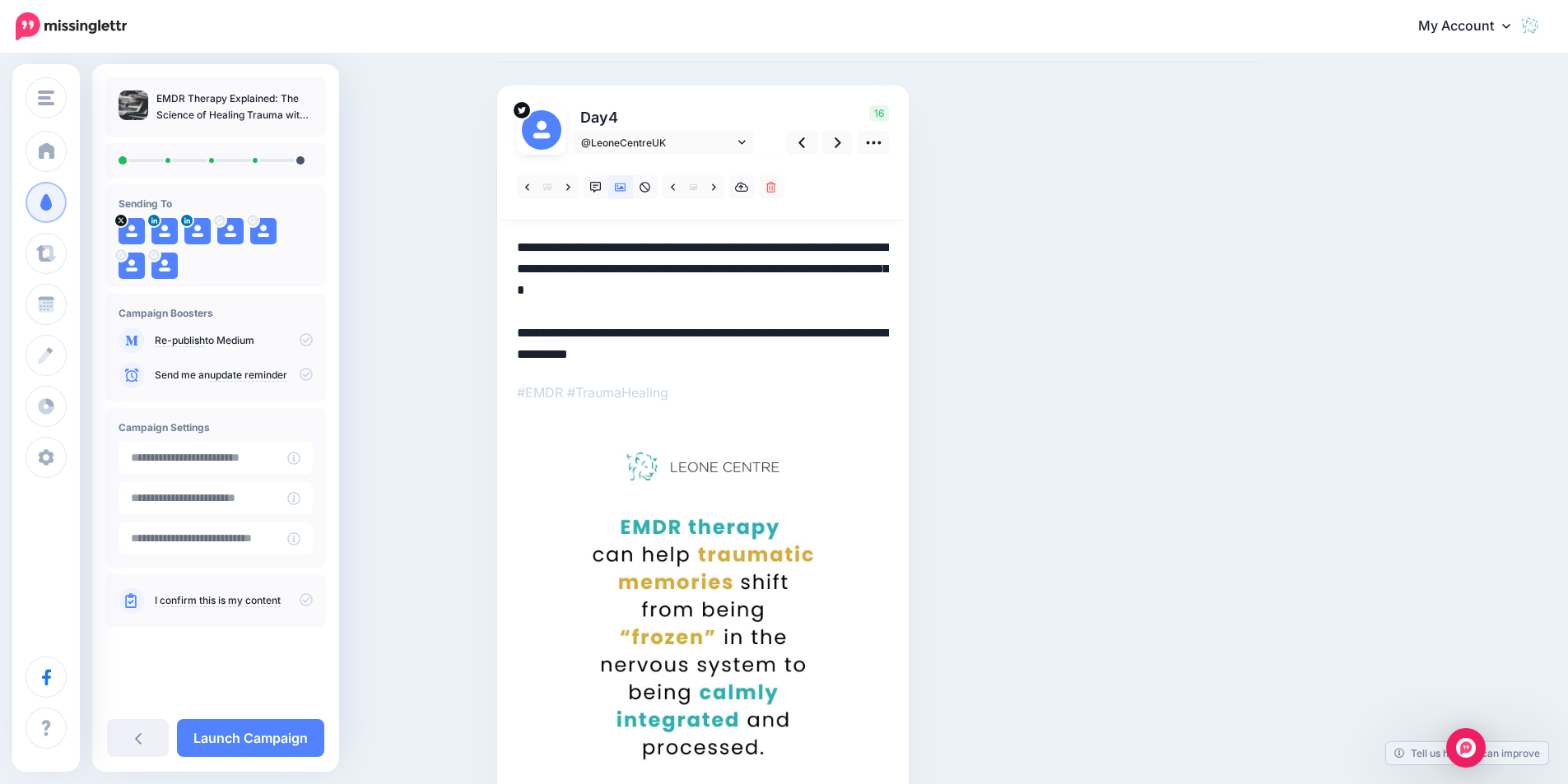
click at [807, 291] on textarea "**********" at bounding box center [703, 301] width 372 height 128
click at [849, 137] on link at bounding box center [837, 142] width 32 height 24
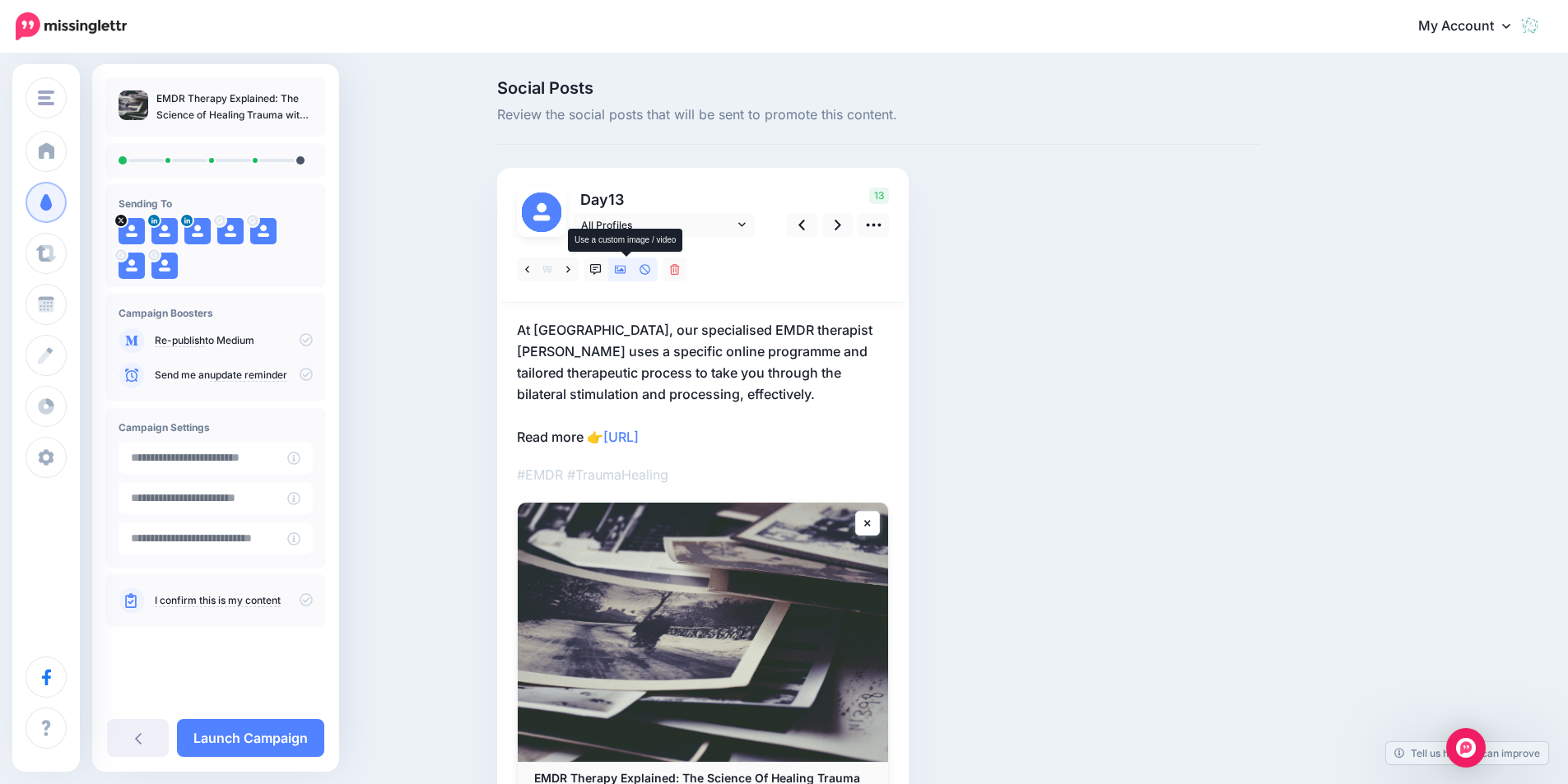
click at [626, 270] on icon at bounding box center [621, 269] width 11 height 9
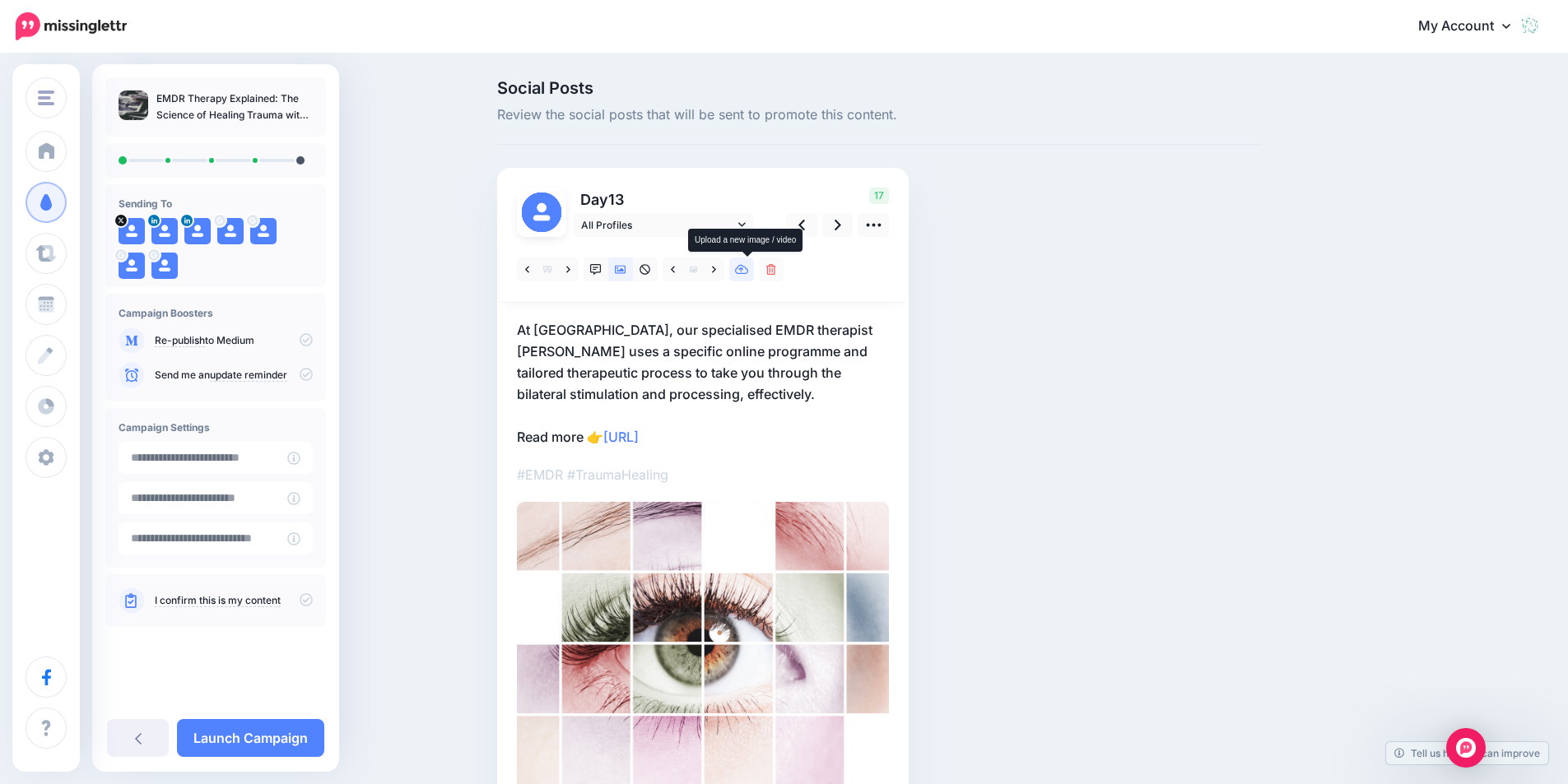
click at [748, 267] on icon at bounding box center [742, 270] width 14 height 11
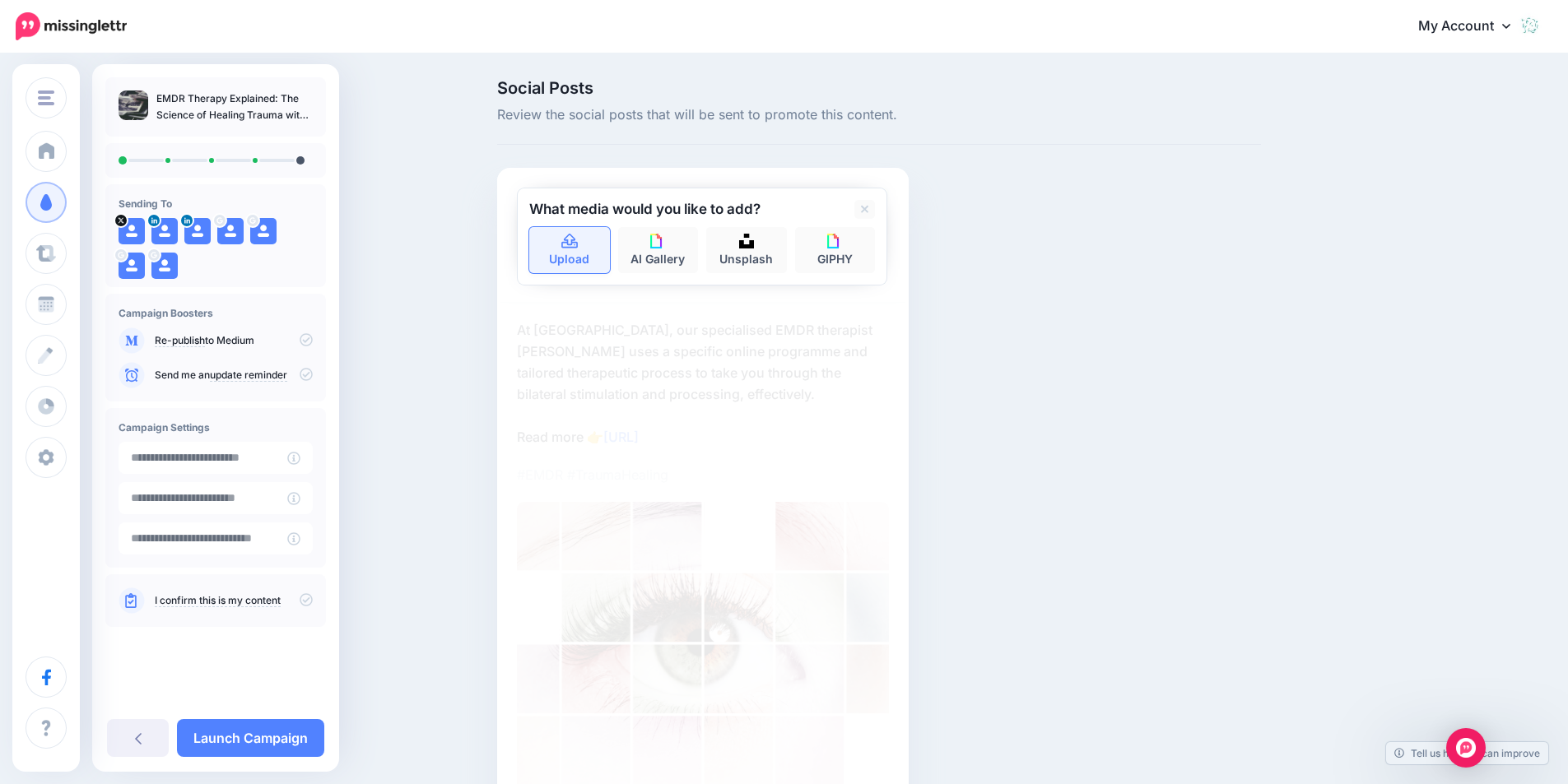
click at [562, 247] on link "Upload" at bounding box center [569, 250] width 80 height 46
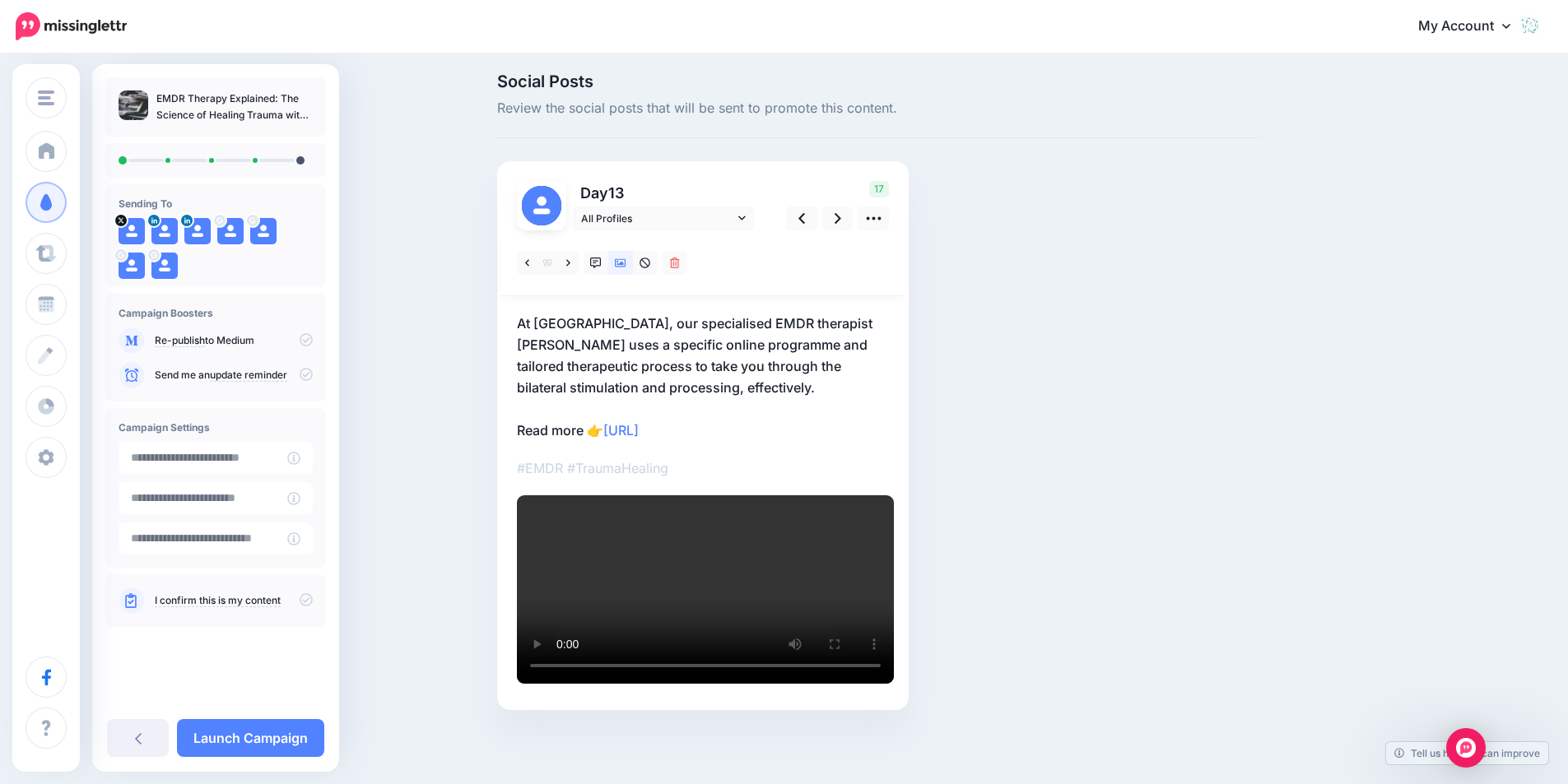
scroll to position [82, 0]
click at [570, 258] on icon at bounding box center [568, 264] width 4 height 11
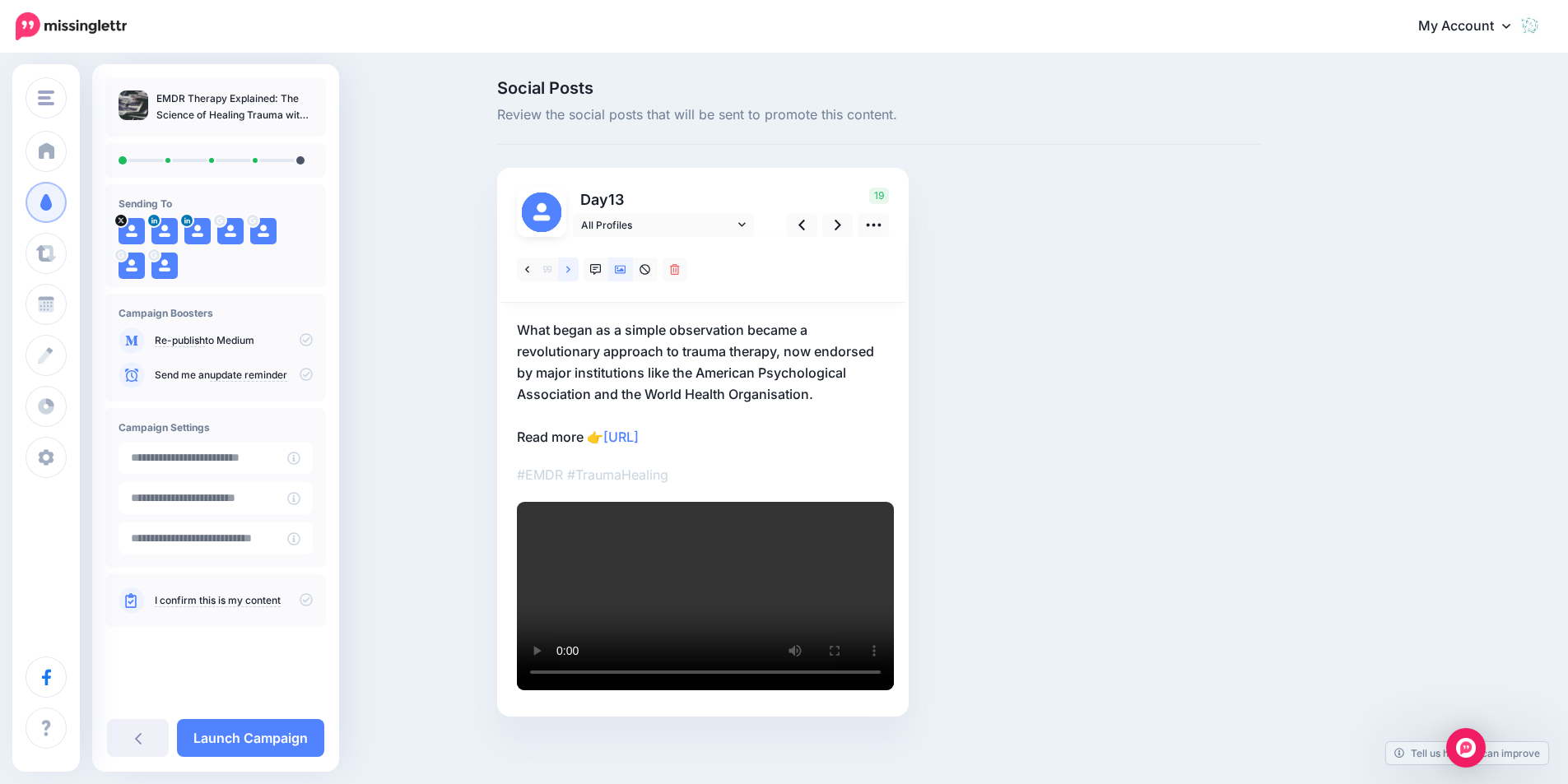
click at [578, 266] on link at bounding box center [568, 269] width 21 height 24
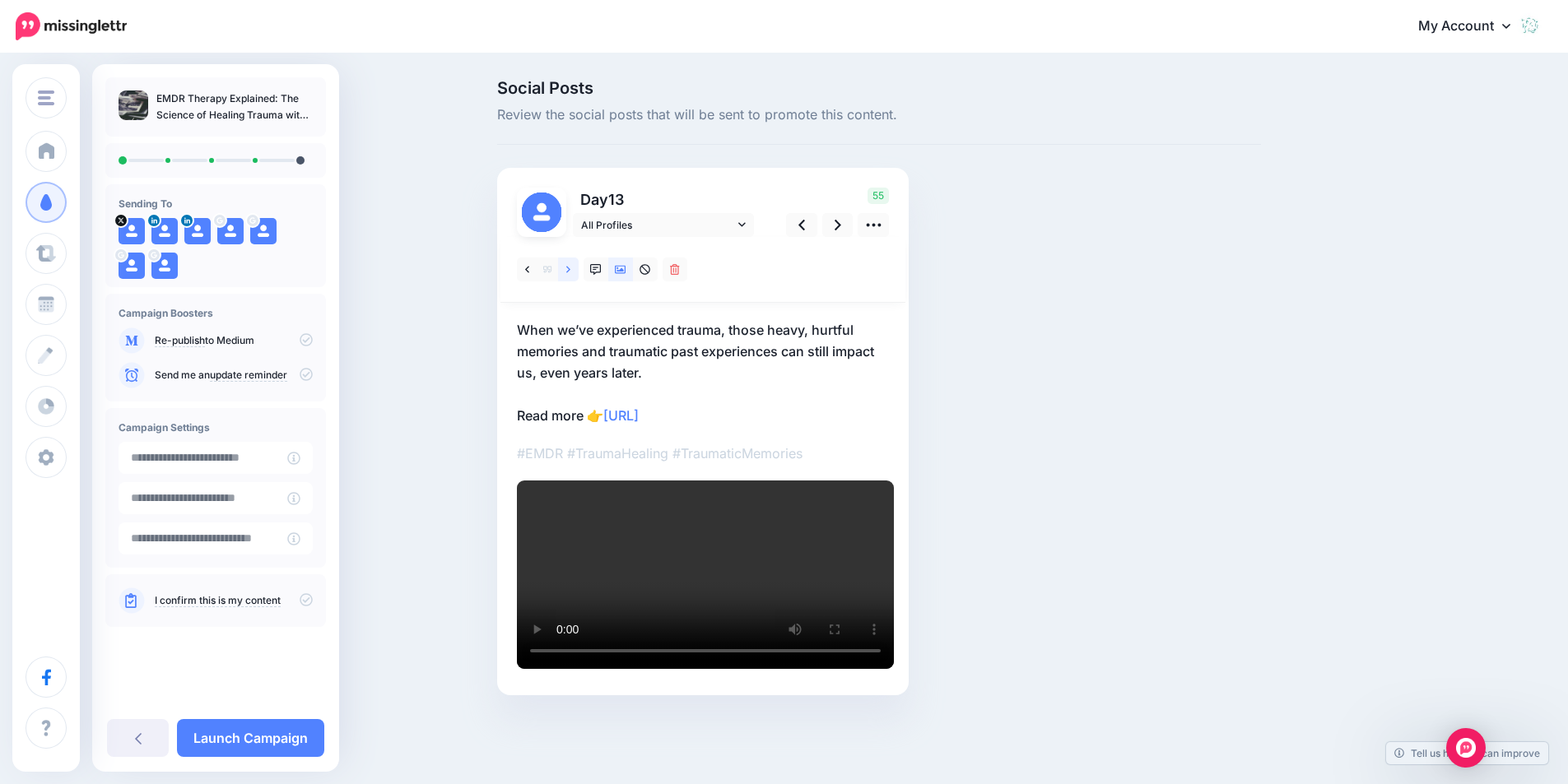
click at [578, 266] on link at bounding box center [568, 269] width 21 height 24
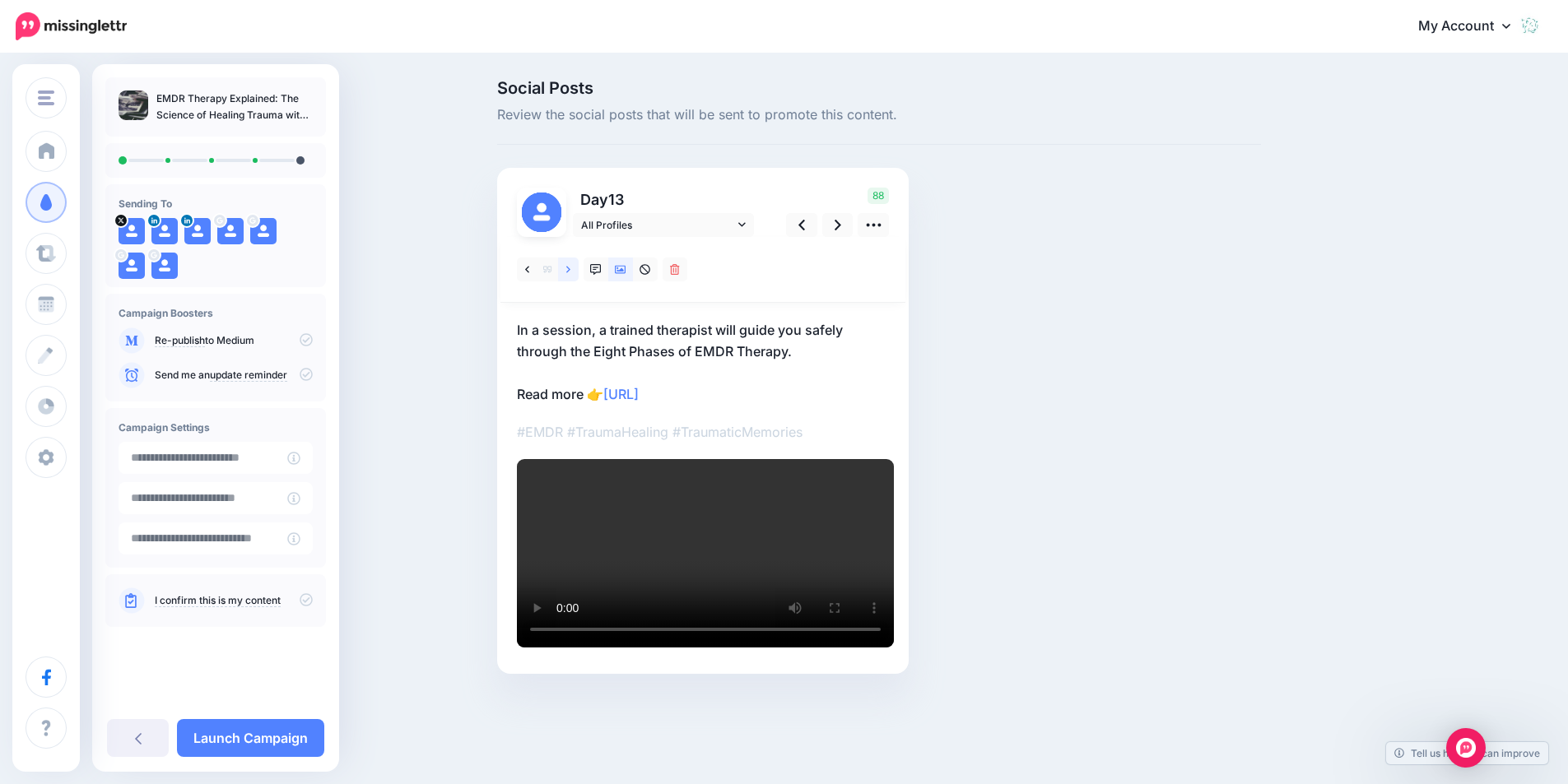
click at [578, 266] on link at bounding box center [568, 269] width 21 height 24
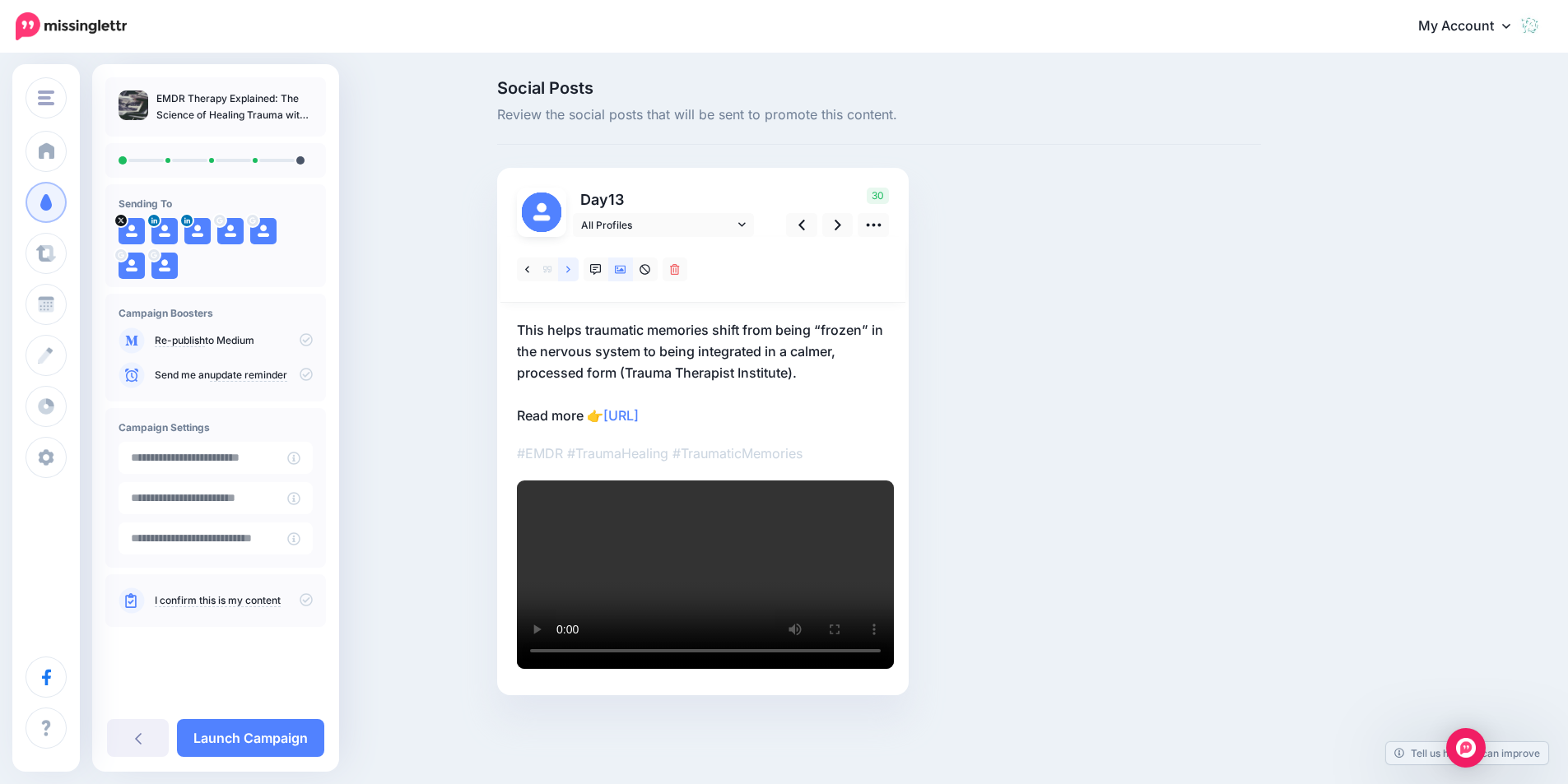
click at [578, 266] on link at bounding box center [568, 269] width 21 height 24
click at [635, 373] on p "Trauma can hang around us, as though we’re carrying an oppressively heavy weigh…" at bounding box center [703, 372] width 372 height 107
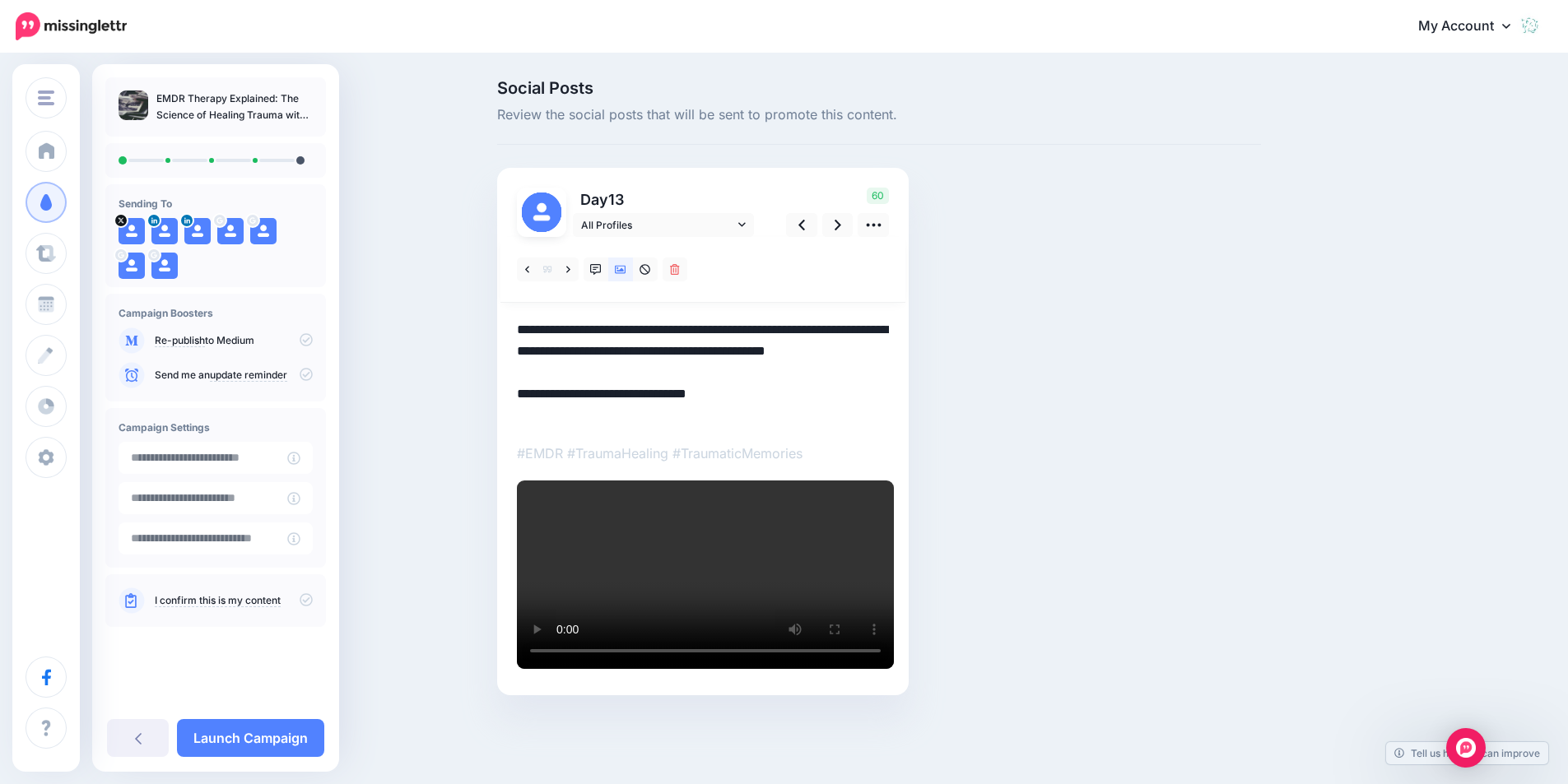
drag, startPoint x: 635, startPoint y: 373, endPoint x: 525, endPoint y: 331, distance: 117.7
click at [525, 331] on textarea "**********" at bounding box center [703, 372] width 372 height 107
click at [570, 276] on link at bounding box center [568, 269] width 21 height 24
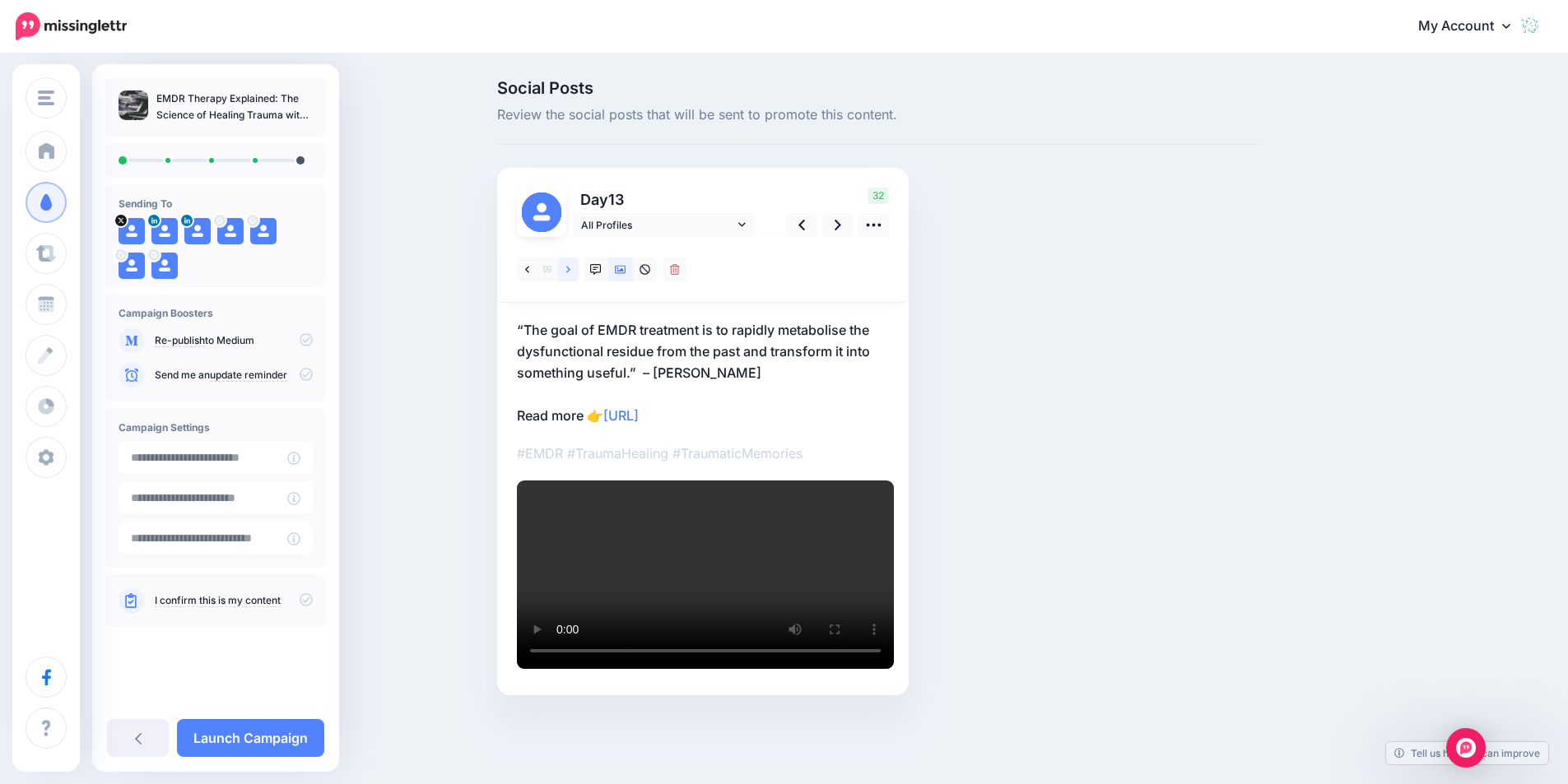
scroll to position [82, 0]
click at [577, 258] on link at bounding box center [568, 269] width 21 height 24
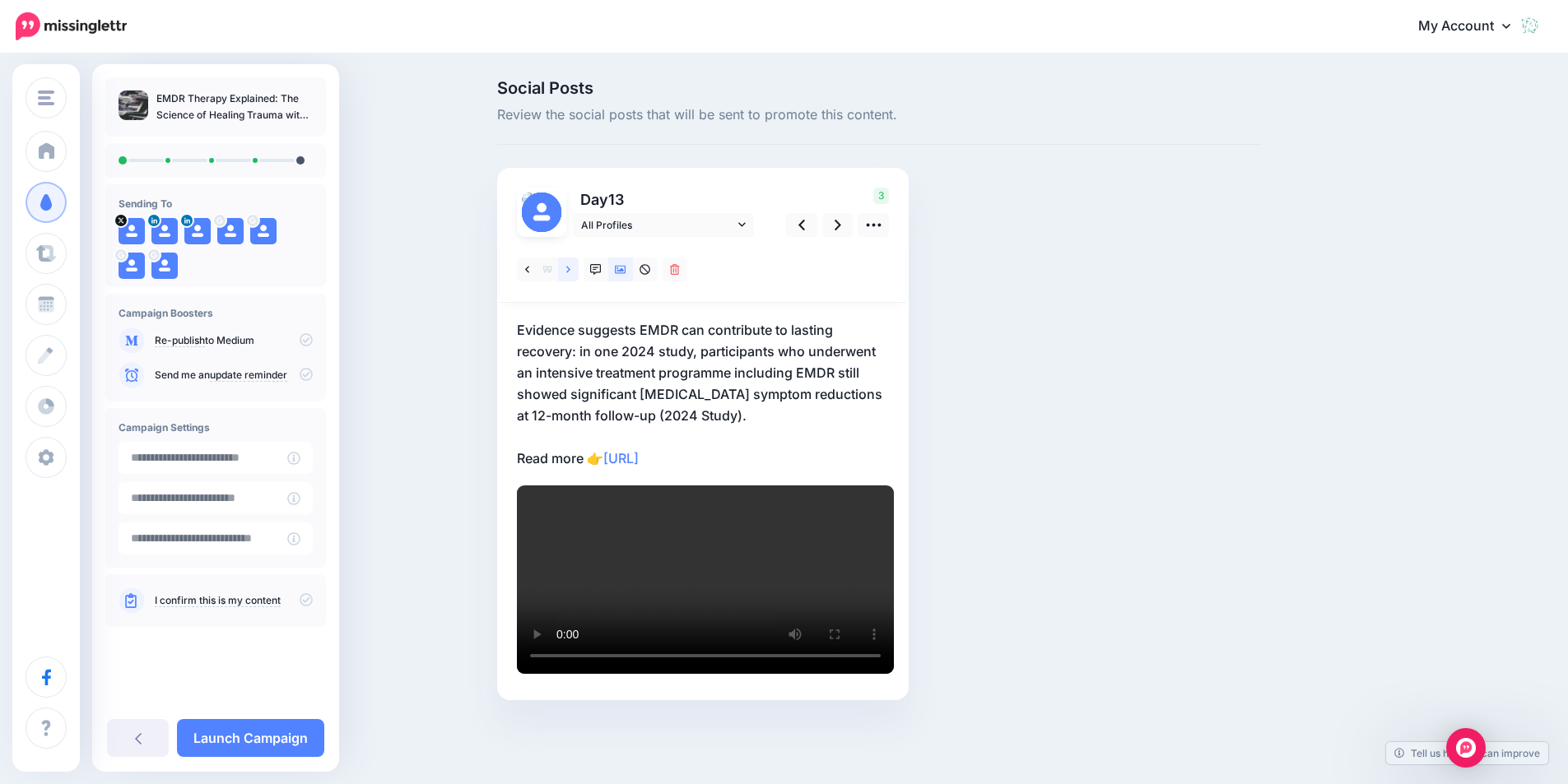
scroll to position [0, 0]
click at [579, 265] on link at bounding box center [568, 269] width 21 height 24
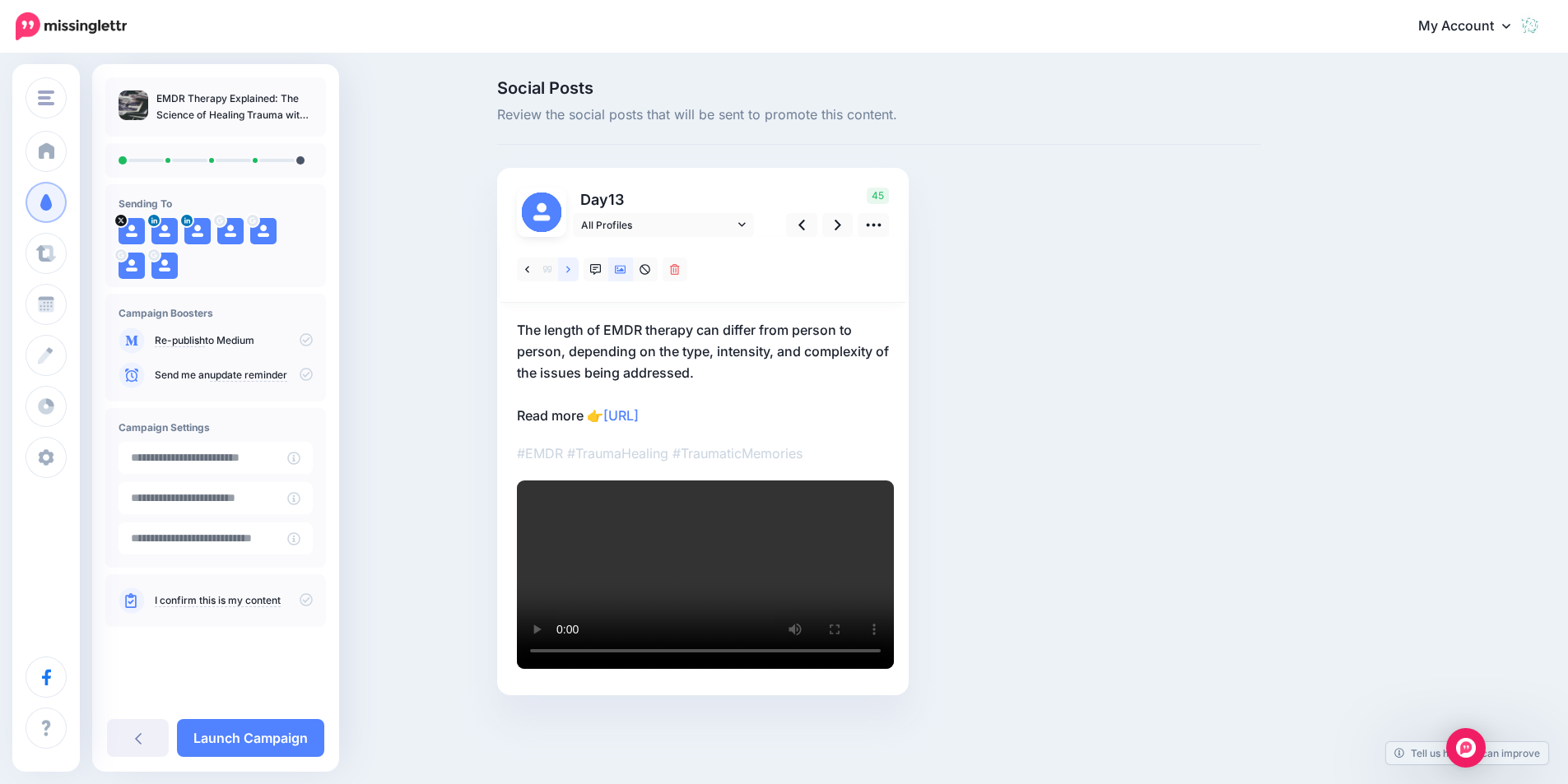
click at [579, 265] on link at bounding box center [568, 269] width 21 height 24
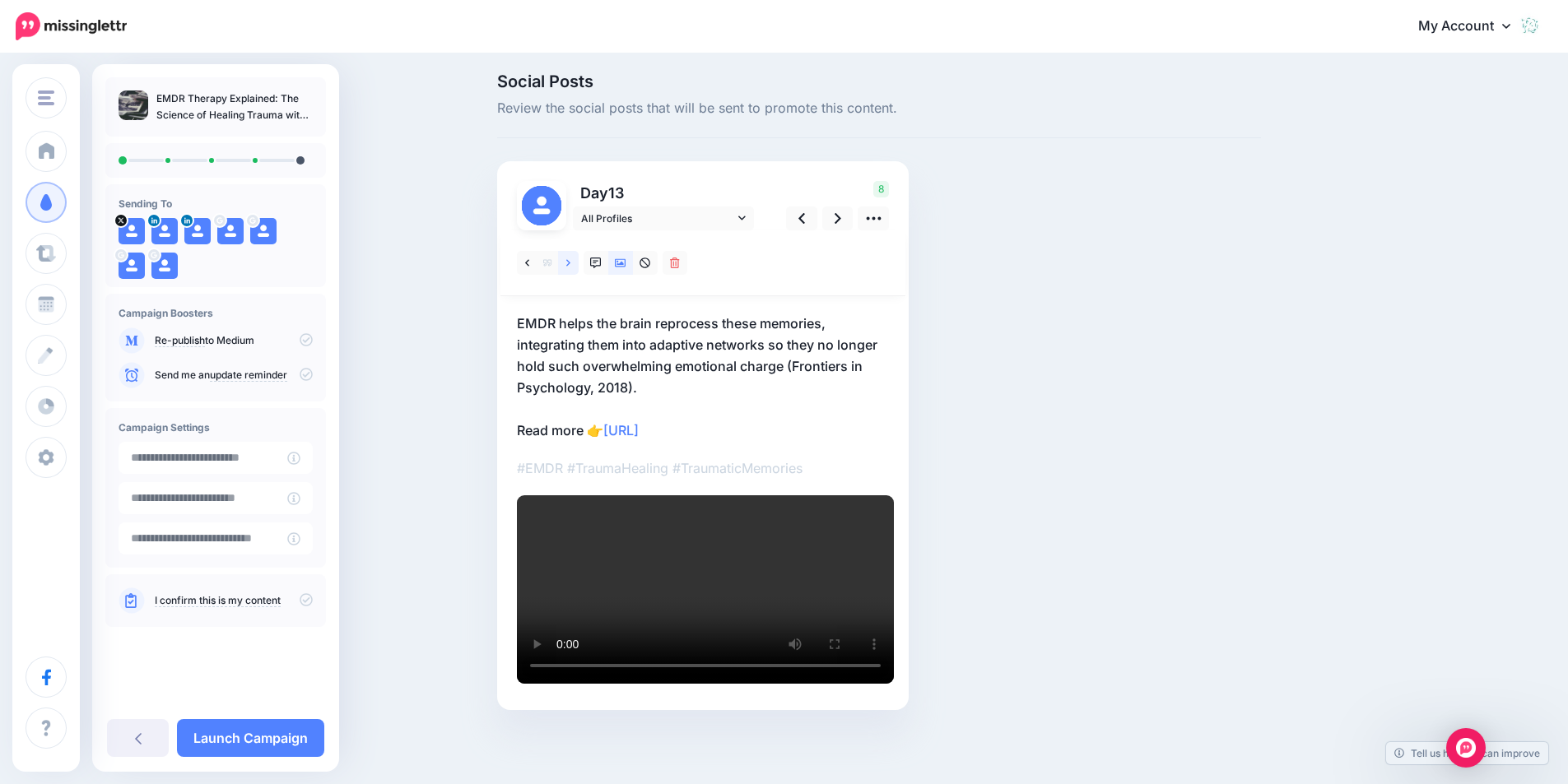
scroll to position [82, 0]
click at [570, 259] on icon at bounding box center [568, 262] width 4 height 7
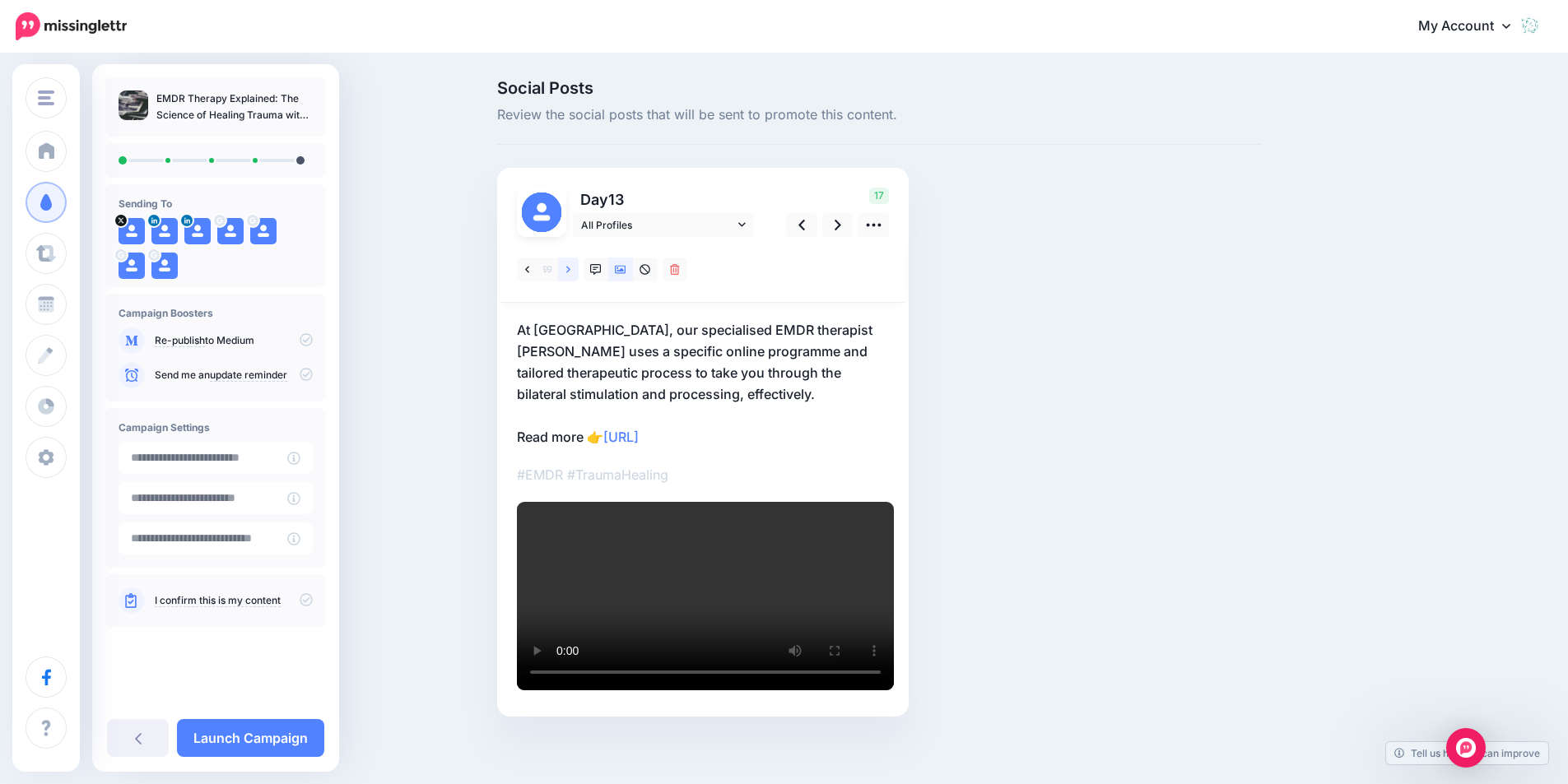
click at [570, 270] on icon at bounding box center [568, 270] width 4 height 11
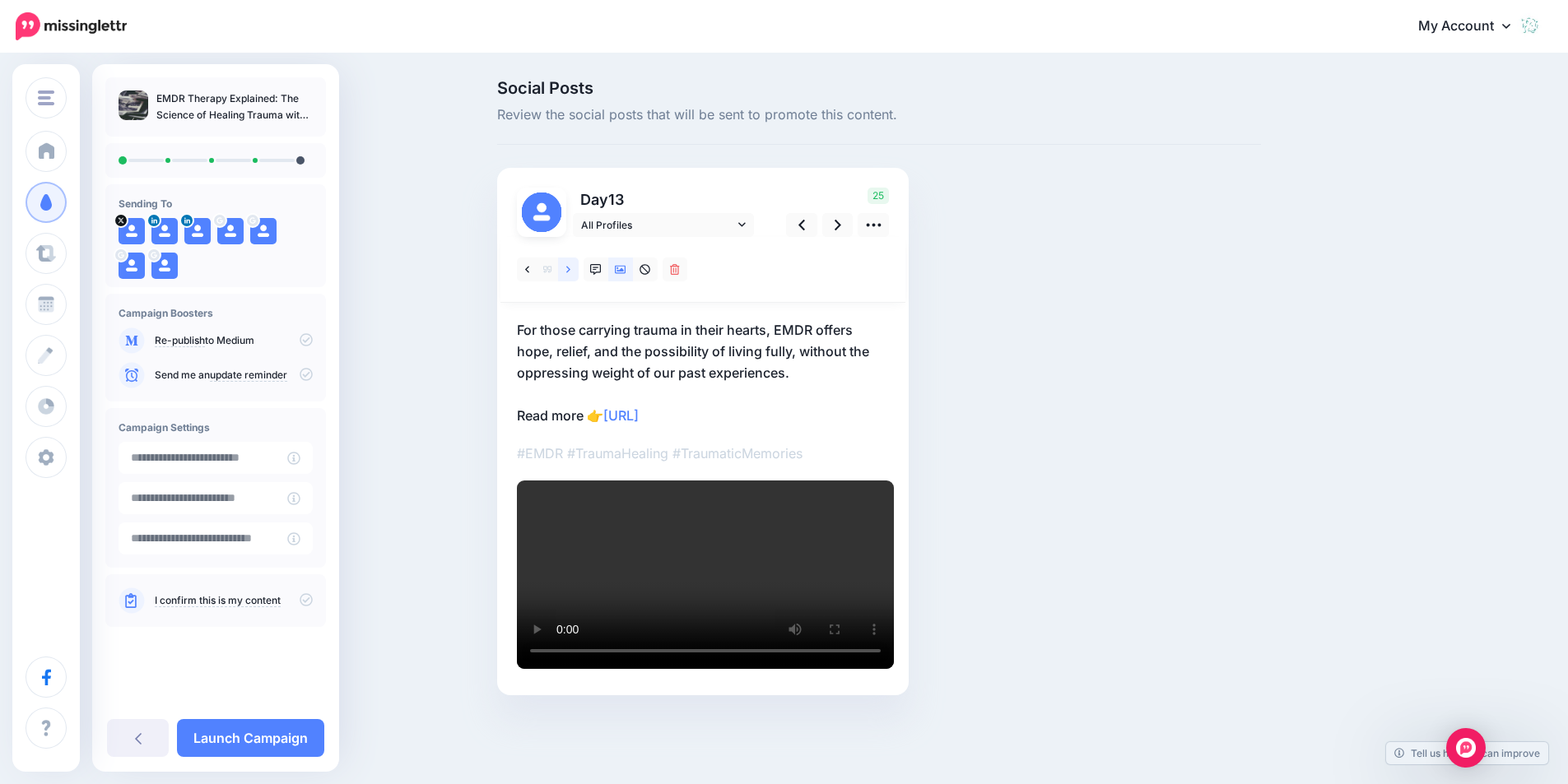
click at [570, 270] on icon at bounding box center [568, 270] width 4 height 11
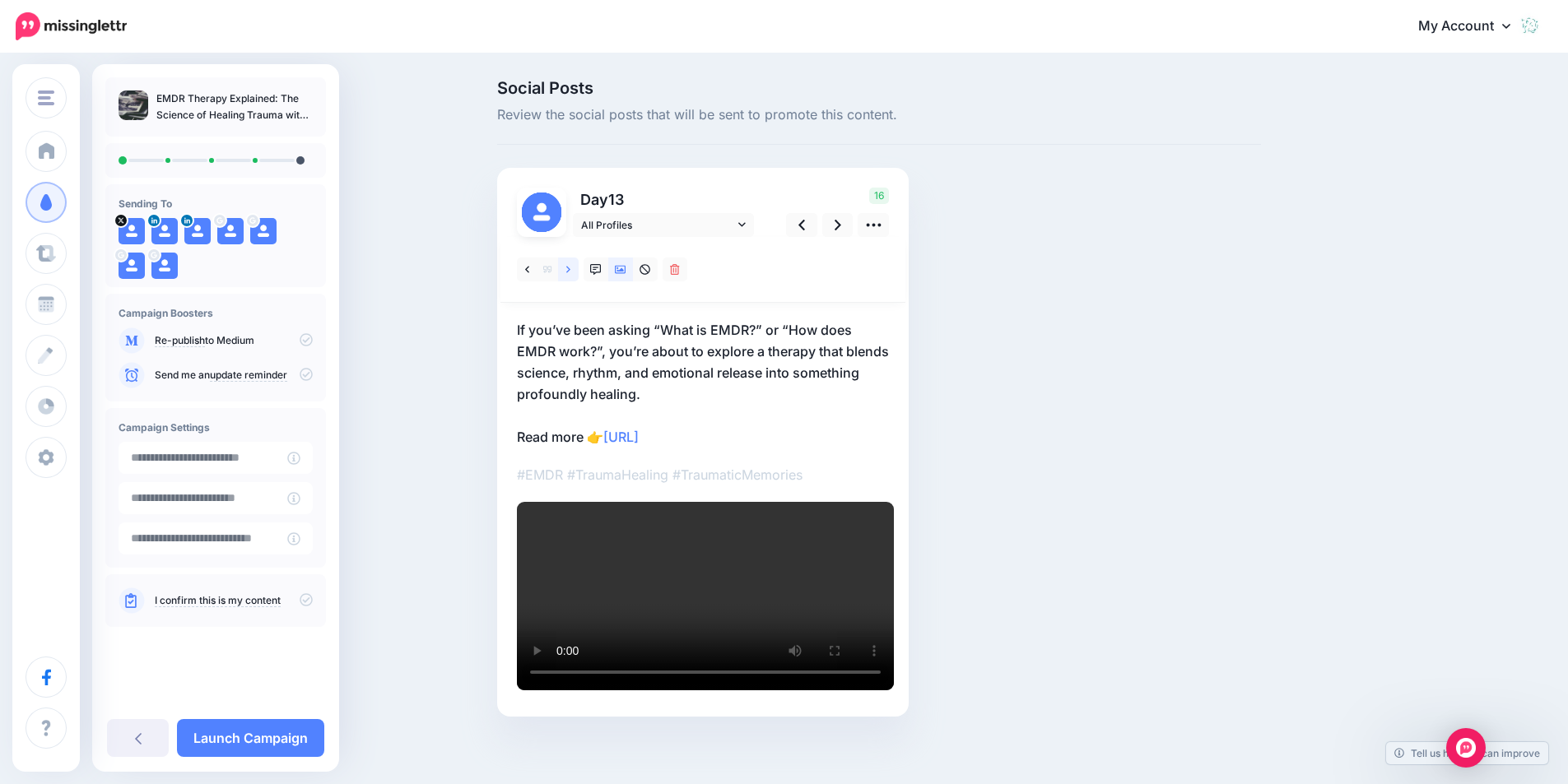
click at [570, 270] on icon at bounding box center [568, 270] width 4 height 11
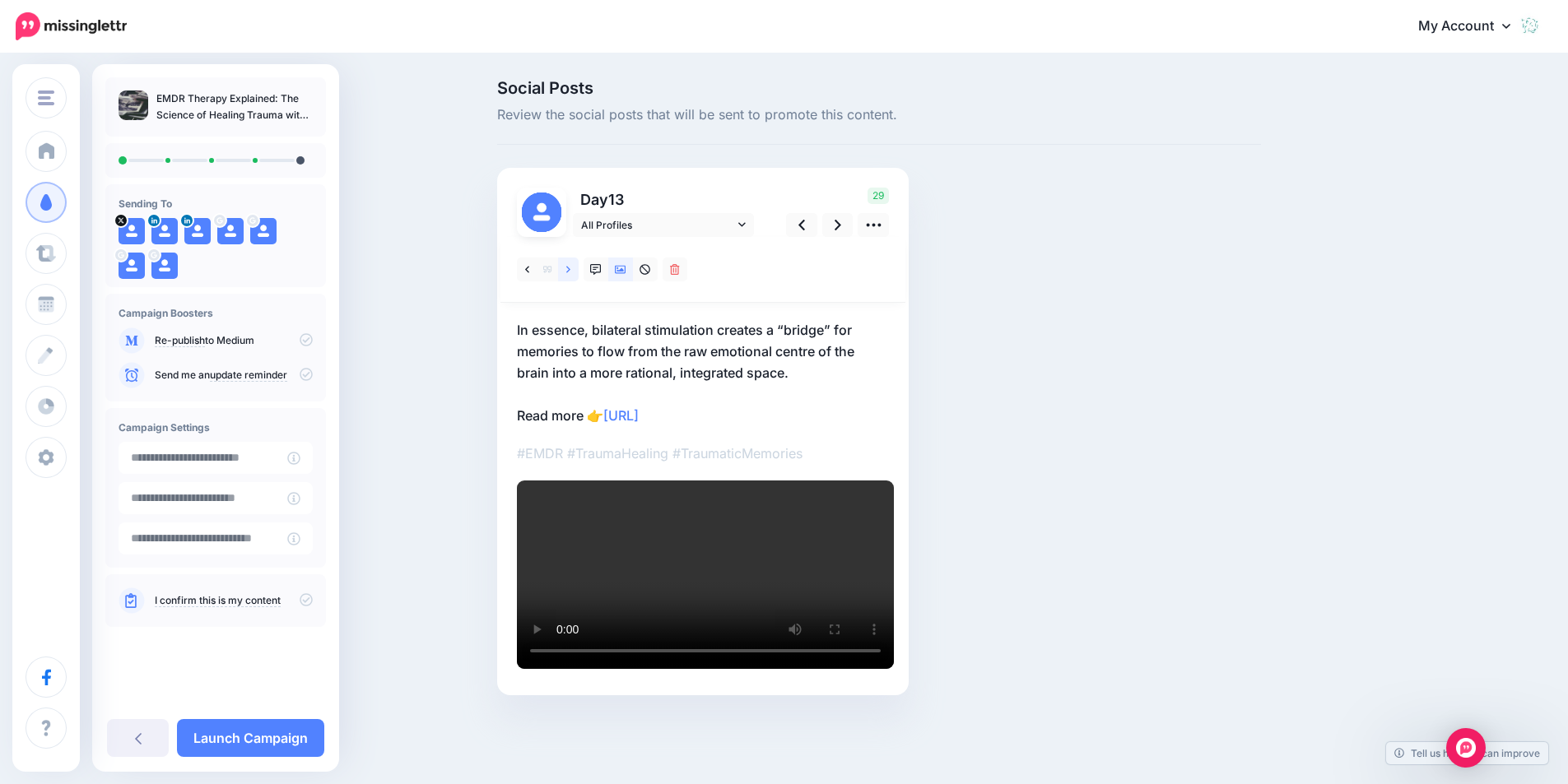
click at [570, 270] on icon at bounding box center [568, 270] width 4 height 11
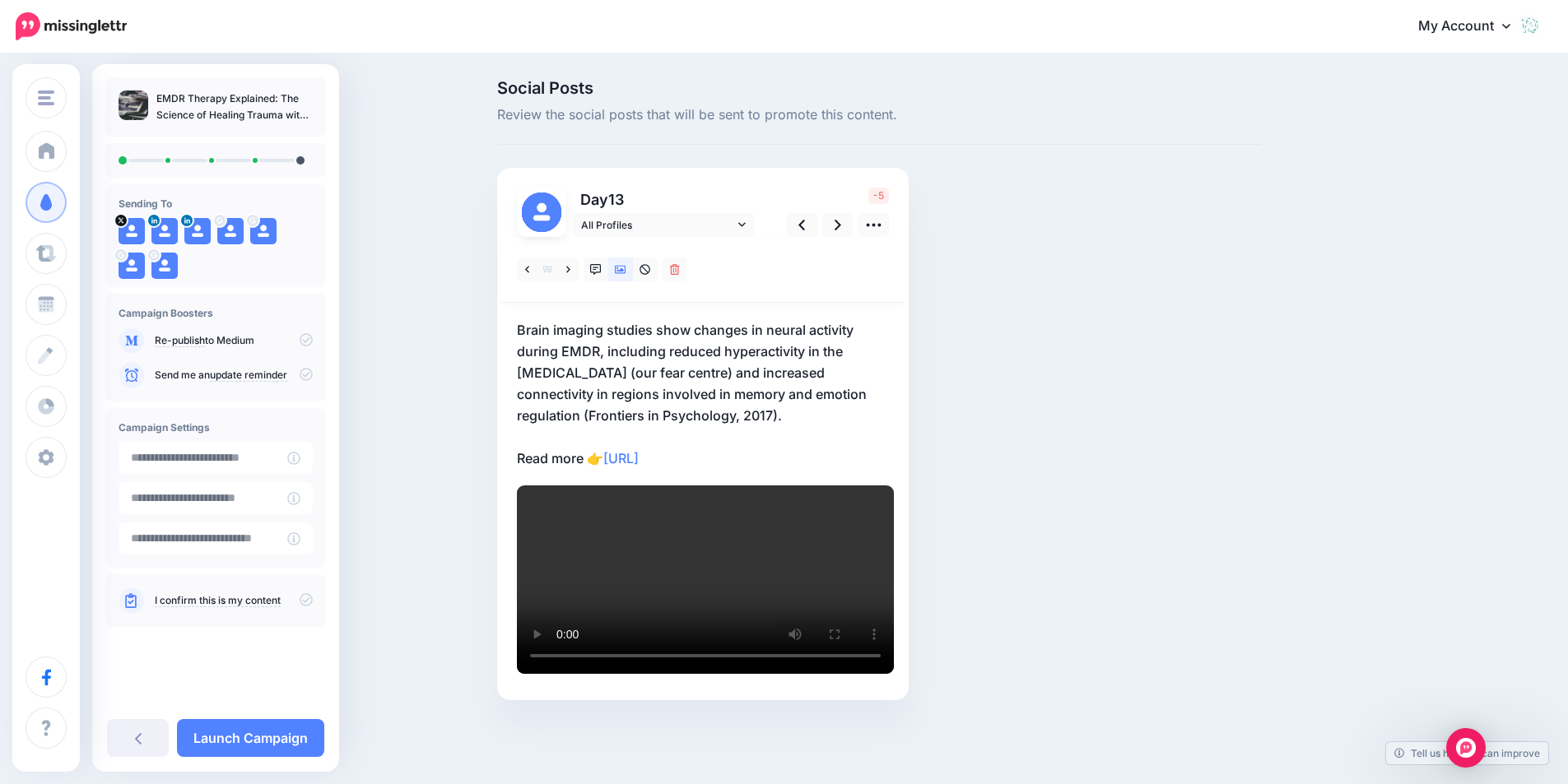
click at [651, 356] on p "Brain imaging studies show changes in neural activity during EMDR, including re…" at bounding box center [703, 393] width 372 height 150
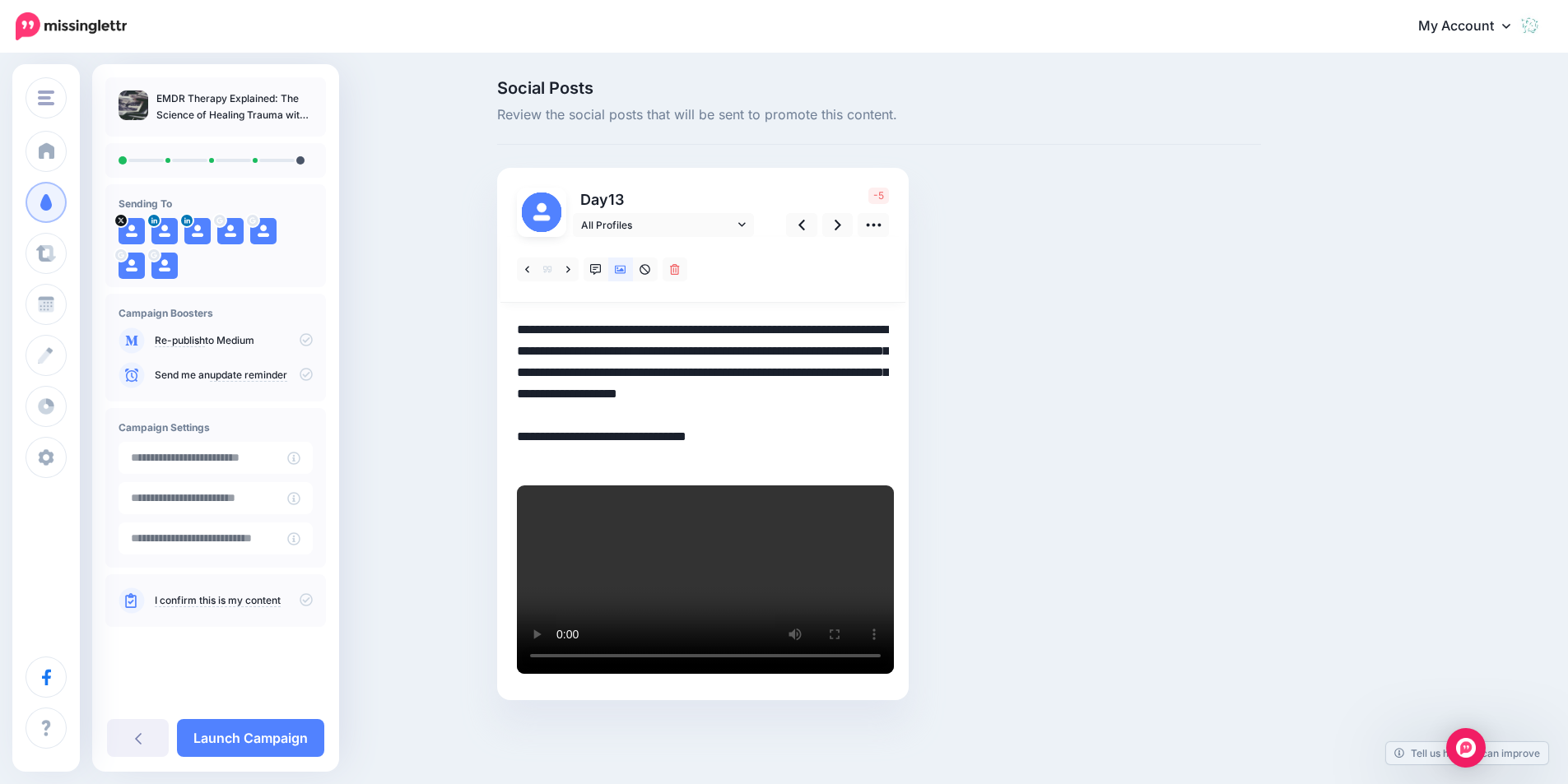
click at [755, 422] on textarea "**********" at bounding box center [703, 393] width 372 height 150
click at [591, 464] on textarea "**********" at bounding box center [703, 393] width 372 height 150
click at [569, 434] on textarea "**********" at bounding box center [703, 393] width 372 height 150
paste textarea "**********"
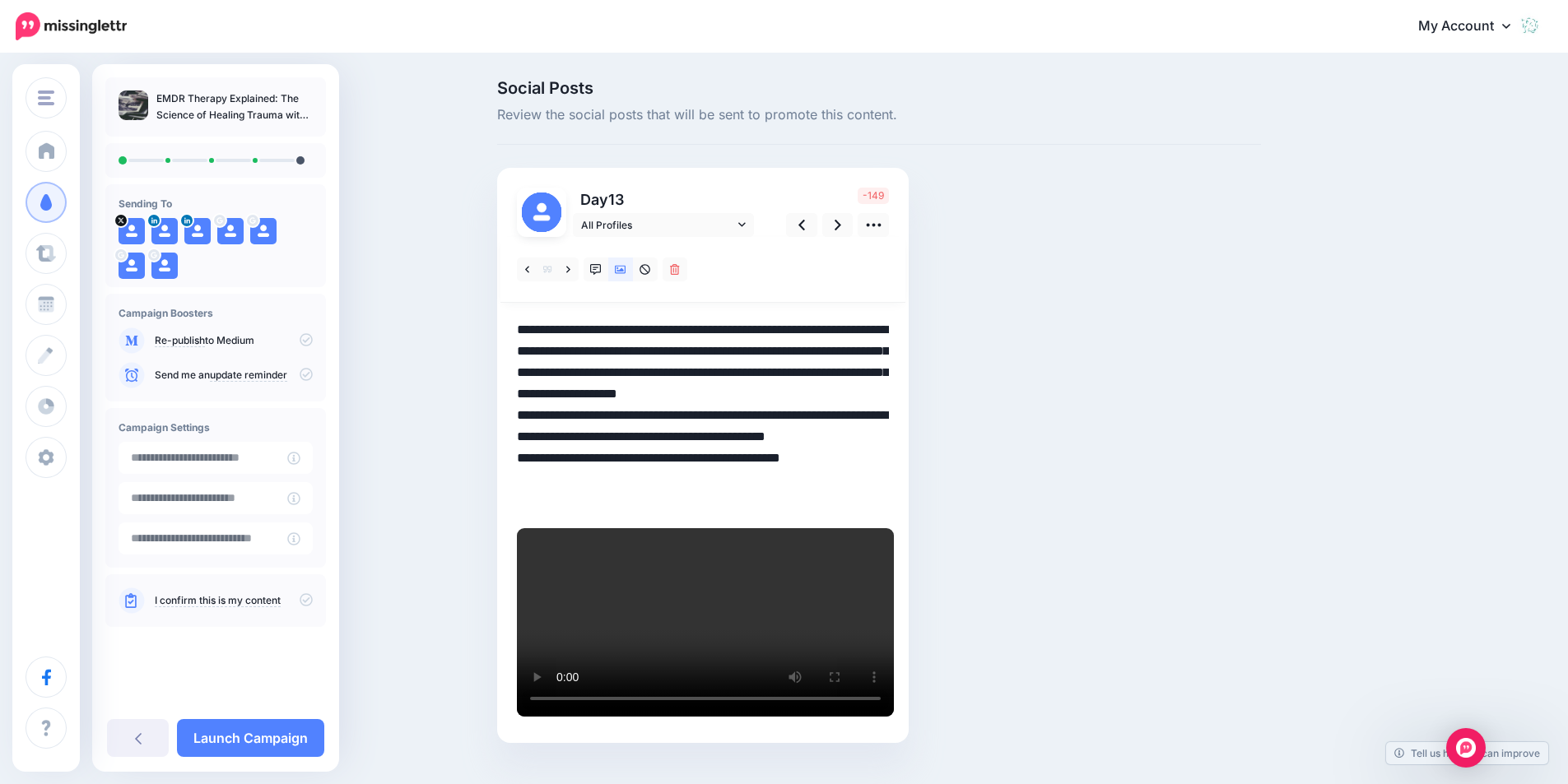
drag, startPoint x: 637, startPoint y: 481, endPoint x: 520, endPoint y: 443, distance: 123.0
click at [520, 443] on div "Day 13" at bounding box center [703, 456] width 412 height 575
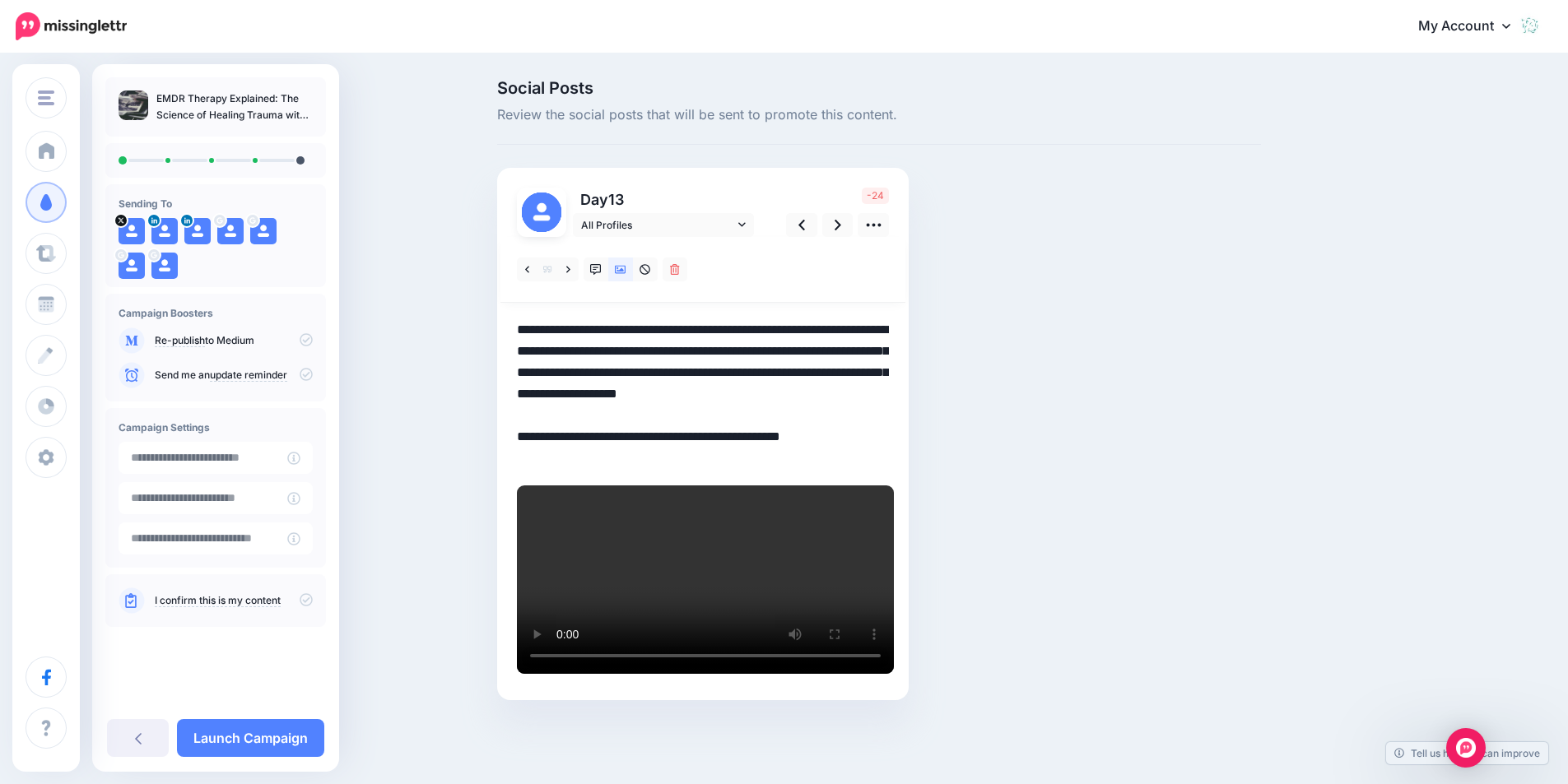
click at [523, 330] on textarea "**********" at bounding box center [703, 393] width 372 height 150
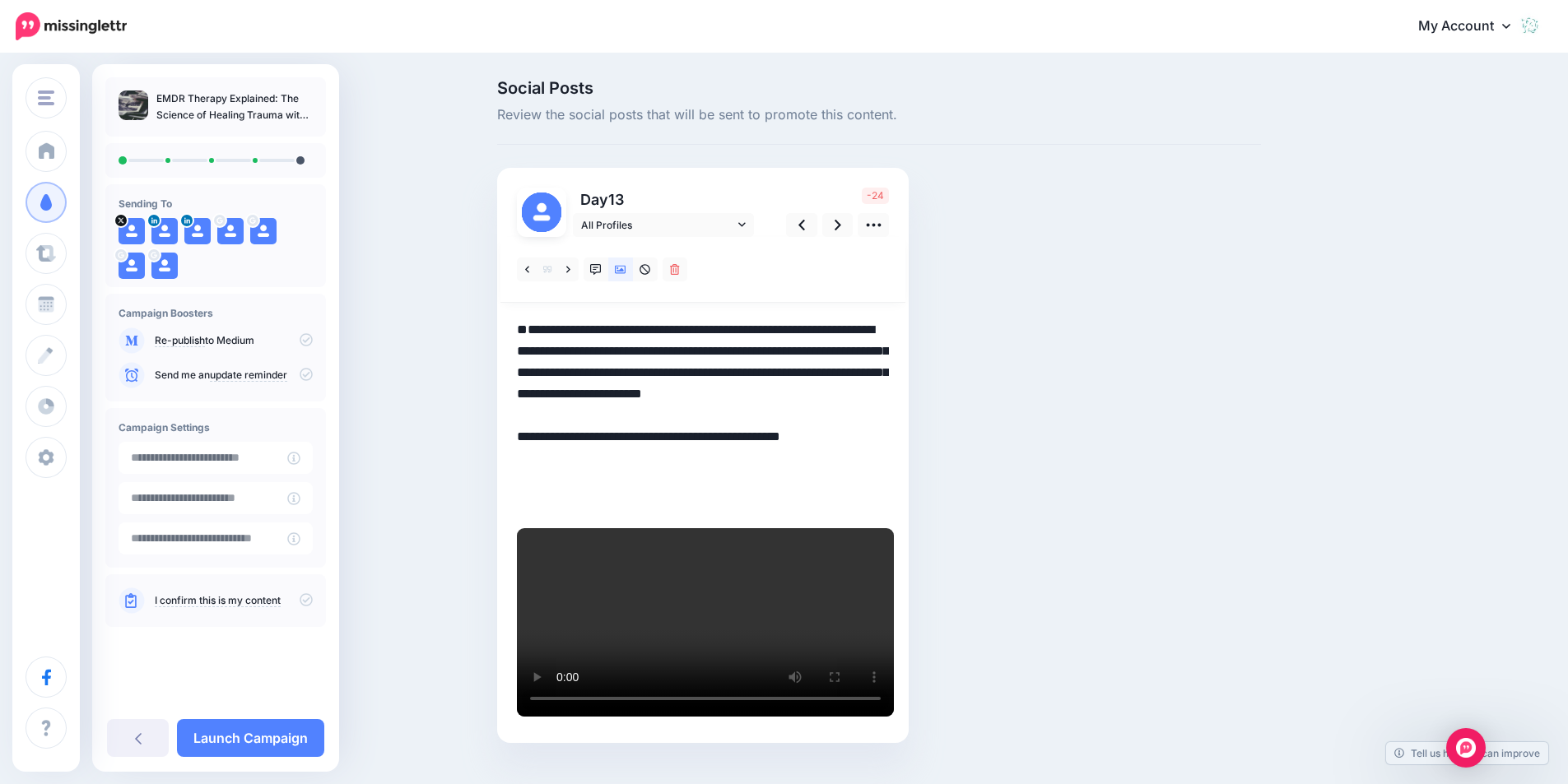
paste textarea "**********"
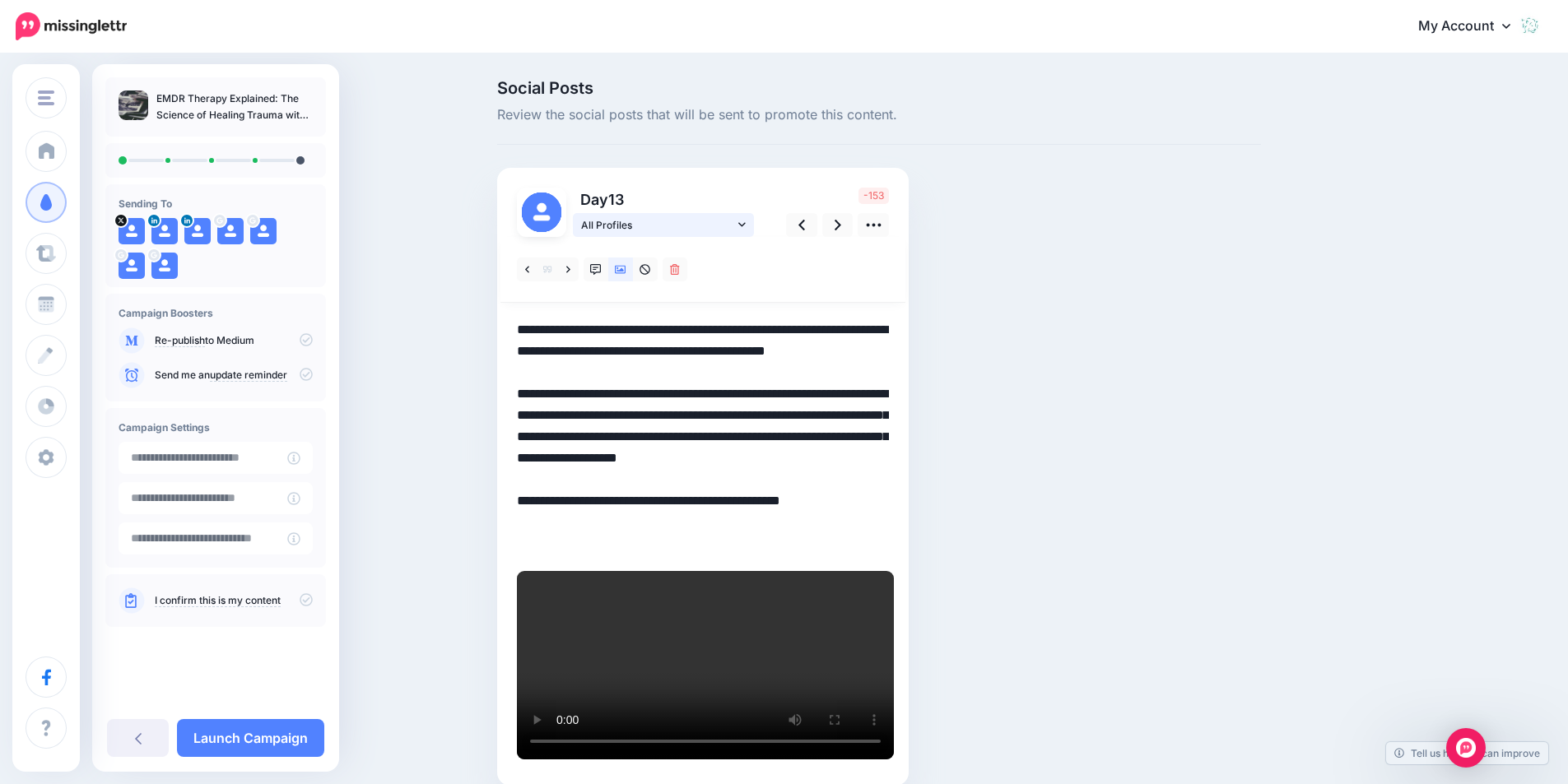
click at [645, 225] on span "All Profiles" at bounding box center [657, 225] width 153 height 17
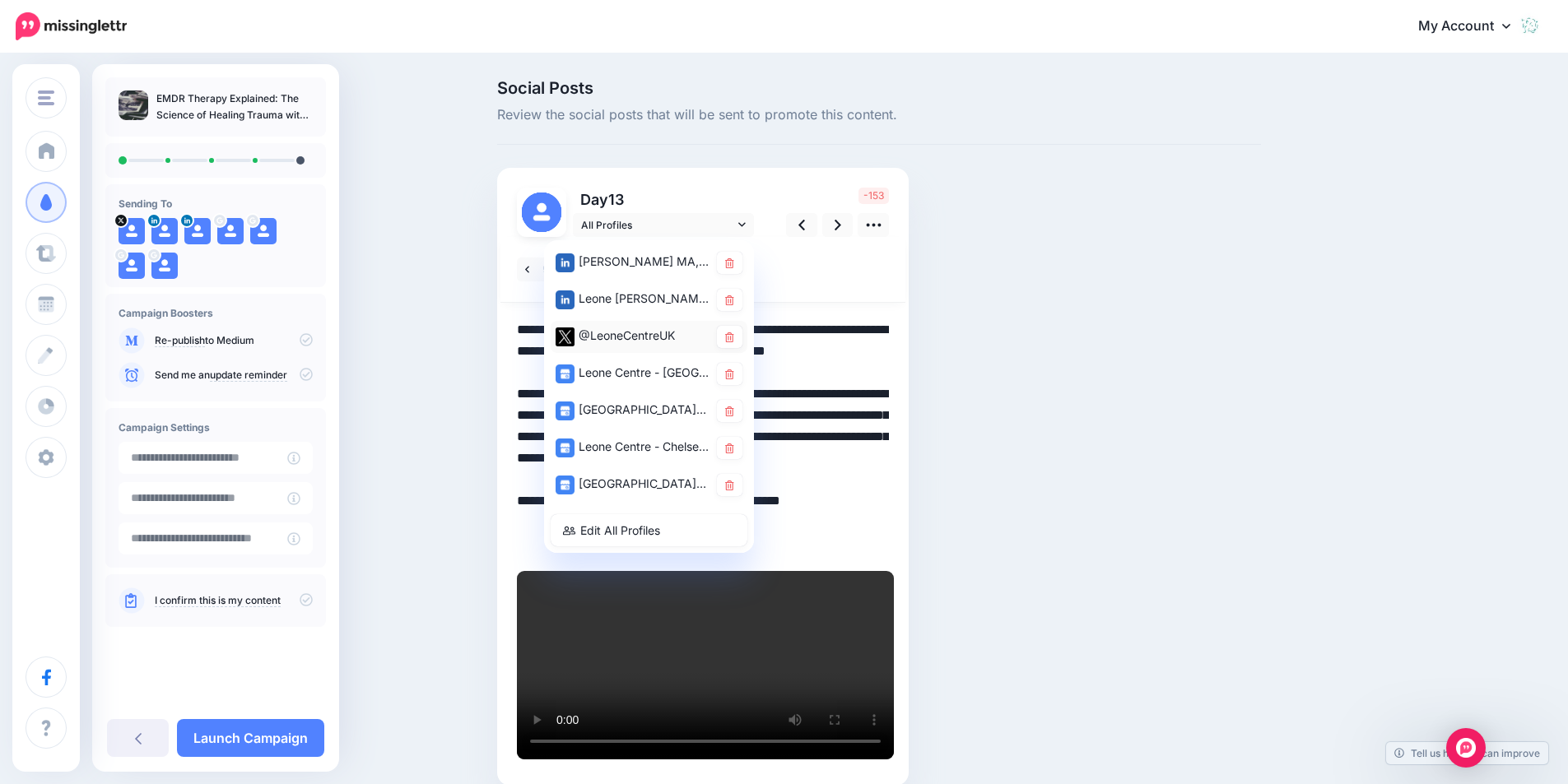
click at [617, 330] on div "@LeoneCentreUK" at bounding box center [632, 336] width 153 height 21
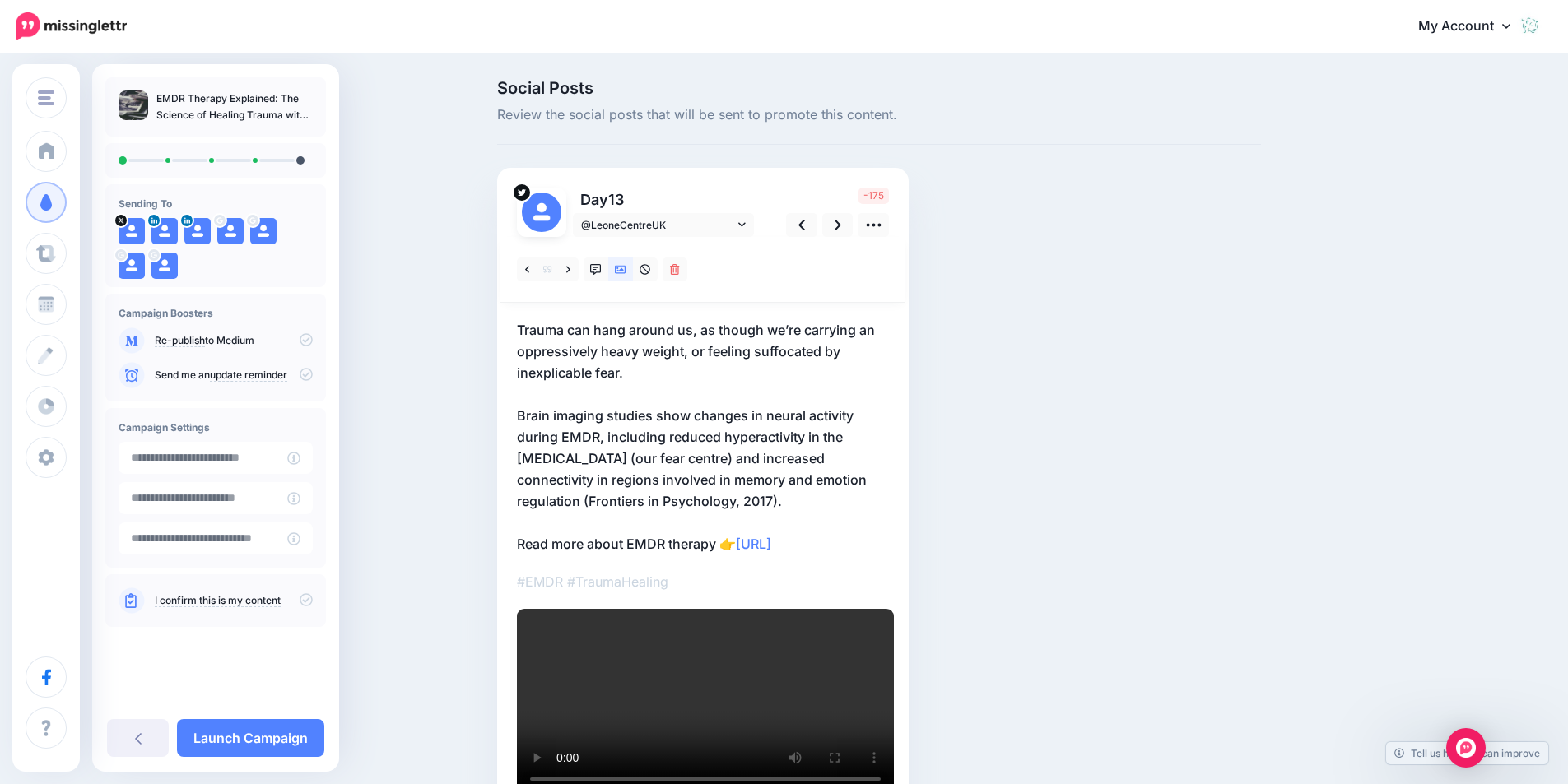
click at [682, 417] on p "Trauma can hang around us, as though we’re carrying an oppressively heavy weigh…" at bounding box center [703, 436] width 372 height 235
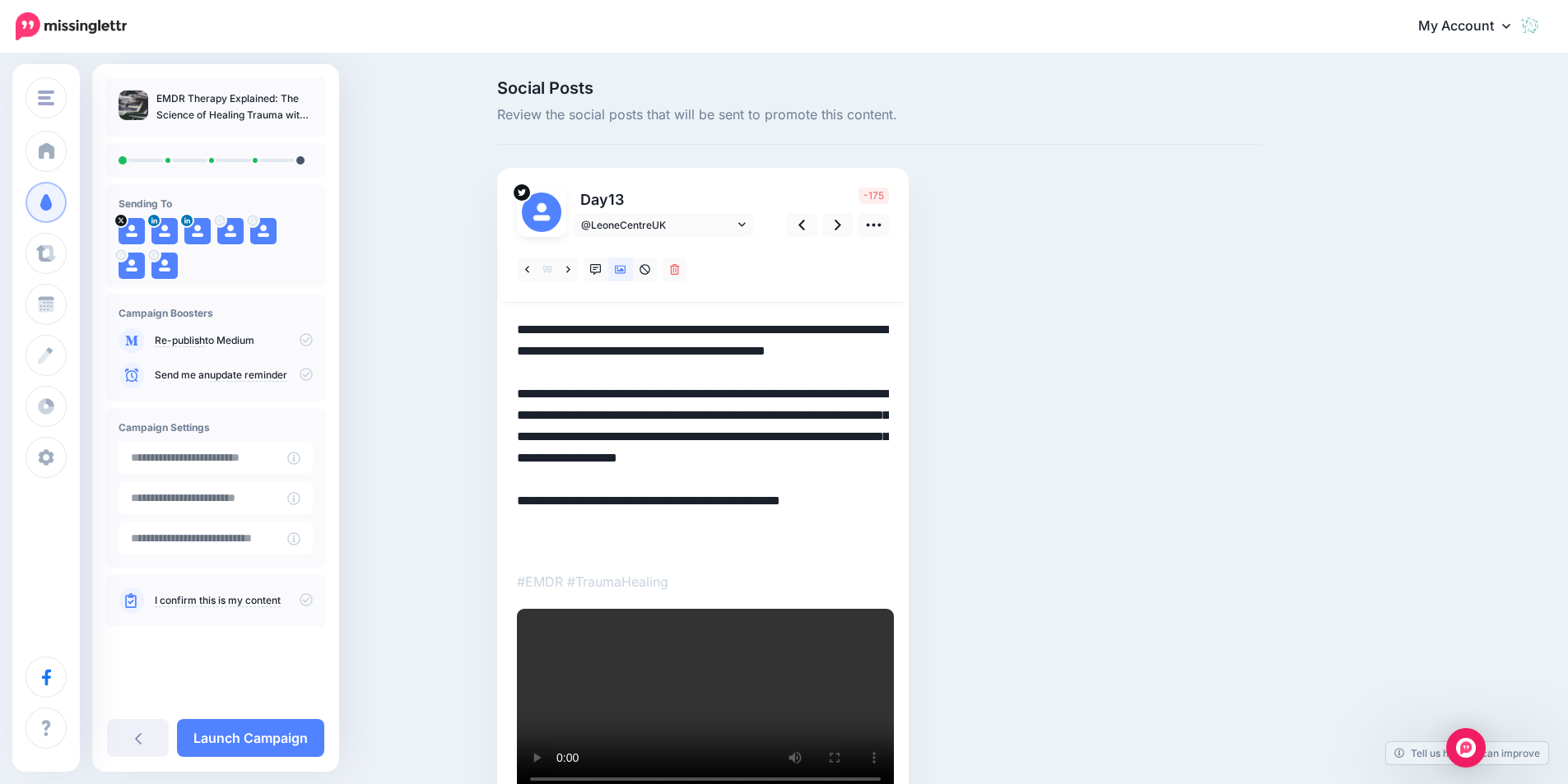
drag, startPoint x: 524, startPoint y: 414, endPoint x: 515, endPoint y: 333, distance: 81.5
click at [515, 333] on div "Day 13 @LeoneCentreUK" at bounding box center [703, 496] width 412 height 656
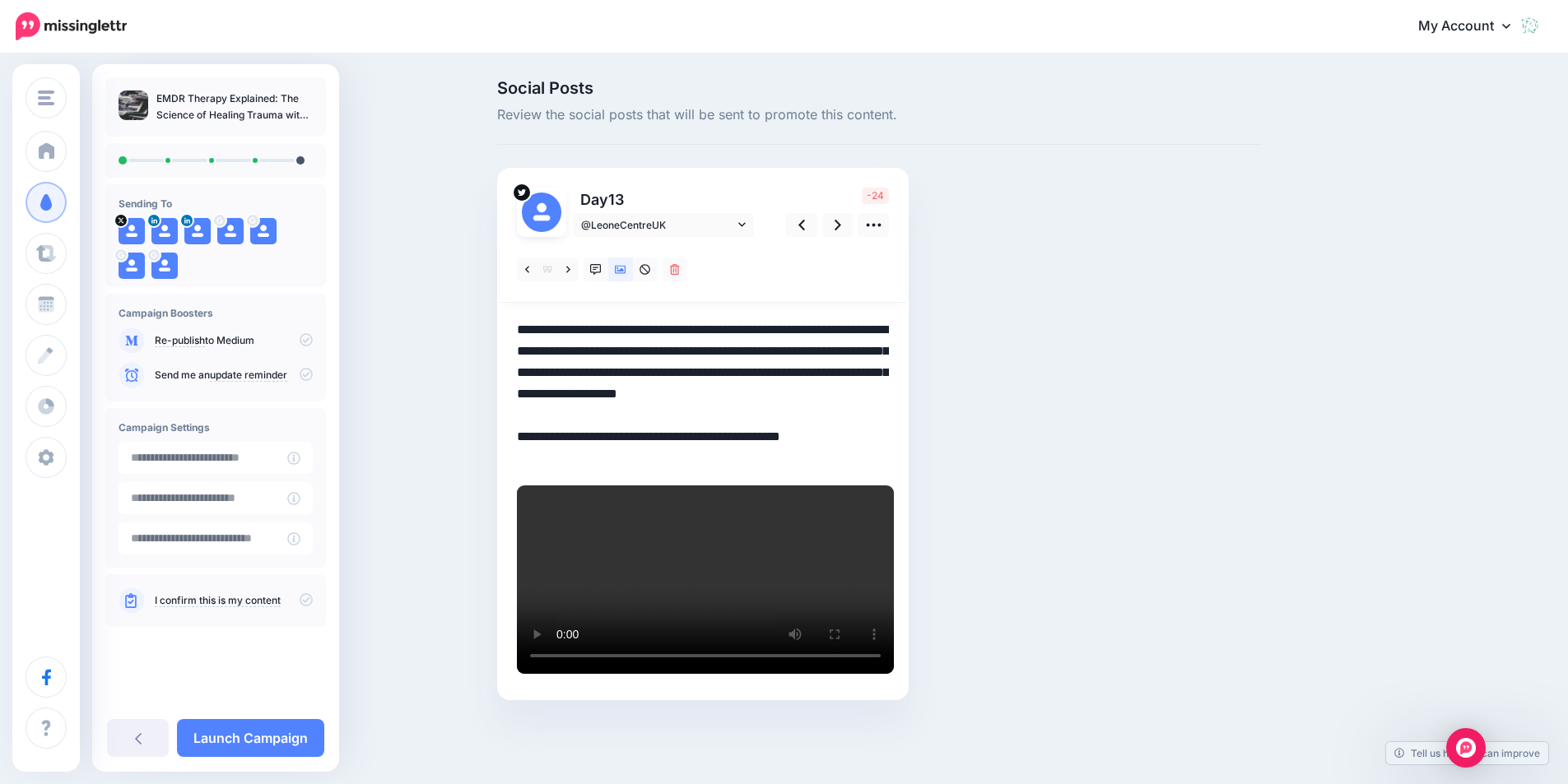
drag, startPoint x: 742, startPoint y: 416, endPoint x: 522, endPoint y: 414, distance: 220.0
click at [522, 414] on textarea "**********" at bounding box center [703, 393] width 372 height 150
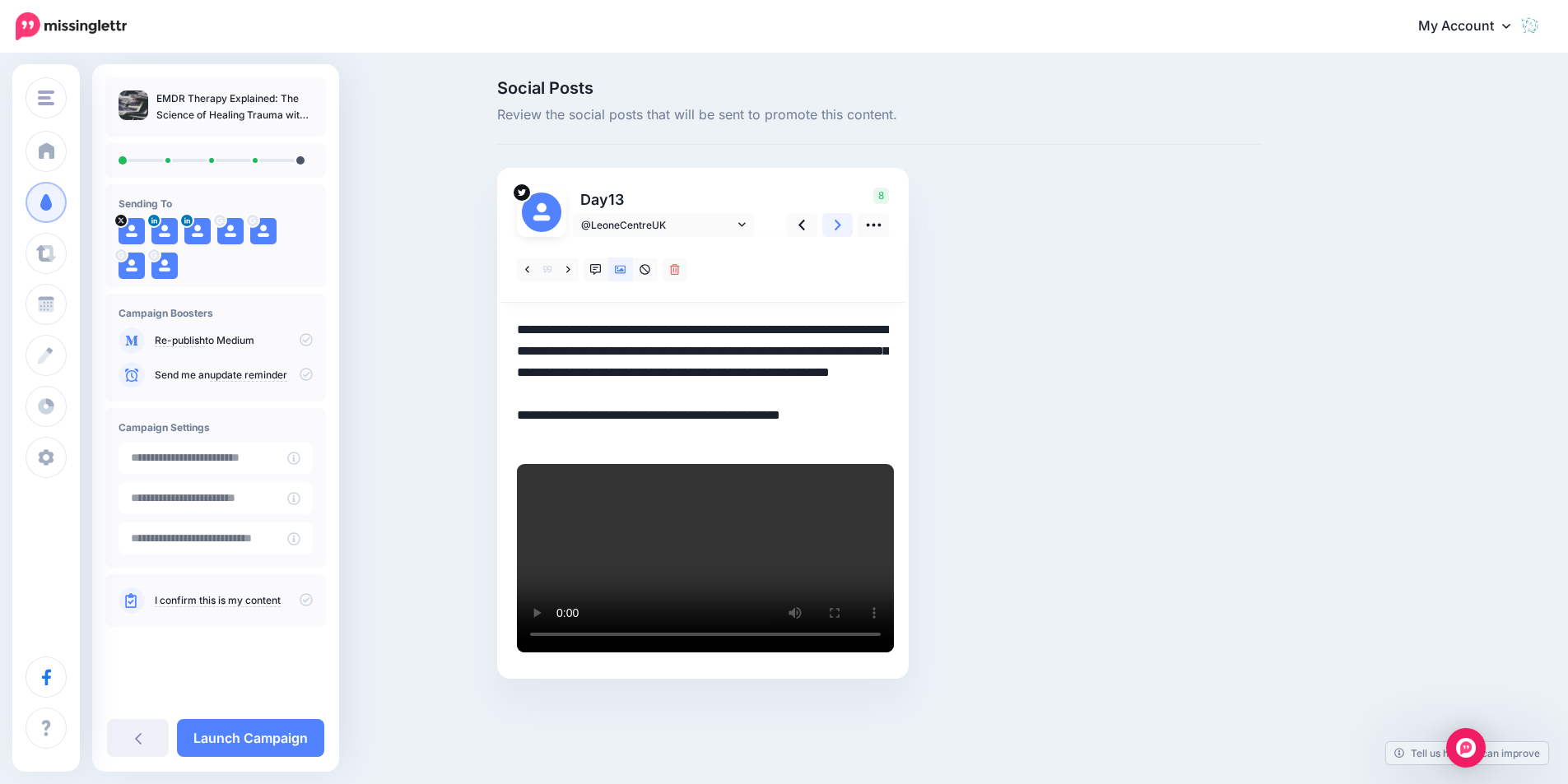
click at [848, 229] on link at bounding box center [837, 224] width 32 height 24
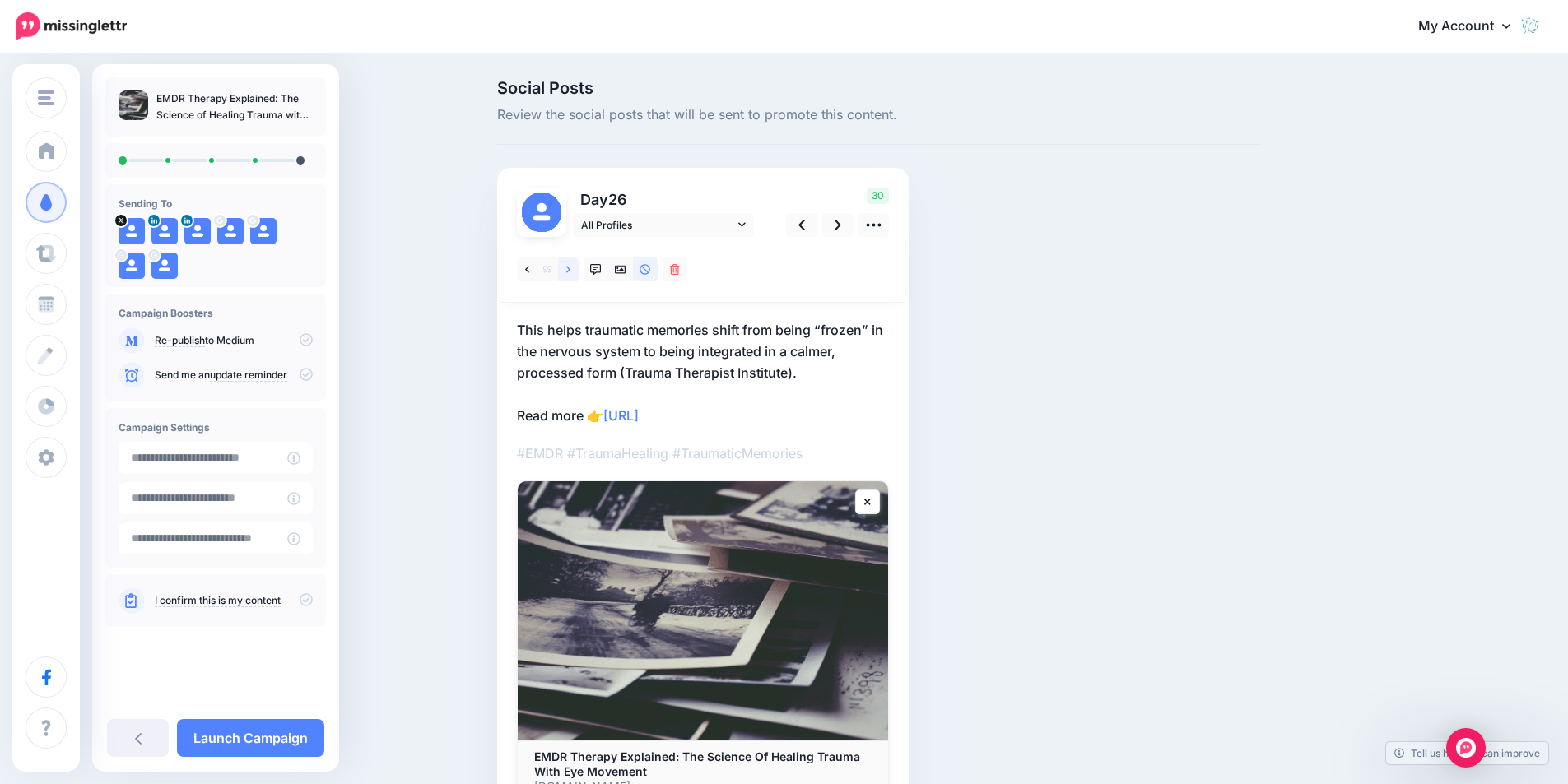
click at [570, 272] on icon at bounding box center [568, 268] width 4 height 7
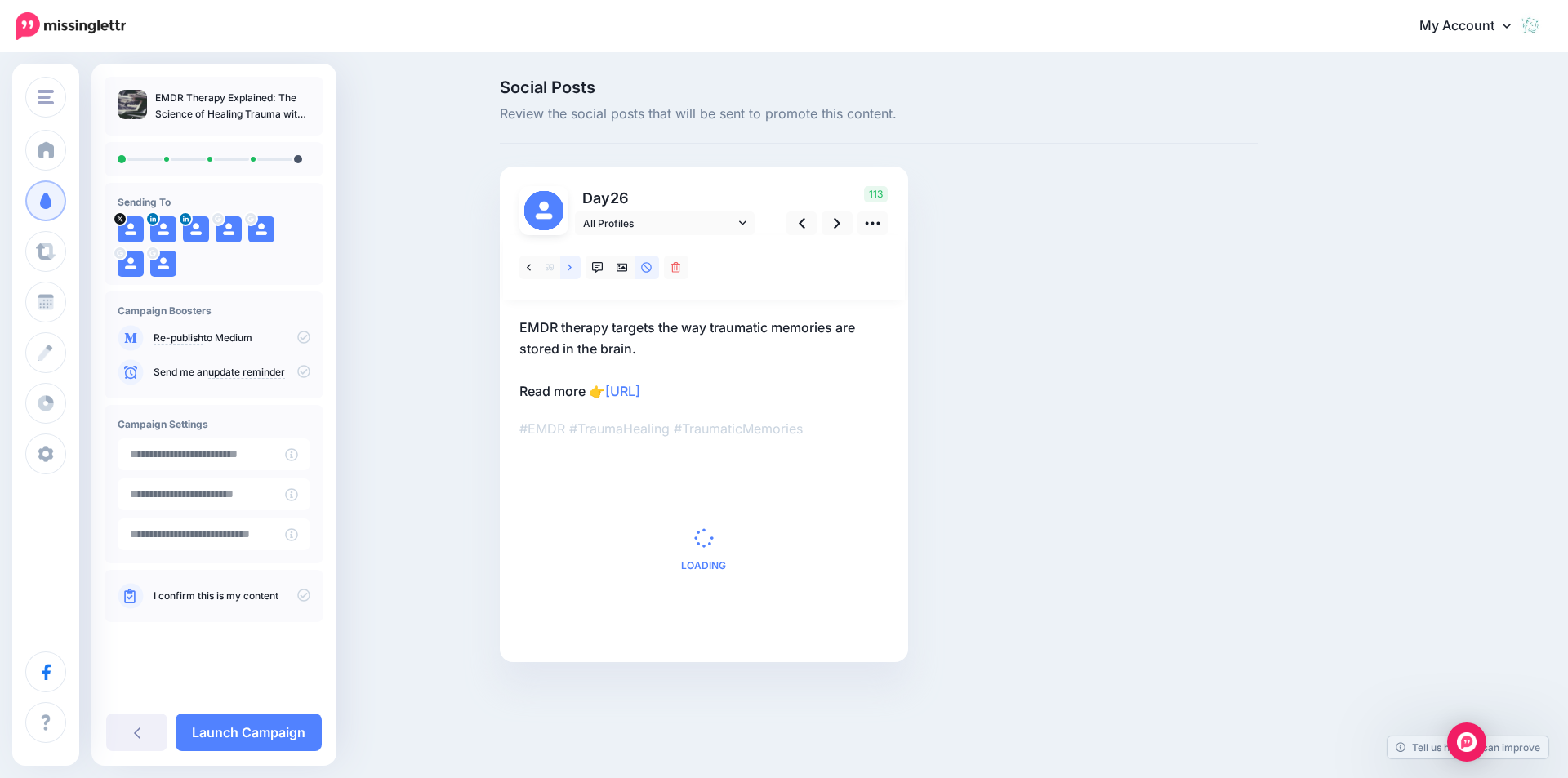
click at [569, 270] on icon at bounding box center [569, 266] width 4 height 7
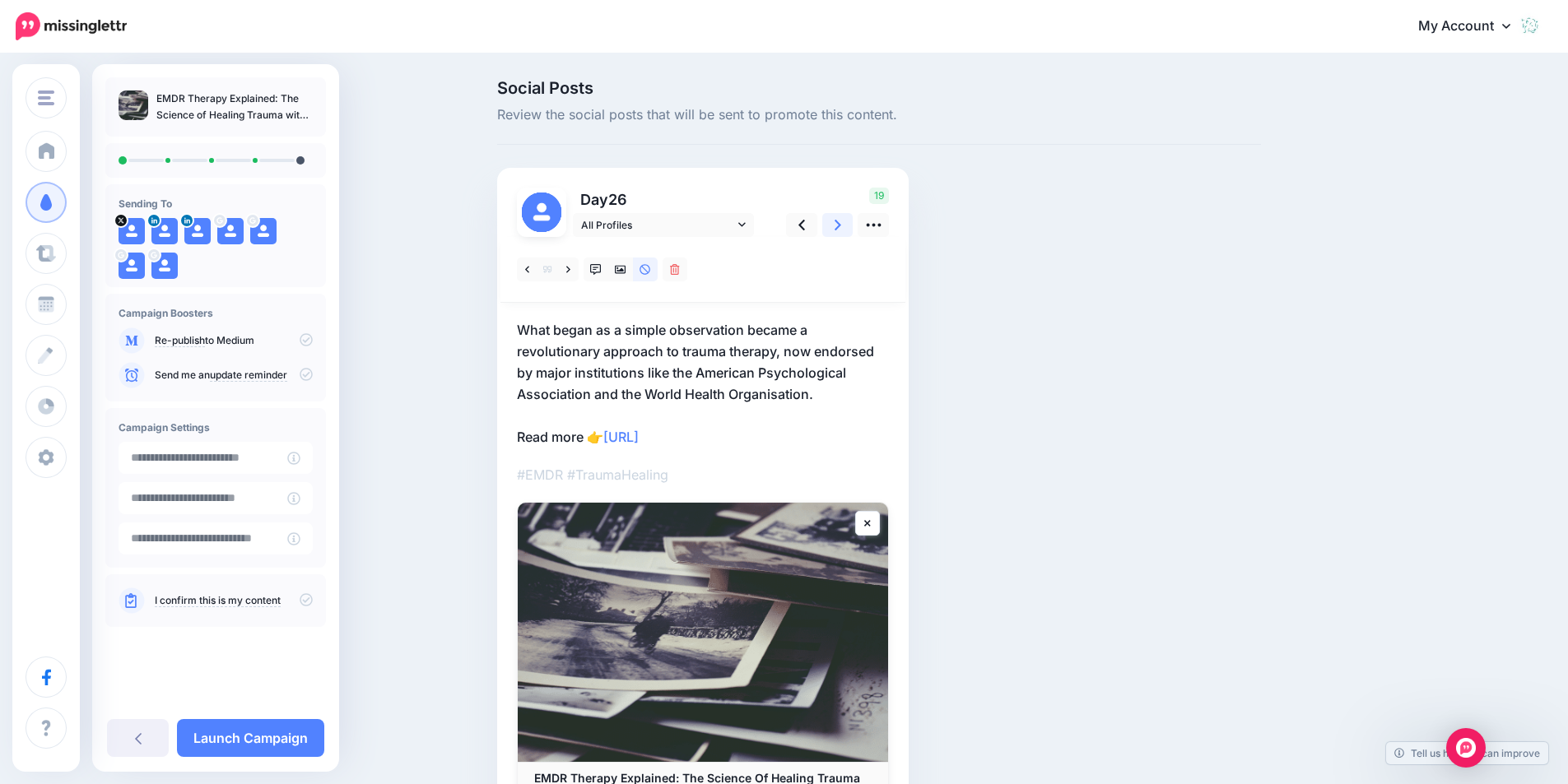
click at [841, 230] on icon at bounding box center [837, 225] width 7 height 17
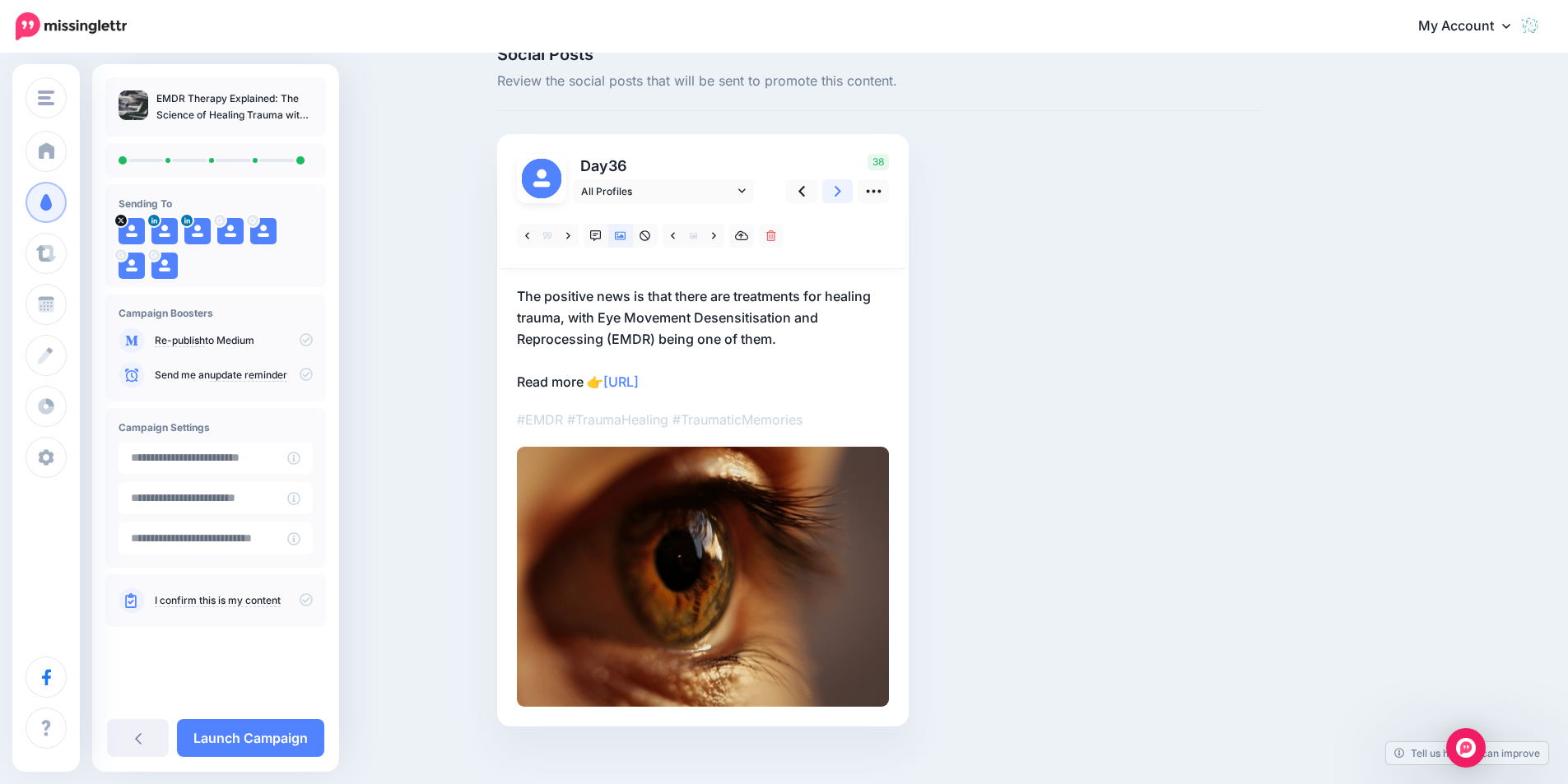
scroll to position [51, 0]
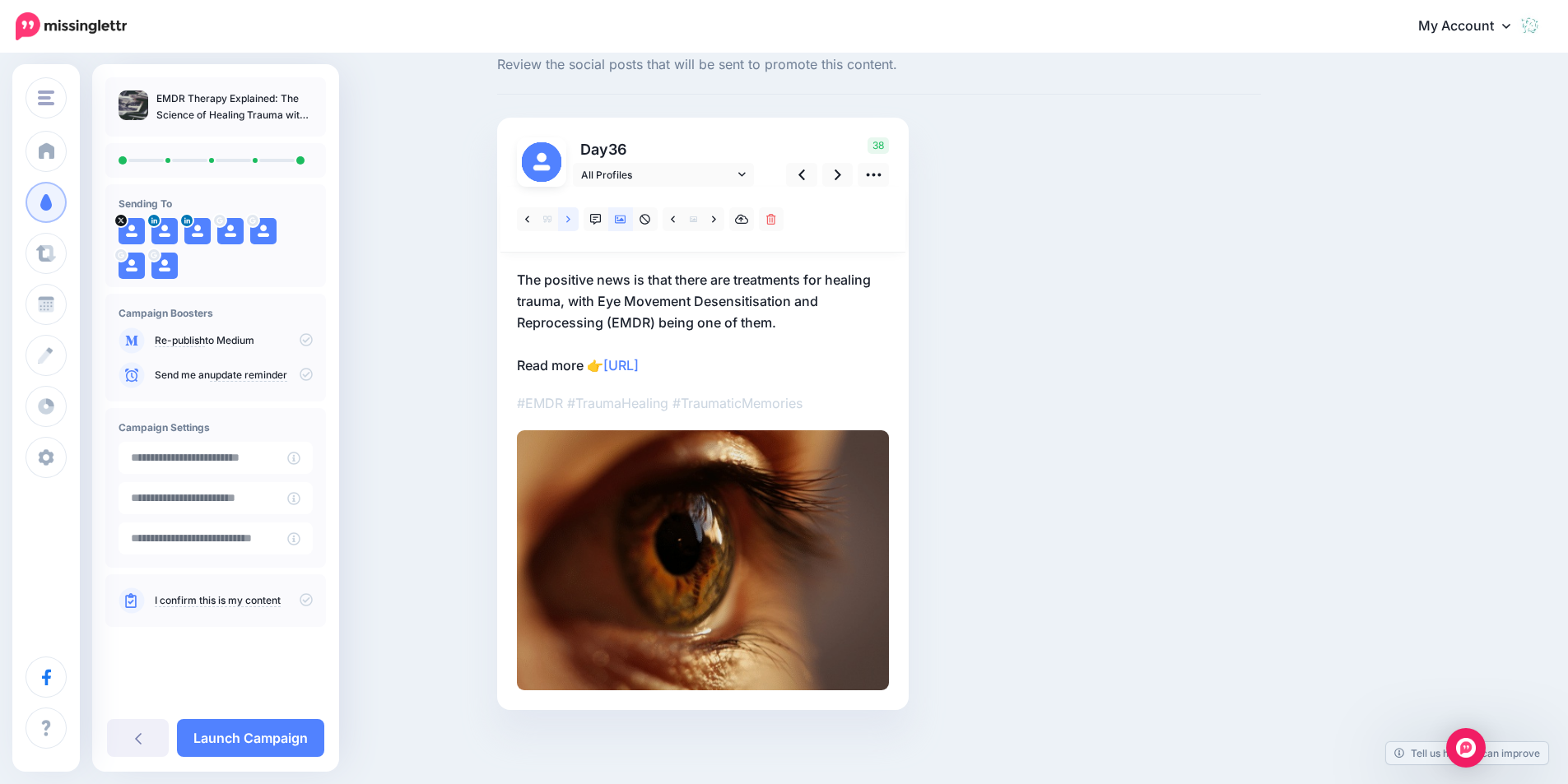
click at [579, 219] on link at bounding box center [568, 219] width 21 height 24
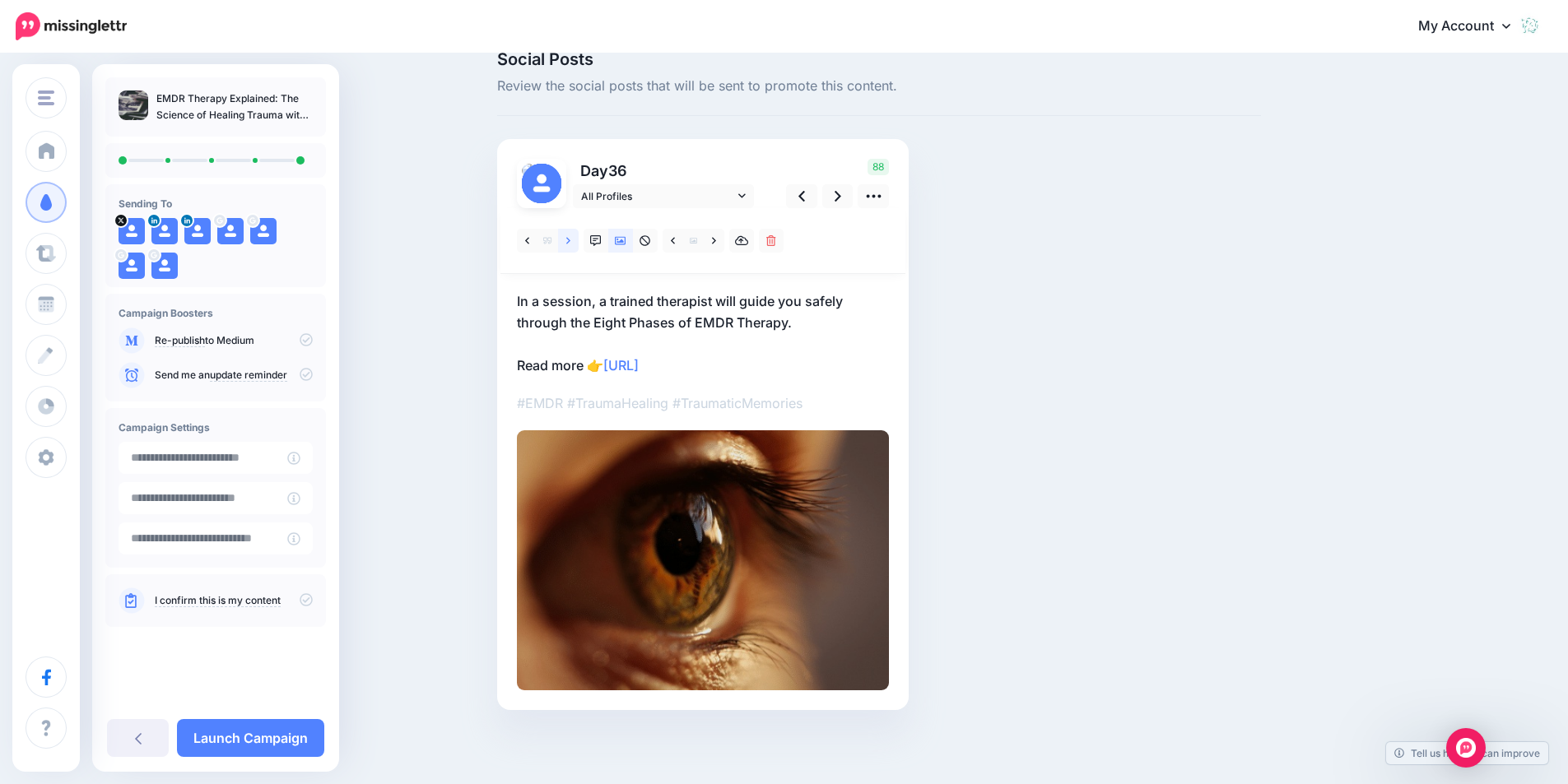
scroll to position [29, 0]
click at [716, 244] on icon at bounding box center [713, 241] width 4 height 11
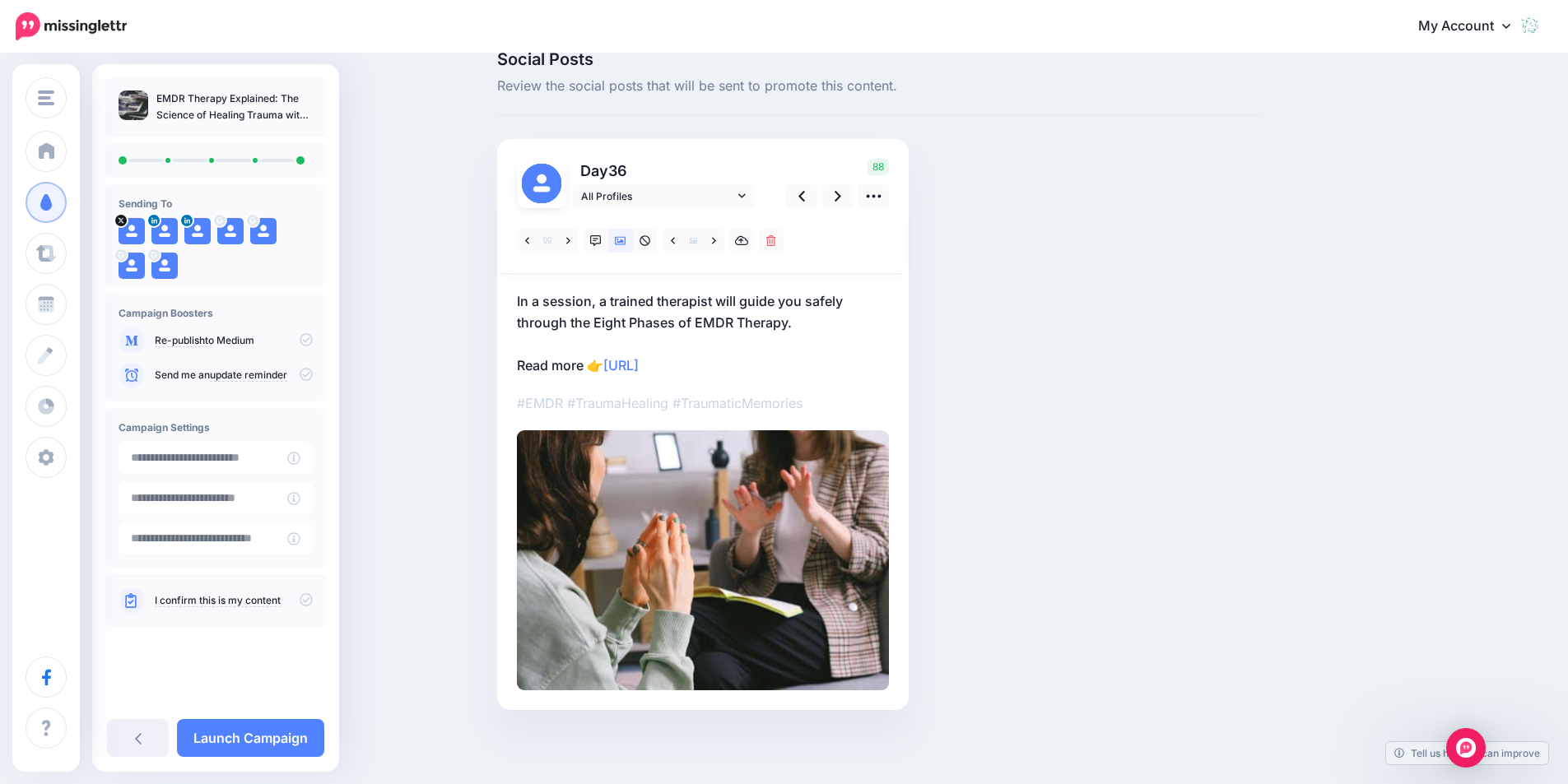
click at [584, 364] on p "In a session, a trained therapist will guide you safely through the Eight Phase…" at bounding box center [703, 333] width 372 height 86
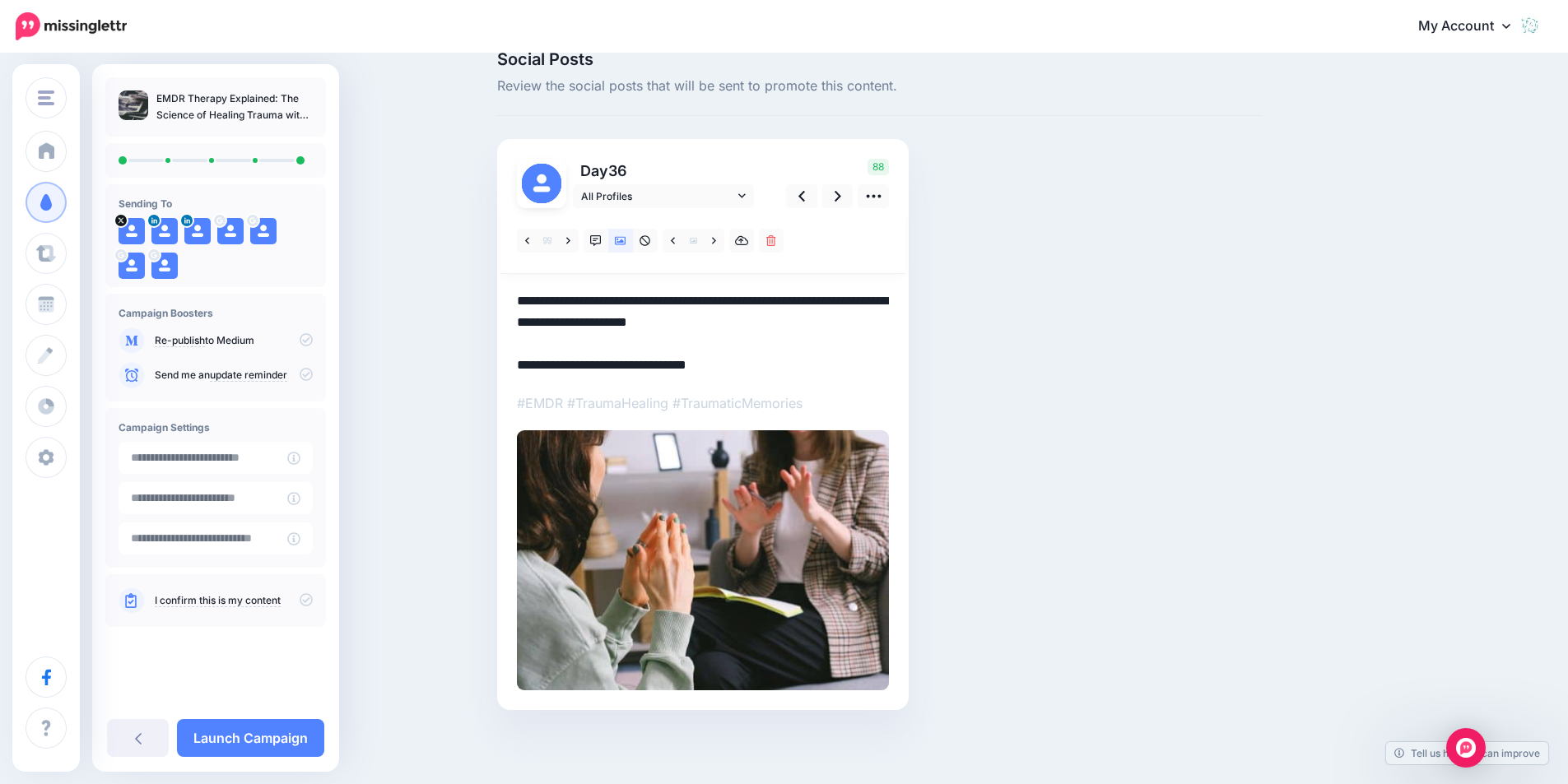
click at [592, 366] on textarea "**********" at bounding box center [703, 333] width 372 height 86
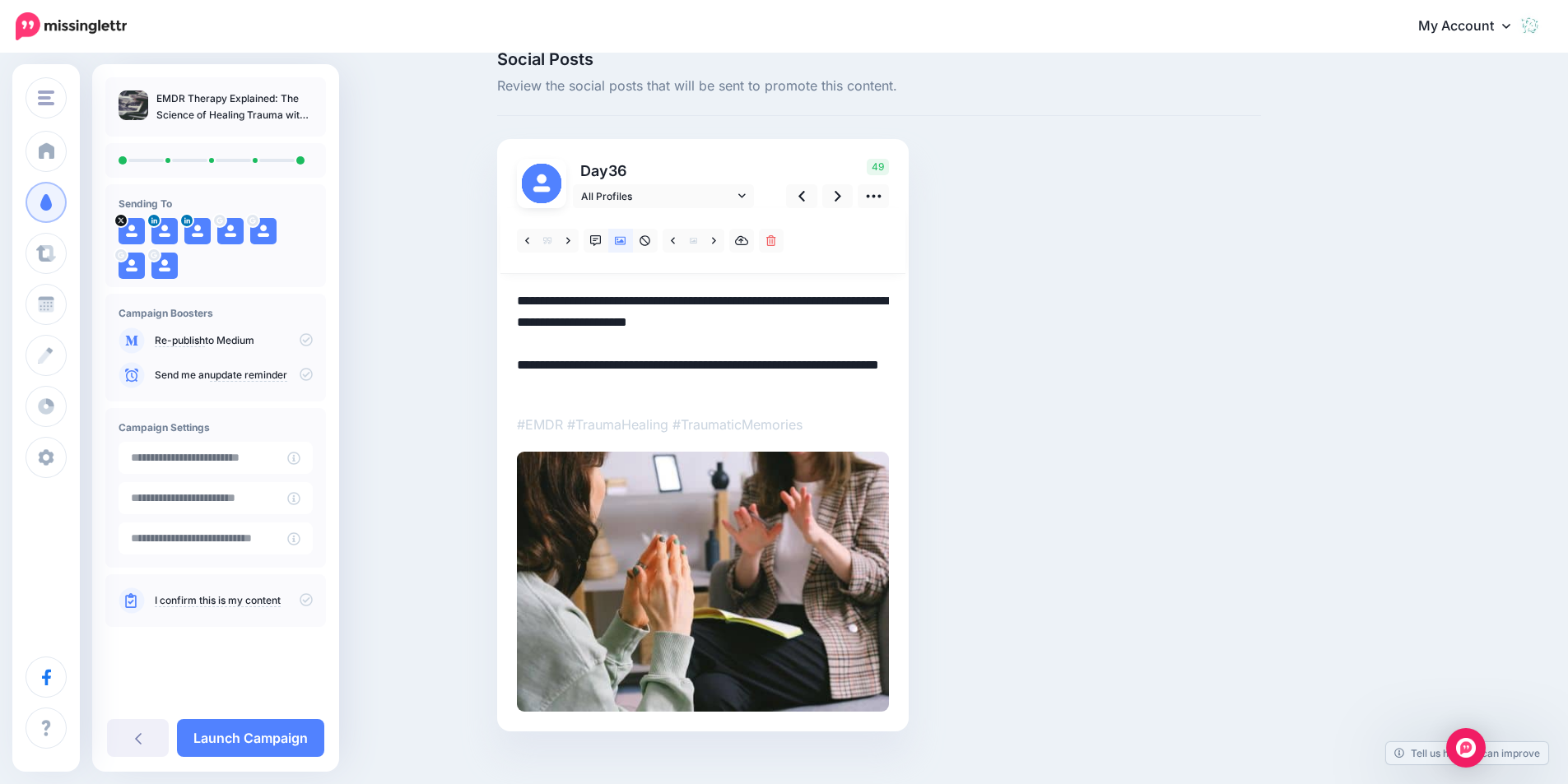
drag, startPoint x: 557, startPoint y: 360, endPoint x: 505, endPoint y: 359, distance: 52.0
click at [505, 359] on div "Day 36" at bounding box center [703, 435] width 412 height 593
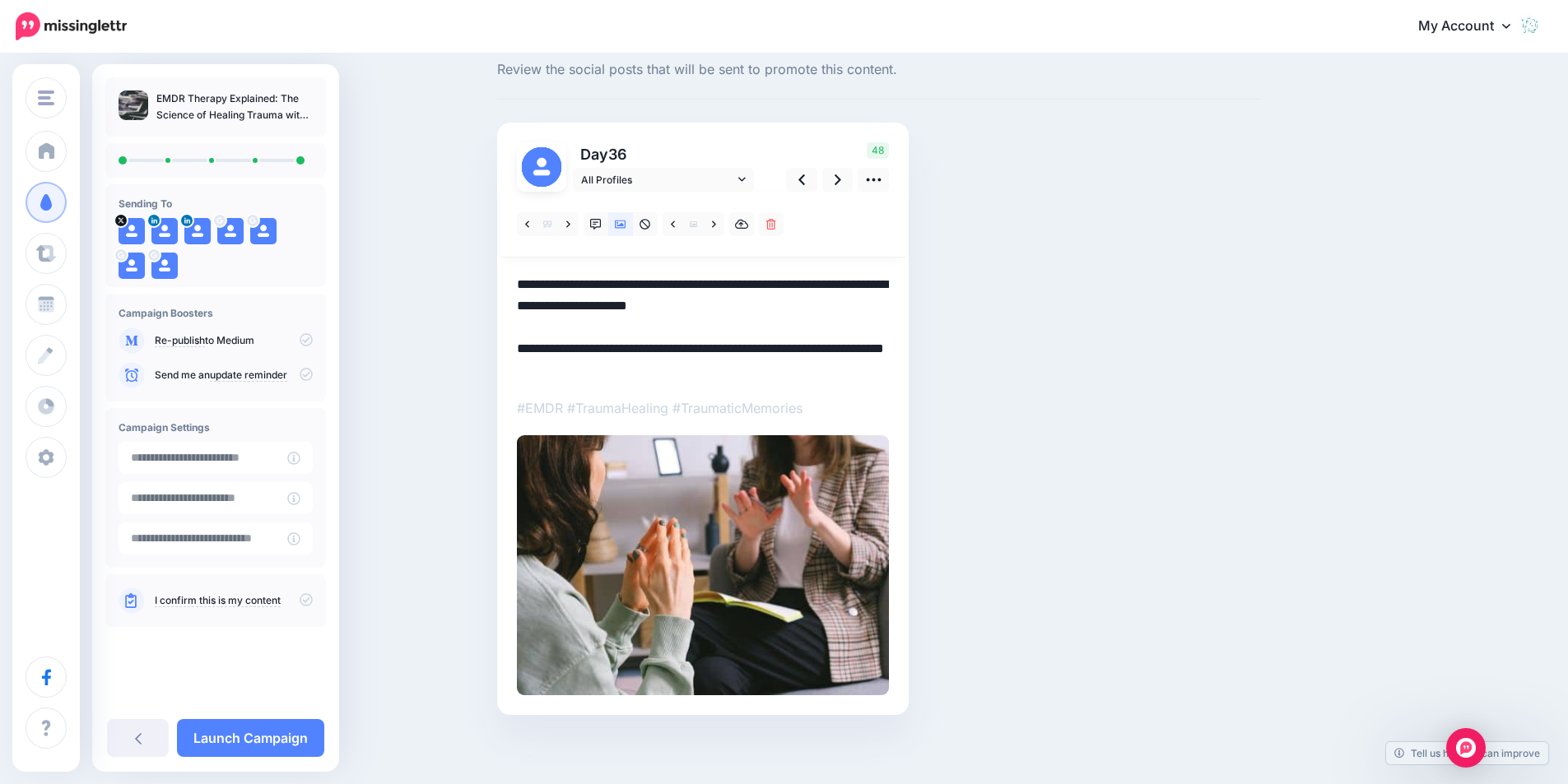
scroll to position [51, 0]
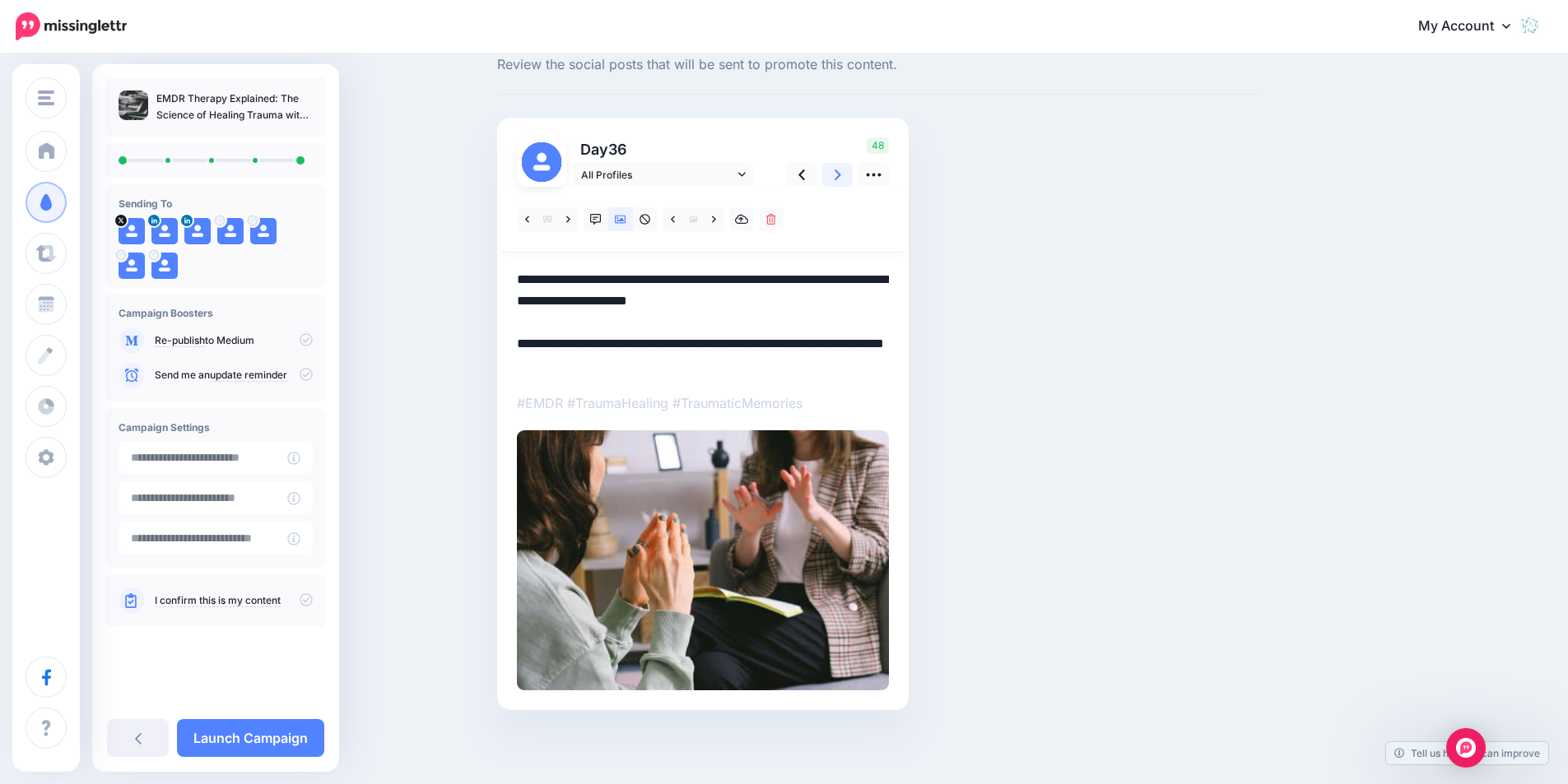
click at [848, 173] on link at bounding box center [837, 175] width 32 height 24
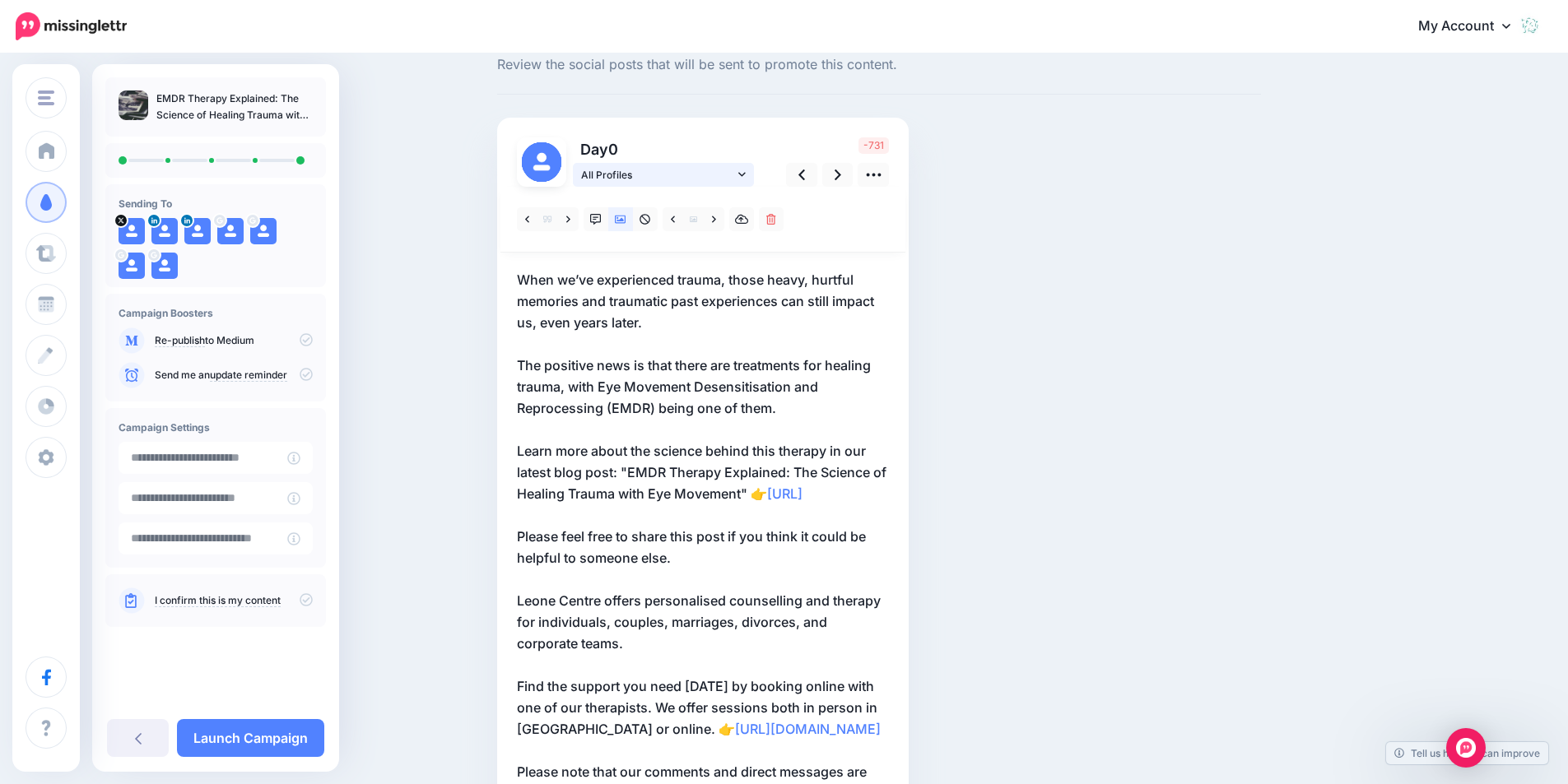
click at [665, 176] on span "All Profiles" at bounding box center [657, 175] width 153 height 17
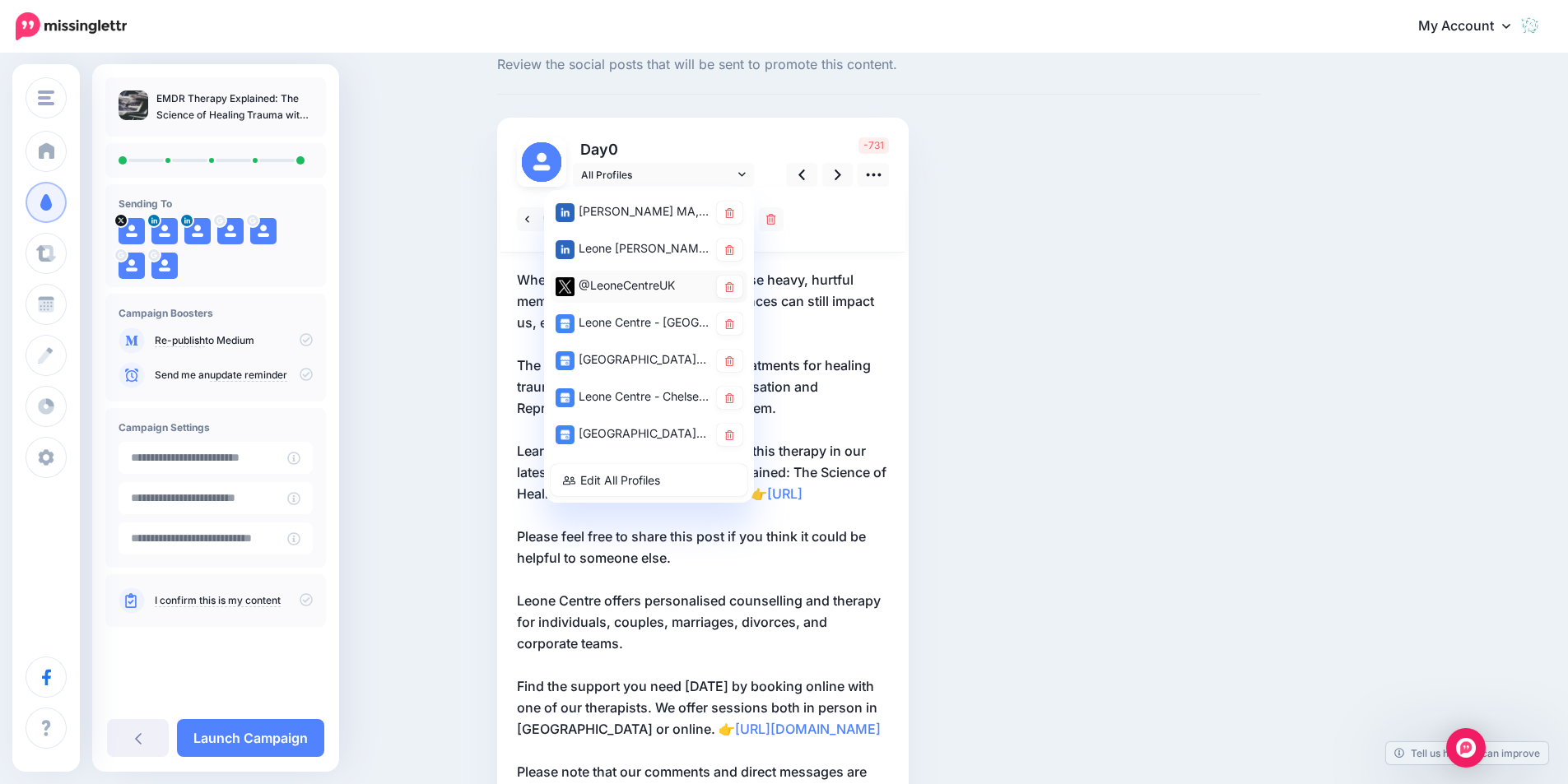
click at [629, 277] on div "@LeoneCentreUK" at bounding box center [632, 286] width 153 height 21
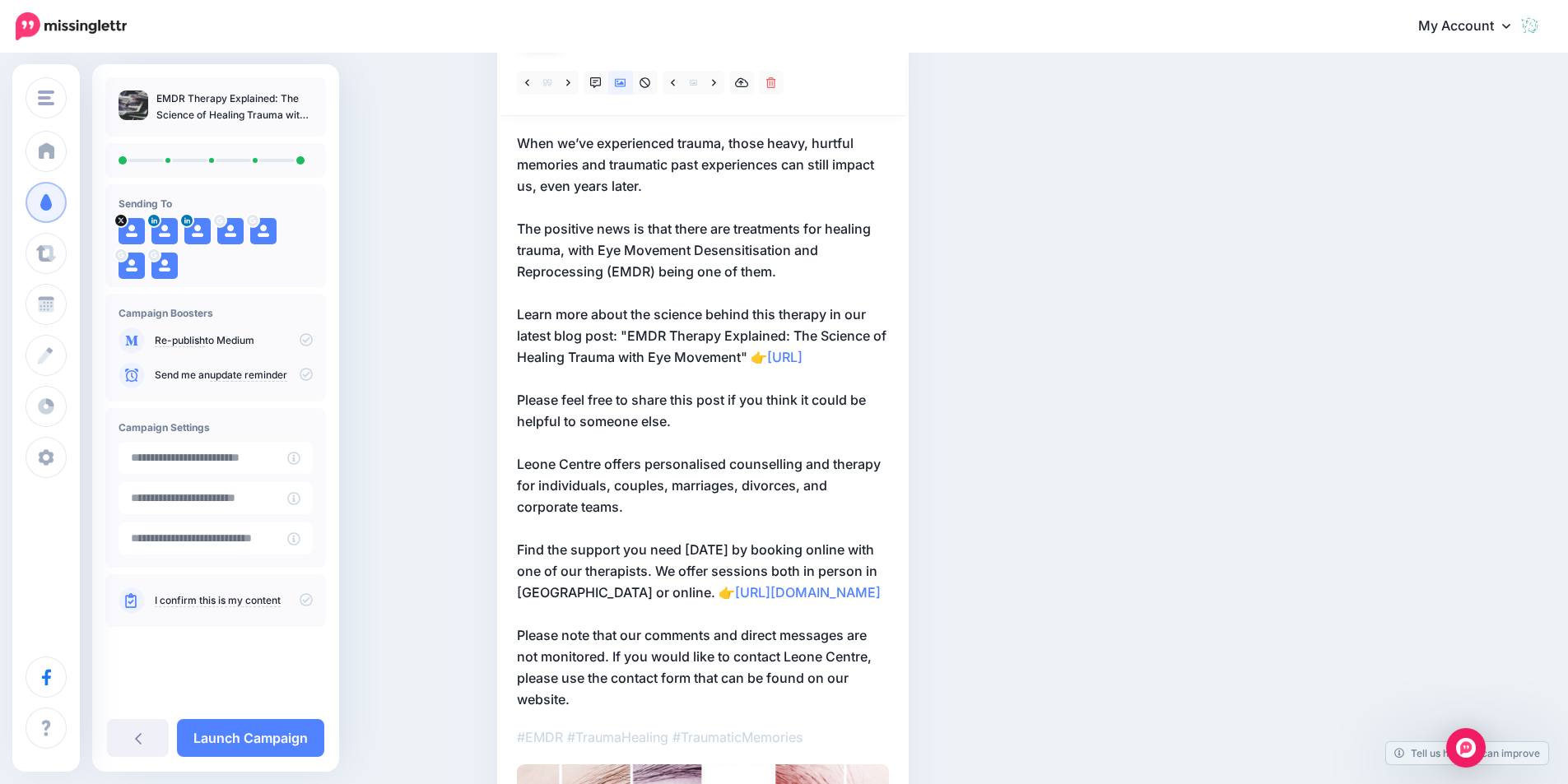
scroll to position [215, 0]
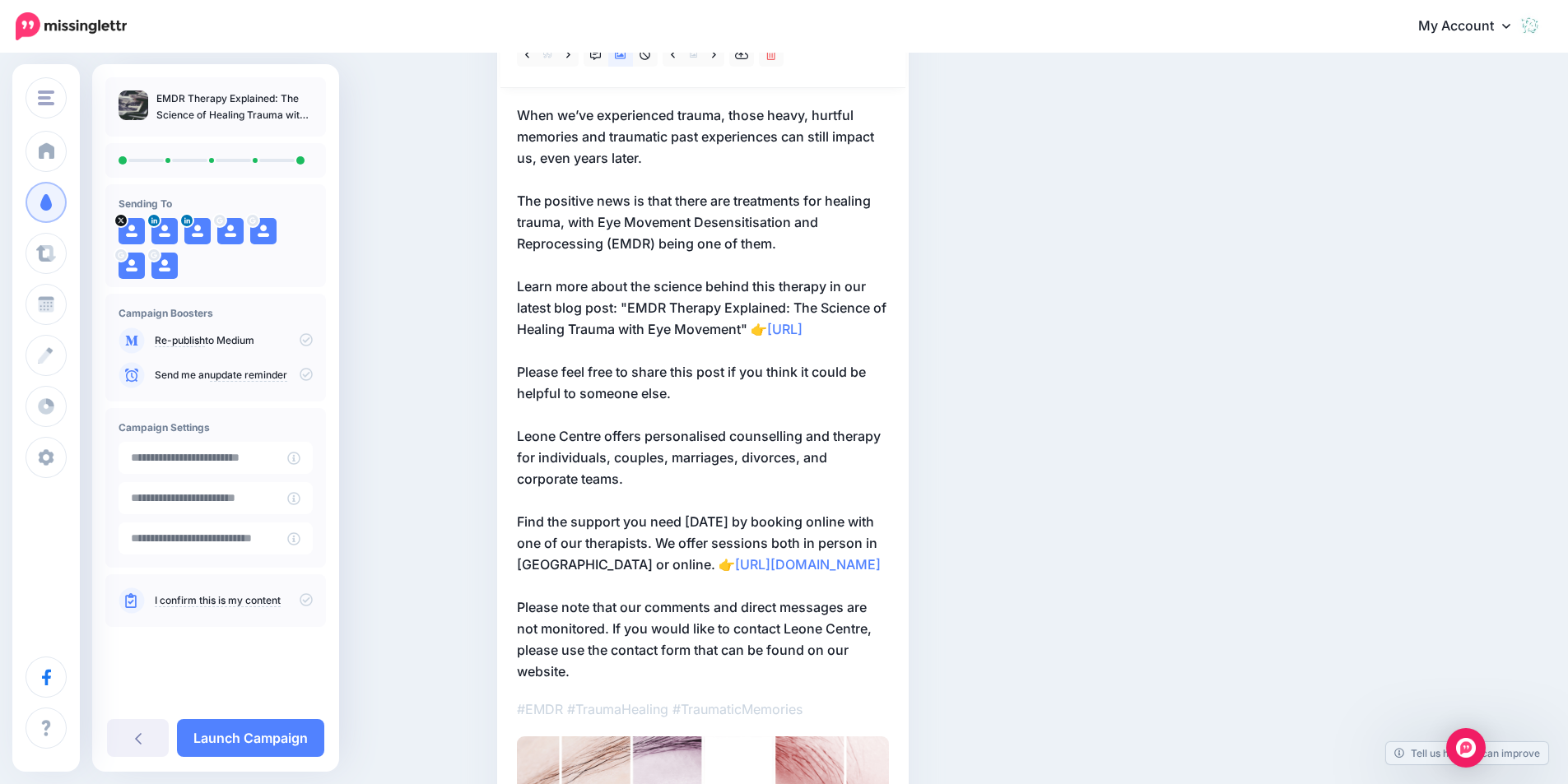
click at [754, 401] on p "When we’ve experienced trauma, those heavy, hurtful memories and traumatic past…" at bounding box center [703, 392] width 372 height 578
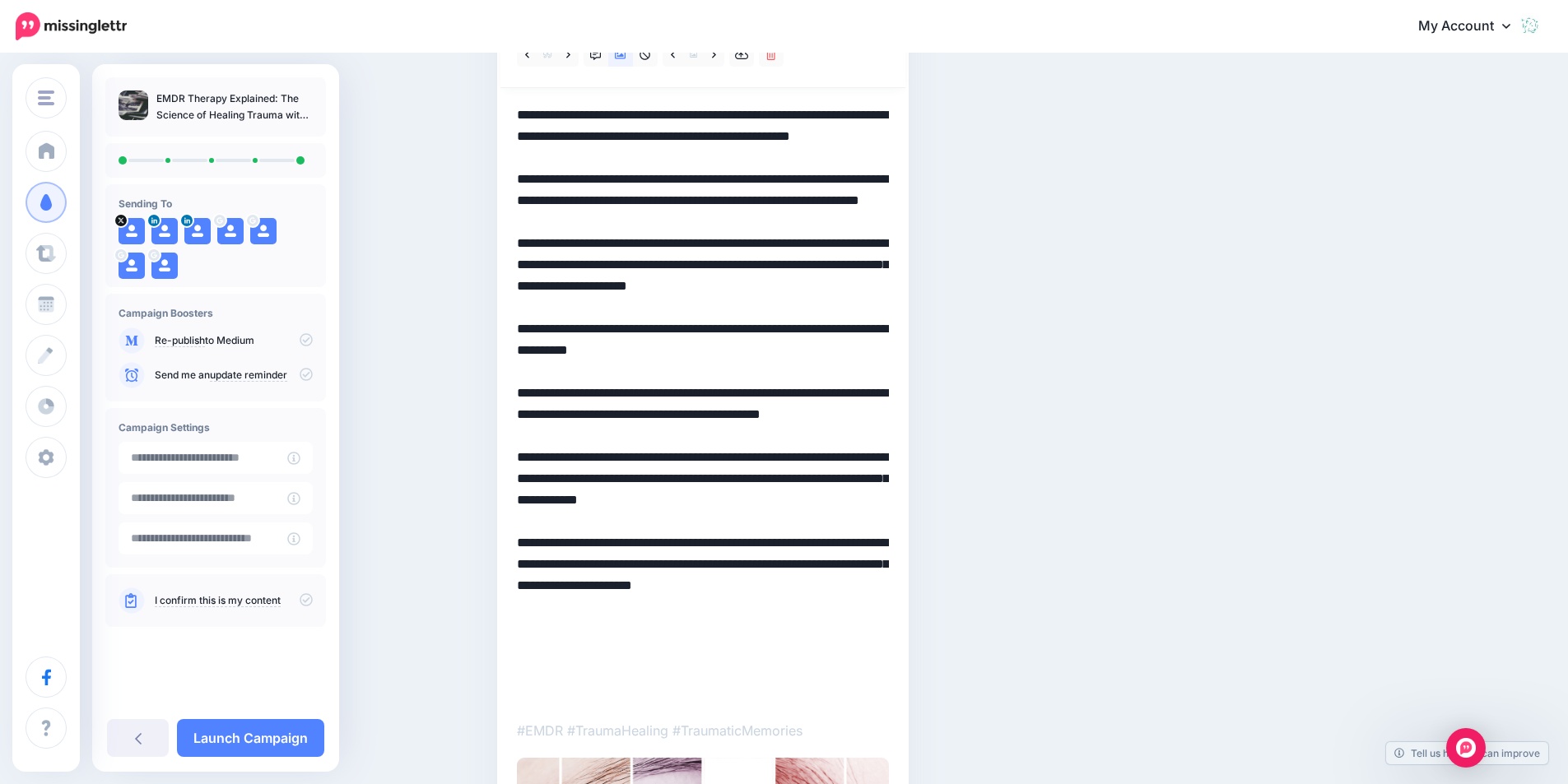
scroll to position [0, 0]
drag, startPoint x: 583, startPoint y: 694, endPoint x: 524, endPoint y: 384, distance: 315.6
click at [524, 384] on textarea "**********" at bounding box center [703, 403] width 372 height 599
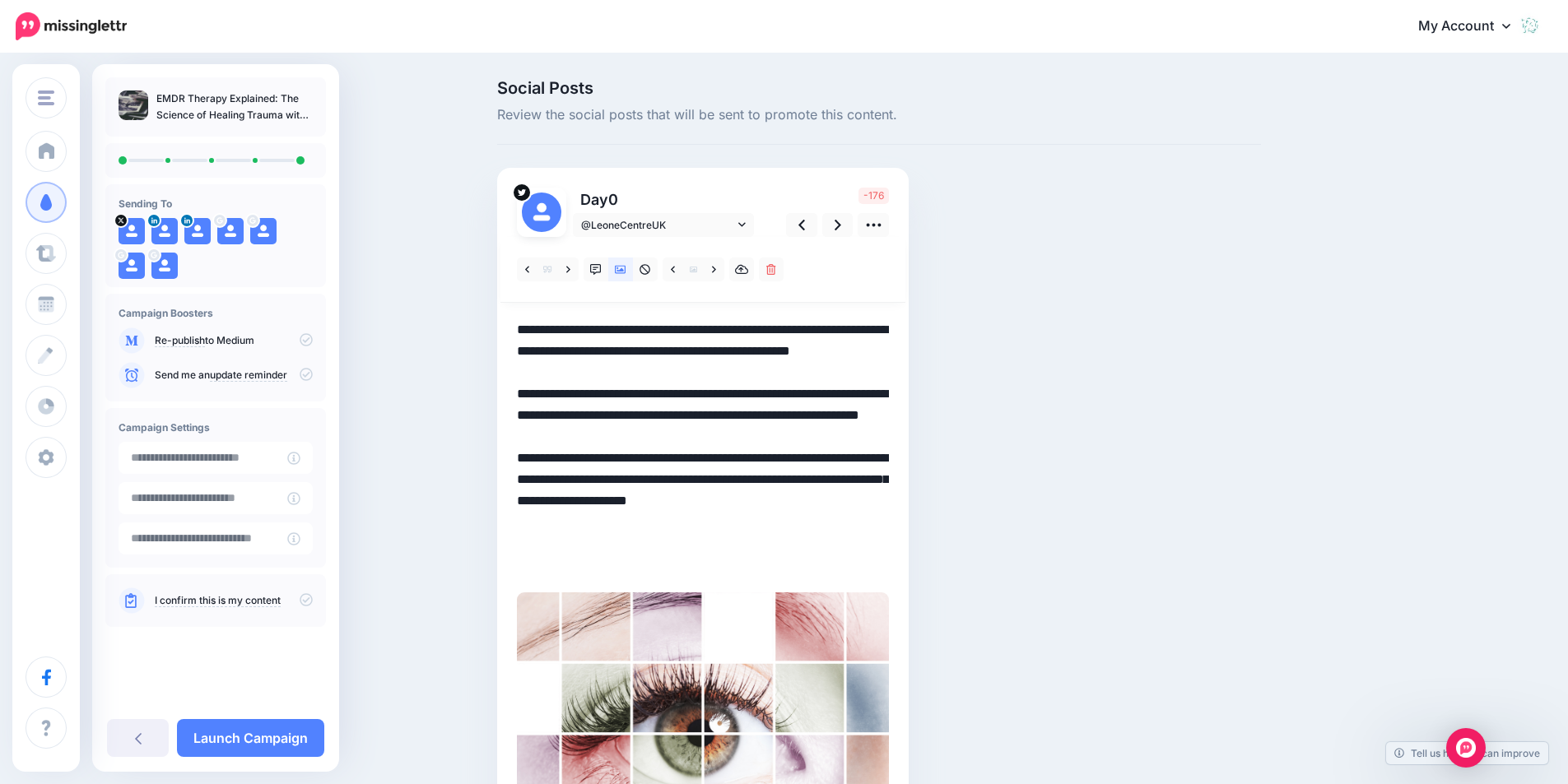
drag, startPoint x: 790, startPoint y: 351, endPoint x: 729, endPoint y: 328, distance: 65.2
click at [729, 328] on textarea "**********" at bounding box center [703, 447] width 372 height 257
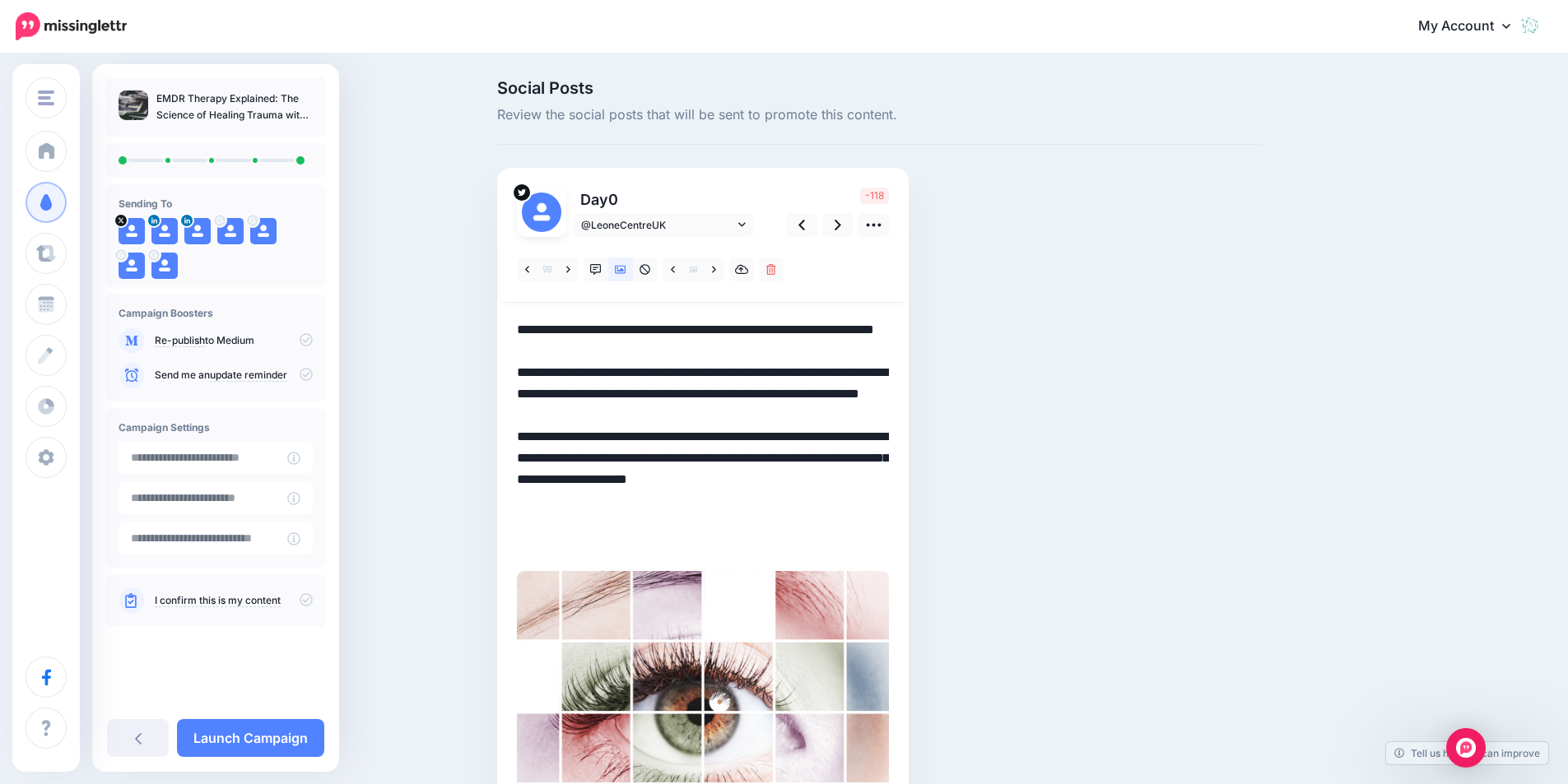
click at [723, 370] on textarea "**********" at bounding box center [703, 436] width 372 height 235
drag, startPoint x: 617, startPoint y: 438, endPoint x: 605, endPoint y: 417, distance: 24.2
click at [605, 417] on textarea "**********" at bounding box center [703, 436] width 372 height 235
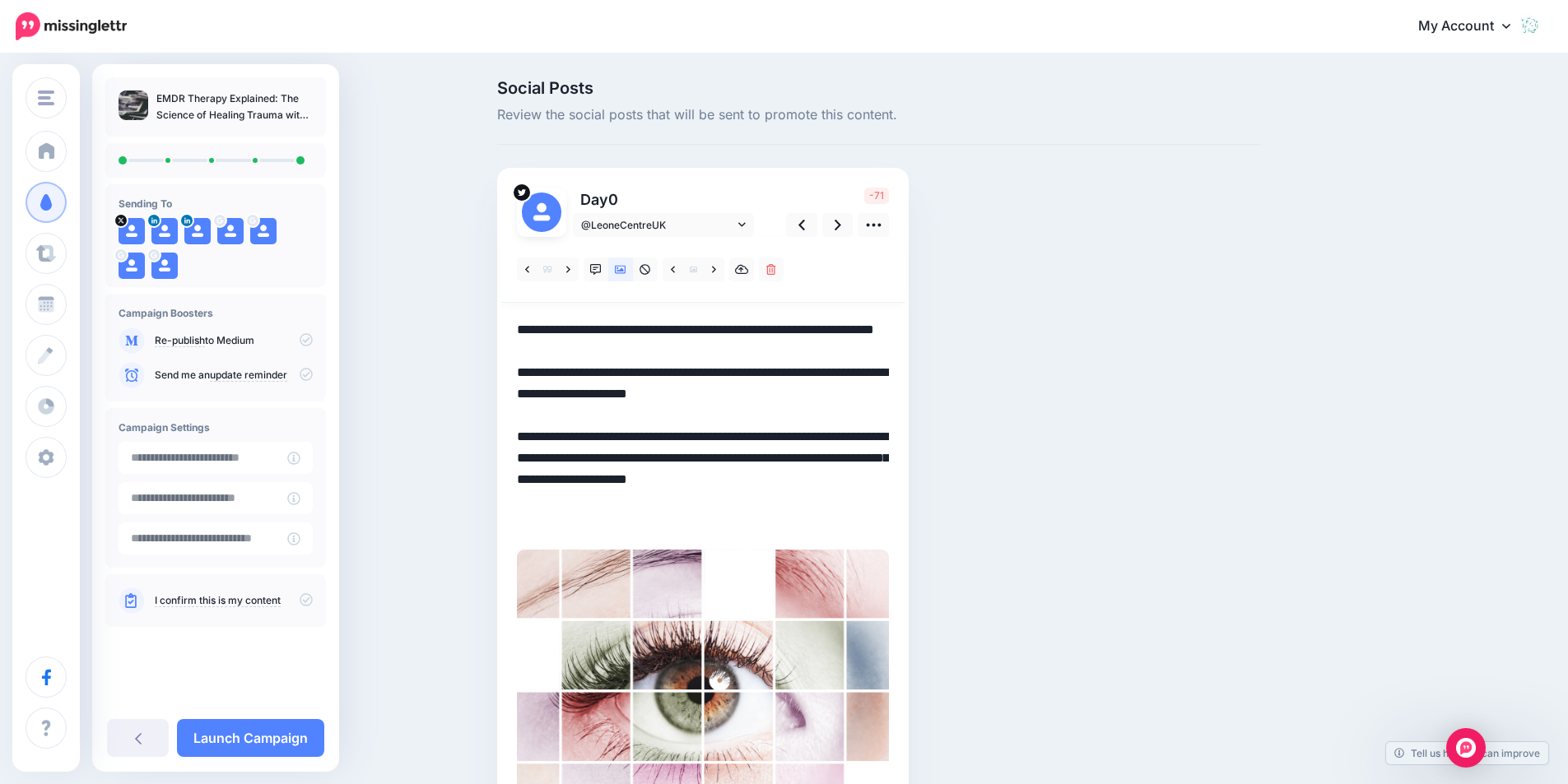
click at [646, 420] on textarea "**********" at bounding box center [703, 426] width 372 height 214
drag, startPoint x: 616, startPoint y: 478, endPoint x: 598, endPoint y: 462, distance: 24.1
click at [598, 462] on textarea "**********" at bounding box center [703, 426] width 372 height 214
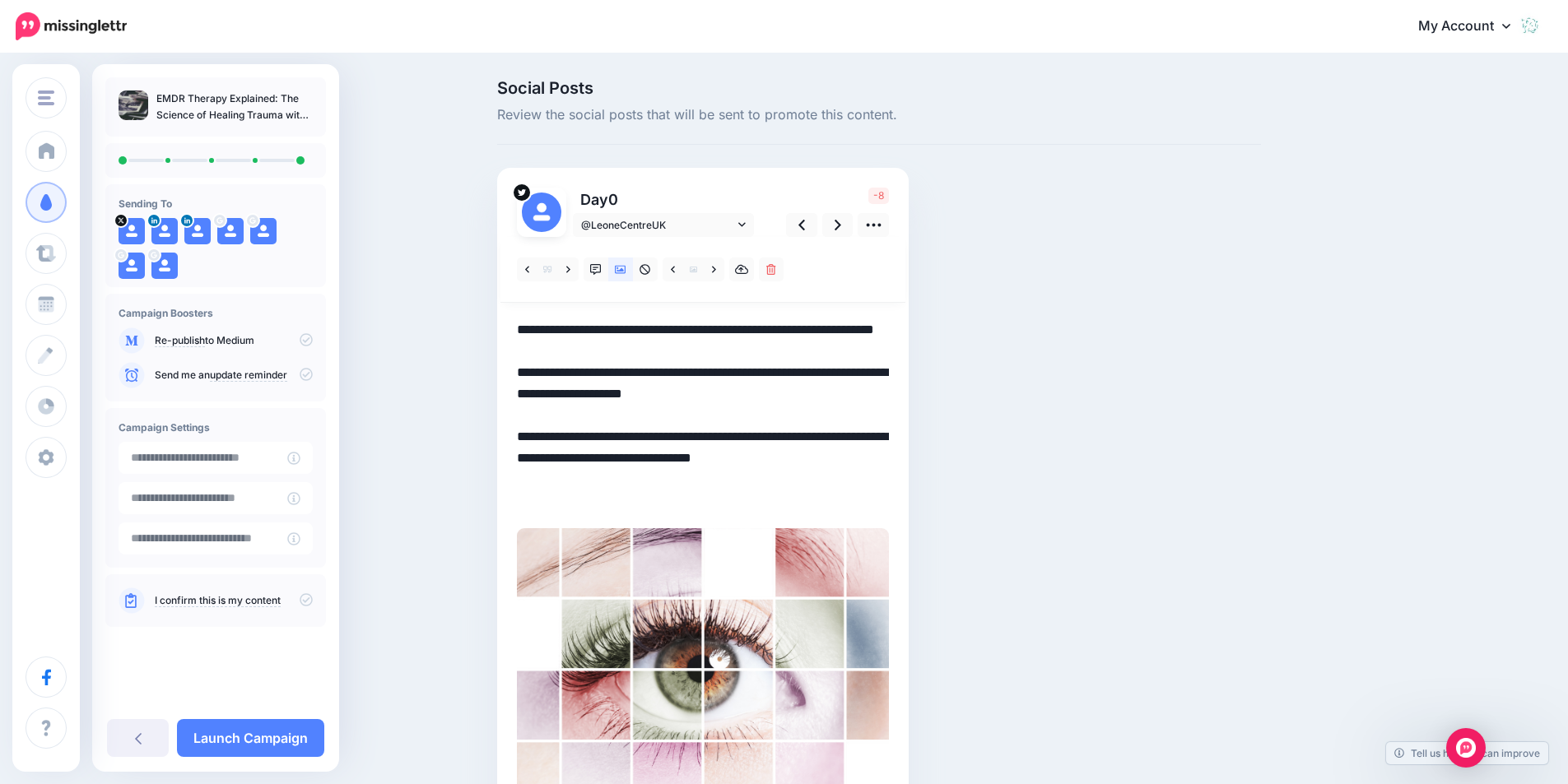
drag, startPoint x: 596, startPoint y: 394, endPoint x: 551, endPoint y: 392, distance: 45.0
click at [551, 392] on textarea "**********" at bounding box center [703, 415] width 372 height 193
drag, startPoint x: 871, startPoint y: 392, endPoint x: 820, endPoint y: 390, distance: 51.0
click at [820, 390] on textarea "**********" at bounding box center [703, 415] width 372 height 193
click at [841, 227] on icon at bounding box center [837, 224] width 7 height 11
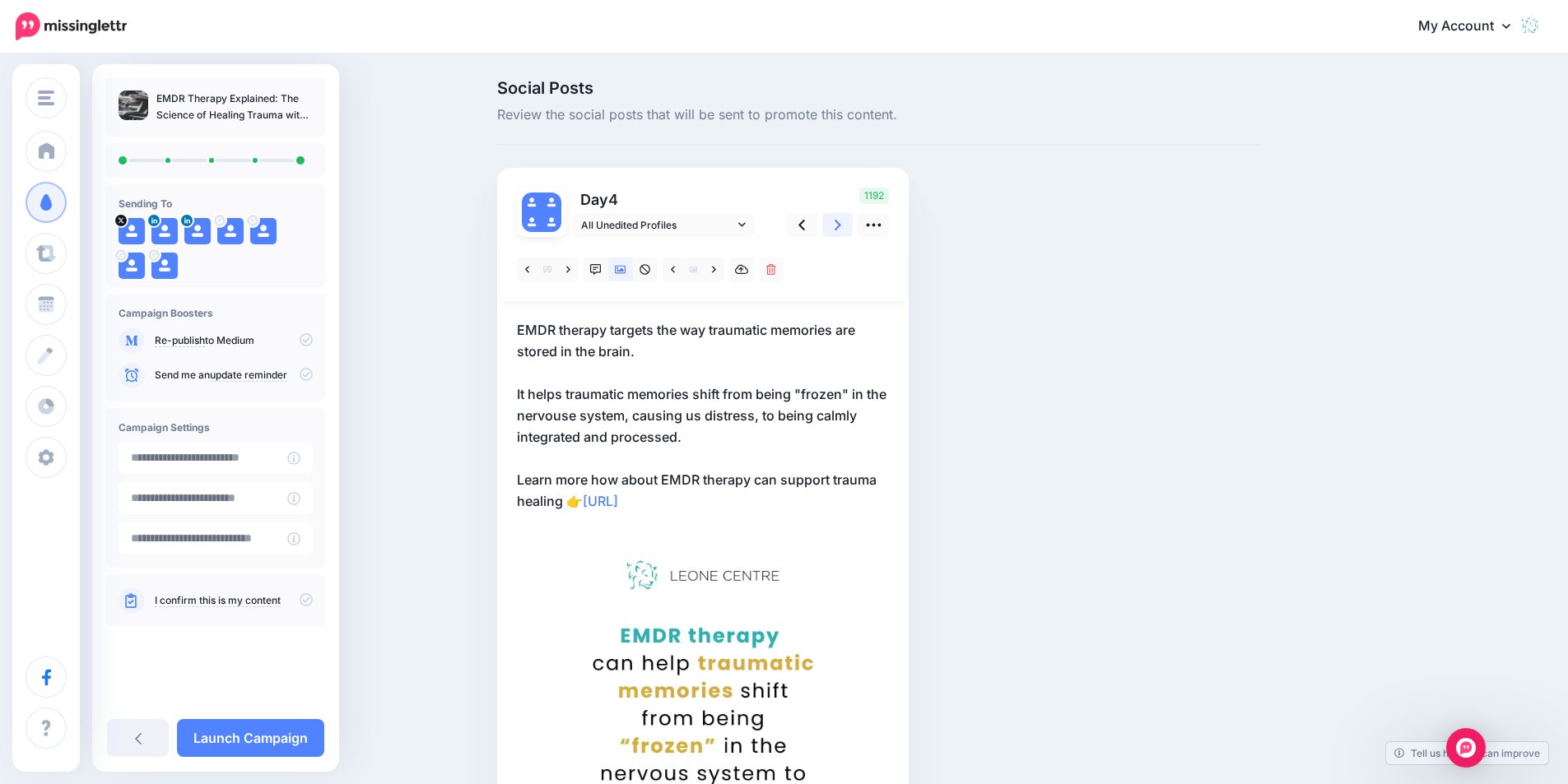
click at [848, 223] on link at bounding box center [837, 224] width 32 height 24
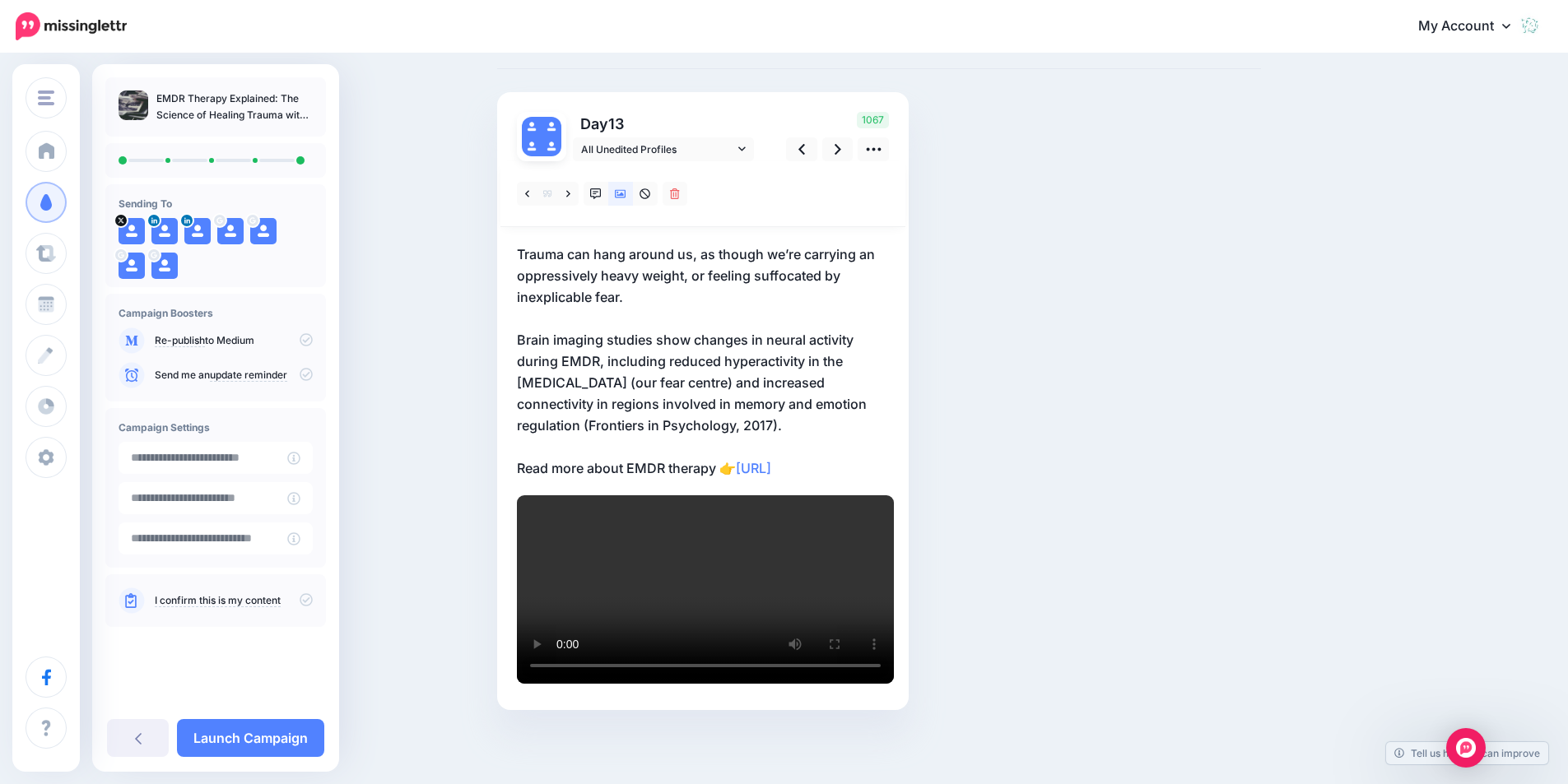
scroll to position [82, 0]
click at [673, 145] on span "All Unedited Profiles" at bounding box center [657, 149] width 153 height 17
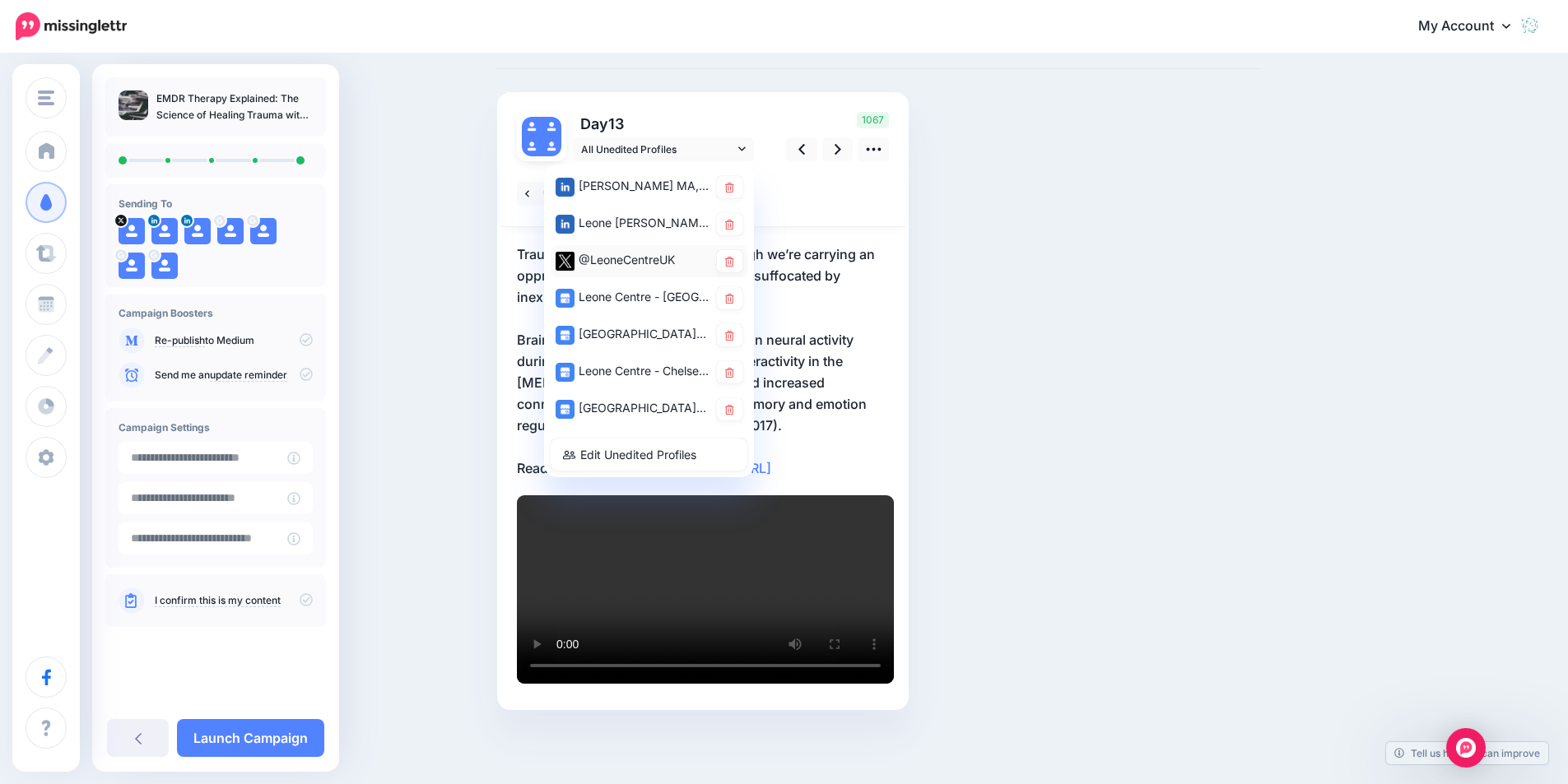
click at [634, 250] on div "@LeoneCentreUK" at bounding box center [632, 261] width 153 height 21
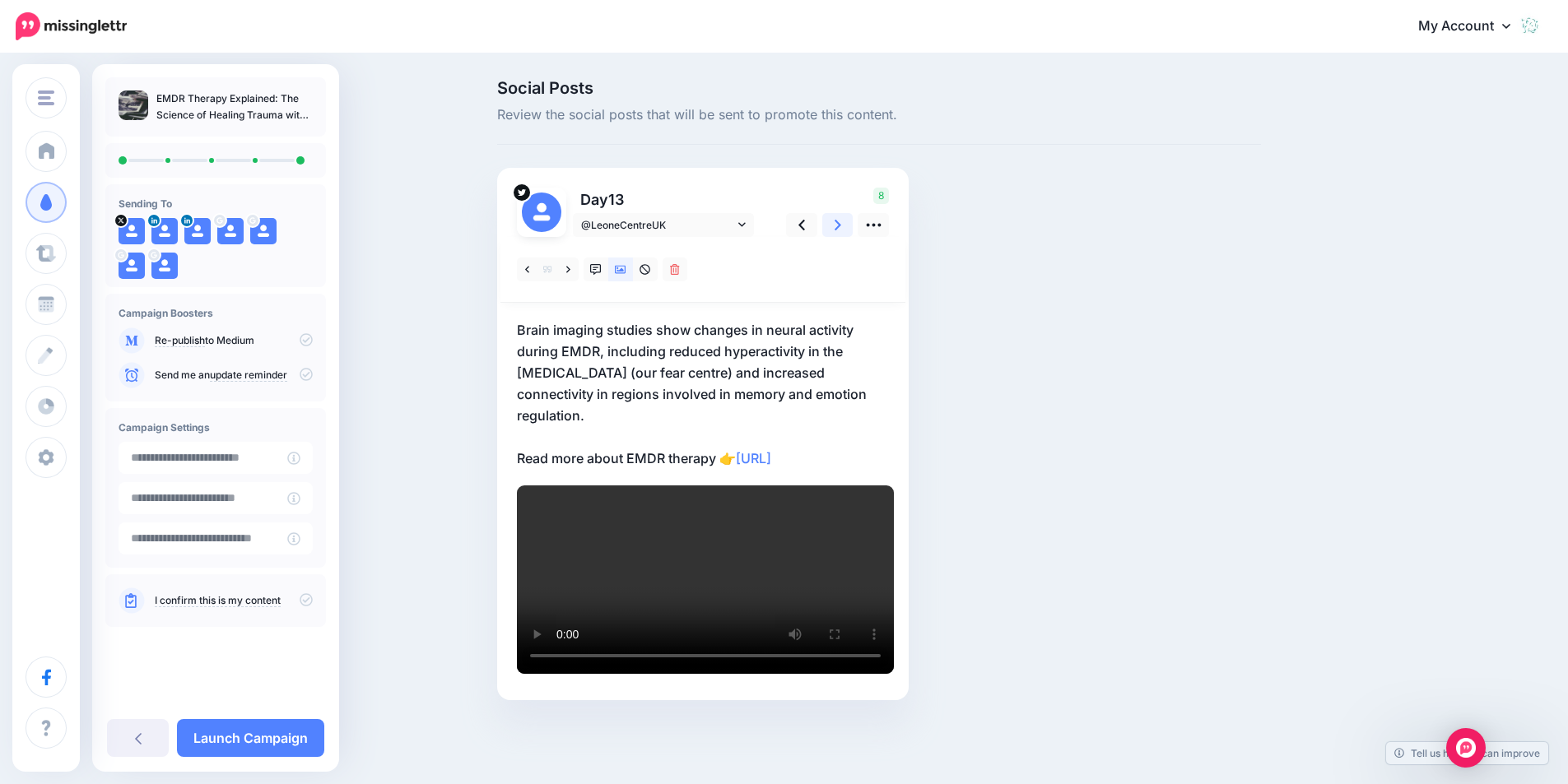
click at [841, 223] on icon at bounding box center [837, 224] width 7 height 11
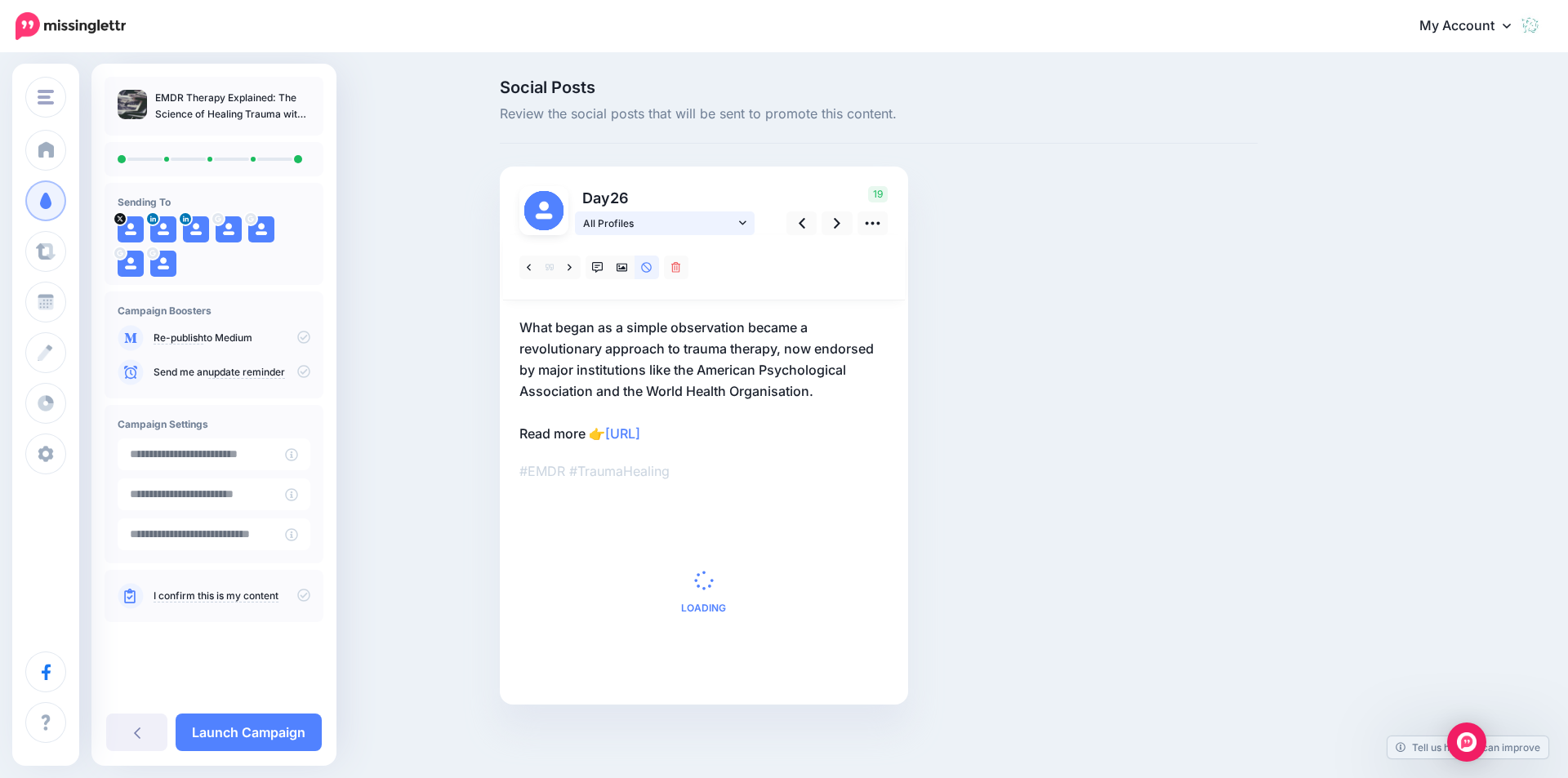
click at [693, 229] on span "All Profiles" at bounding box center [658, 224] width 152 height 17
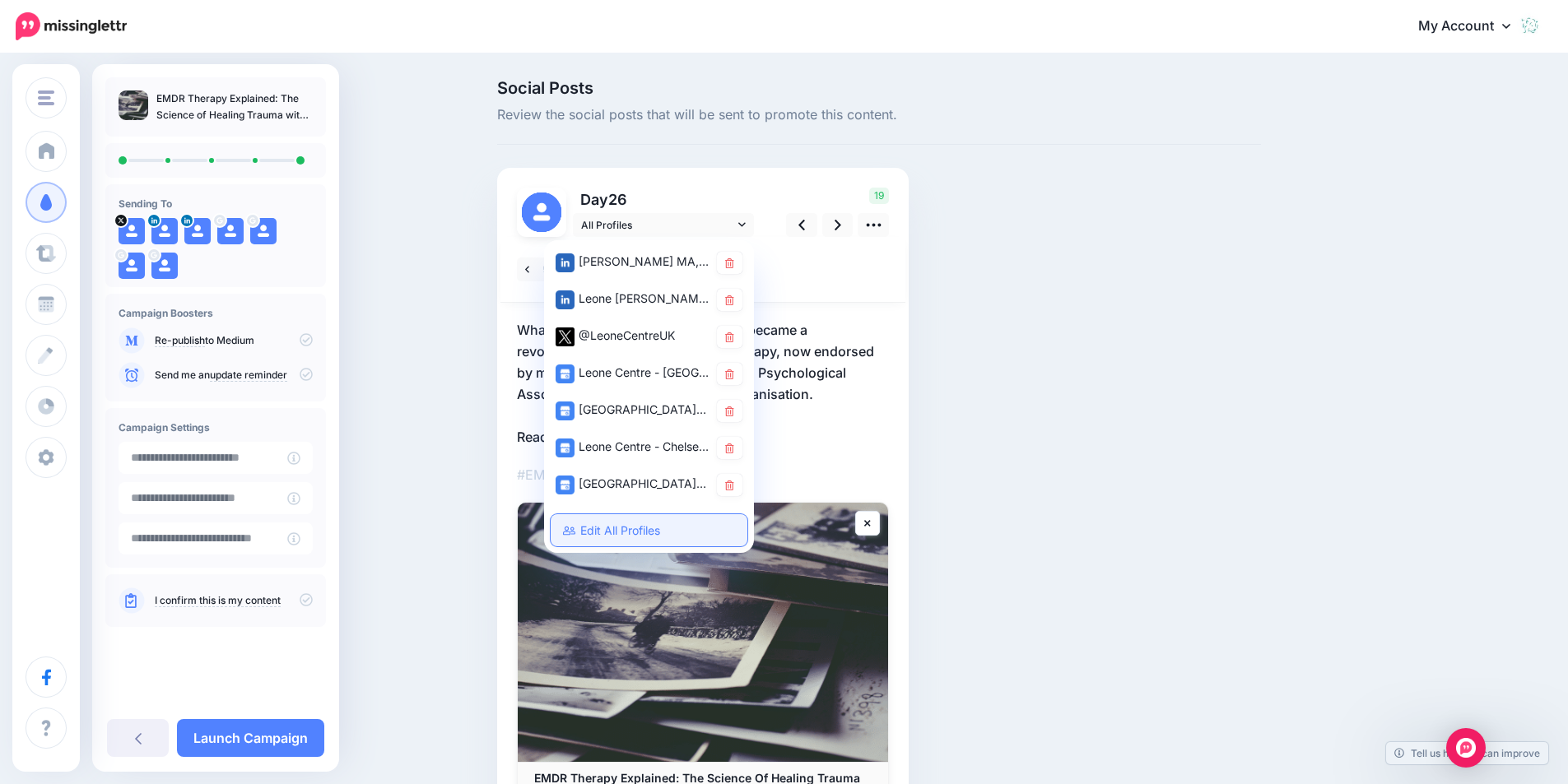
click at [668, 529] on link "Edit All Profiles" at bounding box center [649, 531] width 197 height 32
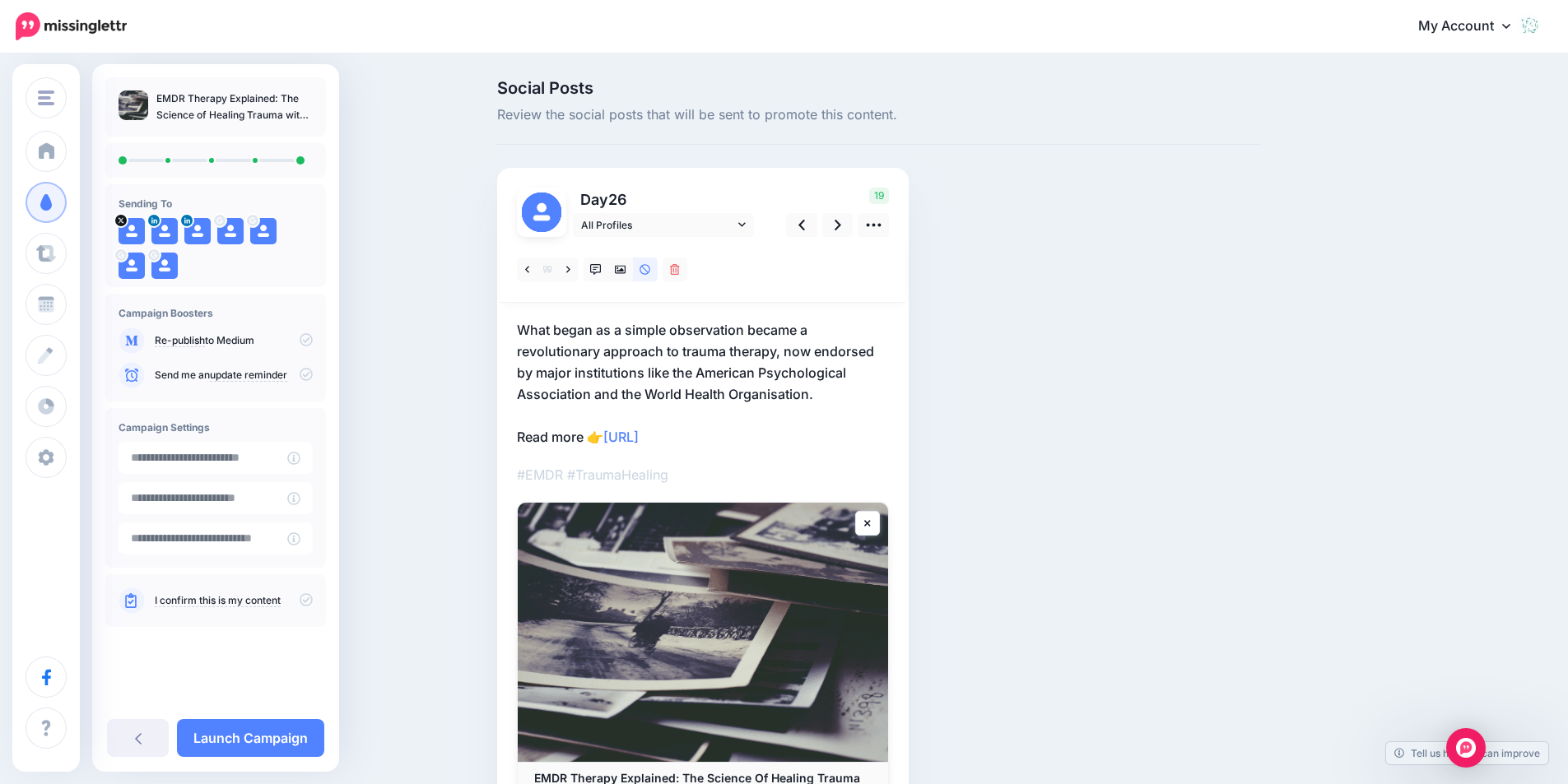
click at [586, 435] on p "What began as a simple observation became a revolutionary approach to trauma th…" at bounding box center [703, 383] width 372 height 128
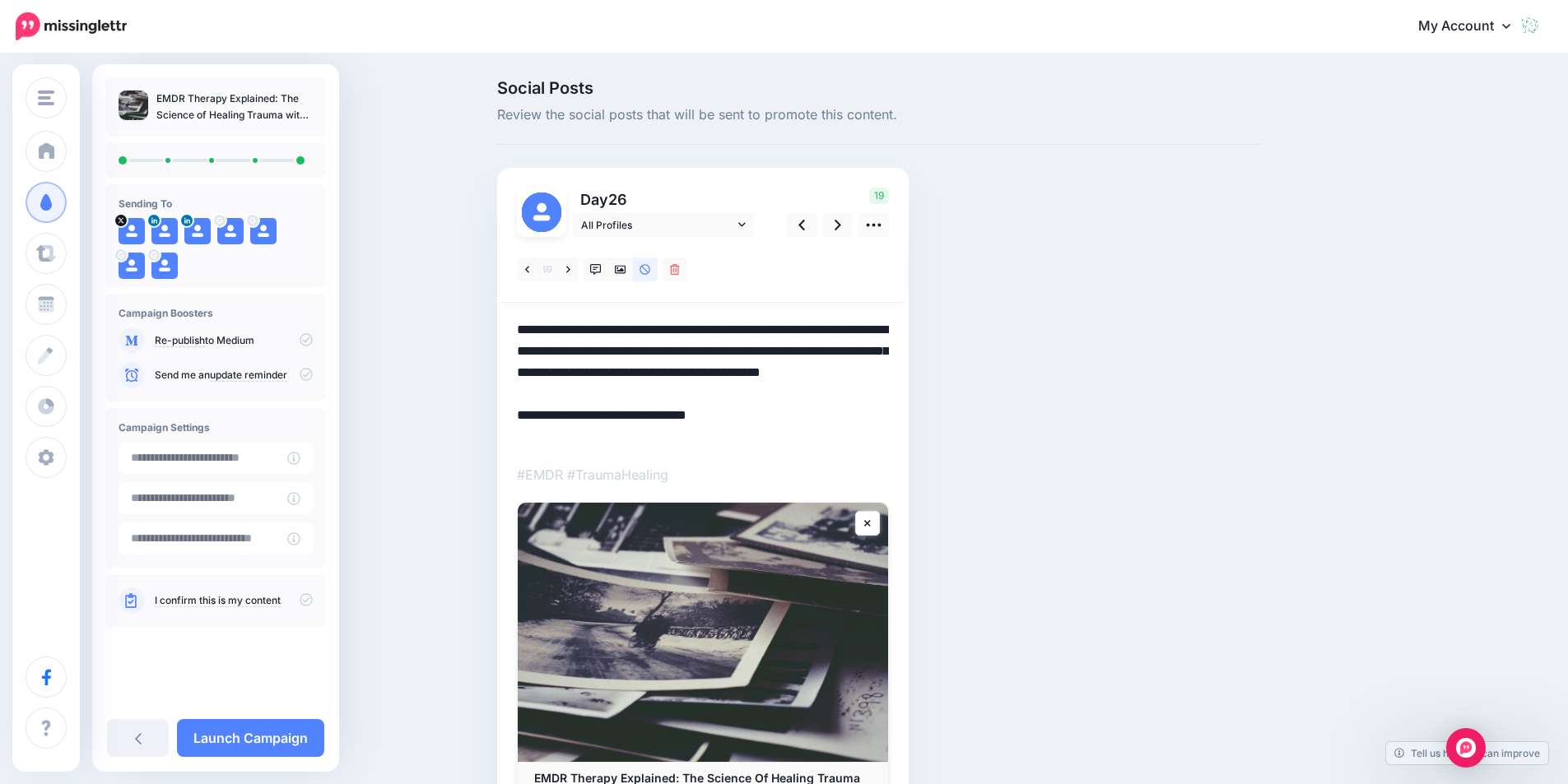
click at [591, 436] on textarea "**********" at bounding box center [703, 383] width 372 height 128
type textarea "**********"
click at [841, 222] on icon at bounding box center [837, 225] width 7 height 17
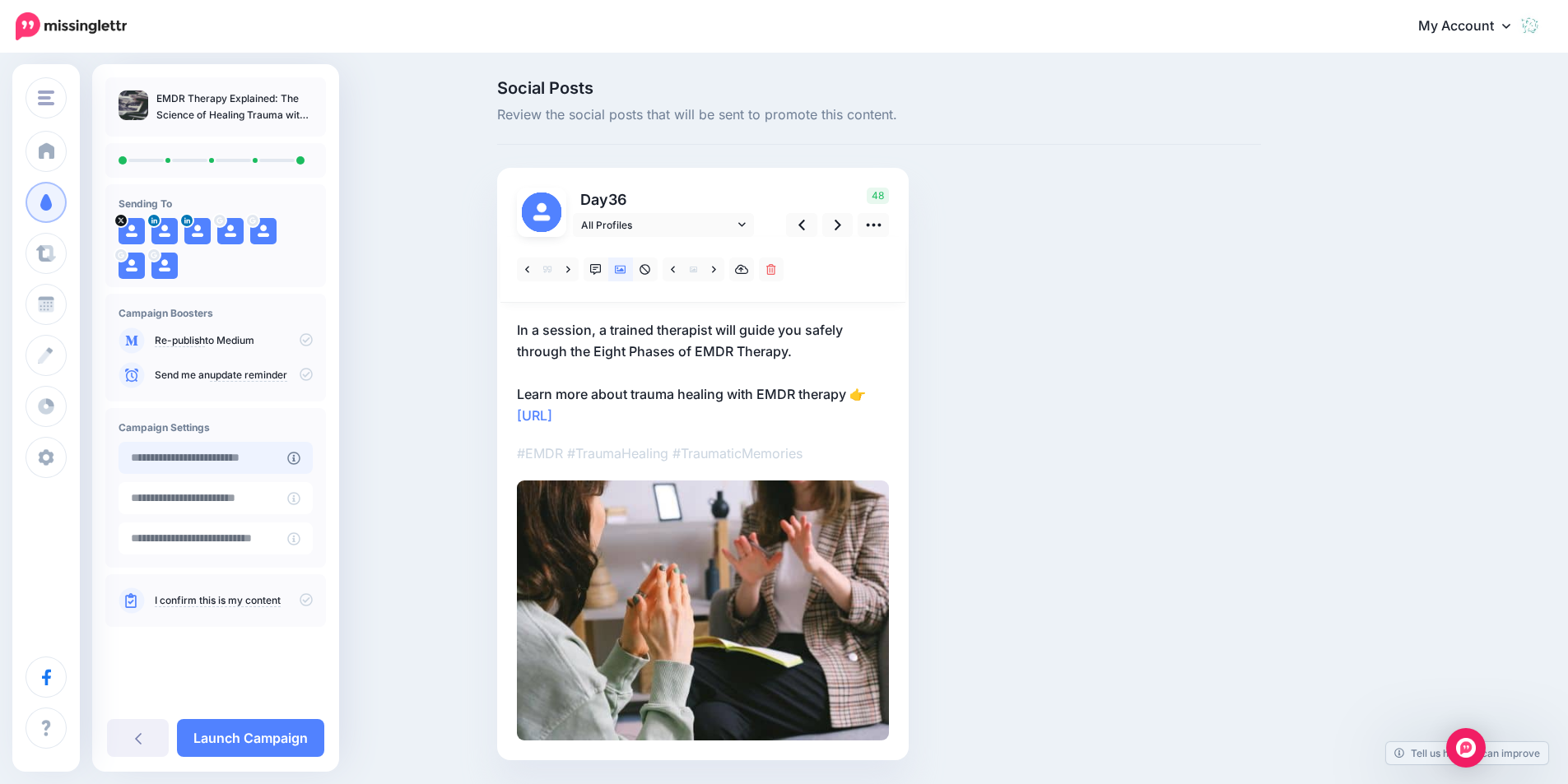
click at [180, 450] on input "text" at bounding box center [202, 458] width 169 height 32
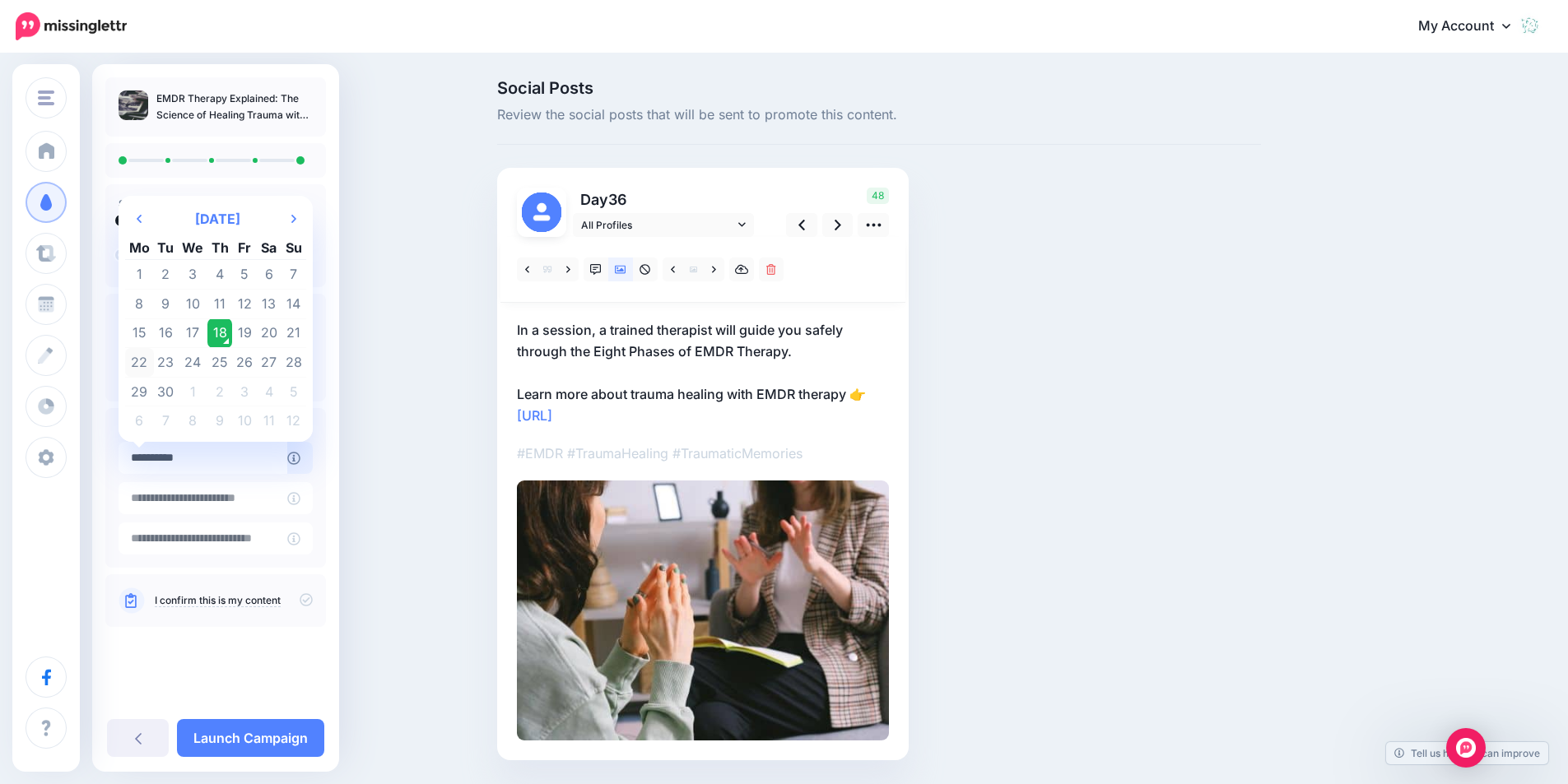
click at [148, 360] on td "22" at bounding box center [139, 363] width 29 height 30
type input "**********"
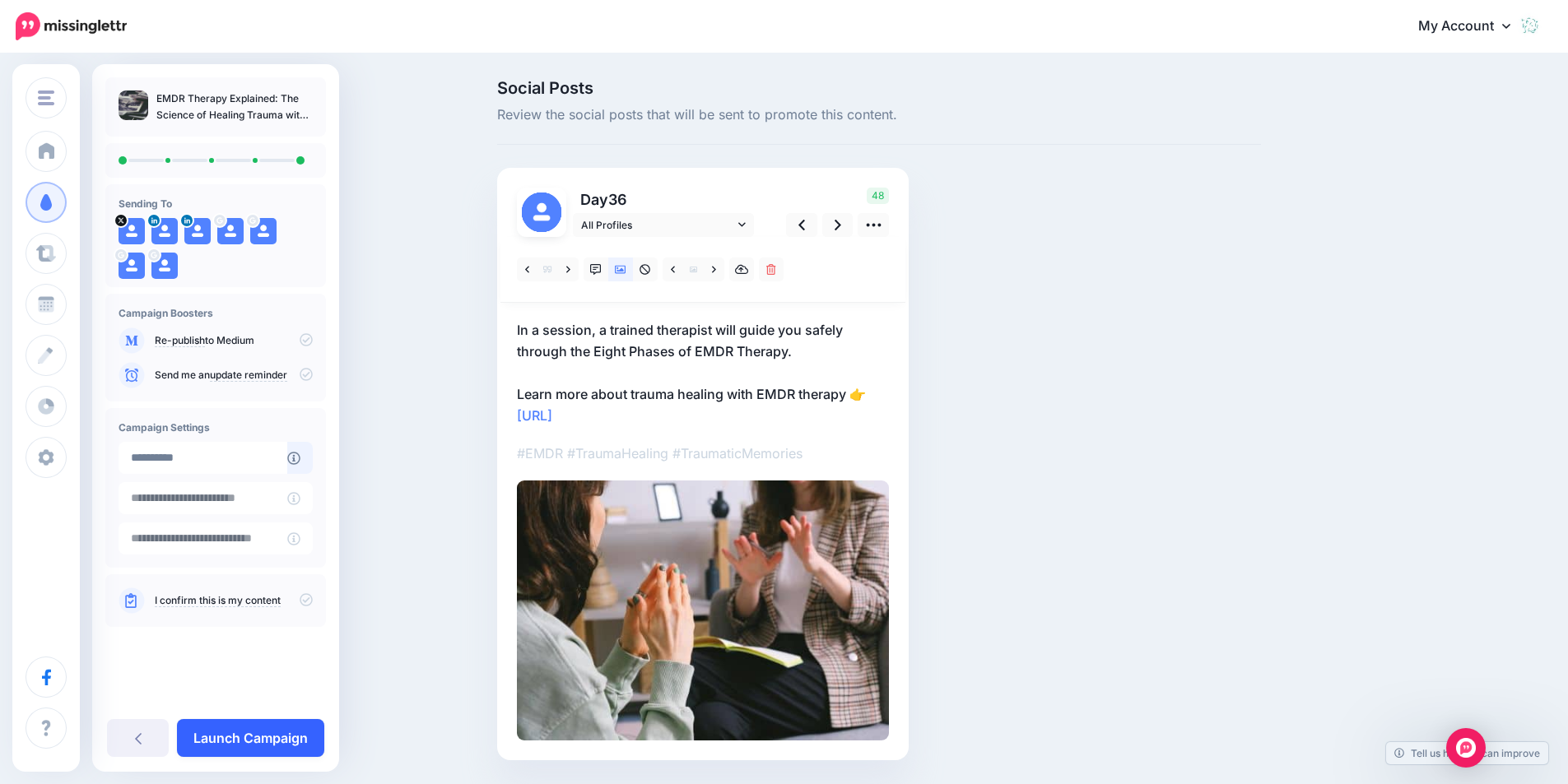
click at [272, 738] on link "Launch Campaign" at bounding box center [250, 738] width 147 height 38
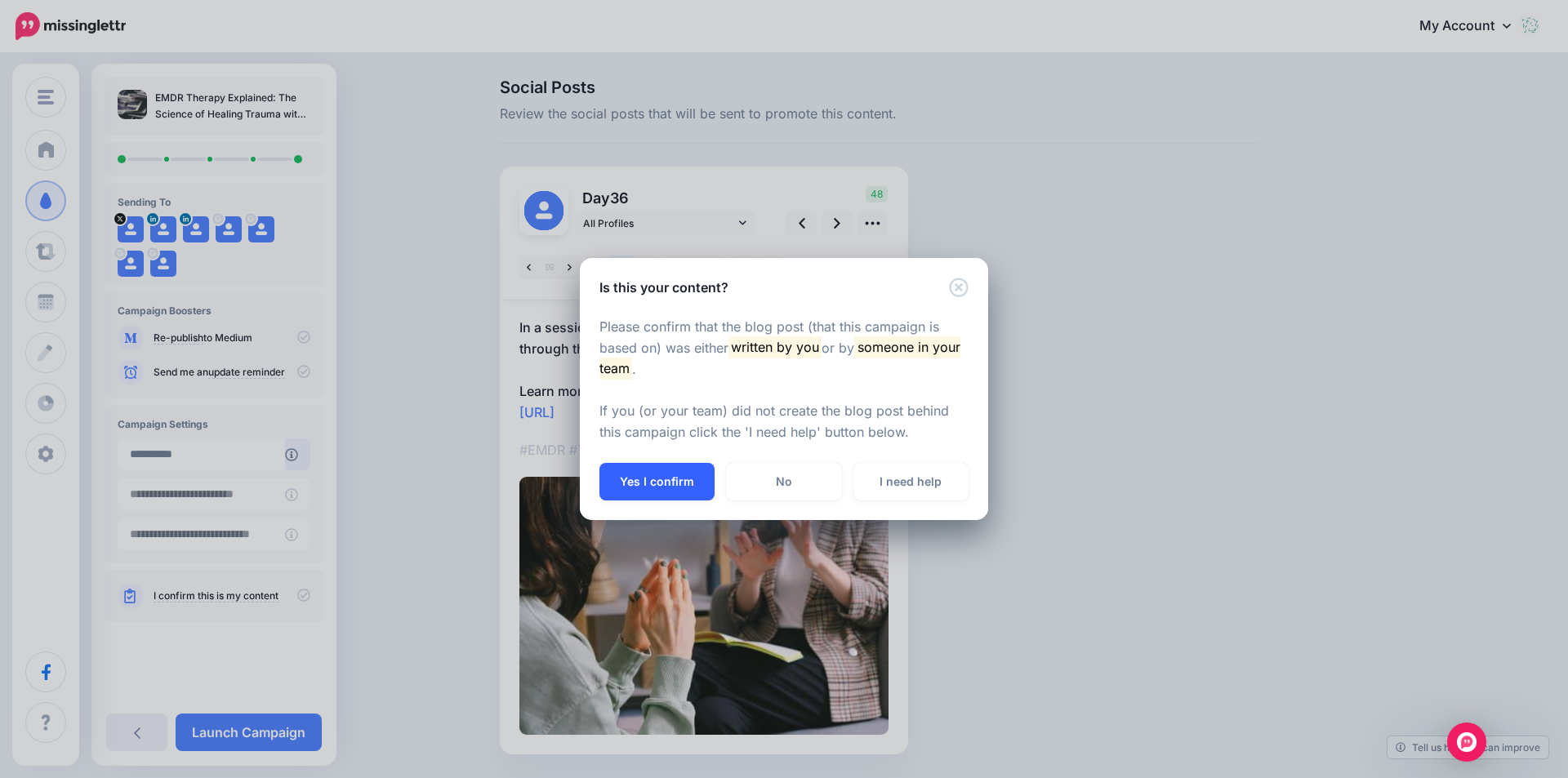
click at [665, 478] on button "Yes I confirm" at bounding box center [658, 482] width 116 height 38
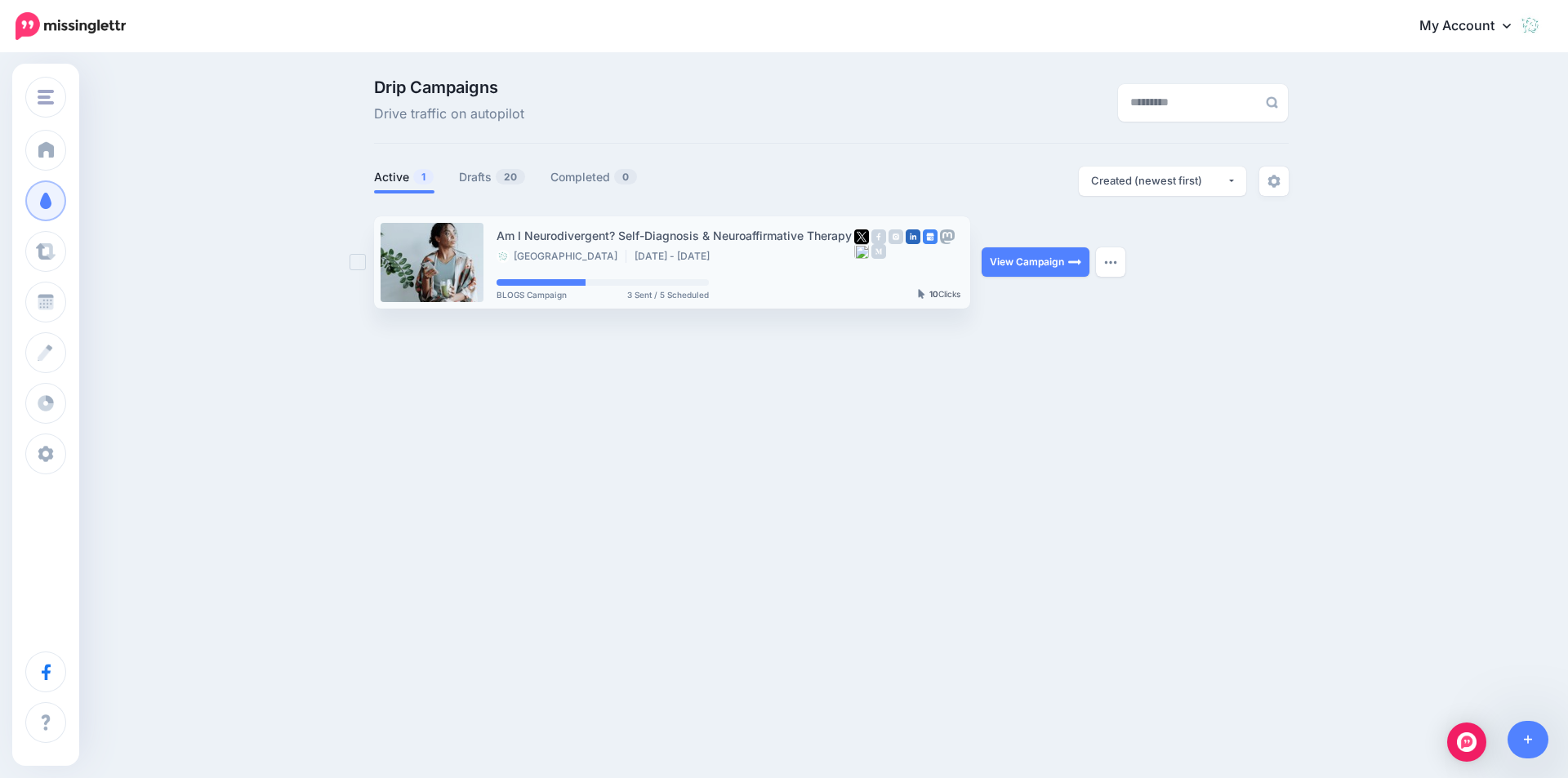
click at [761, 242] on div "Am I Neurodivergent? Self-Diagnosis & Neuroaffirmative Therapy" at bounding box center [675, 236] width 357 height 19
click at [1018, 259] on link "View Campaign" at bounding box center [1036, 262] width 108 height 29
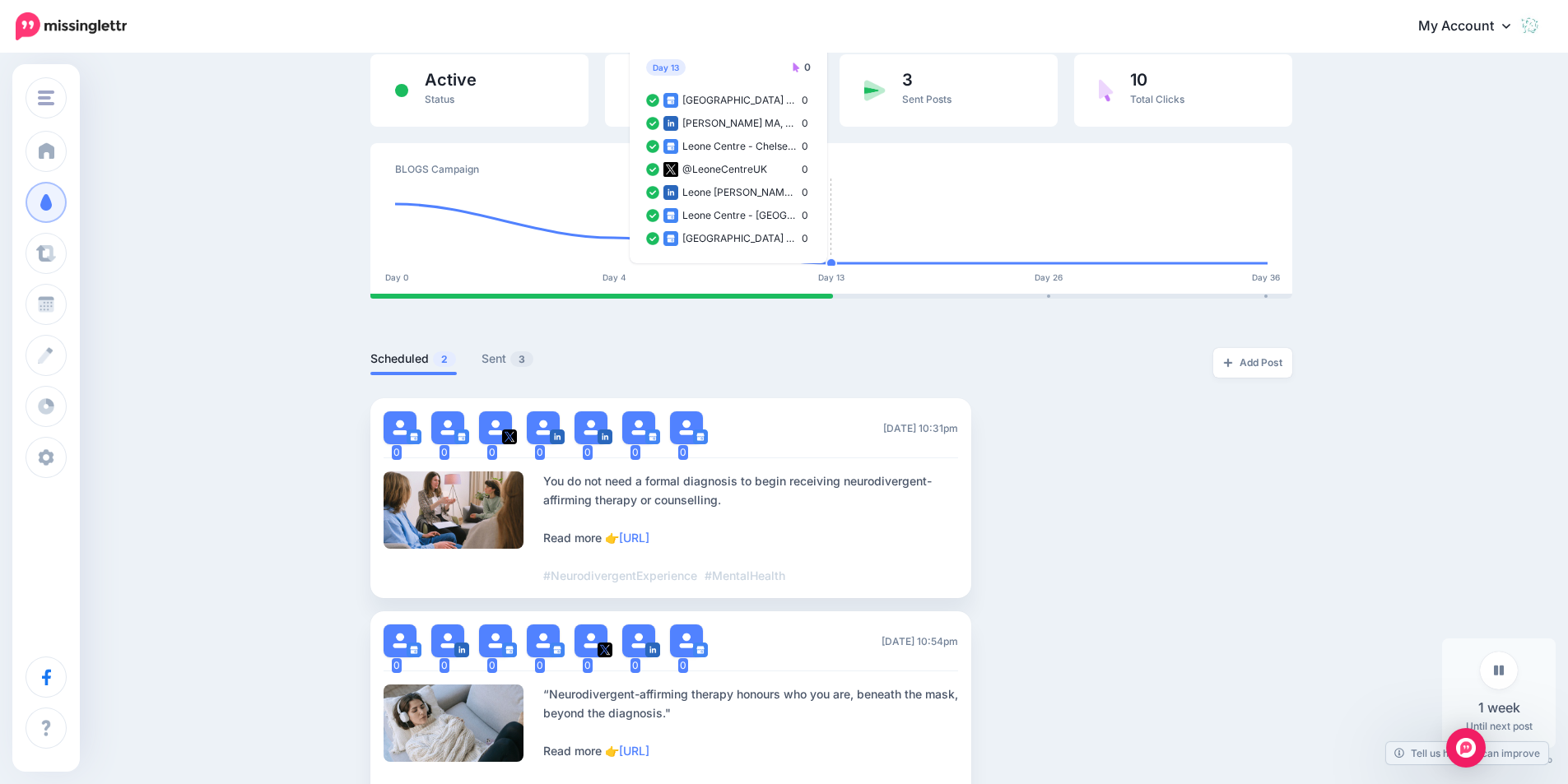
scroll to position [247, 0]
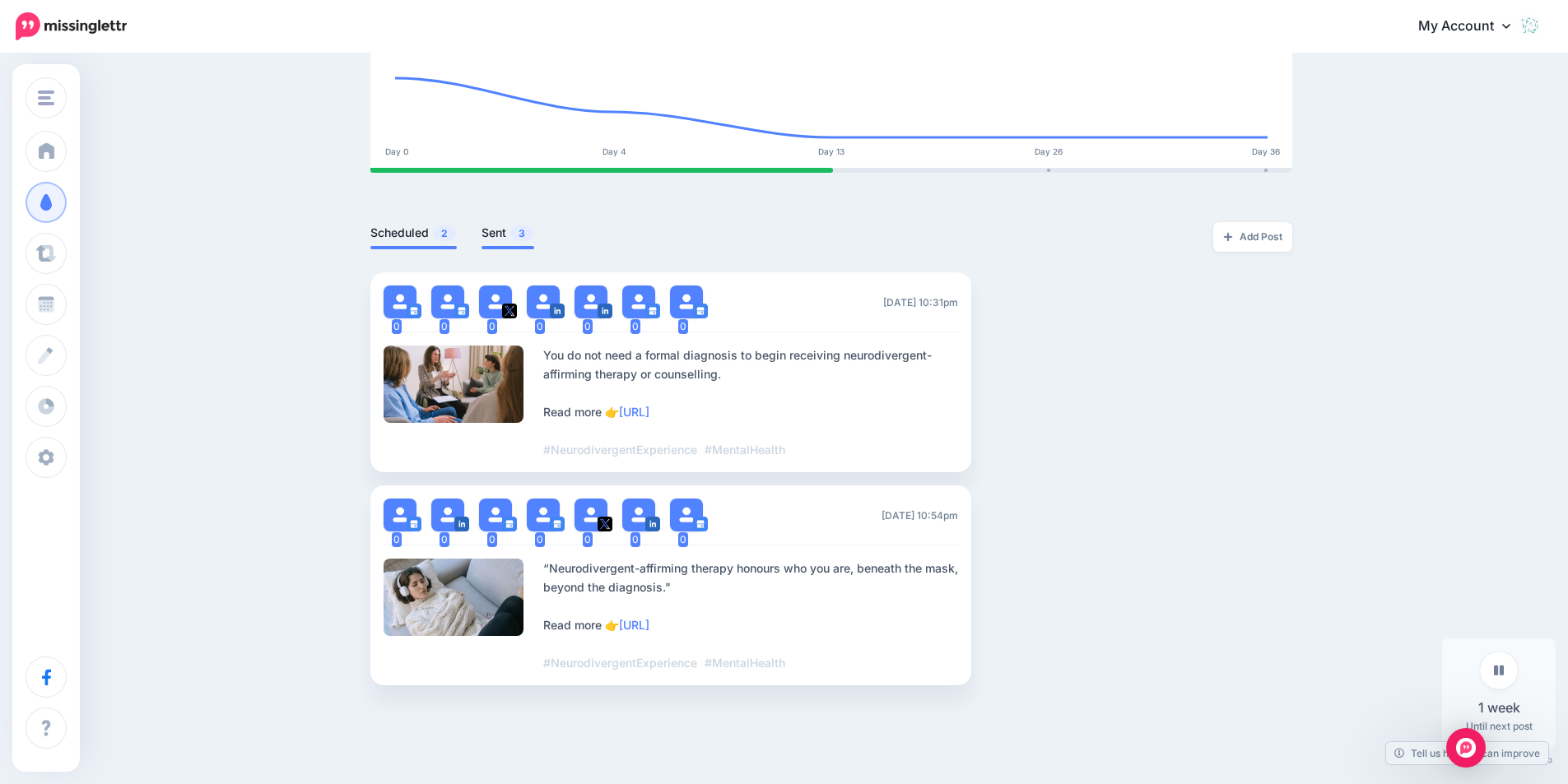
click at [511, 229] on link "Sent 3" at bounding box center [507, 233] width 53 height 20
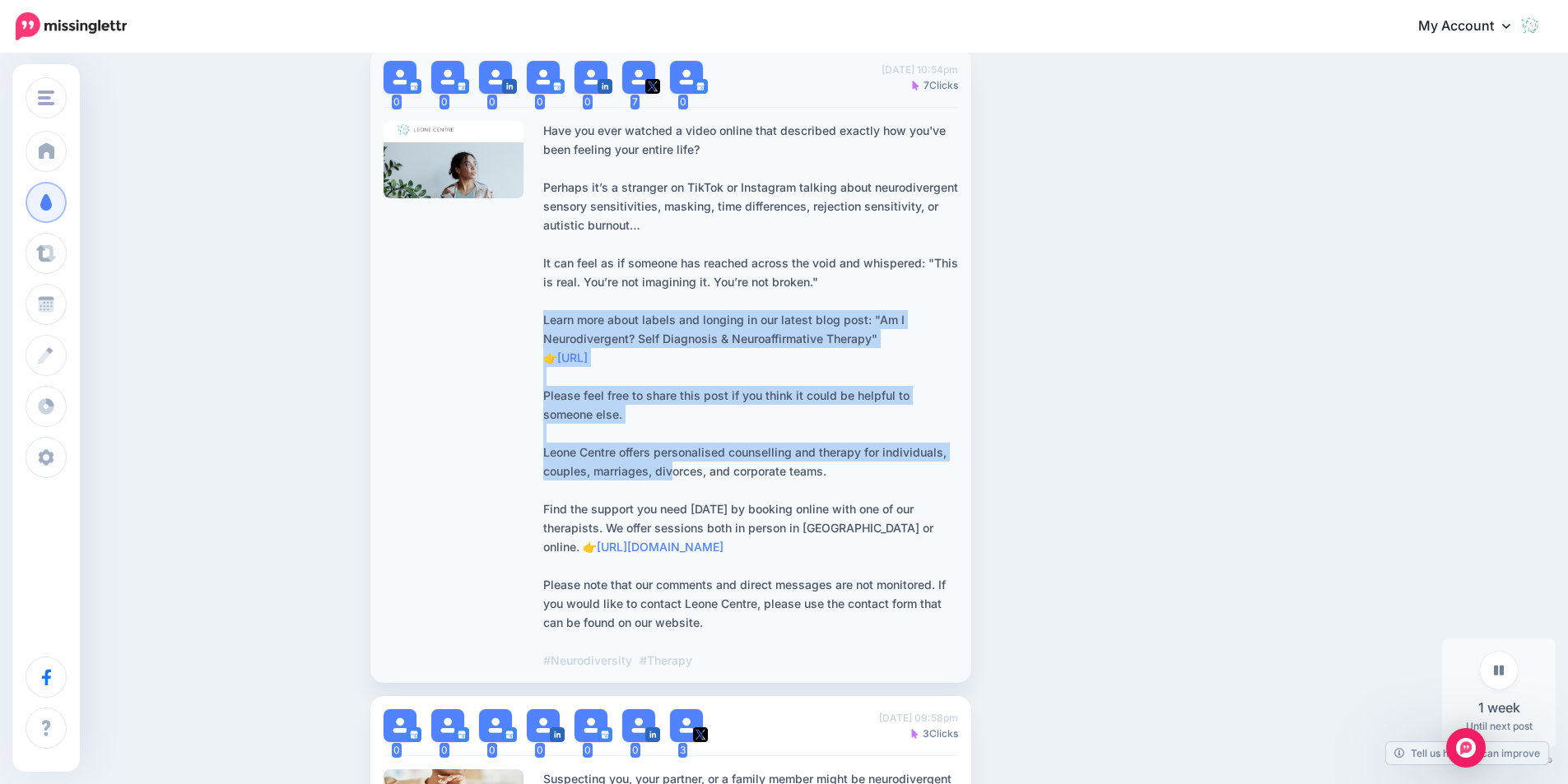
scroll to position [494, 0]
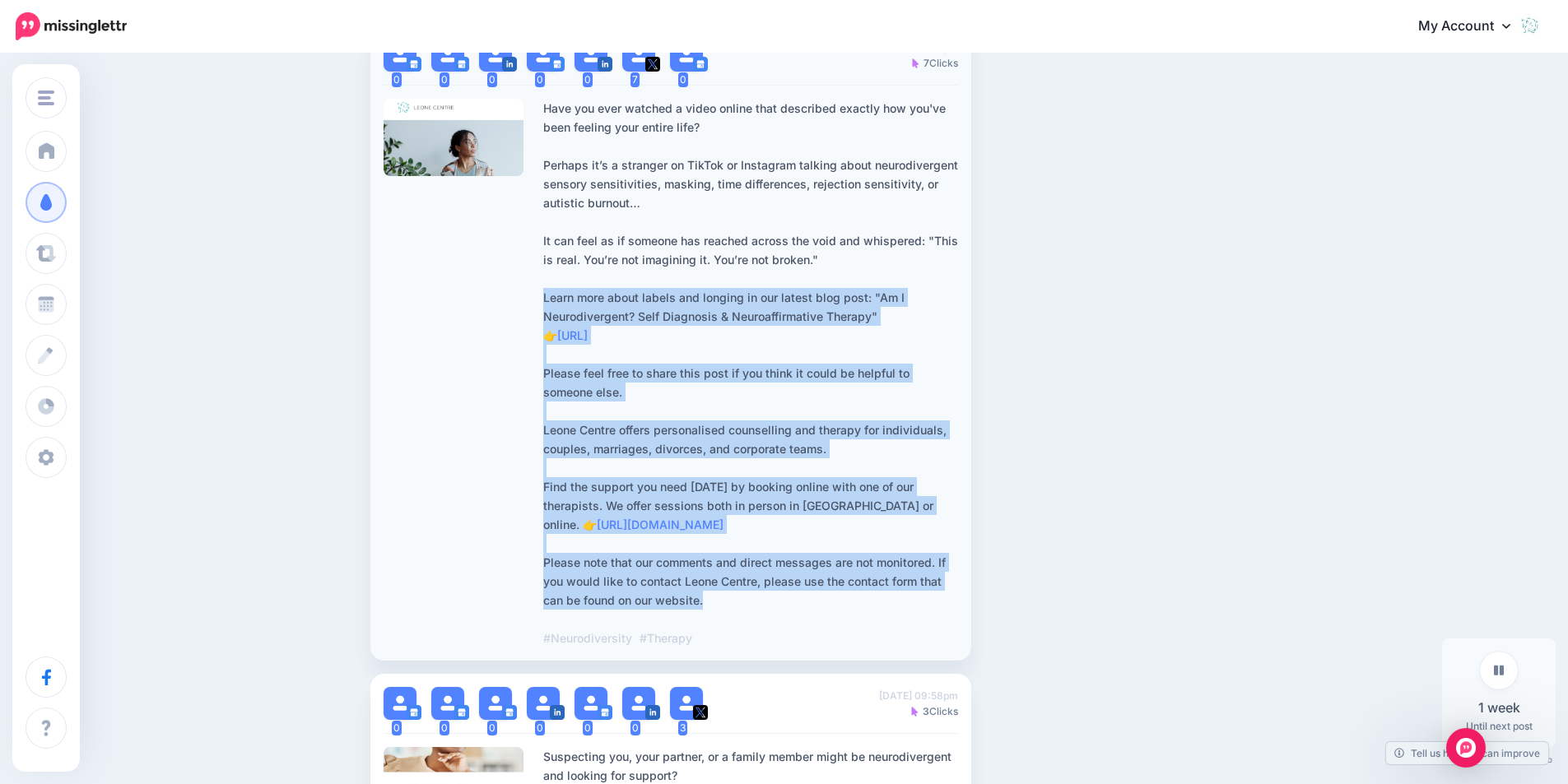
drag, startPoint x: 550, startPoint y: 378, endPoint x: 715, endPoint y: 604, distance: 279.8
click at [715, 604] on div "Have you ever watched a video online that described exactly how you've been fee…" at bounding box center [751, 372] width 414 height 549
copy div "Learn more about labels and longing in our latest blog post: "Am I Neurodiverge…"
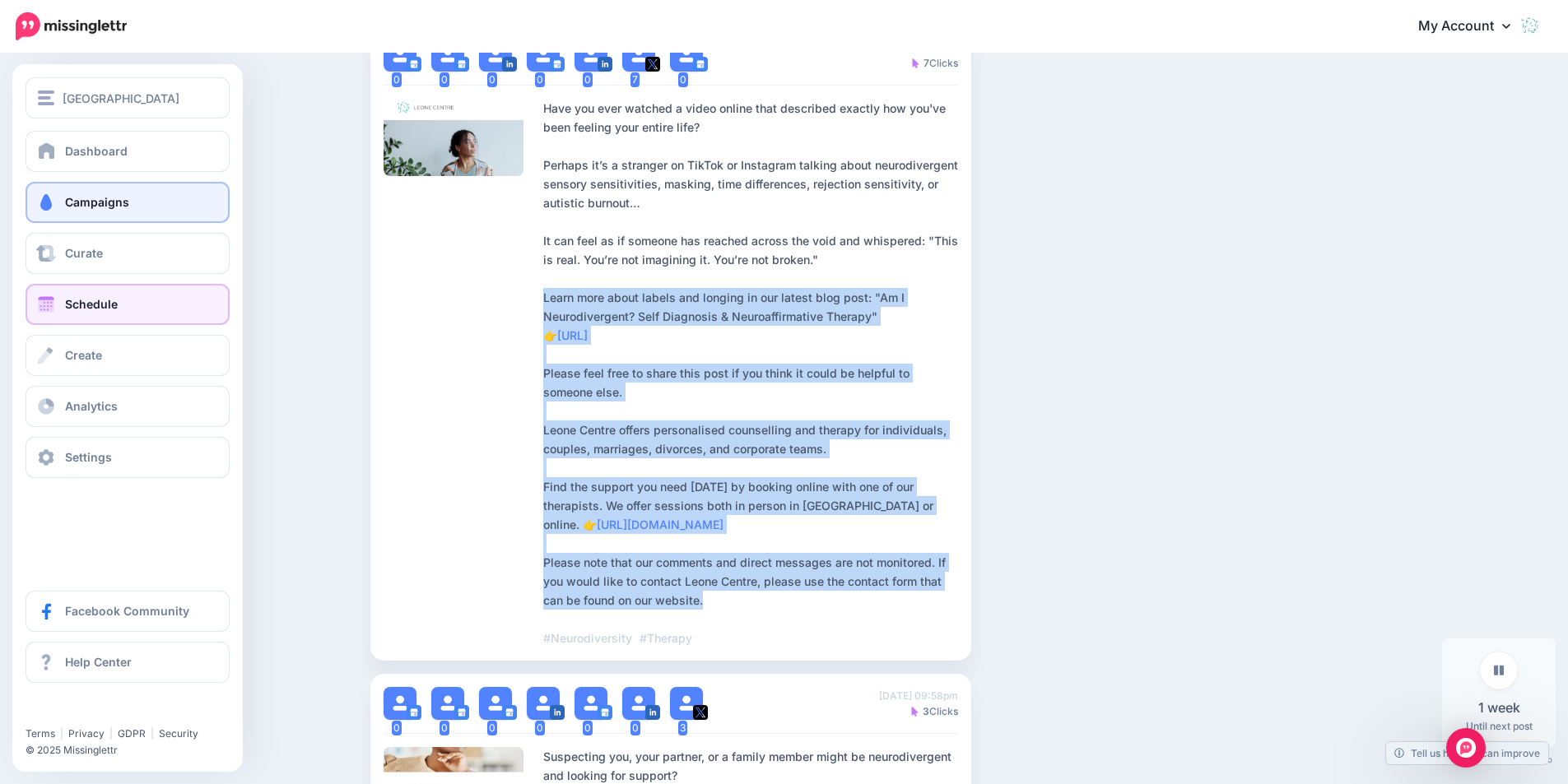
click at [88, 303] on span "Schedule" at bounding box center [91, 304] width 53 height 14
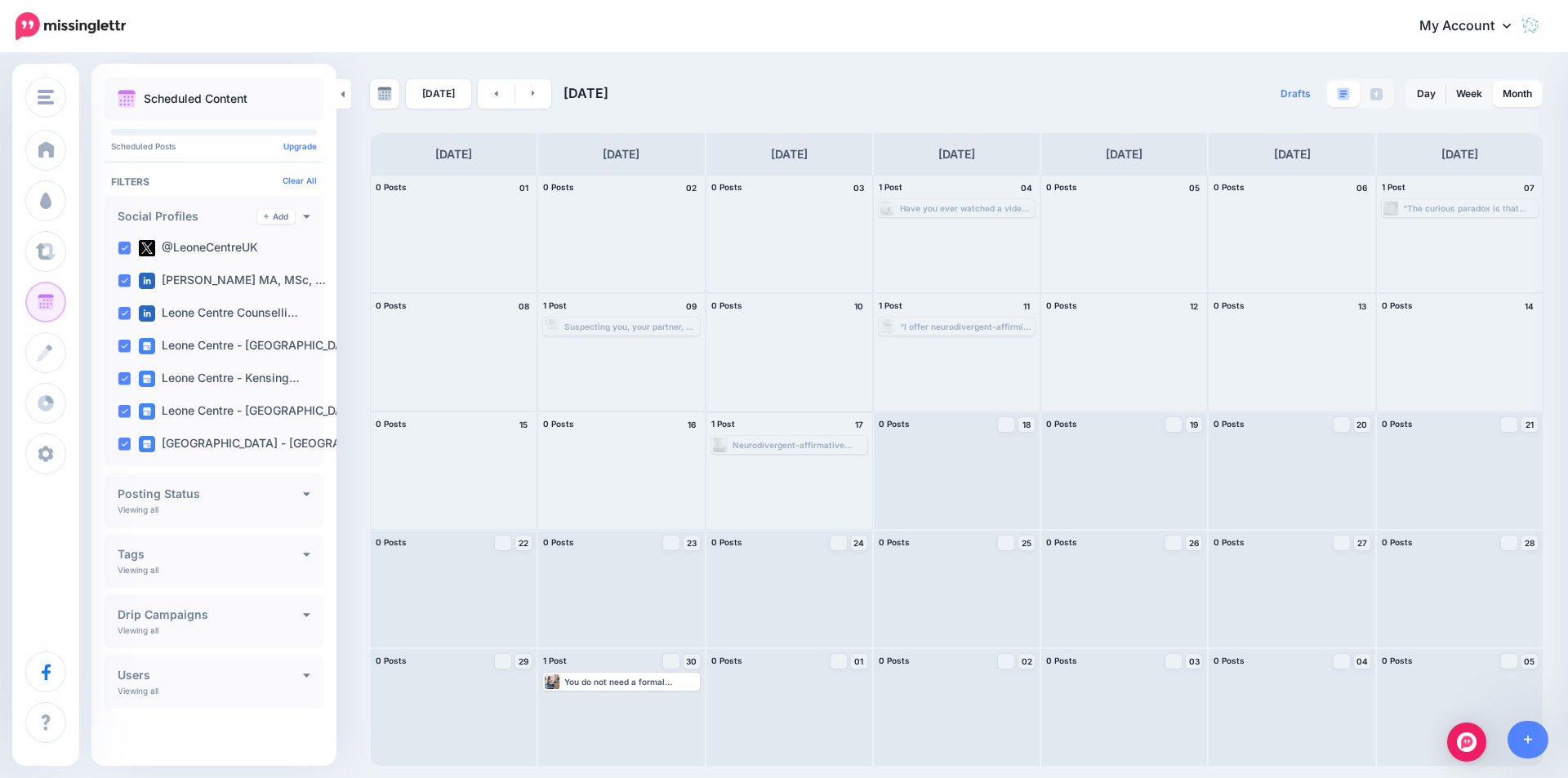
click at [763, 444] on div "Neurodivergent-affirmative therapy recognises the unique perspectives, talents,…" at bounding box center [799, 444] width 133 height 9
click at [783, 367] on div at bounding box center [788, 352] width 166 height 117
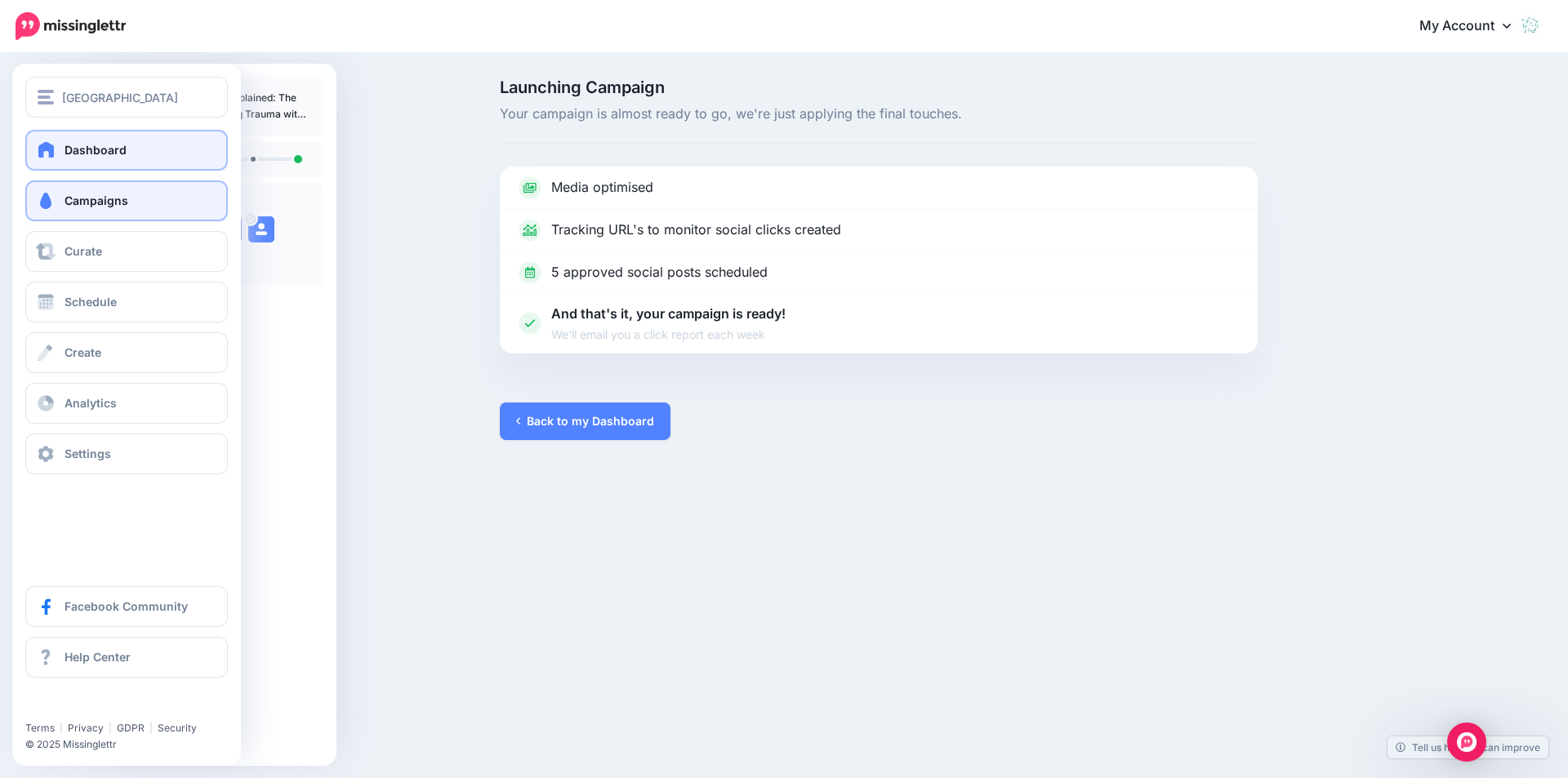
click at [99, 145] on span "Dashboard" at bounding box center [95, 150] width 62 height 14
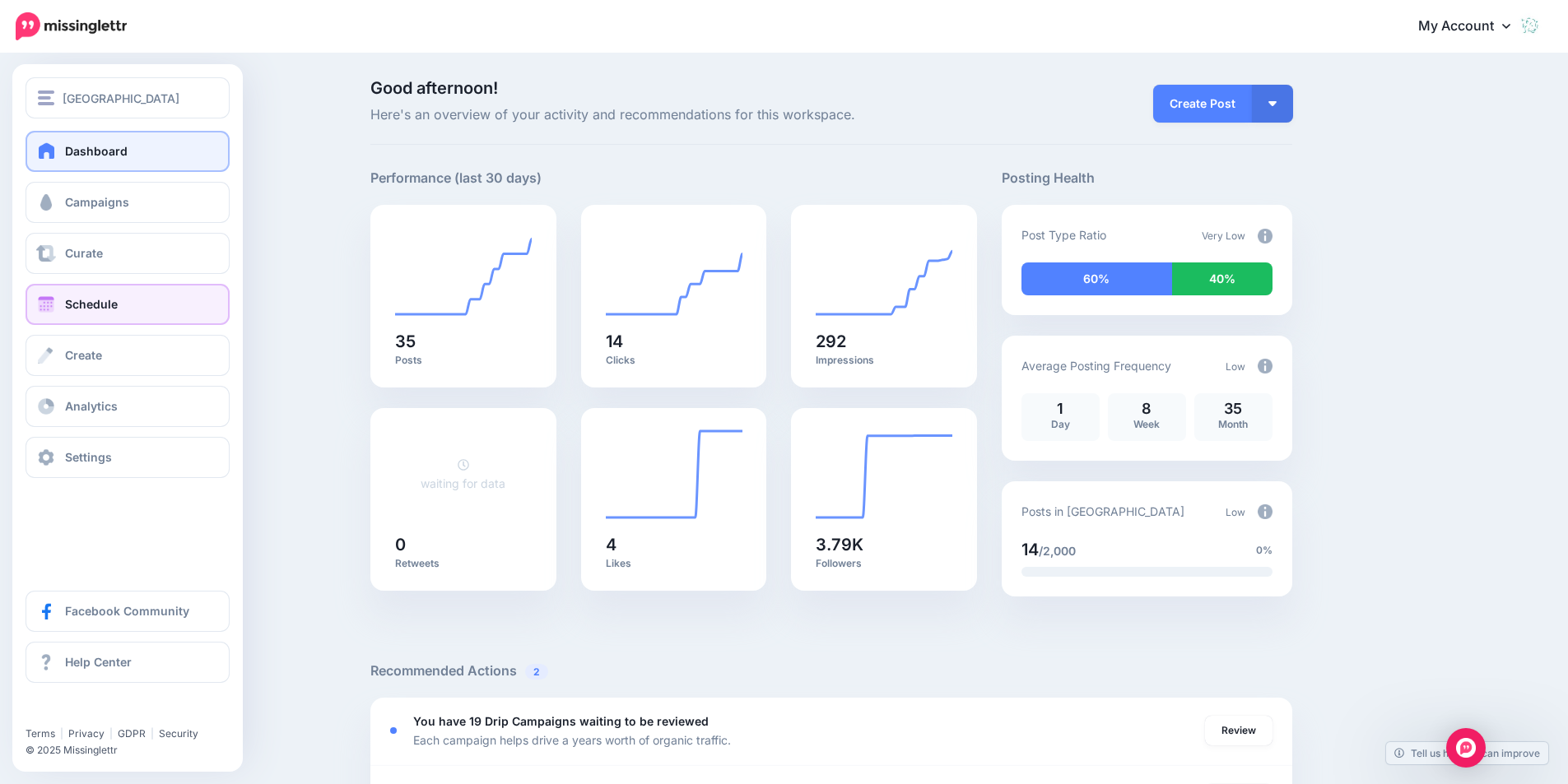
click at [96, 304] on span "Schedule" at bounding box center [91, 304] width 53 height 14
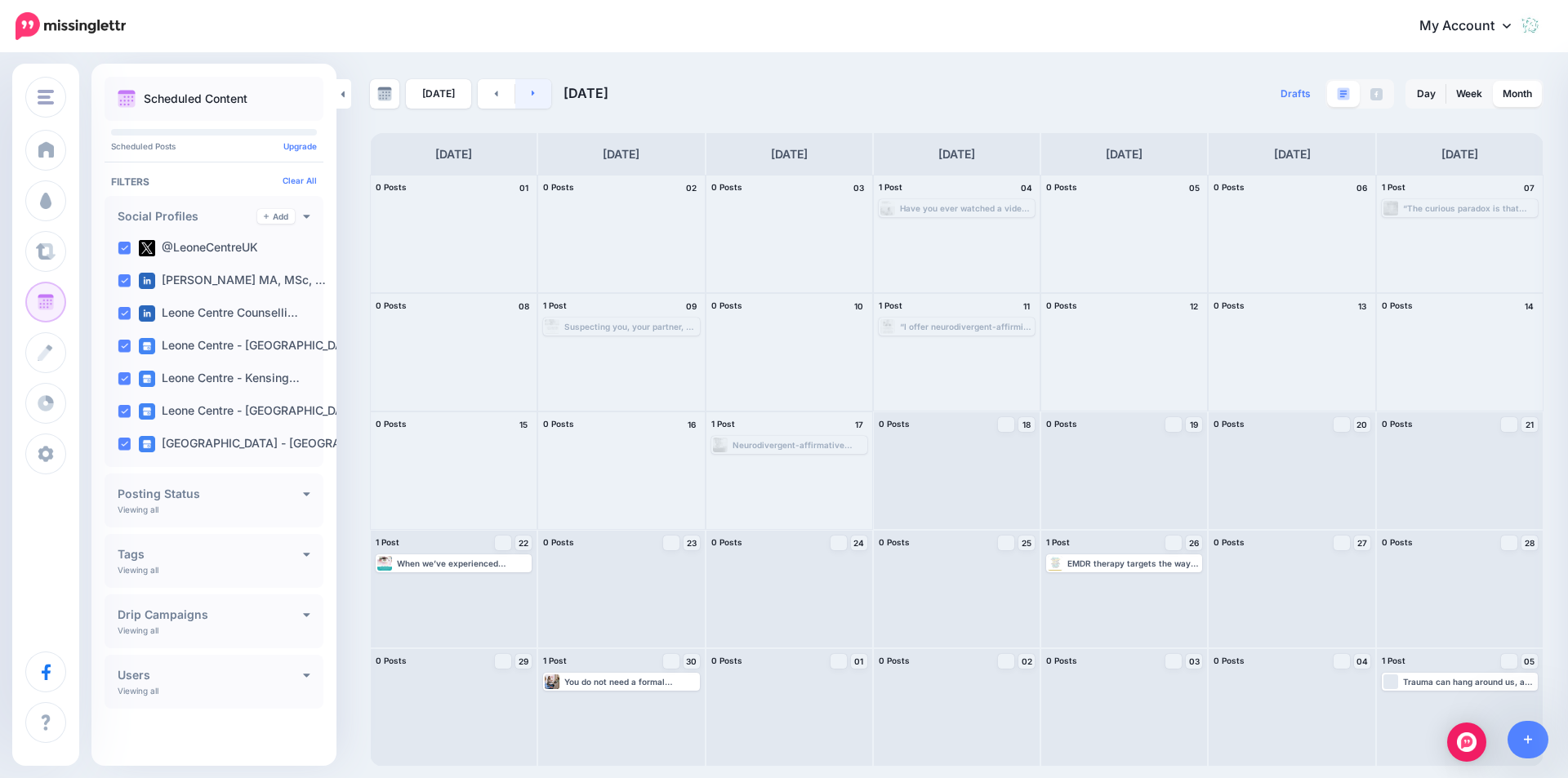
click at [533, 96] on link at bounding box center [533, 94] width 37 height 29
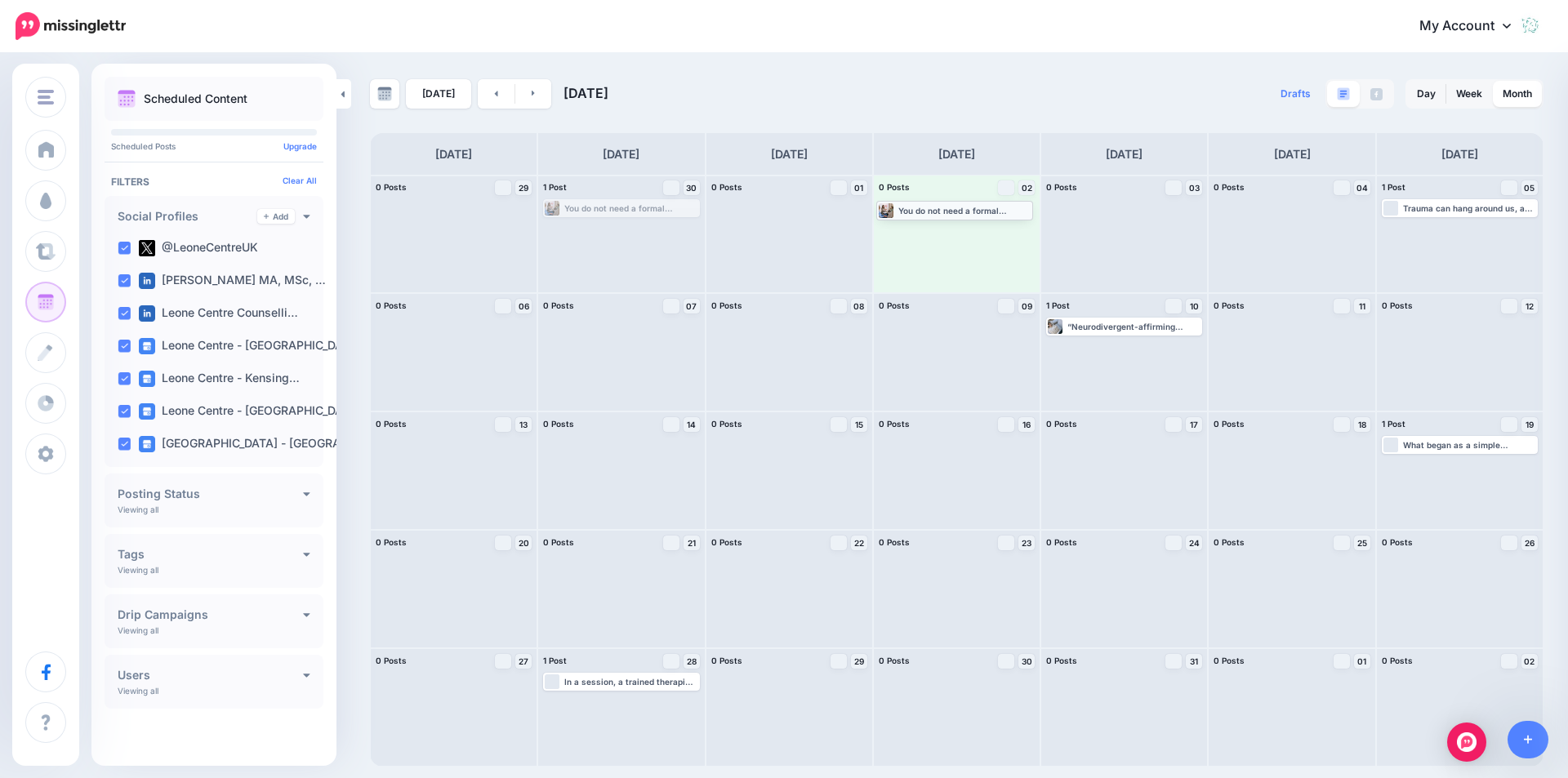
drag, startPoint x: 624, startPoint y: 207, endPoint x: 958, endPoint y: 208, distance: 334.0
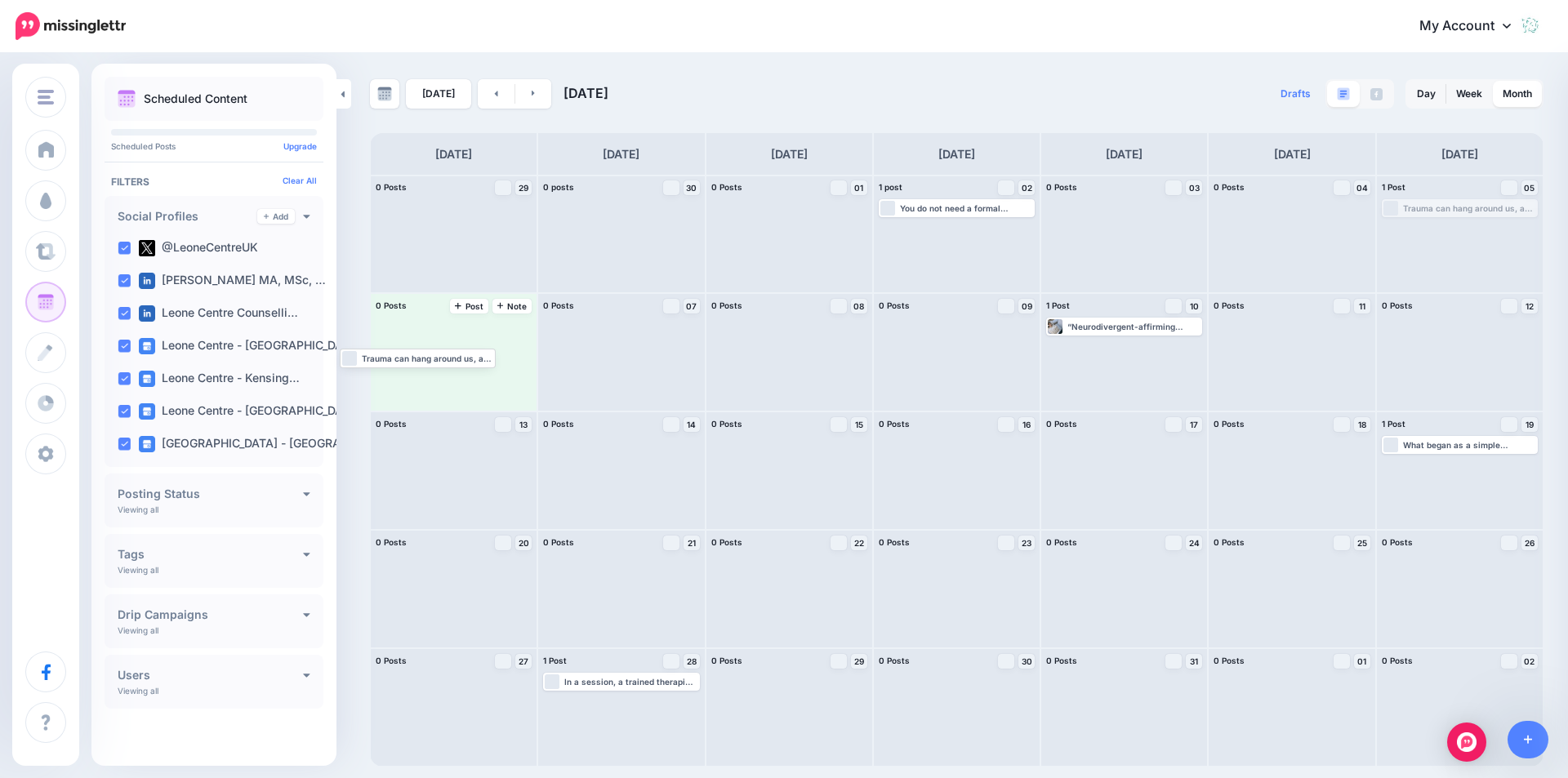
drag, startPoint x: 1448, startPoint y: 210, endPoint x: 406, endPoint y: 352, distance: 1051.6
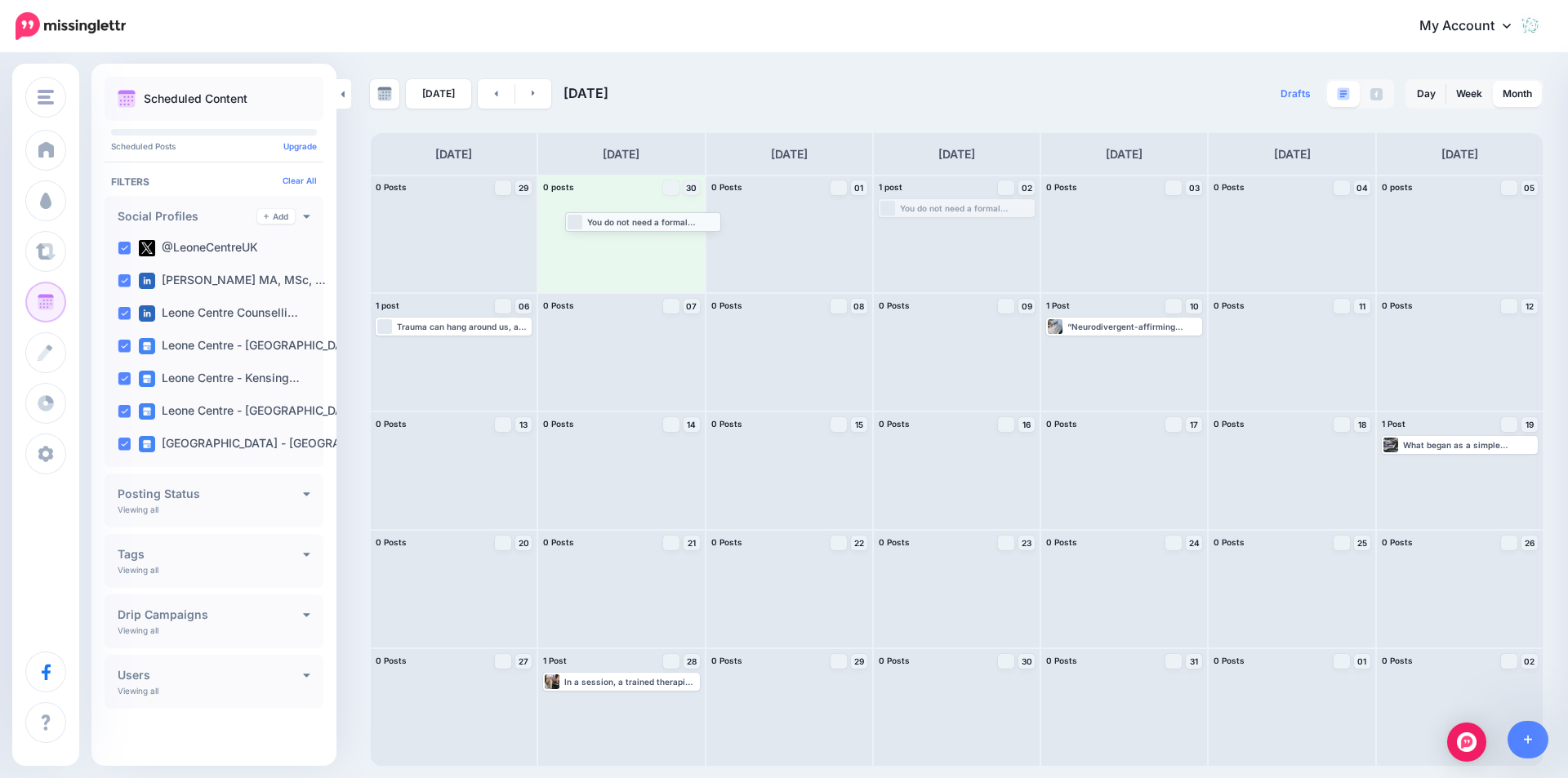
drag, startPoint x: 966, startPoint y: 214, endPoint x: 653, endPoint y: 227, distance: 313.3
click at [488, 93] on link at bounding box center [496, 94] width 37 height 29
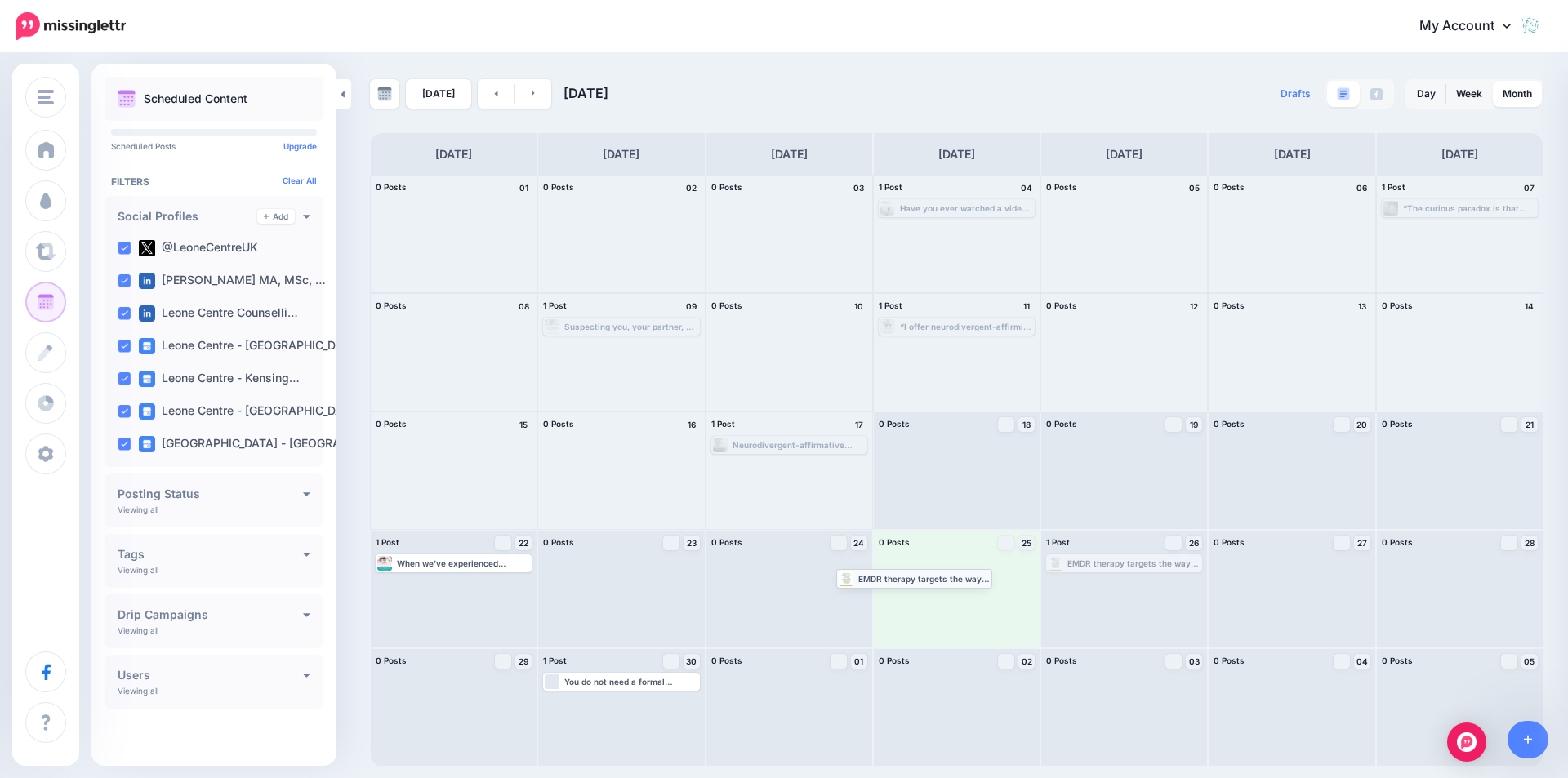
drag, startPoint x: 1149, startPoint y: 564, endPoint x: 939, endPoint y: 579, distance: 210.5
